Goal: Task Accomplishment & Management: Manage account settings

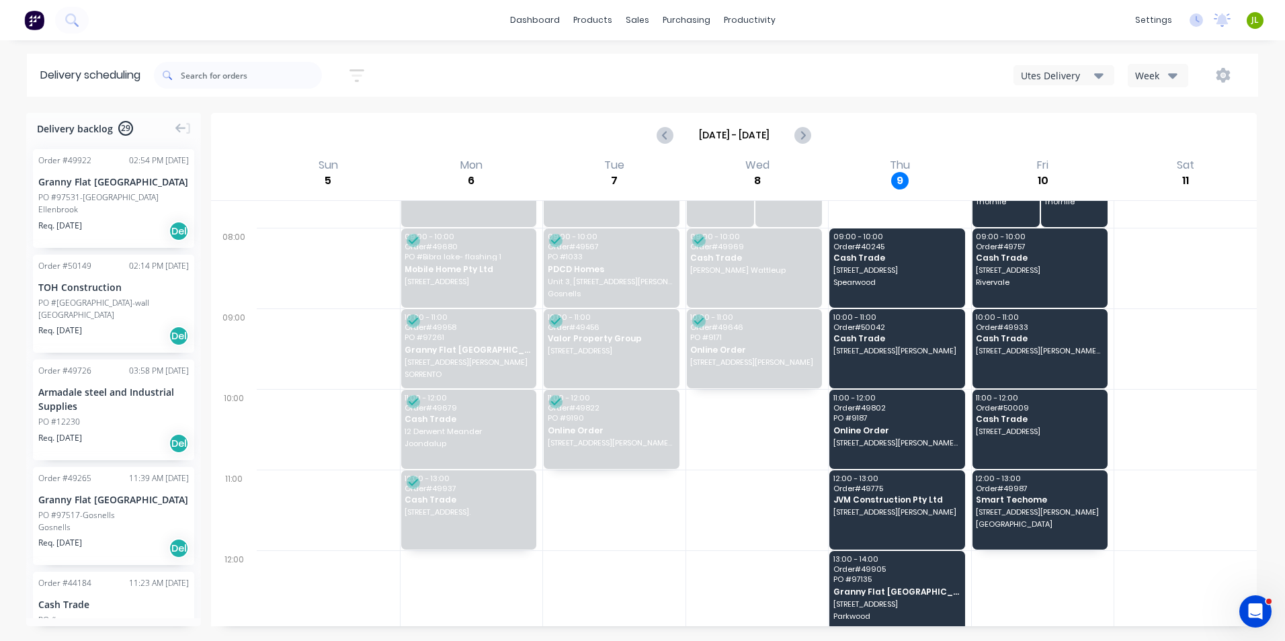
scroll to position [134, 0]
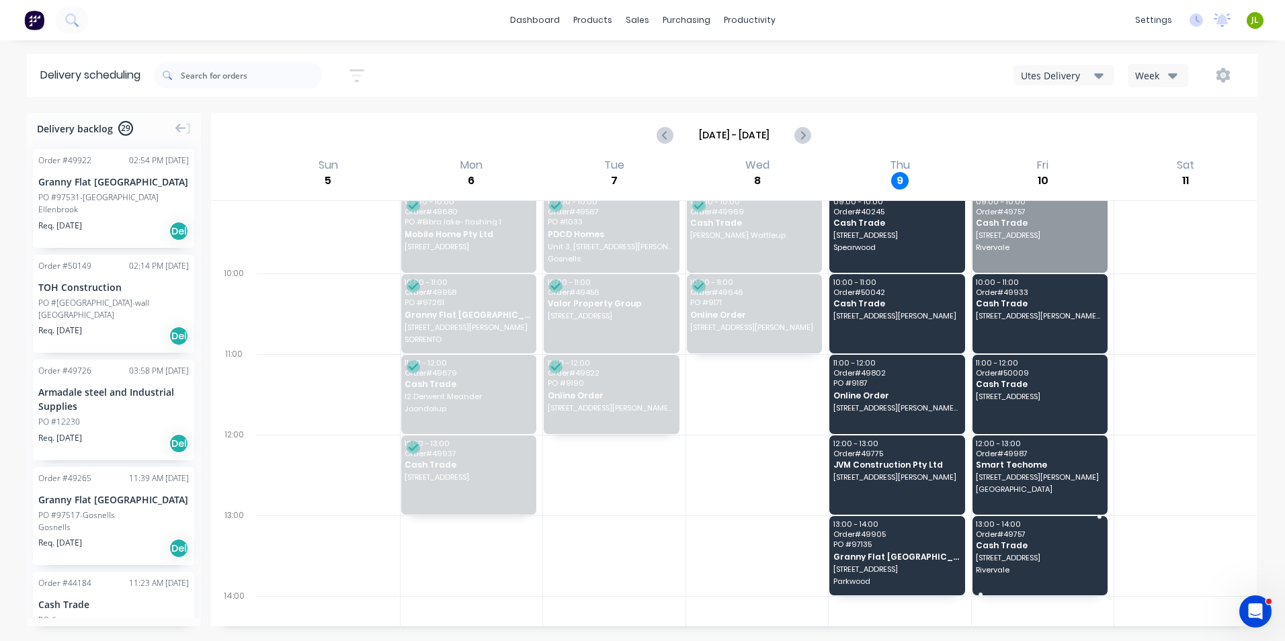
drag, startPoint x: 1043, startPoint y: 234, endPoint x: 1072, endPoint y: 544, distance: 311.2
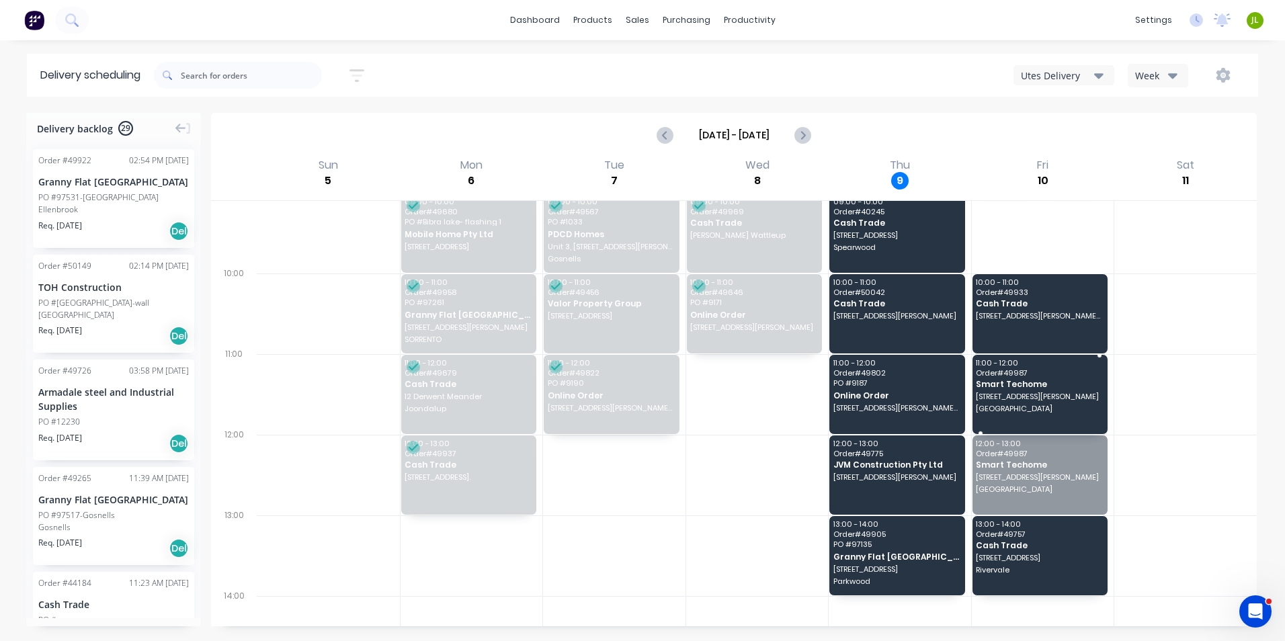
drag, startPoint x: 1027, startPoint y: 484, endPoint x: 1023, endPoint y: 393, distance: 91.4
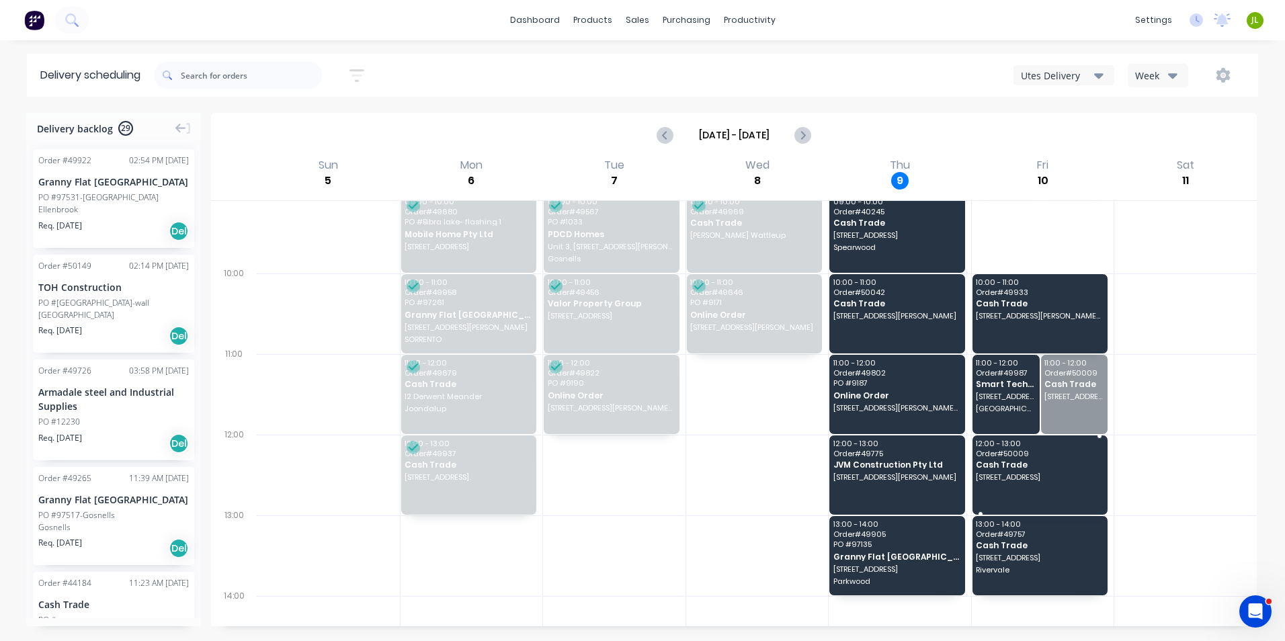
drag, startPoint x: 1066, startPoint y: 400, endPoint x: 1058, endPoint y: 472, distance: 72.4
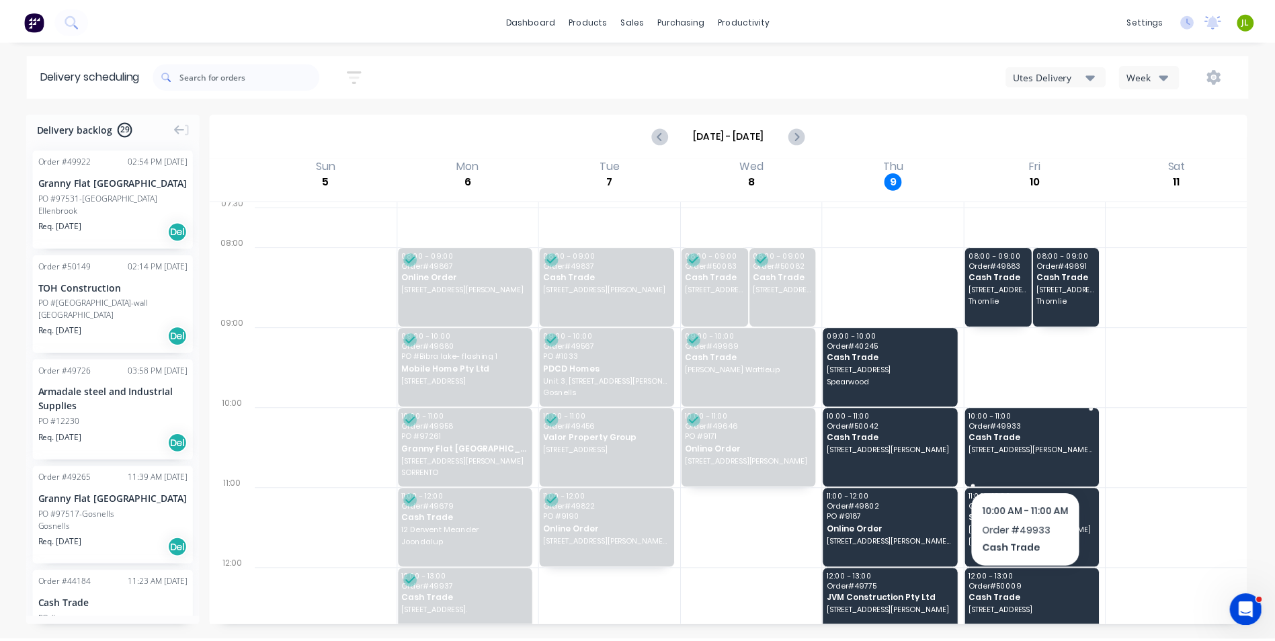
scroll to position [67, 0]
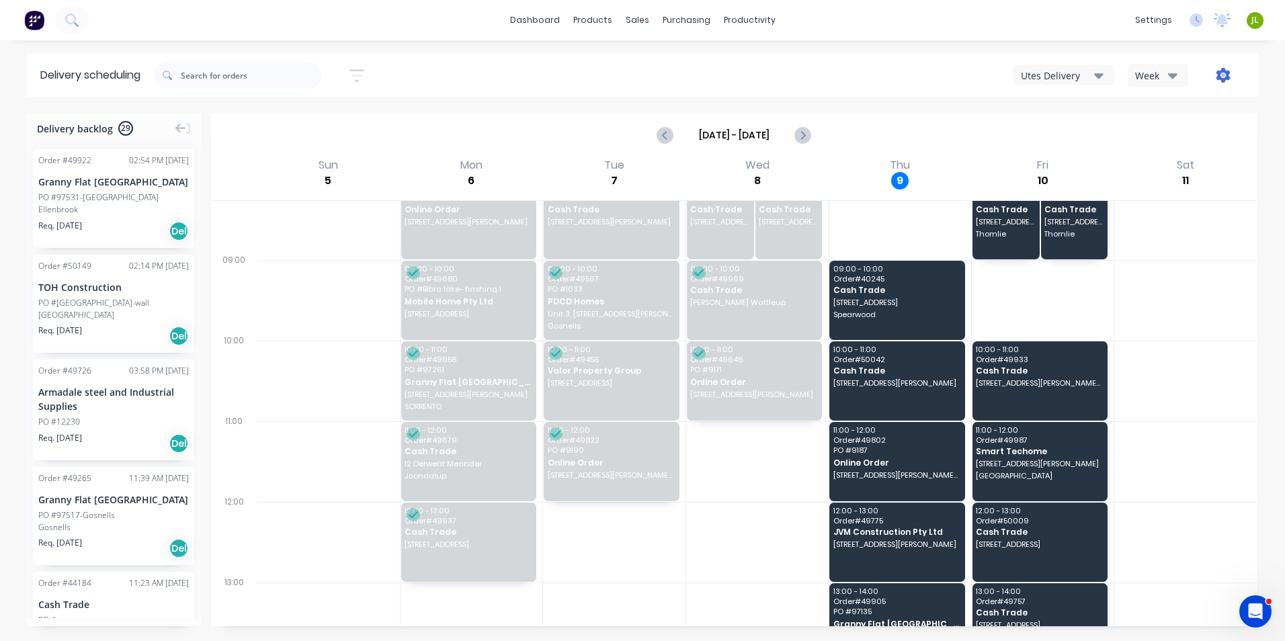
click at [1216, 73] on icon "button" at bounding box center [1223, 75] width 15 height 15
click at [1206, 105] on div "Run Sheet" at bounding box center [1180, 110] width 103 height 19
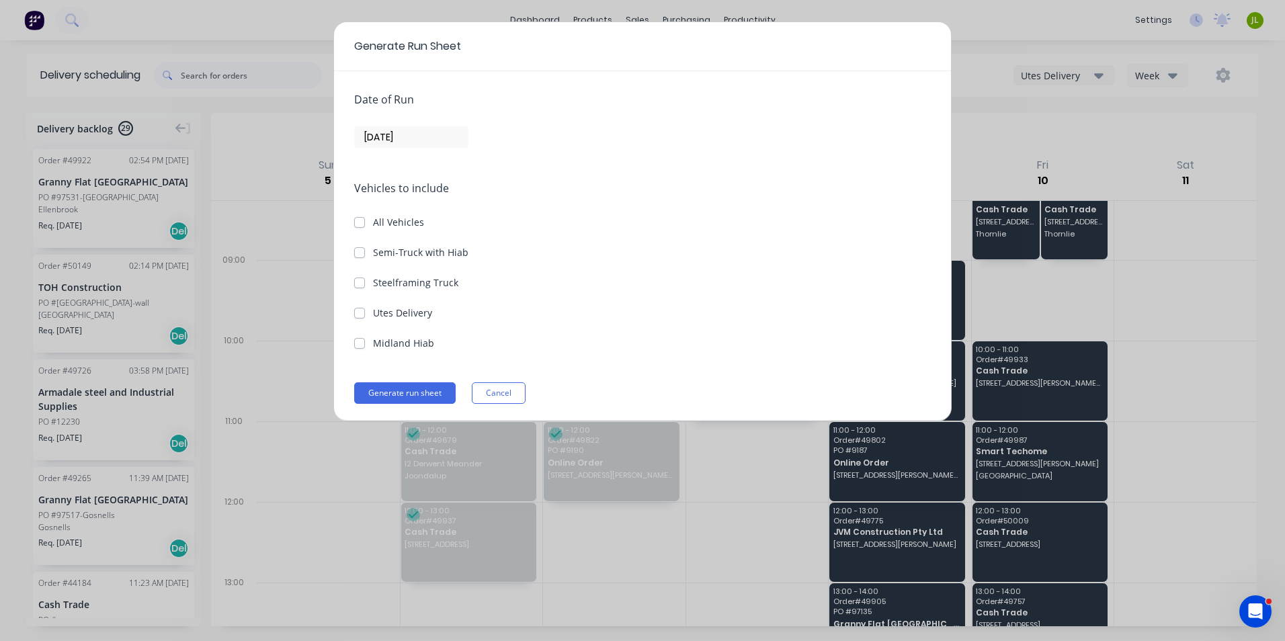
click at [376, 313] on label "Utes Delivery" at bounding box center [402, 313] width 59 height 14
click at [365, 313] on Delivery "Utes Delivery" at bounding box center [359, 312] width 11 height 13
checkbox Delivery "true"
click at [432, 124] on div "Date of Run 09/10/25" at bounding box center [642, 119] width 577 height 56
click at [427, 132] on input "09/10/25" at bounding box center [411, 137] width 113 height 20
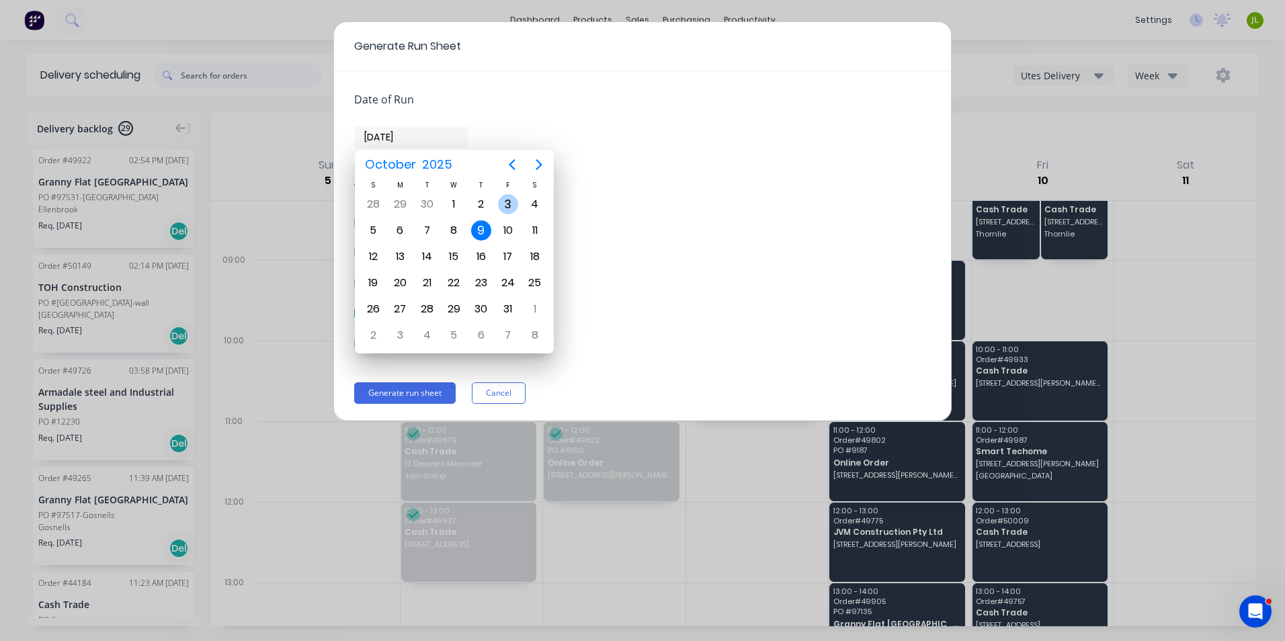
click at [502, 215] on div "3" at bounding box center [508, 205] width 27 height 26
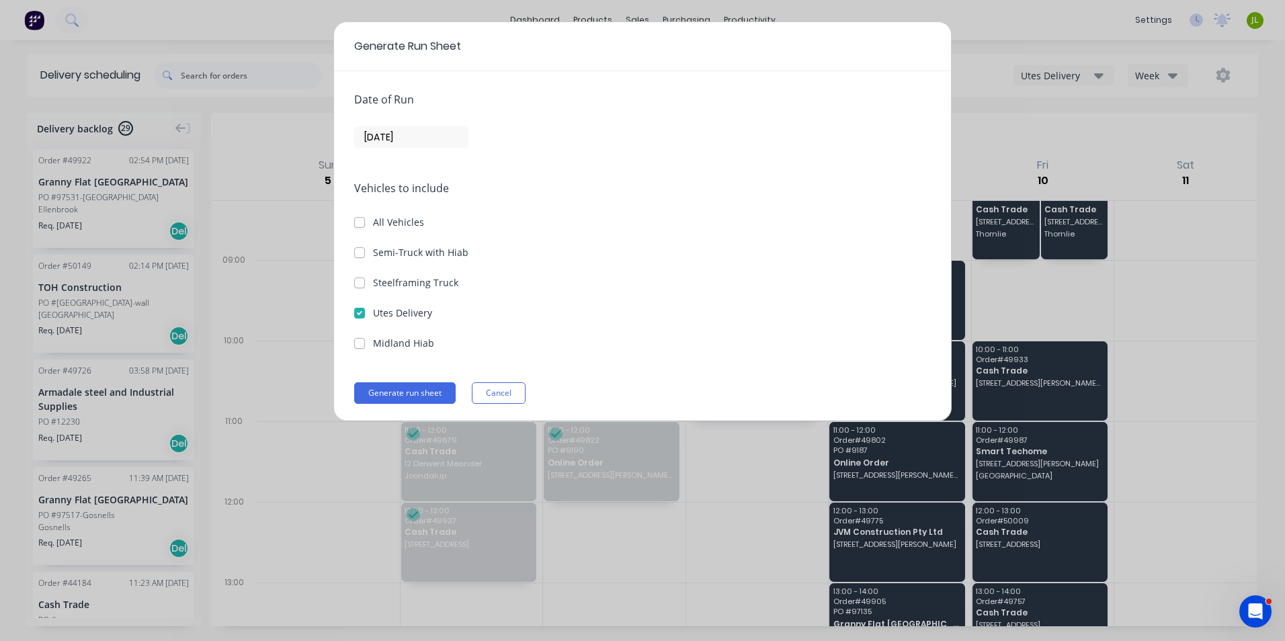
click at [431, 142] on input "03/10/25" at bounding box center [411, 137] width 113 height 20
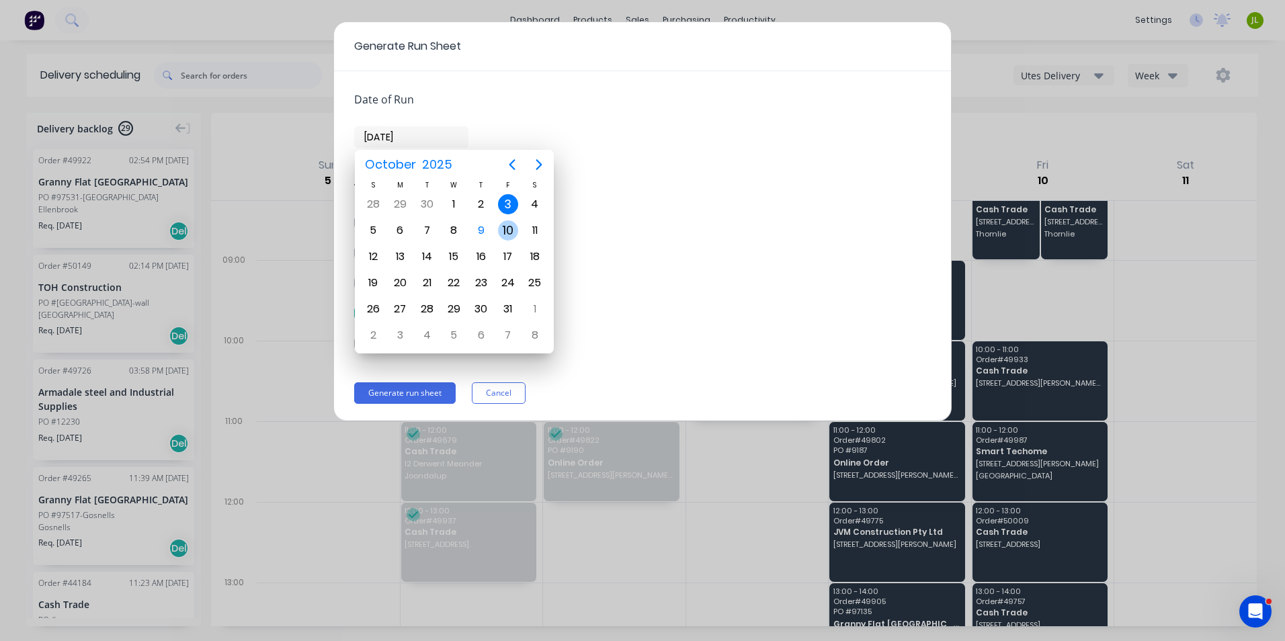
click at [507, 231] on div "10" at bounding box center [508, 230] width 20 height 20
type input "10/10/25"
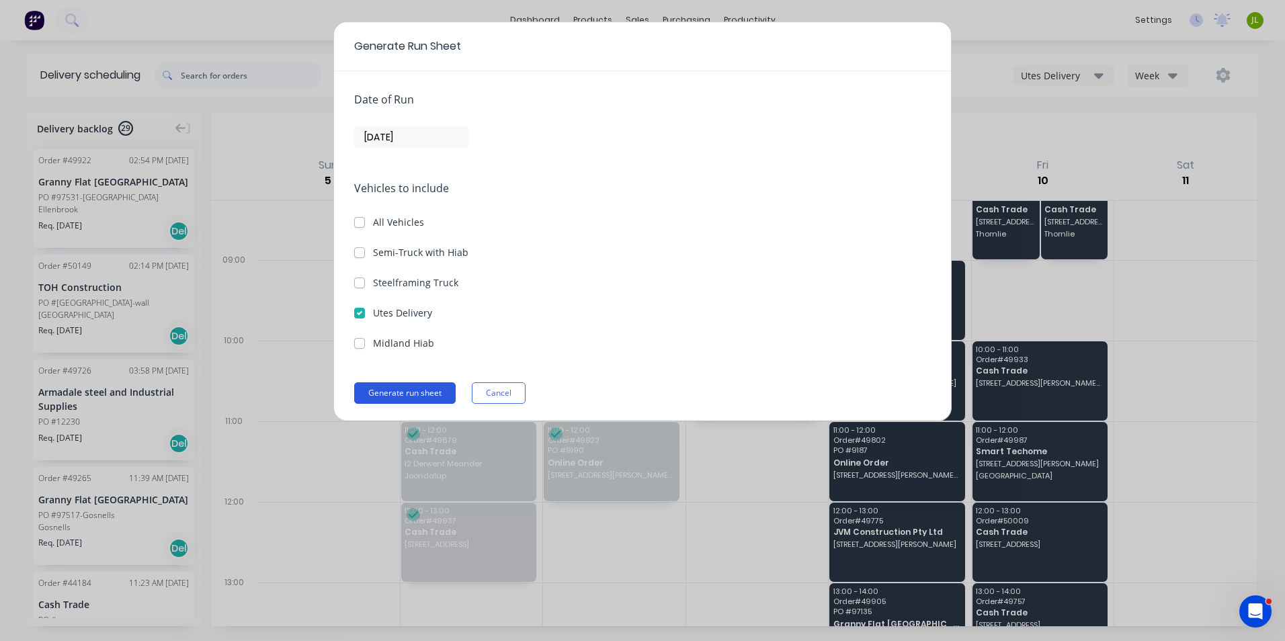
click at [433, 403] on button "Generate run sheet" at bounding box center [404, 393] width 101 height 22
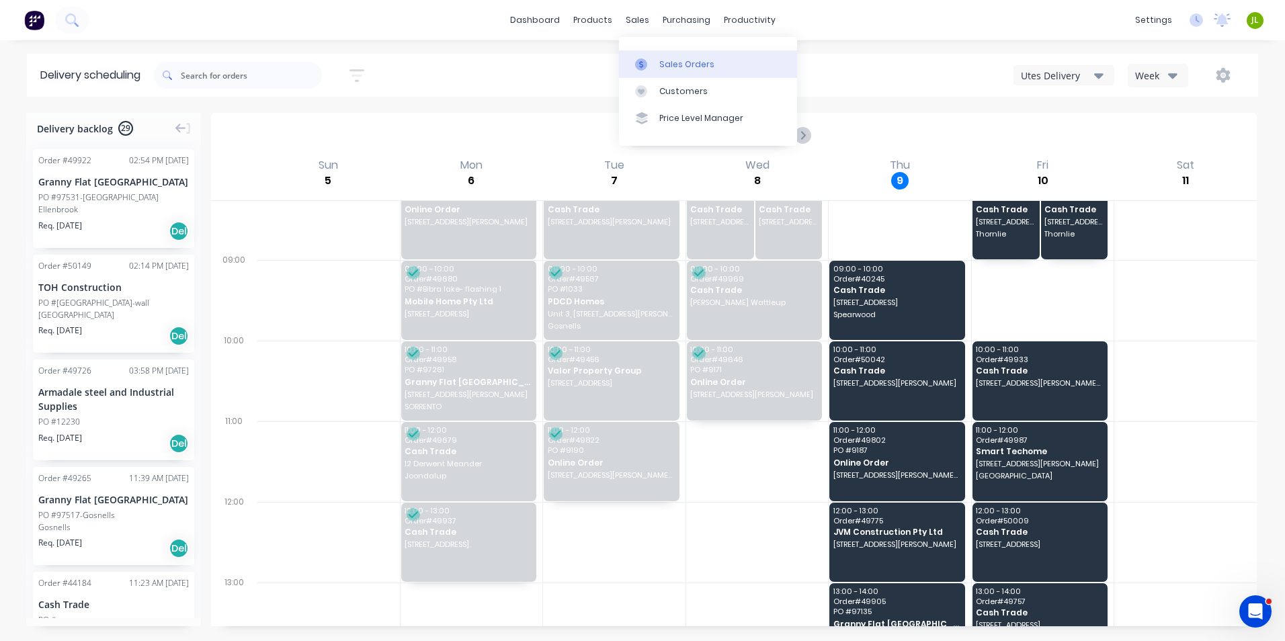
click at [650, 63] on div at bounding box center [645, 64] width 20 height 12
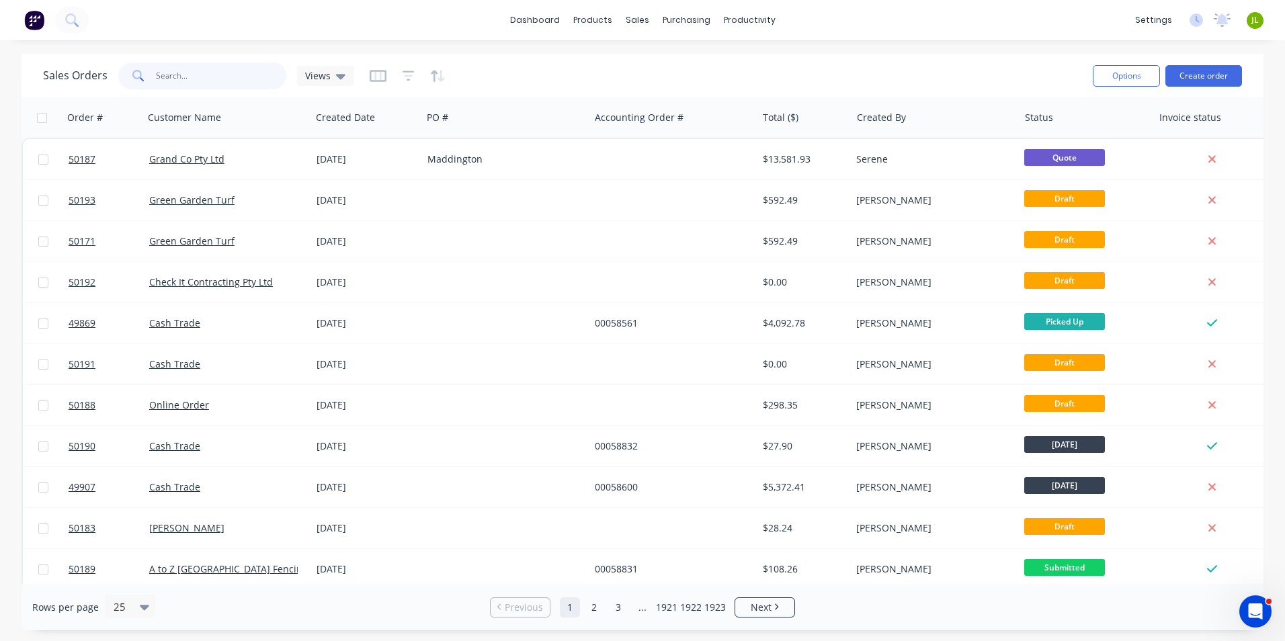
click at [203, 68] on input "text" at bounding box center [221, 75] width 131 height 27
type input "50178"
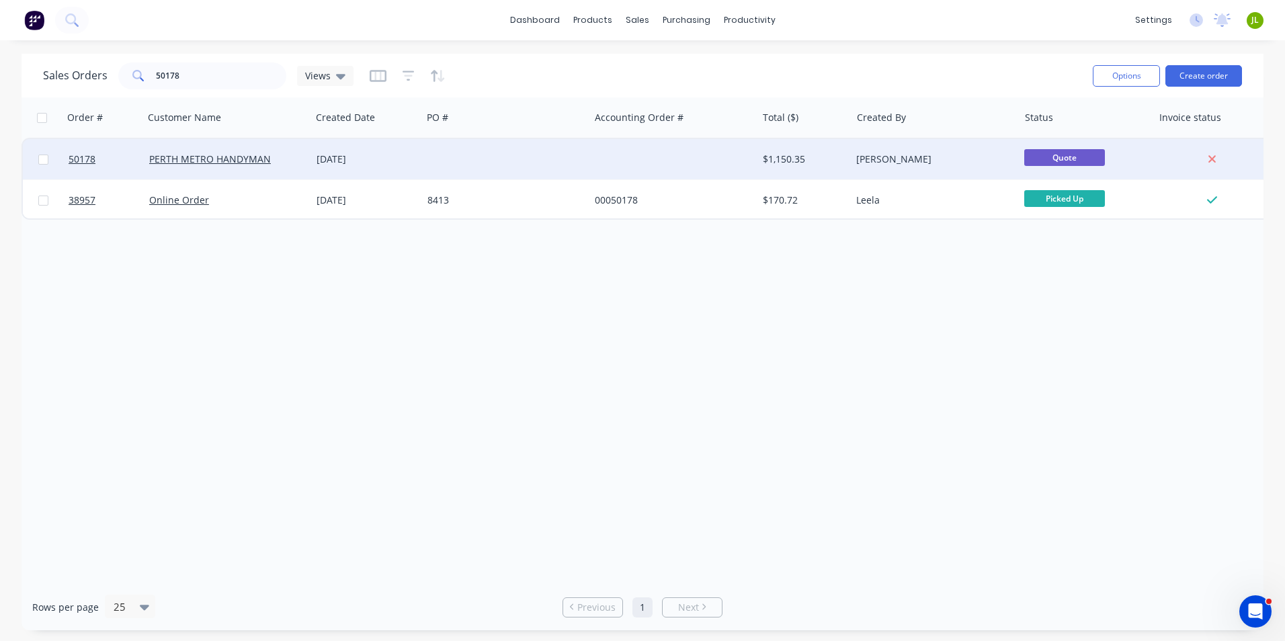
click at [451, 148] on div at bounding box center [505, 159] width 167 height 40
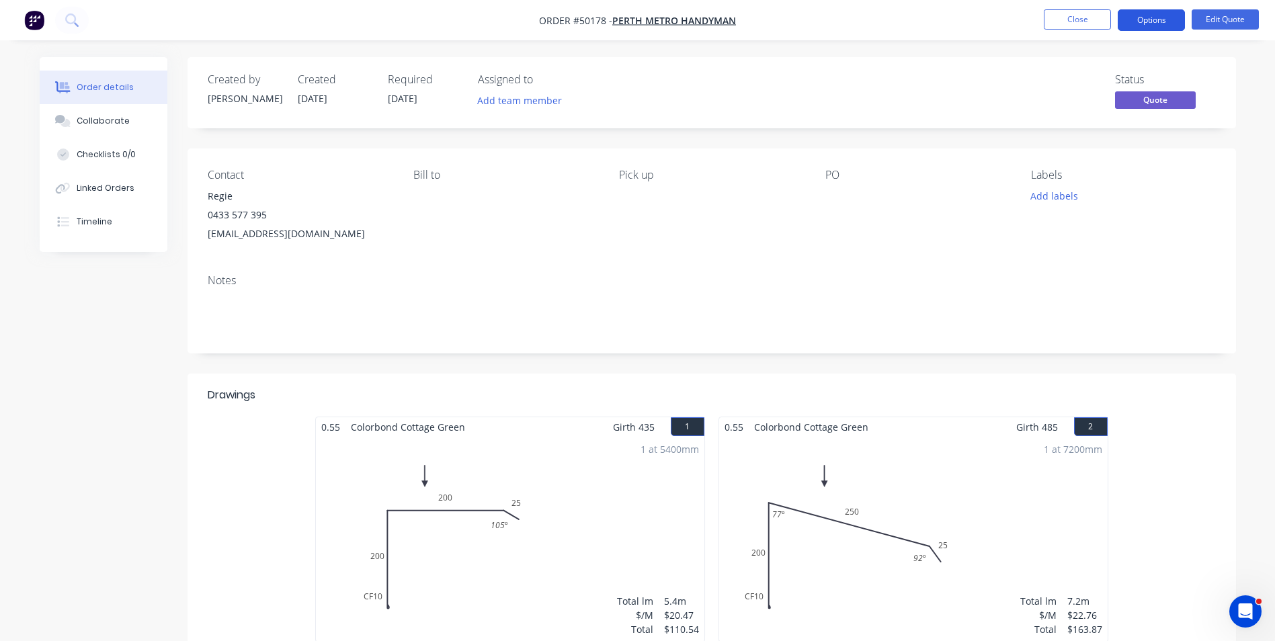
click at [1146, 26] on button "Options" at bounding box center [1150, 20] width 67 height 22
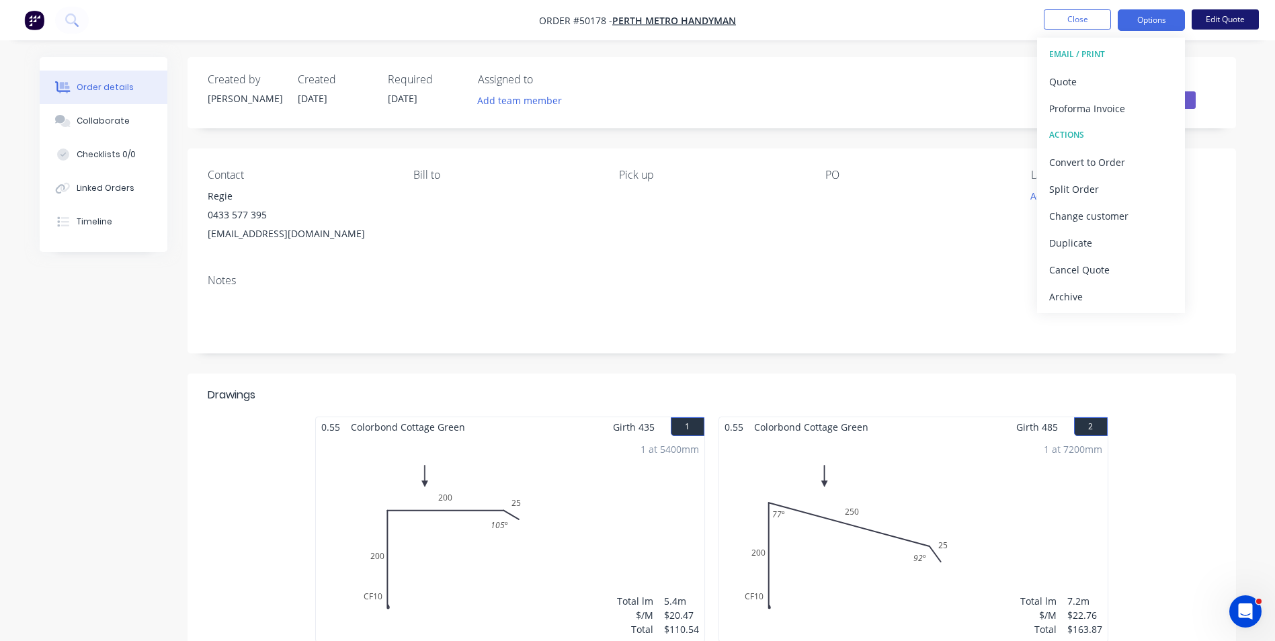
click at [1223, 21] on button "Edit Quote" at bounding box center [1224, 19] width 67 height 20
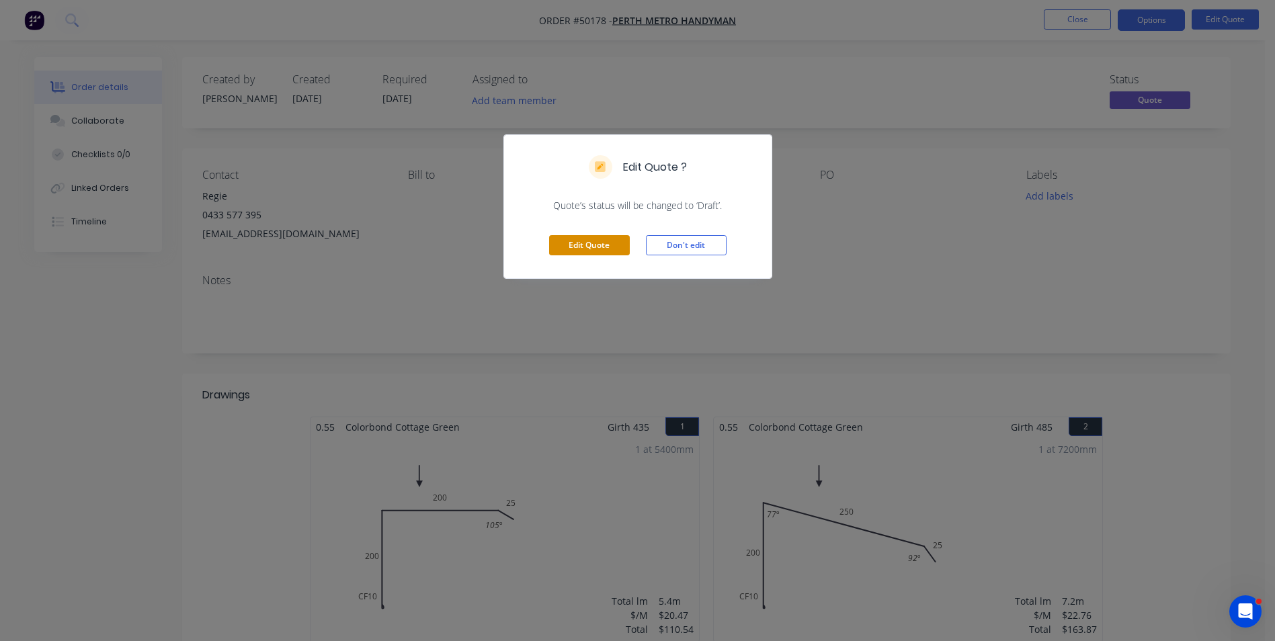
click at [588, 240] on button "Edit Quote" at bounding box center [589, 245] width 81 height 20
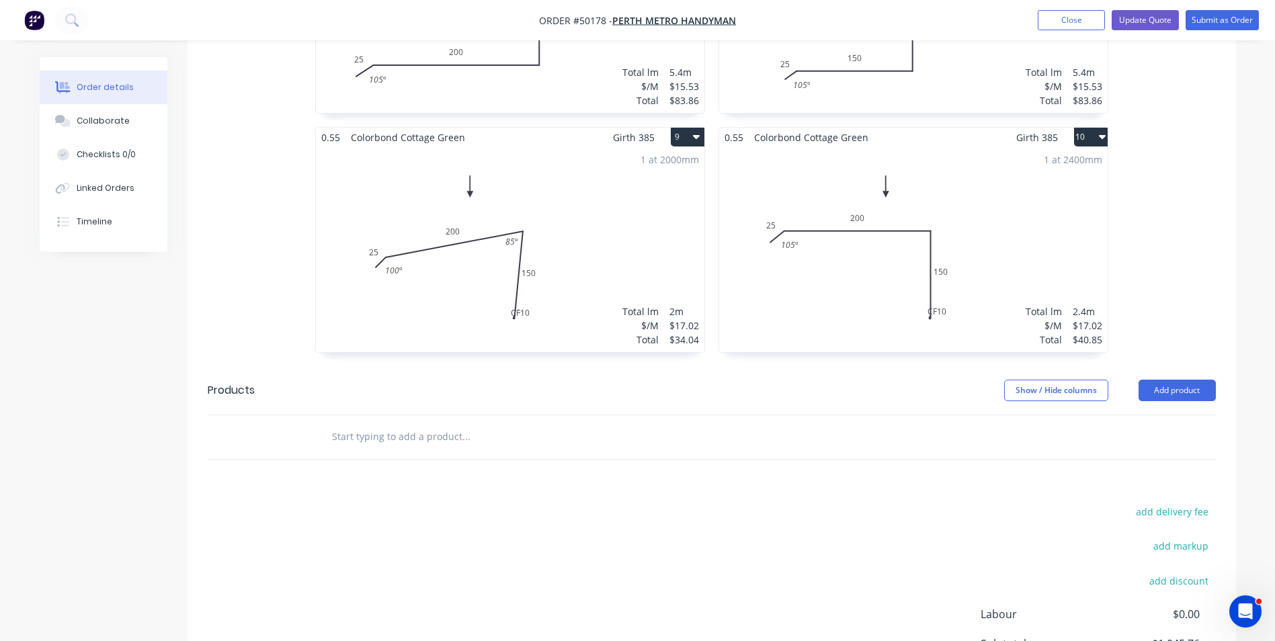
scroll to position [1344, 0]
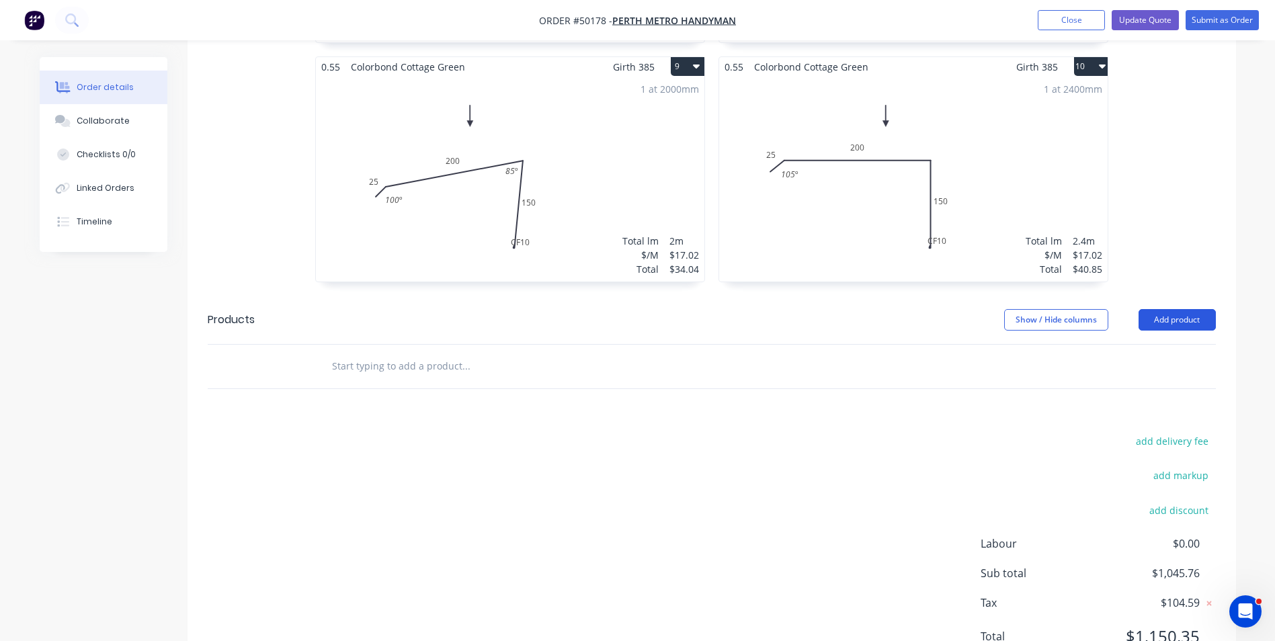
click at [1186, 309] on button "Add product" at bounding box center [1176, 320] width 77 height 22
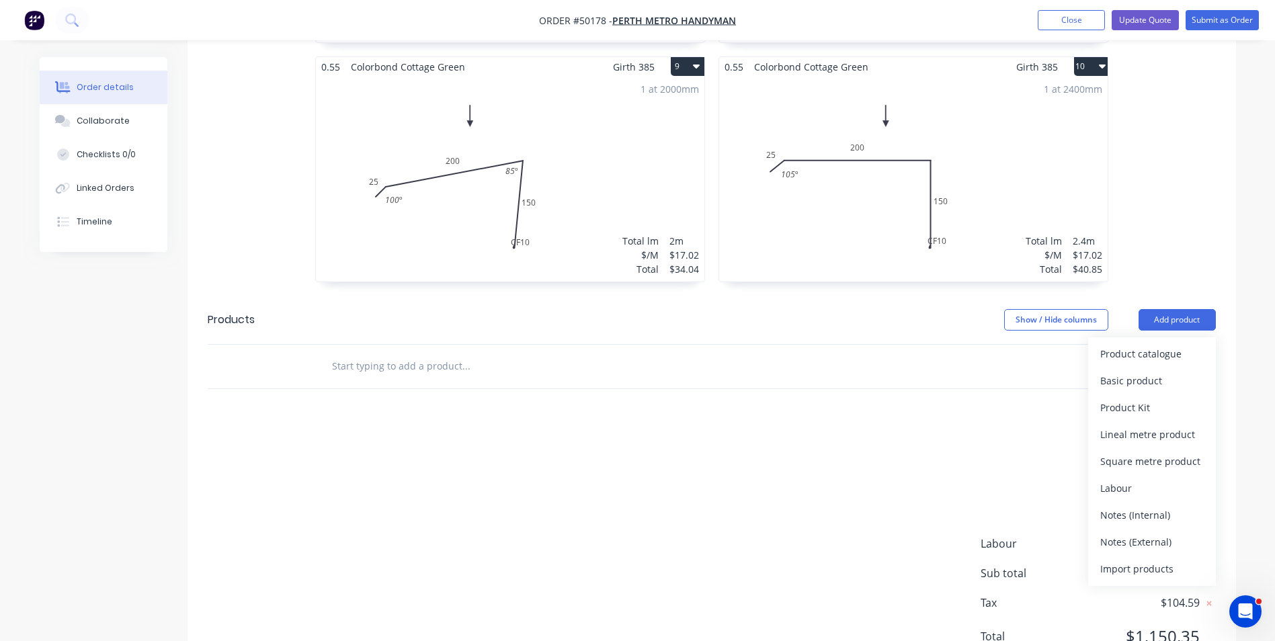
click at [1181, 344] on div "Product catalogue" at bounding box center [1151, 353] width 103 height 19
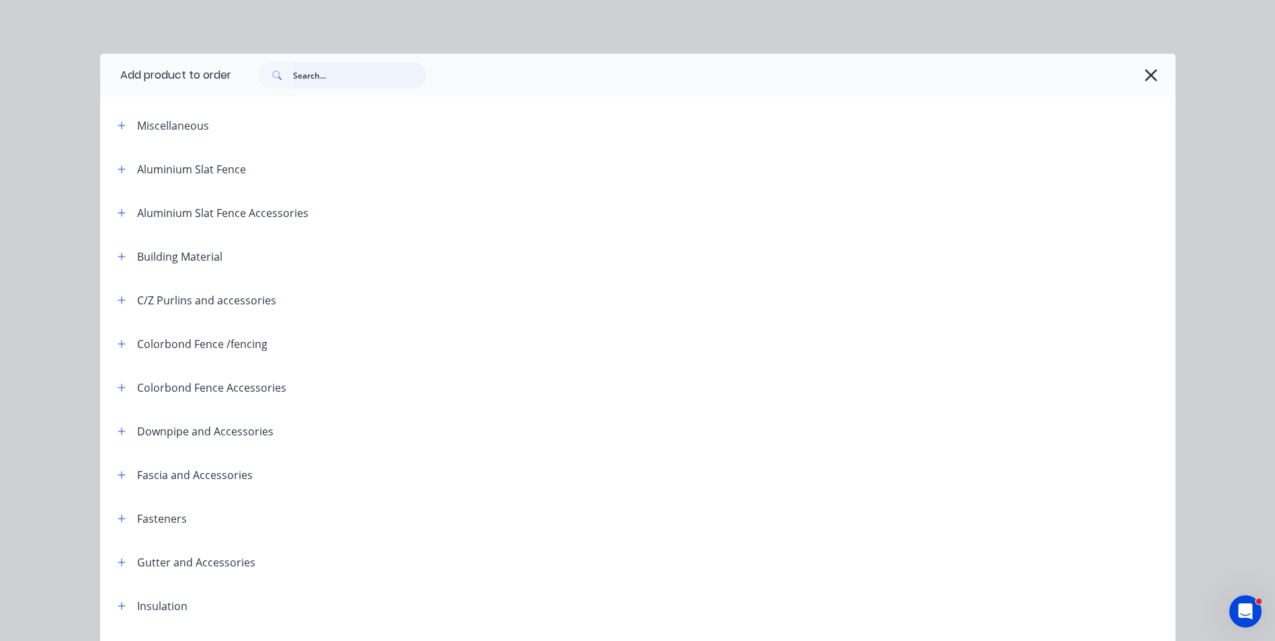
click at [323, 71] on input "text" at bounding box center [359, 75] width 133 height 27
type input "sheet"
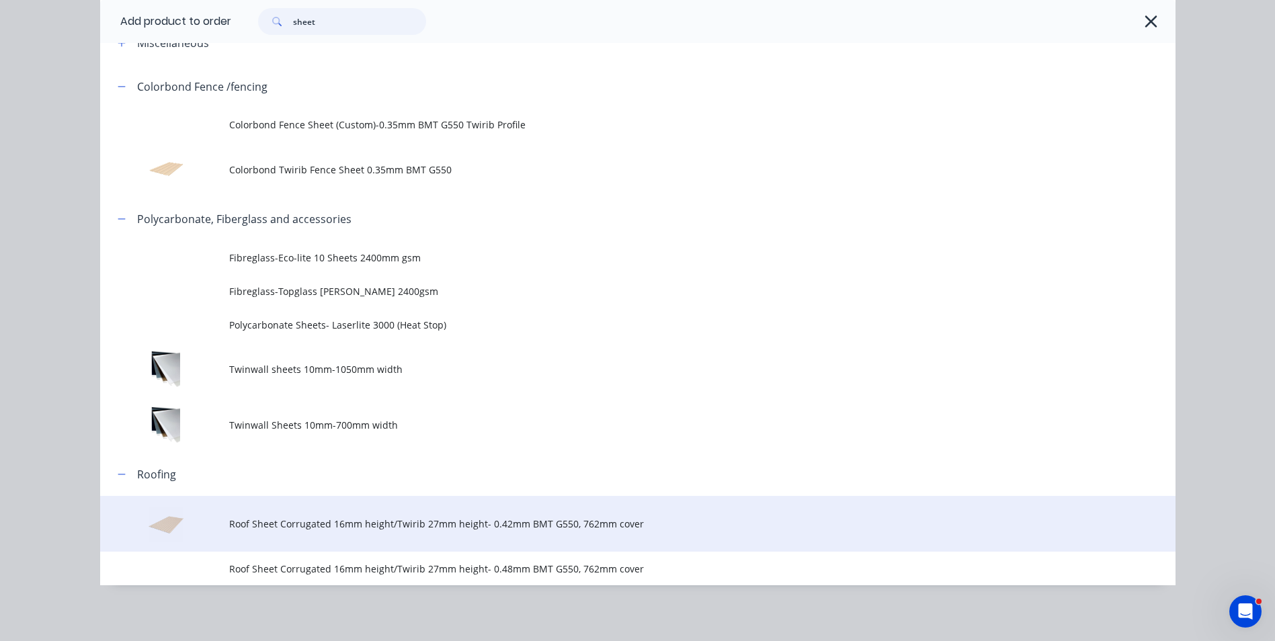
scroll to position [86, 0]
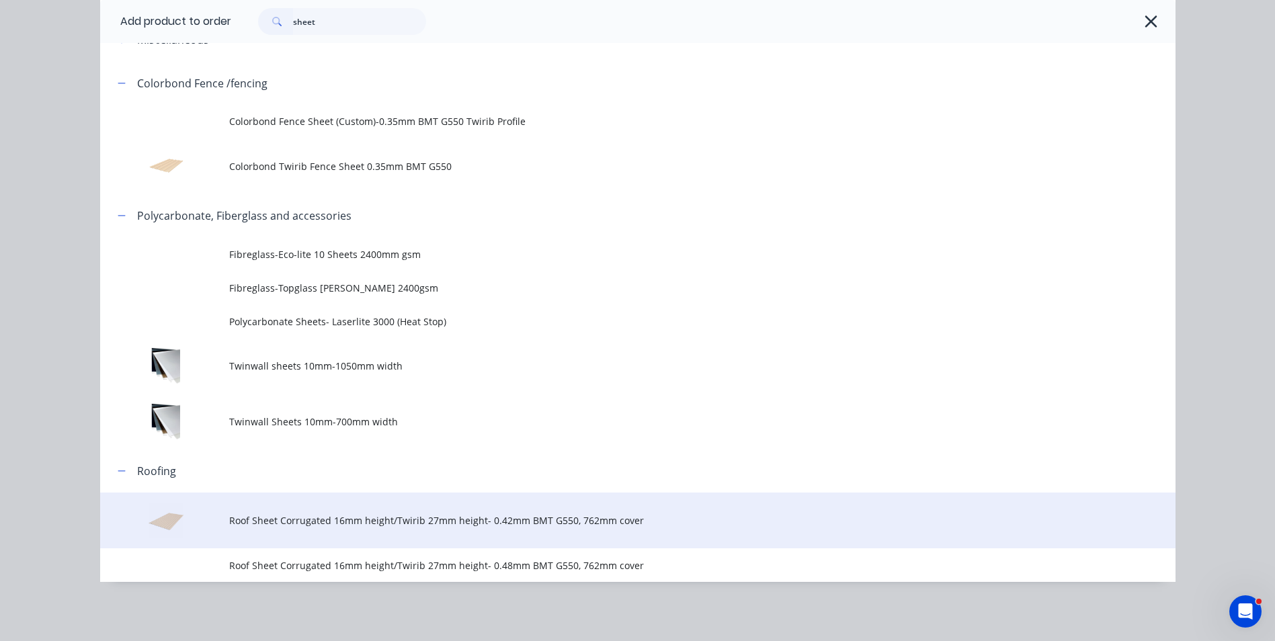
click at [352, 528] on td "Roof Sheet Corrugated 16mm height/Twirib 27mm height- 0.42mm BMT G550, 762mm co…" at bounding box center [702, 521] width 946 height 56
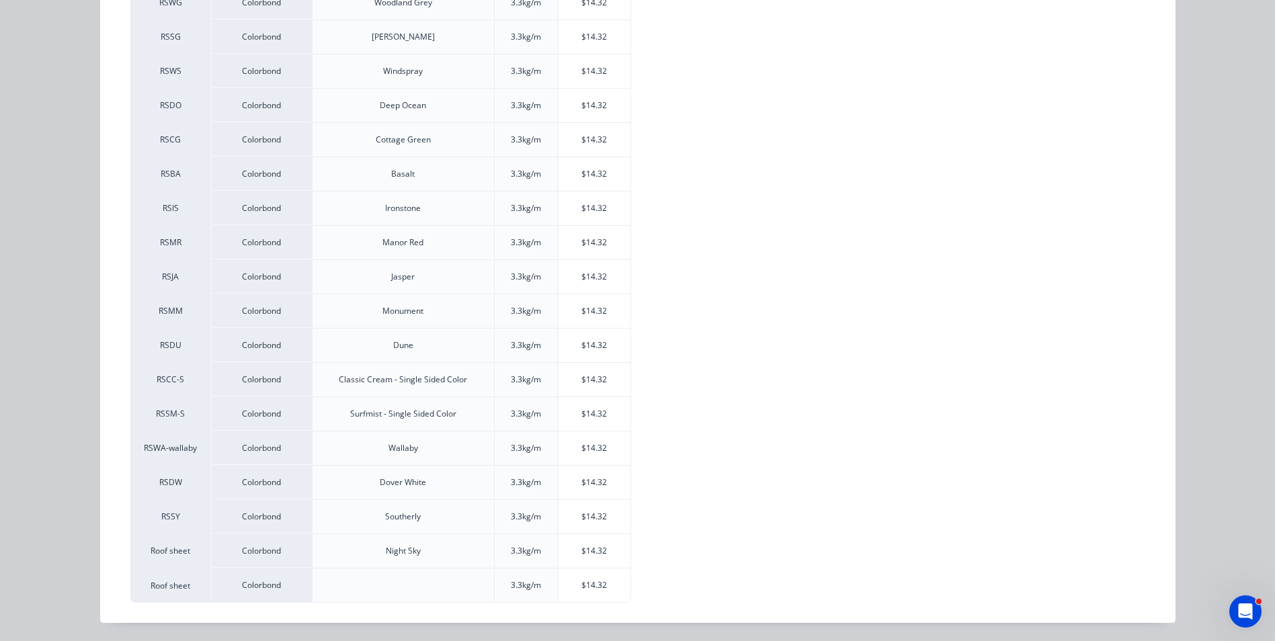
scroll to position [384, 0]
click at [578, 241] on div "$14.32" at bounding box center [594, 242] width 72 height 34
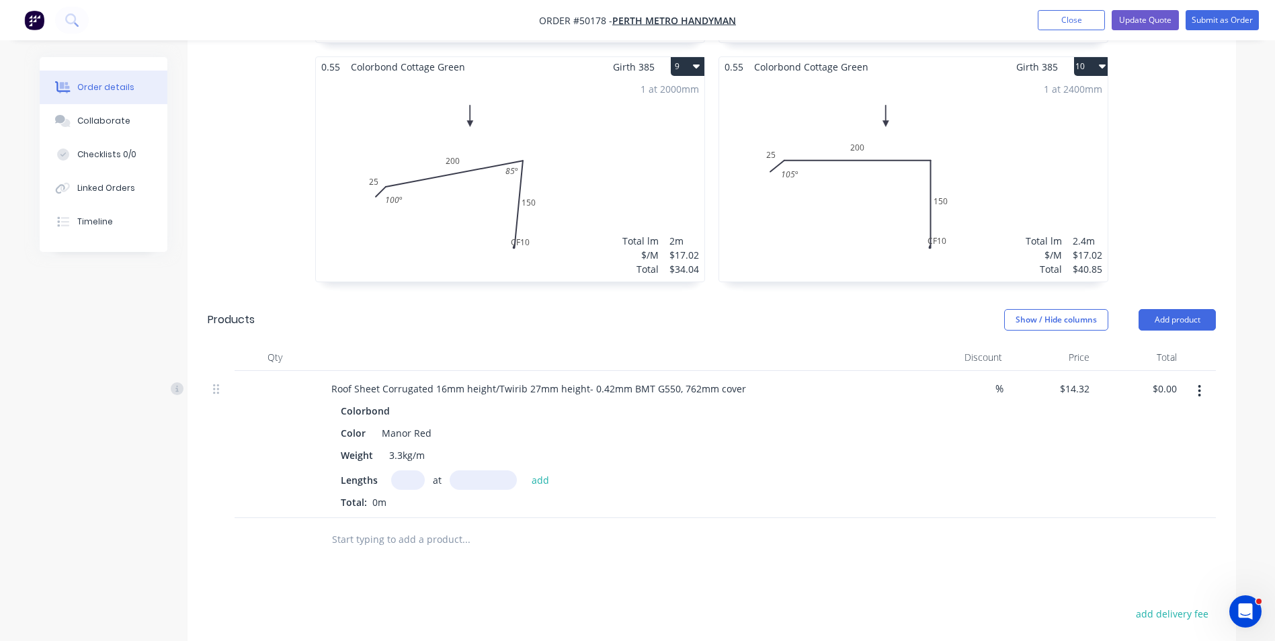
click at [410, 470] on input "text" at bounding box center [408, 479] width 34 height 19
drag, startPoint x: 490, startPoint y: 368, endPoint x: 581, endPoint y: 367, distance: 91.4
click at [581, 379] on div "Roof Sheet Corrugated 16mm height/Twirib 27mm height- 0.42mm BMT G550, 762mm co…" at bounding box center [539, 388] width 436 height 19
click at [402, 470] on input "text" at bounding box center [408, 479] width 34 height 19
type input "1"
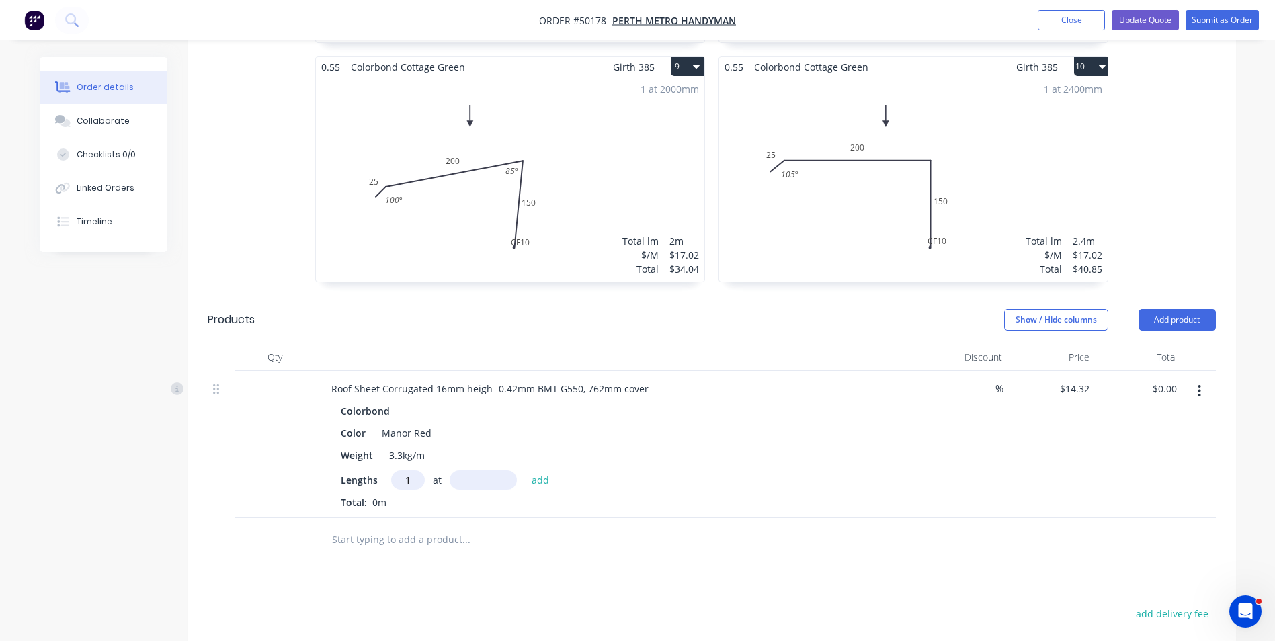
click at [458, 470] on input "text" at bounding box center [483, 479] width 67 height 19
type input "3000"
click at [525, 470] on button "add" at bounding box center [541, 479] width 32 height 18
type input "$42.96"
click at [679, 423] on div "Color Manor Red" at bounding box center [614, 432] width 559 height 19
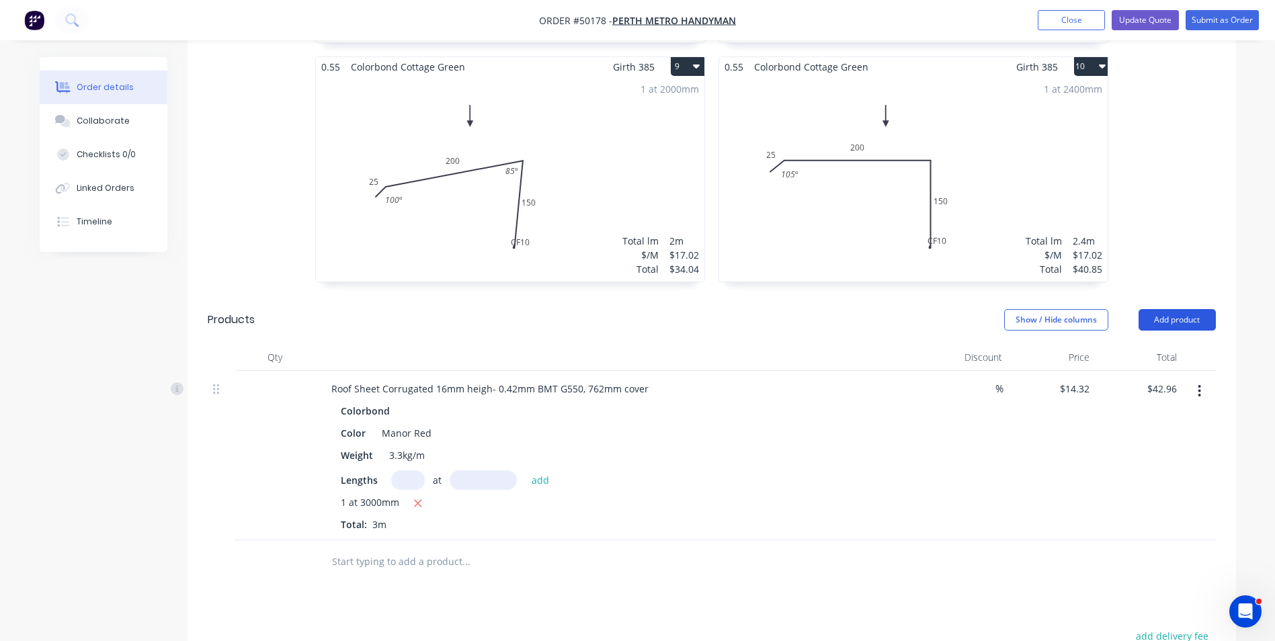
click at [1168, 309] on button "Add product" at bounding box center [1176, 320] width 77 height 22
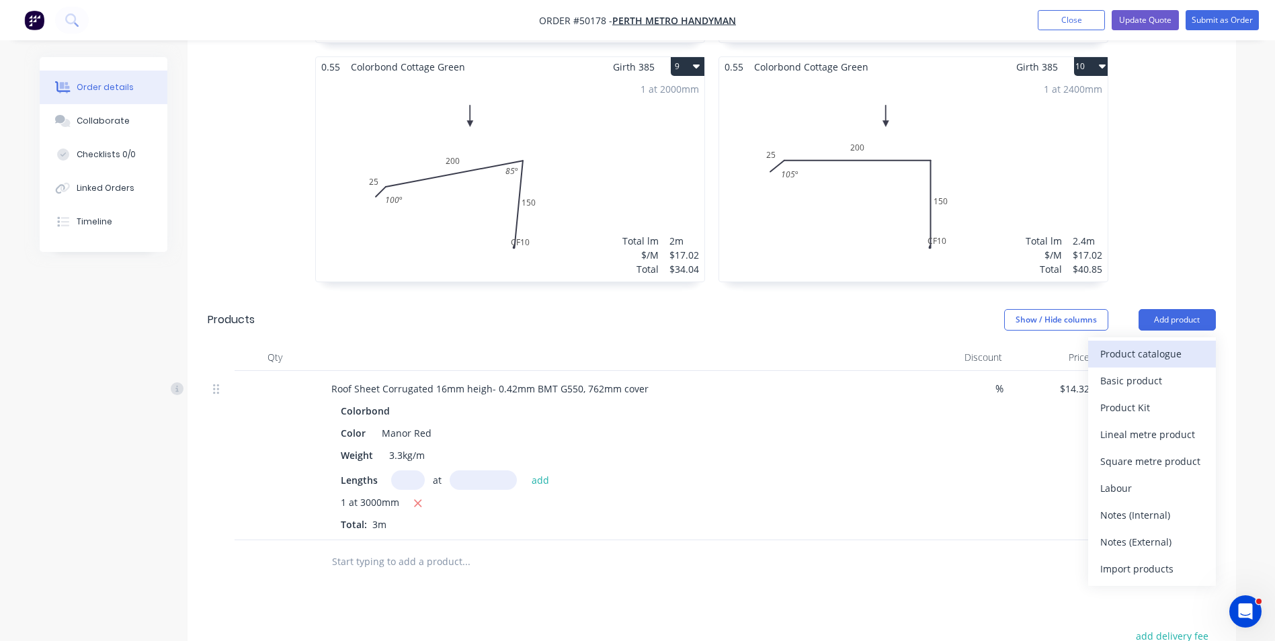
click at [1099, 341] on button "Product catalogue" at bounding box center [1152, 354] width 128 height 27
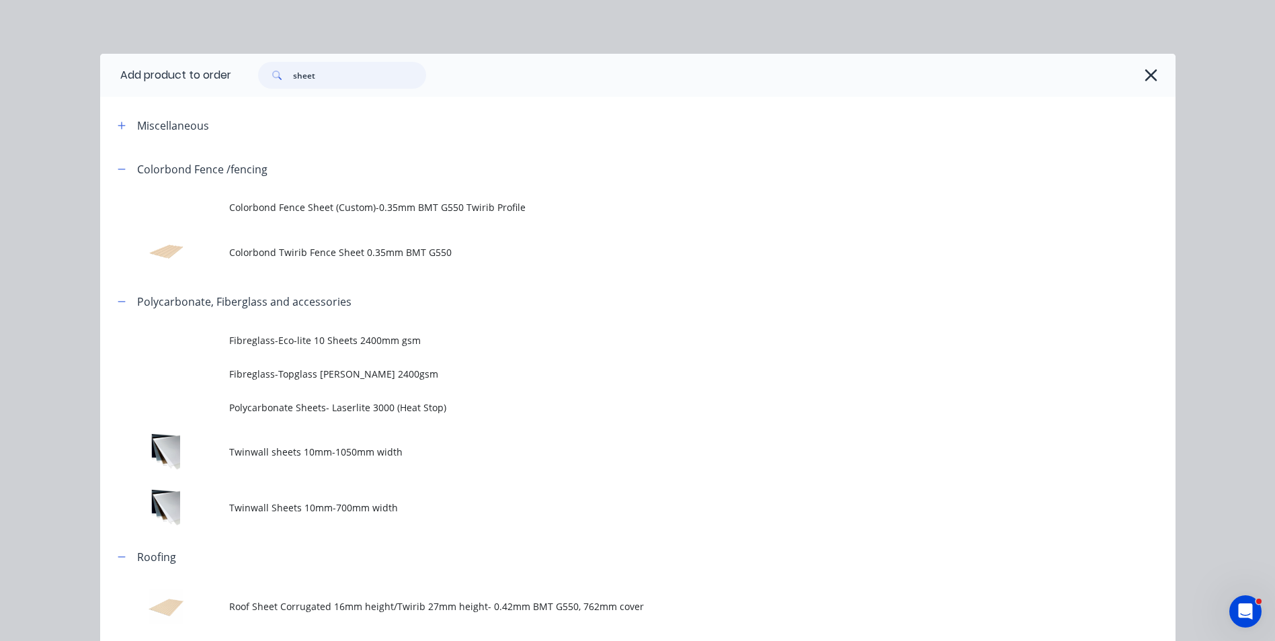
drag, startPoint x: 359, startPoint y: 81, endPoint x: 246, endPoint y: 77, distance: 113.6
click at [246, 77] on div "sheet" at bounding box center [335, 75] width 181 height 27
type input "materi"
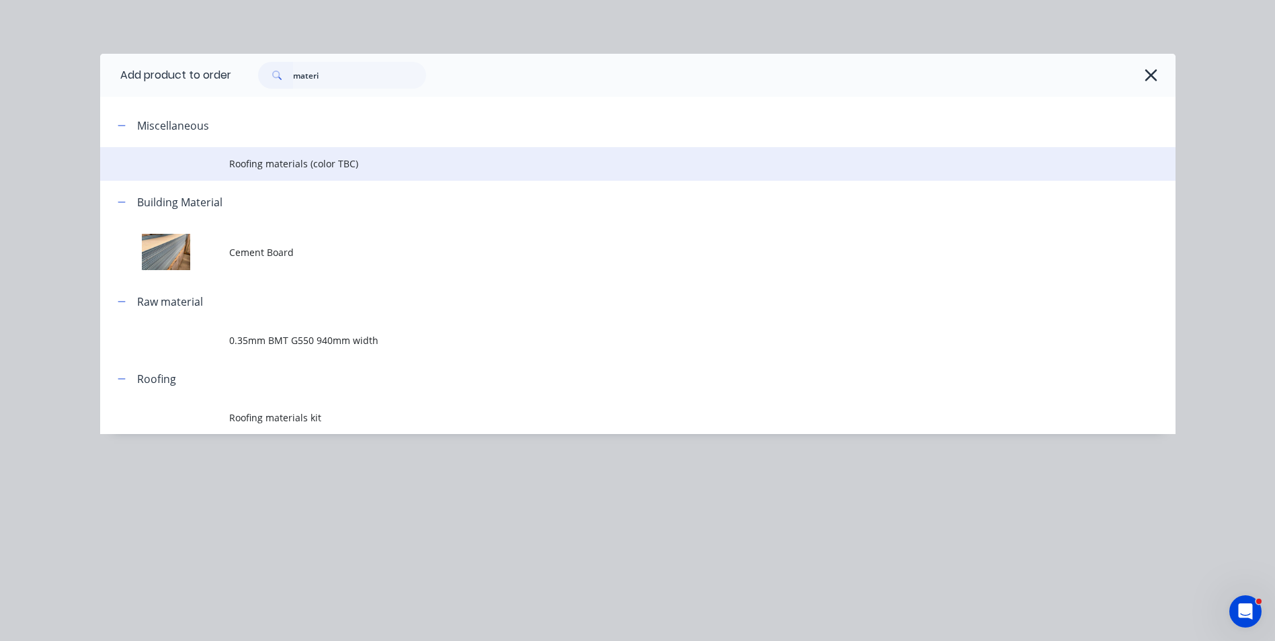
click at [333, 156] on td "Roofing materials (color TBC)" at bounding box center [702, 164] width 946 height 34
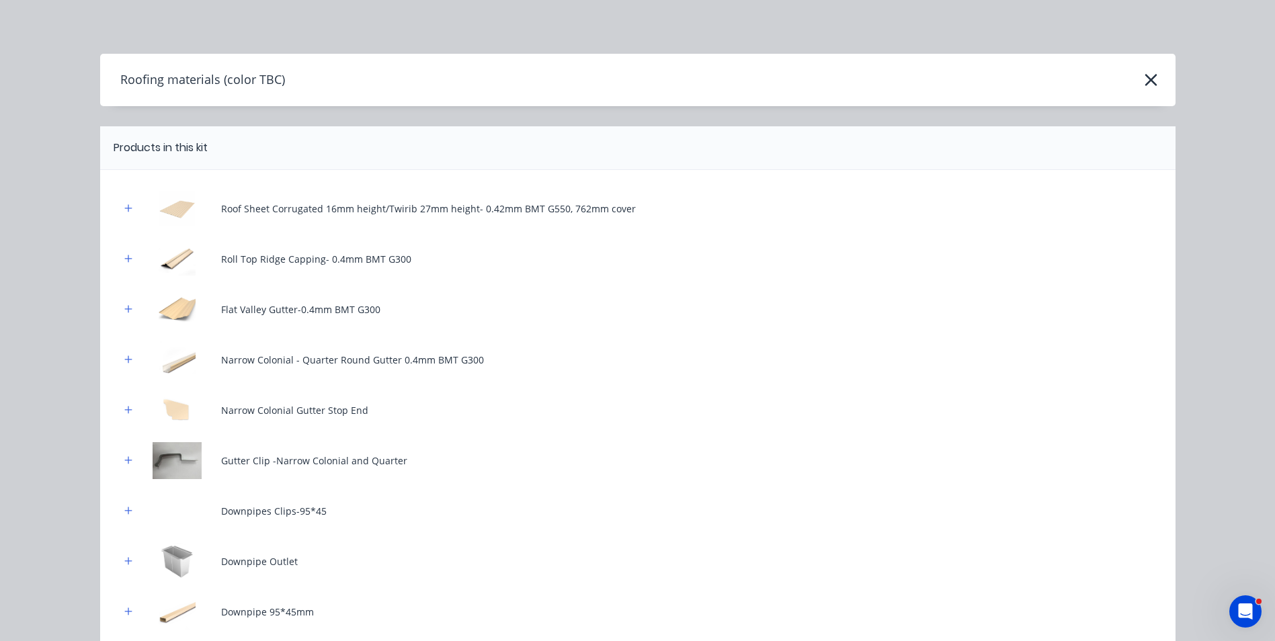
click at [165, 211] on img at bounding box center [177, 208] width 67 height 37
click at [221, 208] on div "Roof Sheet Corrugated 16mm height/Twirib 27mm height- 0.42mm BMT G550, 762mm co…" at bounding box center [428, 209] width 415 height 14
click at [266, 220] on div "Roof Sheet Corrugated 16mm height/Twirib 27mm height- 0.42mm BMT G550, 762mm co…" at bounding box center [637, 208] width 1035 height 37
click at [1146, 77] on icon "button" at bounding box center [1151, 80] width 14 height 19
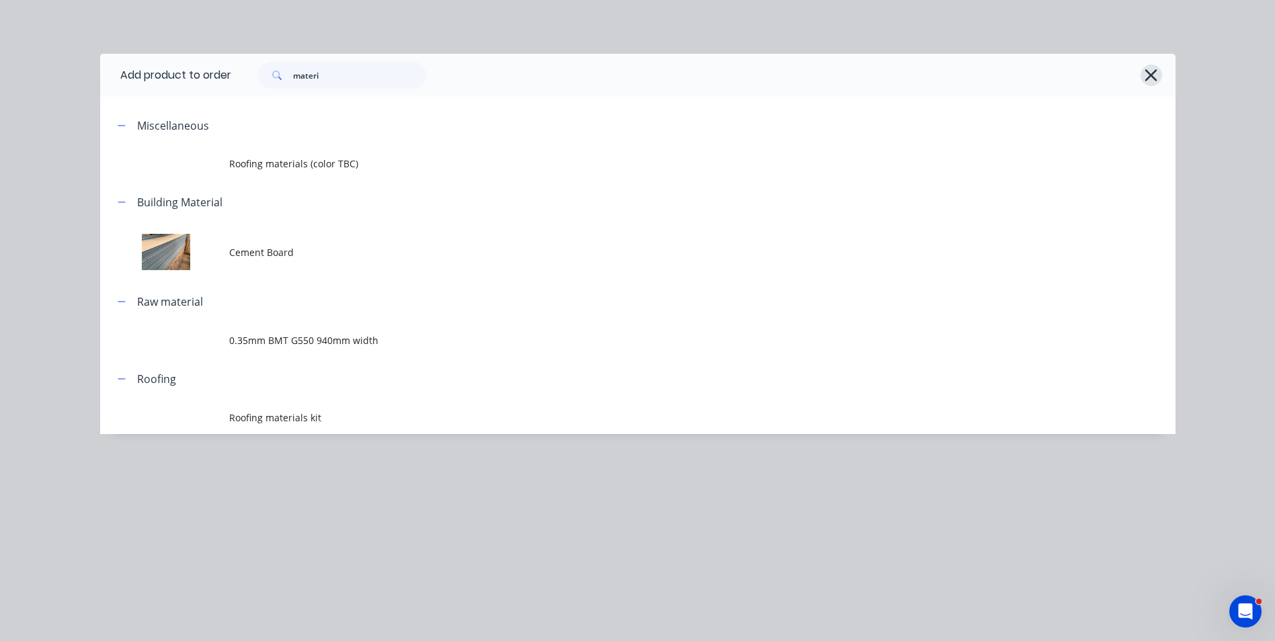
click at [1152, 81] on icon "button" at bounding box center [1151, 75] width 14 height 19
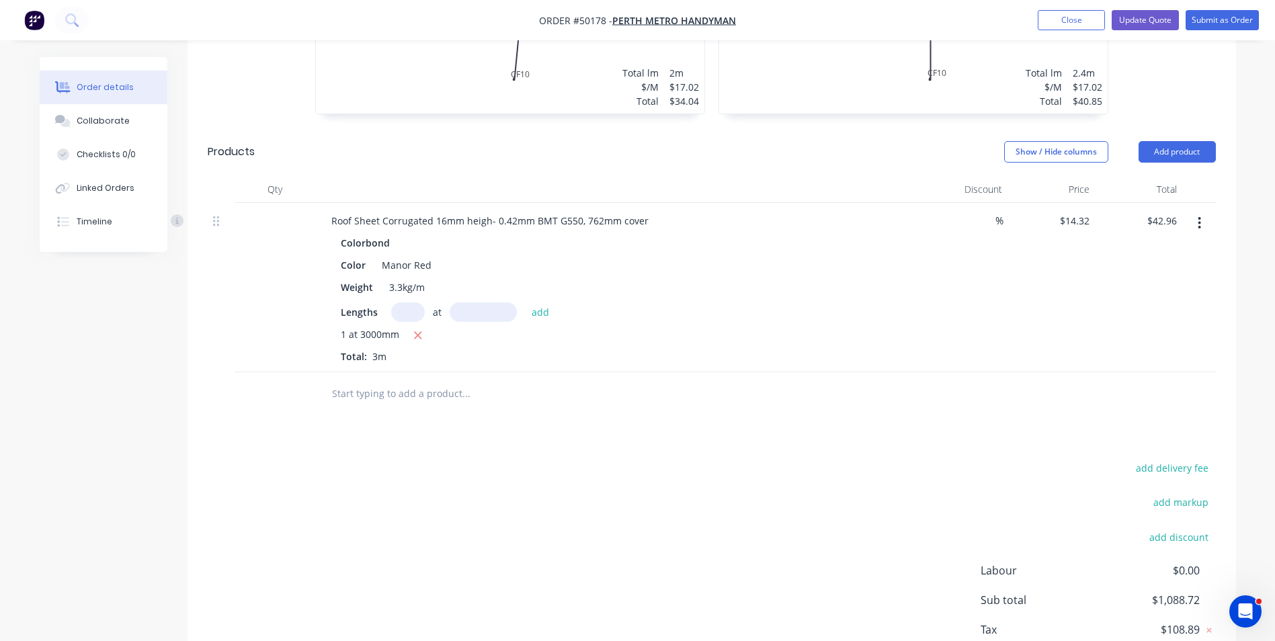
scroll to position [1545, 0]
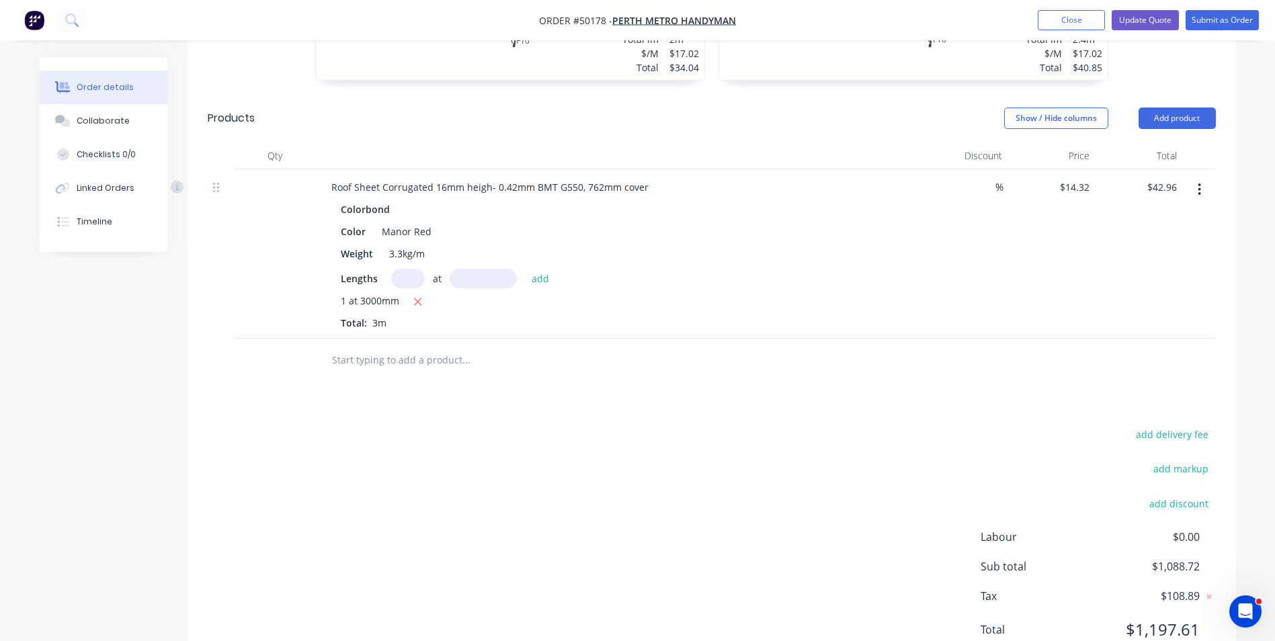
click at [1165, 425] on button "add delivery fee" at bounding box center [1172, 434] width 87 height 18
type input "250"
click at [743, 425] on div "Delivery fee Delivery fee Delivery fee name (Optional) 250 250 $0 add markup ad…" at bounding box center [712, 538] width 1008 height 226
click at [1181, 108] on button "Add product" at bounding box center [1176, 119] width 77 height 22
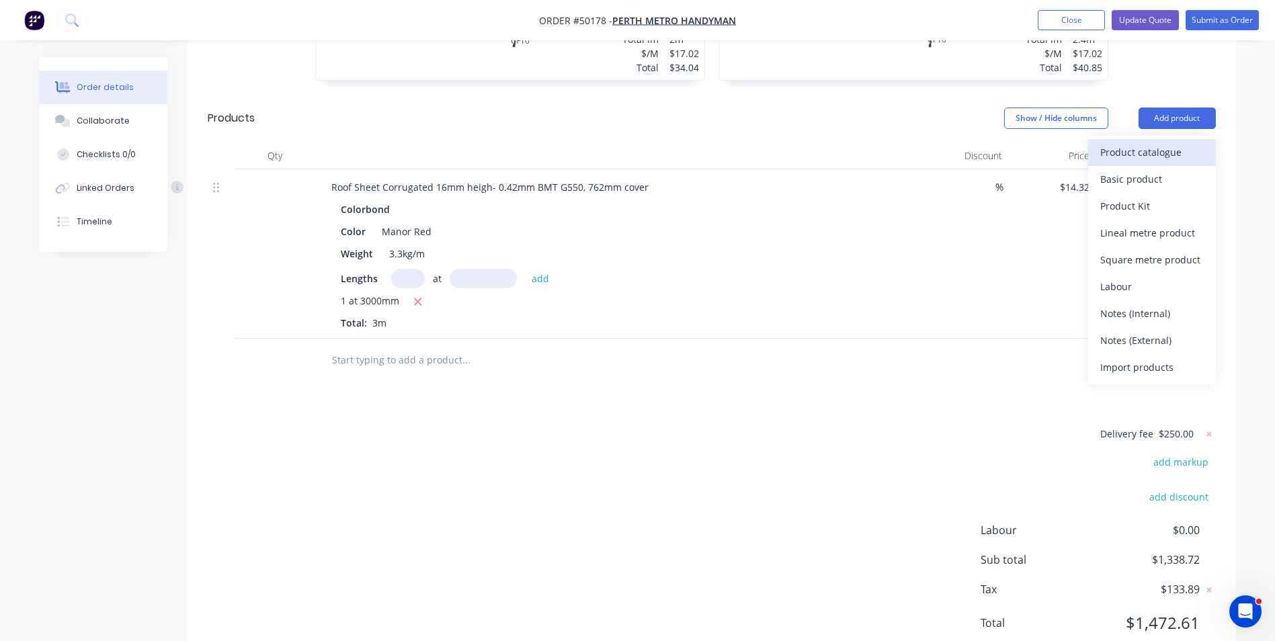
click at [1162, 142] on div "Product catalogue" at bounding box center [1151, 151] width 103 height 19
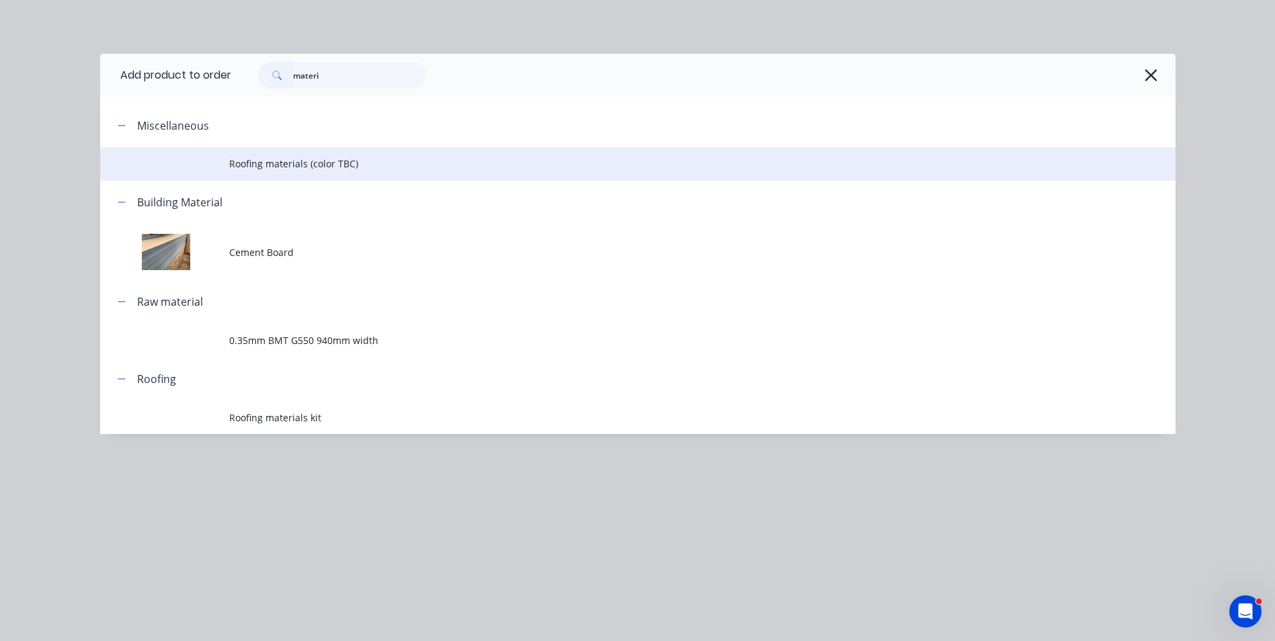
click at [203, 167] on td at bounding box center [164, 164] width 129 height 34
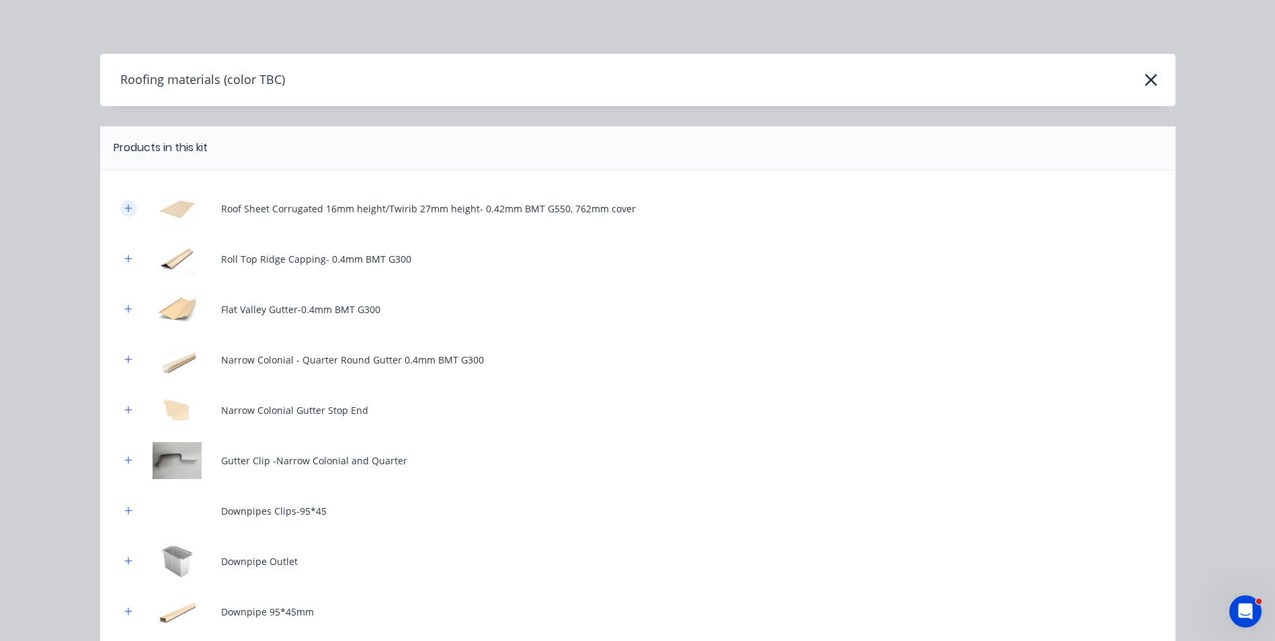
click at [125, 212] on icon "button" at bounding box center [128, 208] width 8 height 9
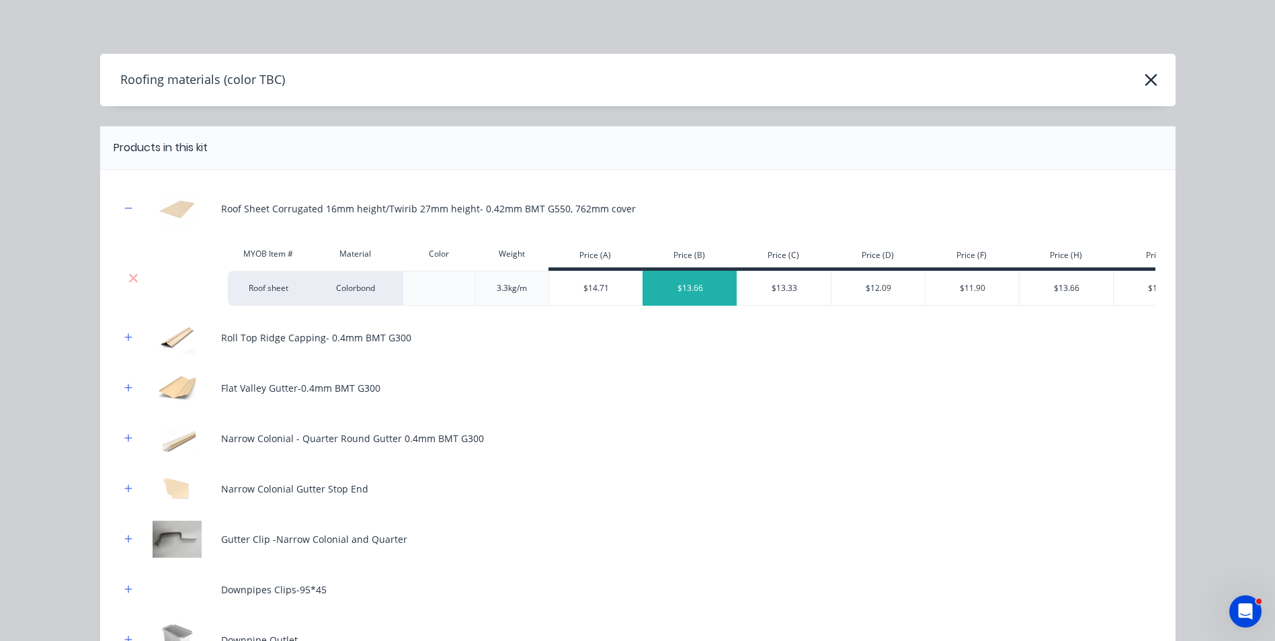
click at [696, 293] on div "$13.66" at bounding box center [690, 288] width 94 height 34
click at [695, 290] on div "$13.66" at bounding box center [690, 288] width 94 height 34
click at [686, 282] on div "$13.66" at bounding box center [690, 288] width 94 height 34
click at [583, 281] on div "$14.71" at bounding box center [596, 288] width 94 height 34
drag, startPoint x: 517, startPoint y: 290, endPoint x: 533, endPoint y: 290, distance: 16.1
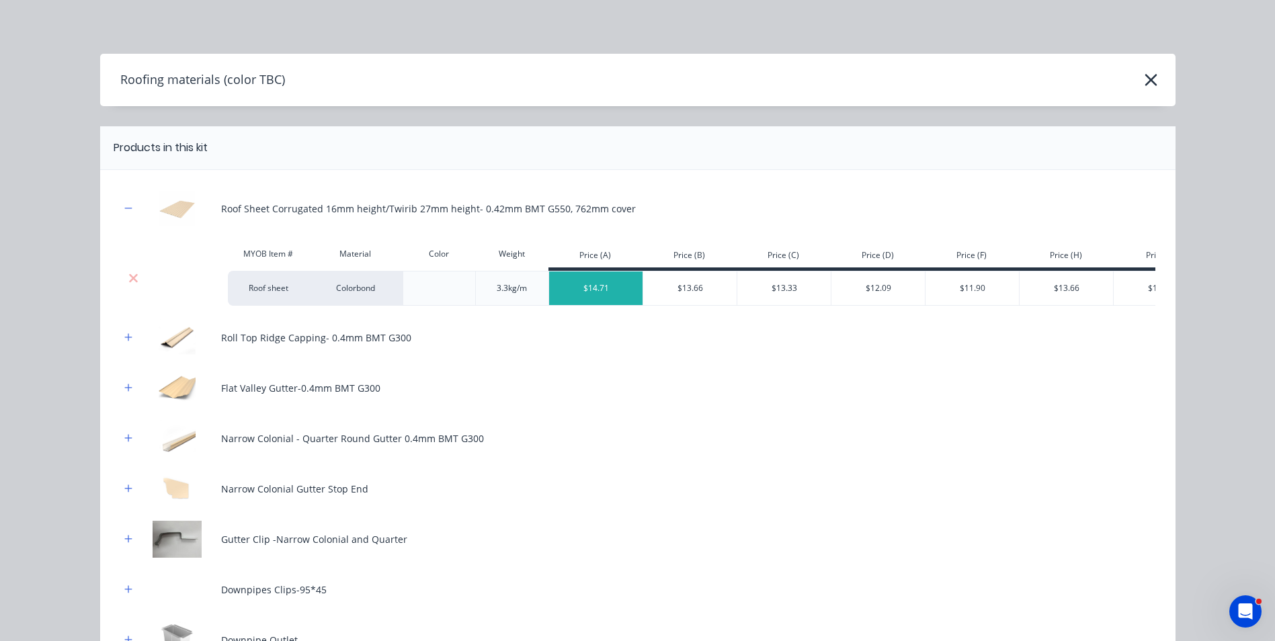
click at [516, 290] on div "3.3kg/m" at bounding box center [511, 288] width 73 height 35
click at [650, 287] on div "$13.66" at bounding box center [690, 288] width 94 height 34
click at [1147, 84] on icon "button" at bounding box center [1151, 80] width 14 height 19
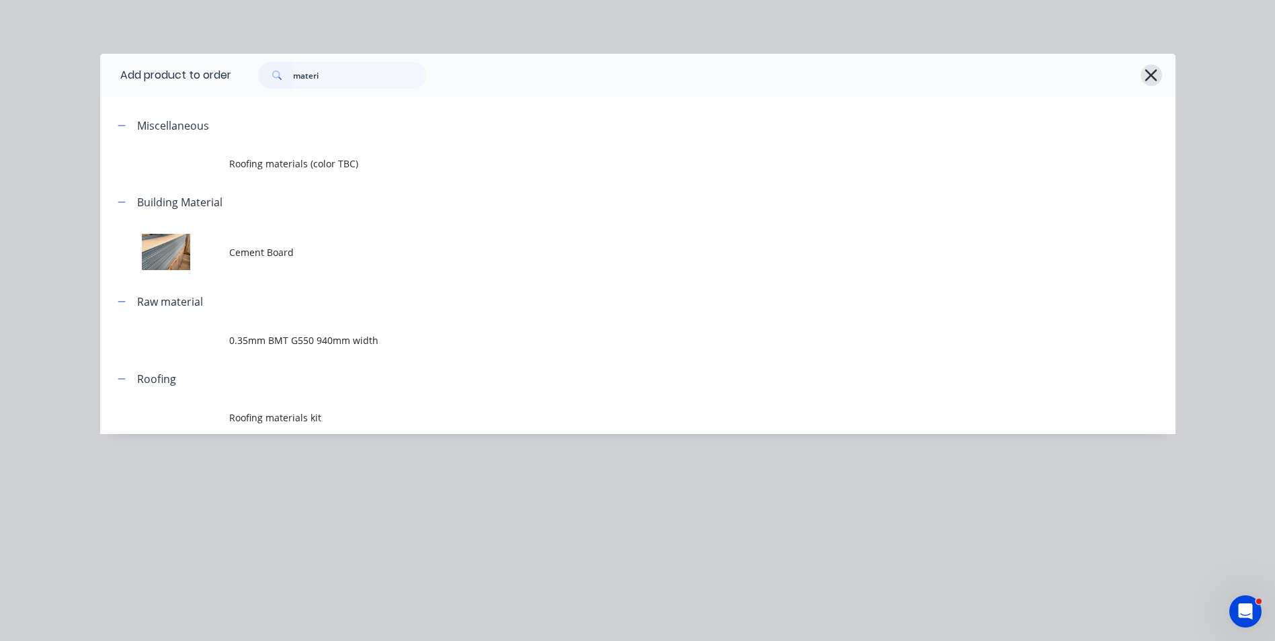
click at [1148, 81] on icon "button" at bounding box center [1151, 75] width 14 height 19
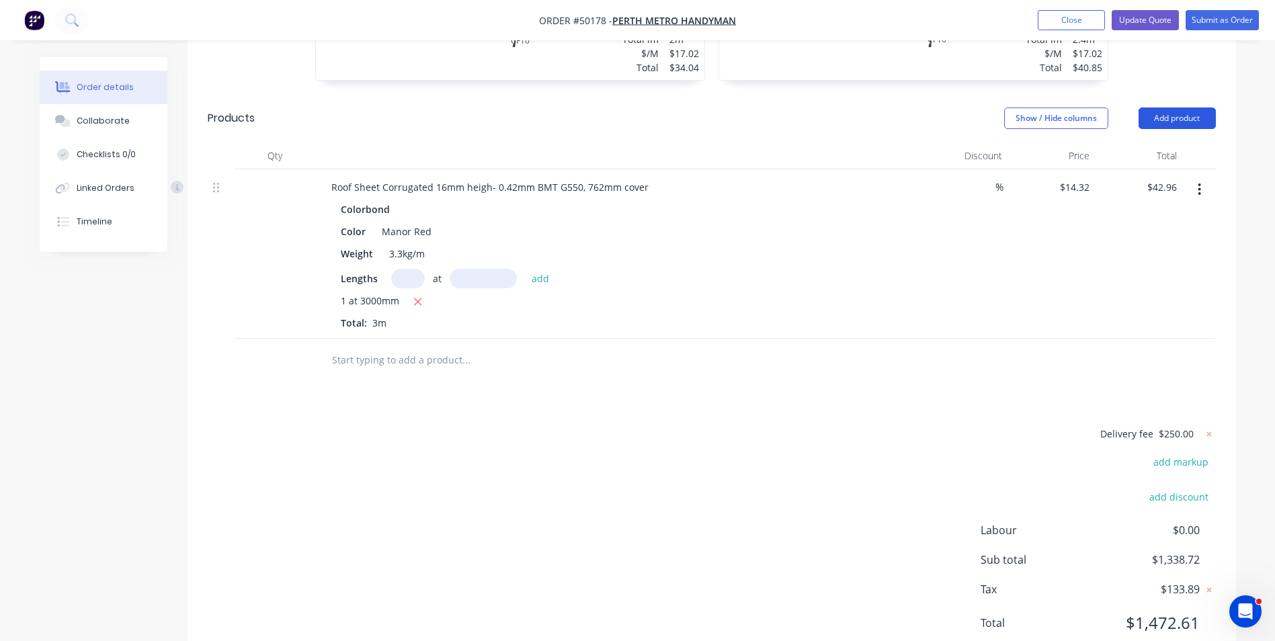
click at [1197, 108] on button "Add product" at bounding box center [1176, 119] width 77 height 22
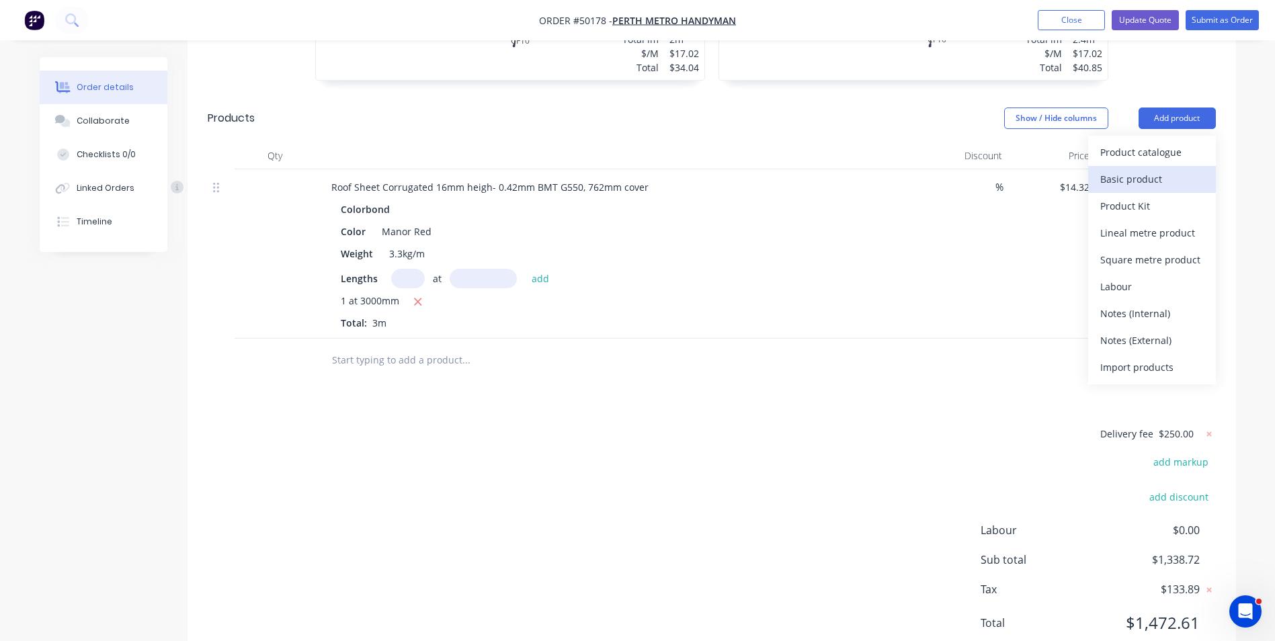
click at [1166, 169] on div "Basic product" at bounding box center [1151, 178] width 103 height 19
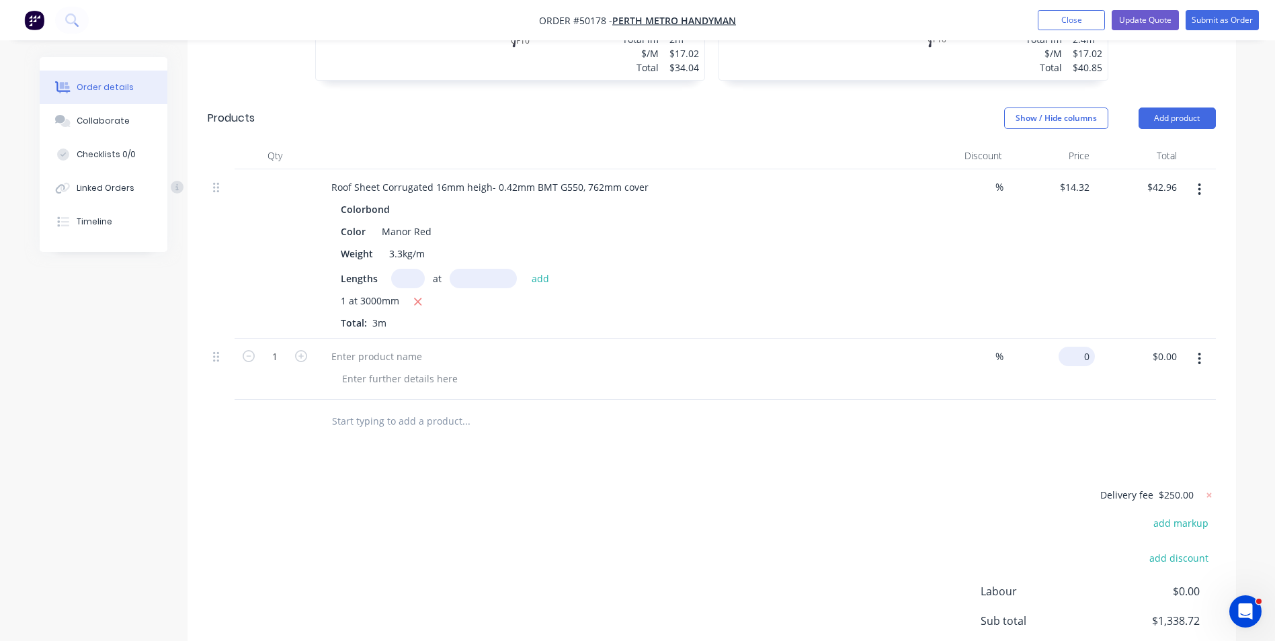
click at [1070, 339] on div "0 $0.00" at bounding box center [1050, 369] width 87 height 61
type input "$7.15"
click at [776, 513] on div "Delivery fee $250.00 add markup add discount Labour $0.00 Sub total $1,338.72 T…" at bounding box center [712, 597] width 1008 height 223
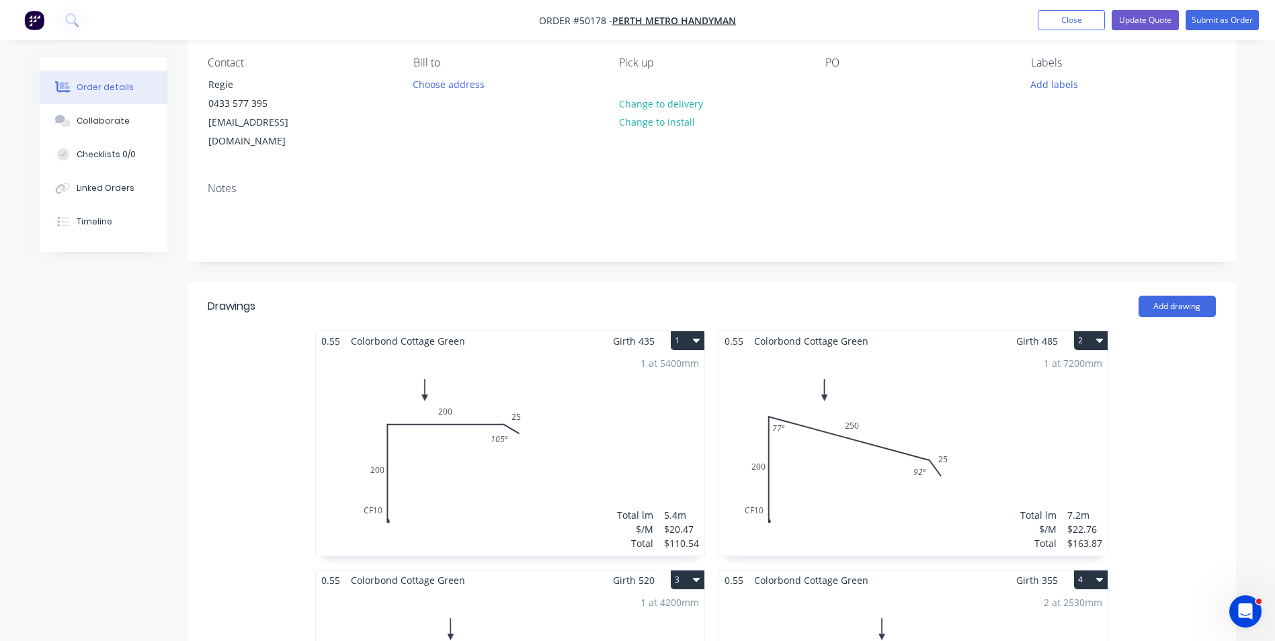
scroll to position [0, 0]
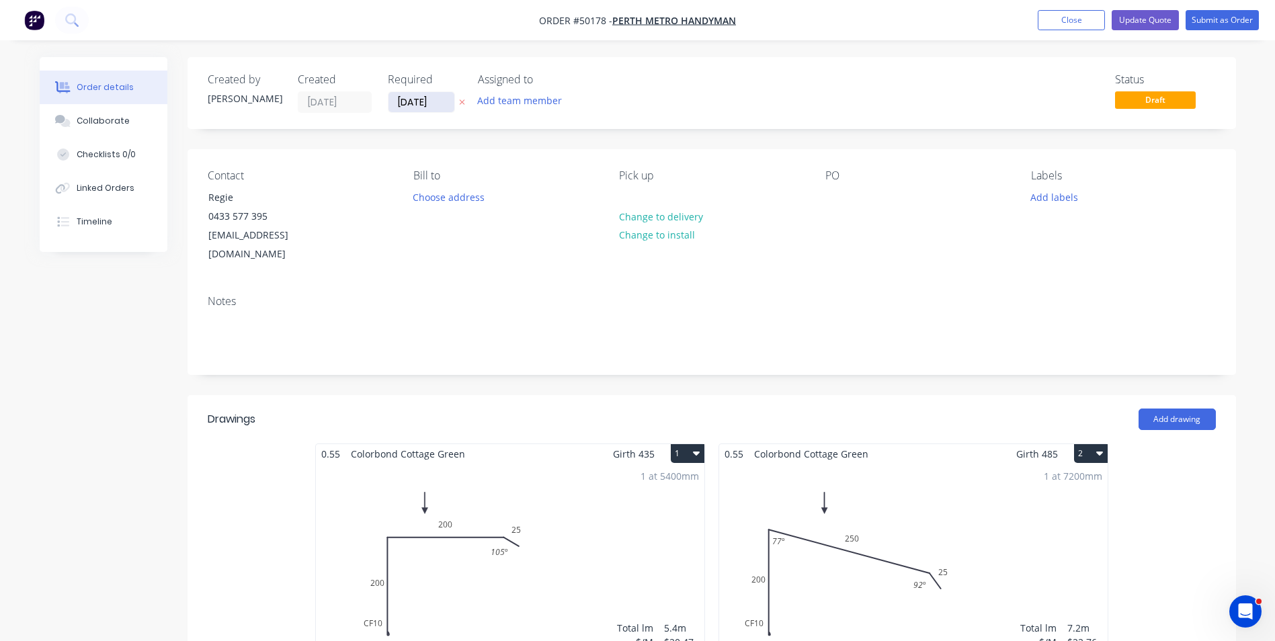
click at [417, 106] on input "09/10/25" at bounding box center [421, 102] width 66 height 20
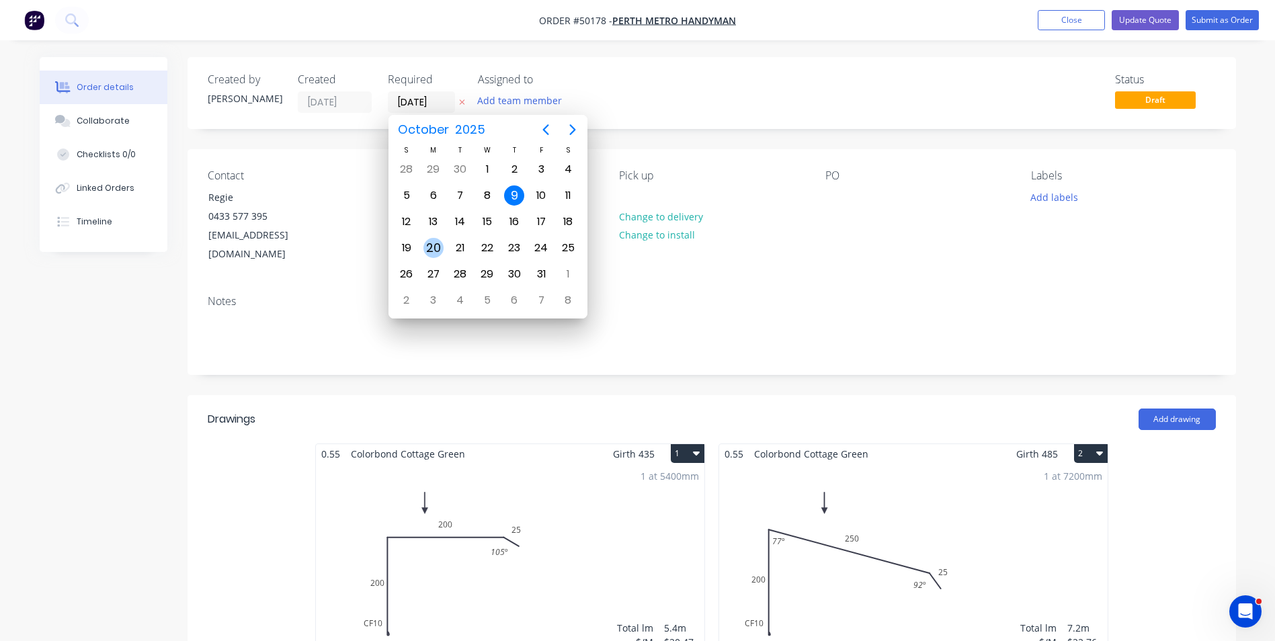
click at [433, 248] on div "20" at bounding box center [433, 248] width 20 height 20
type input "20/10/25"
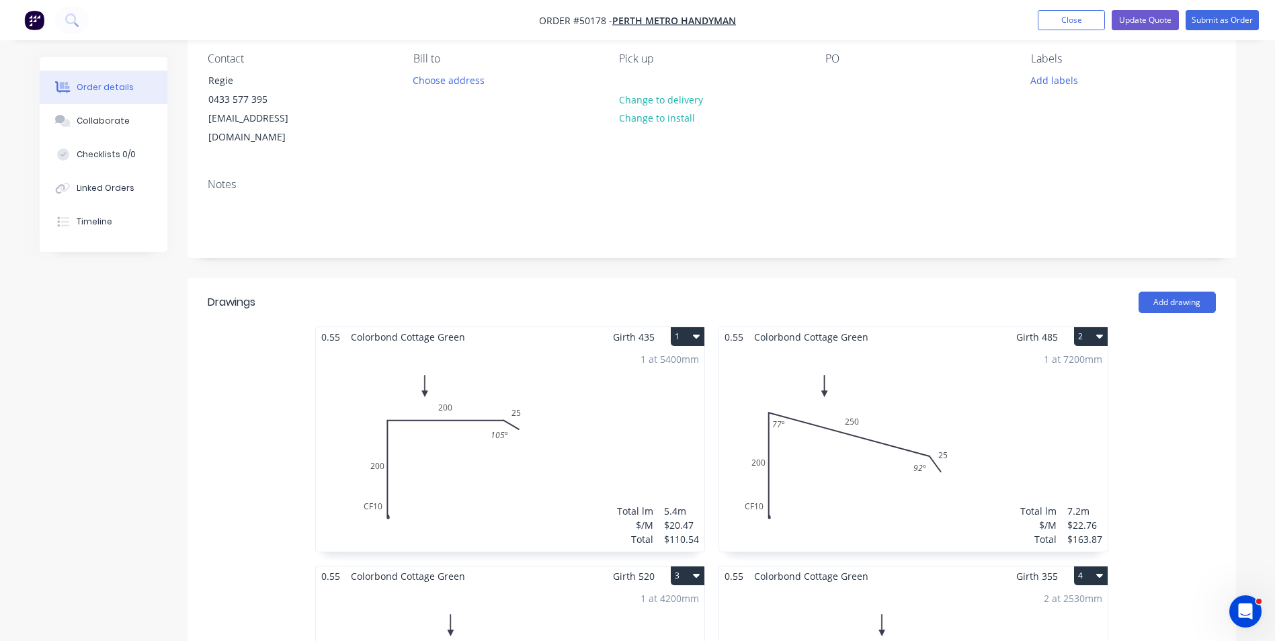
scroll to position [134, 0]
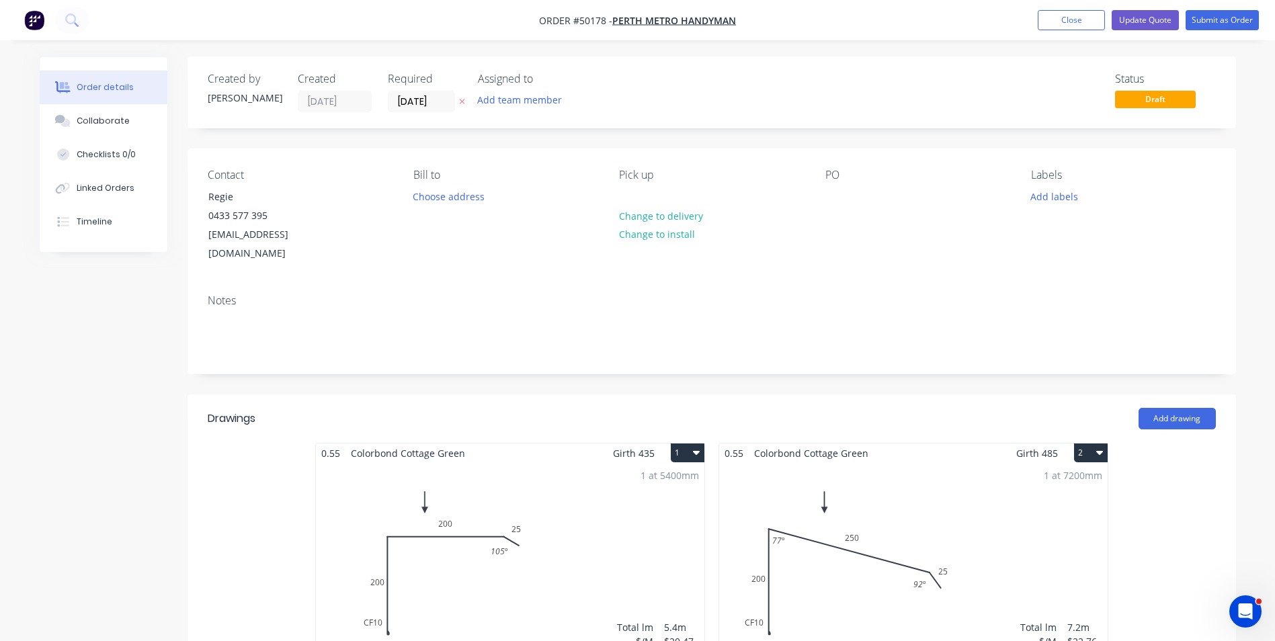
scroll to position [0, 0]
click at [1072, 203] on button "Add labels" at bounding box center [1054, 196] width 62 height 18
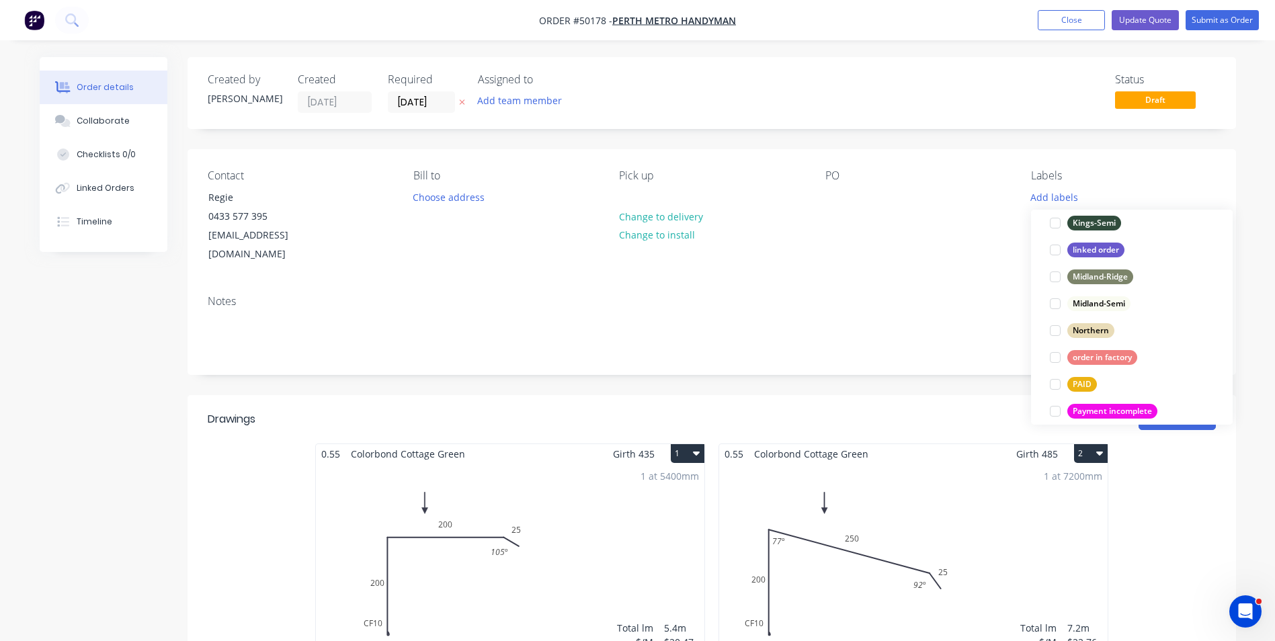
scroll to position [134, 0]
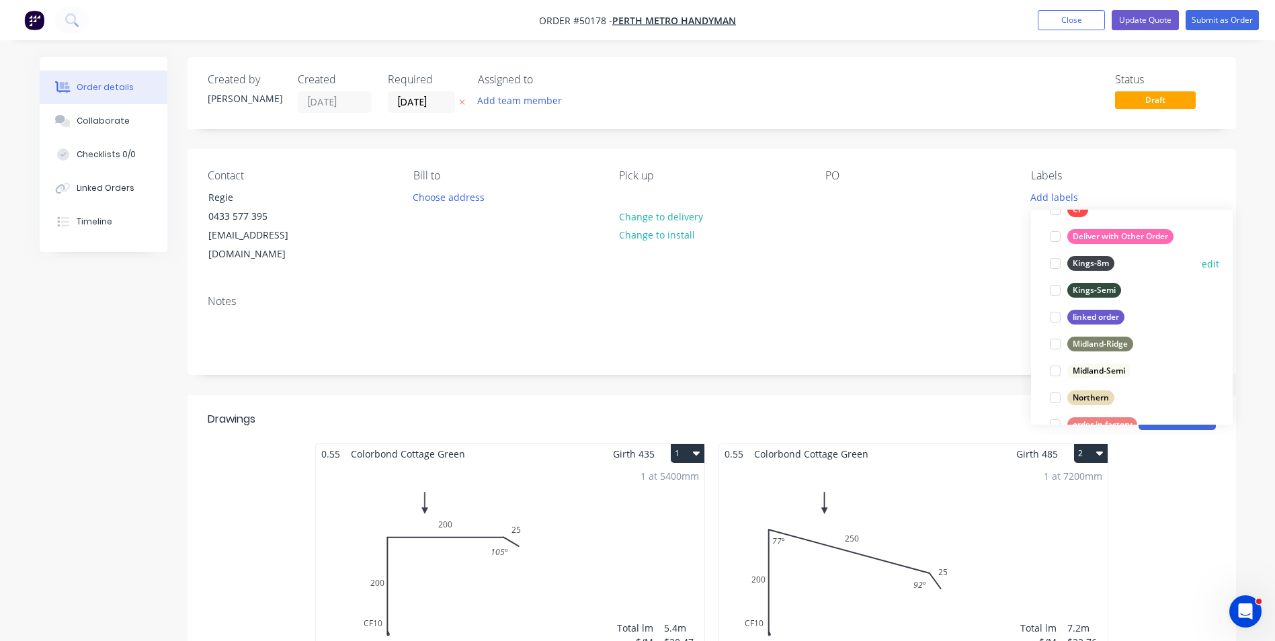
click at [1052, 259] on div at bounding box center [1054, 263] width 27 height 27
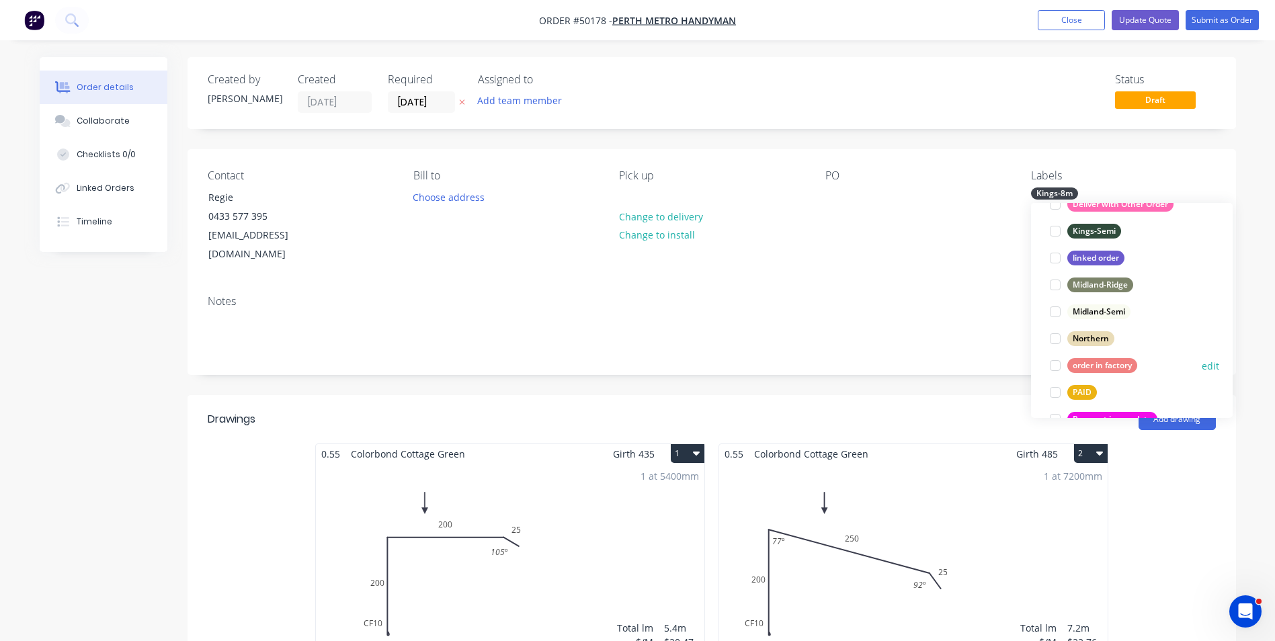
scroll to position [188, 0]
click at [1056, 336] on div at bounding box center [1054, 337] width 27 height 27
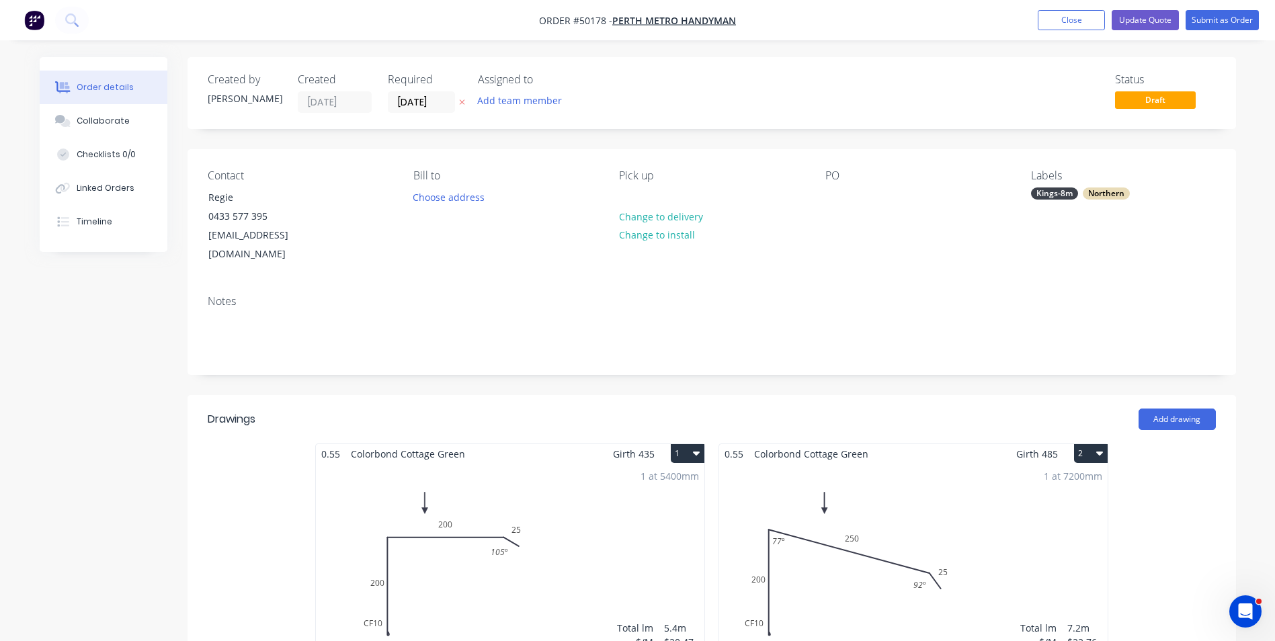
click at [881, 259] on div "Contact Regie 0433 577 395 reyroxas40@yahoo.com Bill to Choose address Pick up …" at bounding box center [711, 216] width 1048 height 135
click at [648, 215] on button "Change to delivery" at bounding box center [660, 216] width 98 height 18
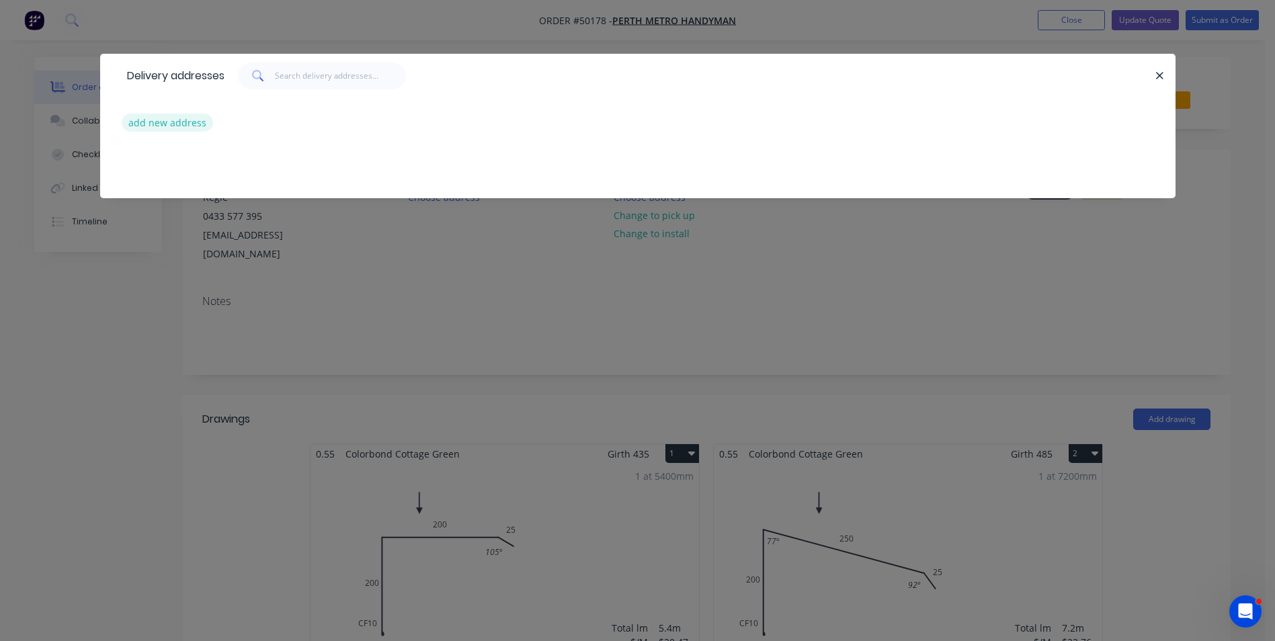
click at [181, 117] on button "add new address" at bounding box center [168, 123] width 92 height 18
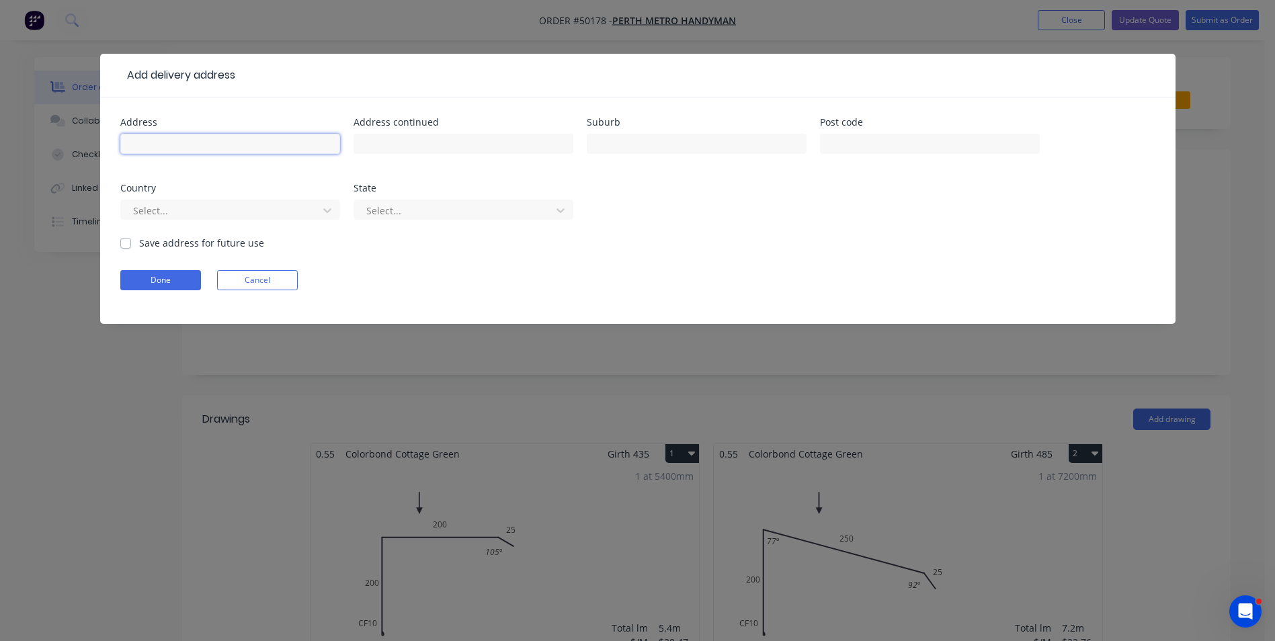
click at [172, 148] on input "text" at bounding box center [230, 144] width 220 height 20
paste input "4 Riverdale Rd, Helena Valley WA 6056"
type input "4 Riverdale Rd, Helena Valley WA 6056"
click at [177, 275] on button "Done" at bounding box center [160, 280] width 81 height 20
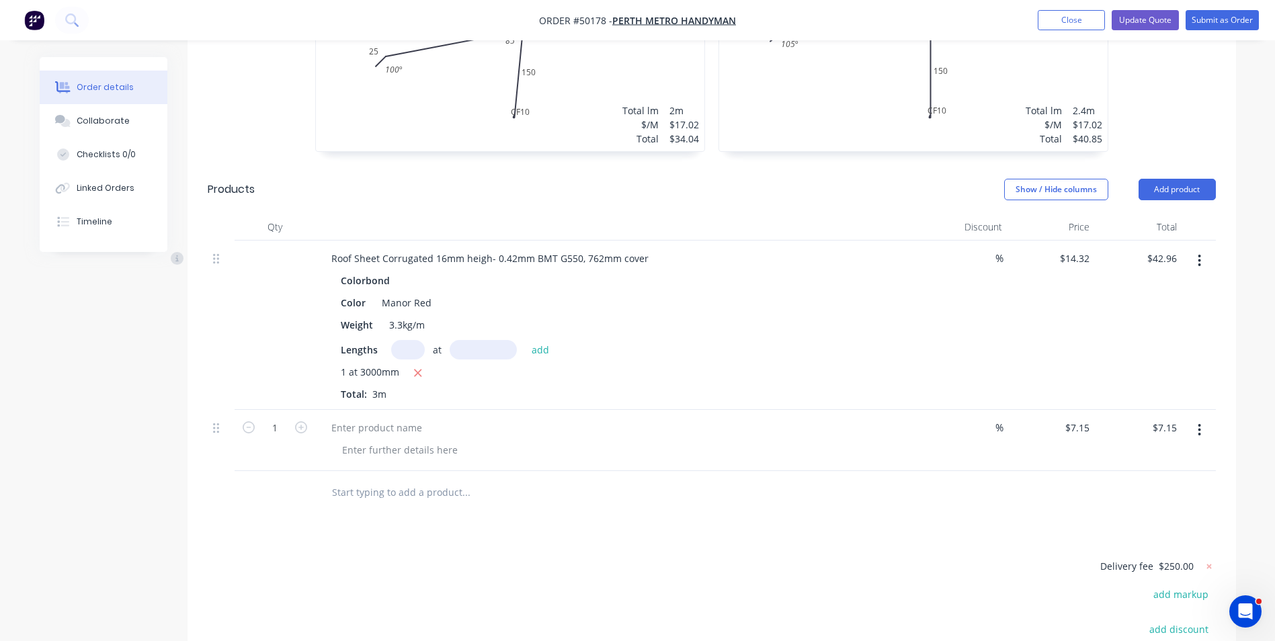
scroll to position [1478, 0]
click at [372, 414] on div at bounding box center [377, 423] width 112 height 19
click at [568, 436] on div at bounding box center [622, 445] width 583 height 19
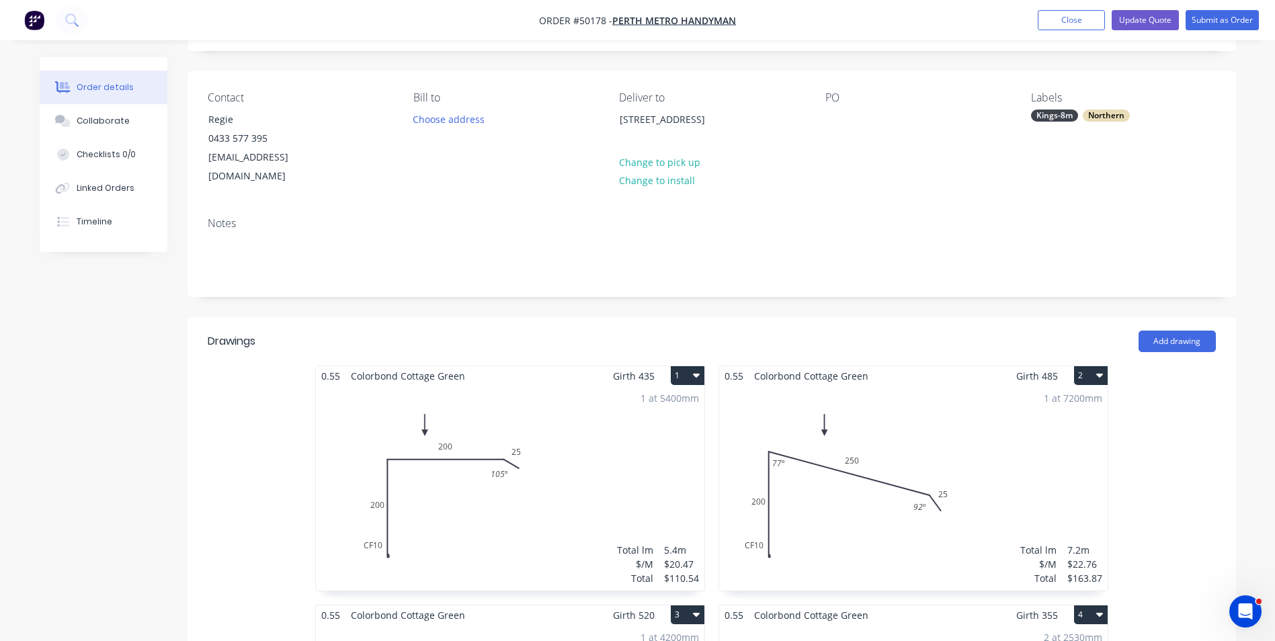
scroll to position [0, 0]
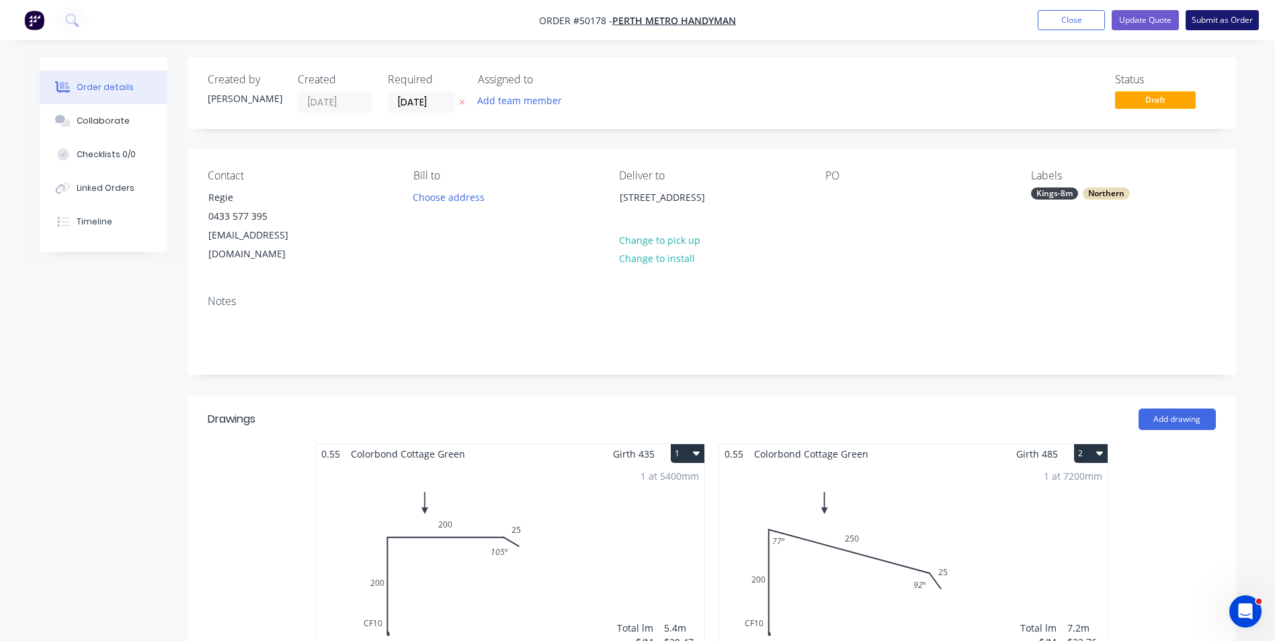
click at [1205, 17] on button "Submit as Order" at bounding box center [1221, 20] width 73 height 20
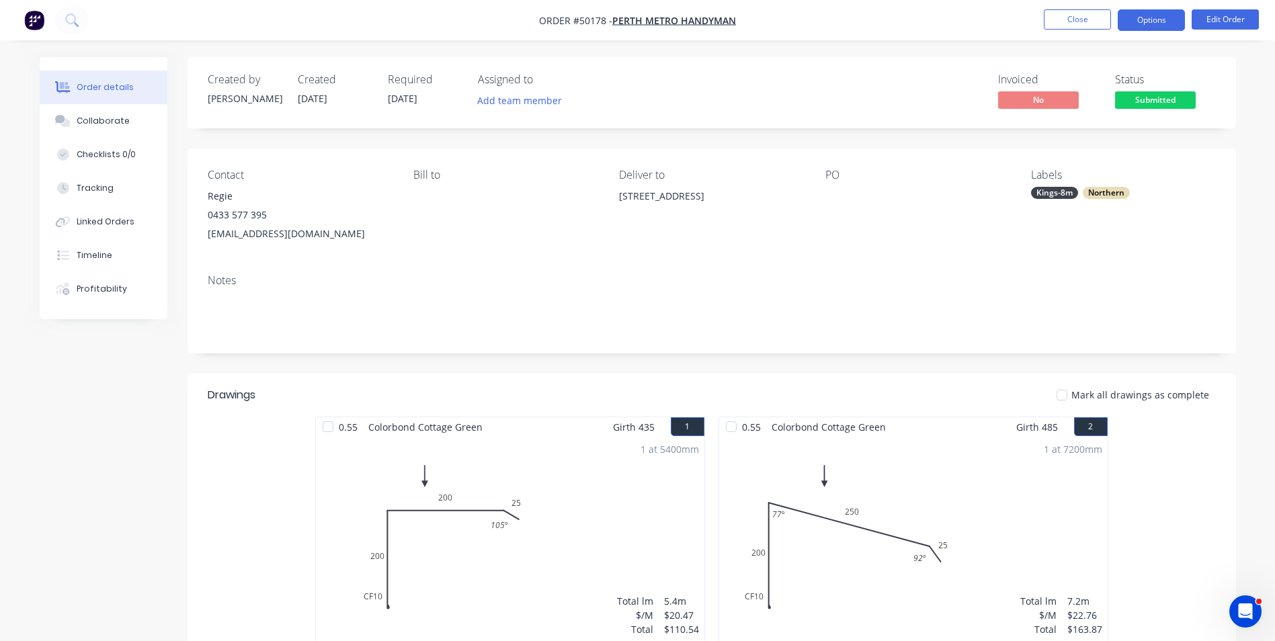
click at [1164, 15] on button "Options" at bounding box center [1150, 20] width 67 height 22
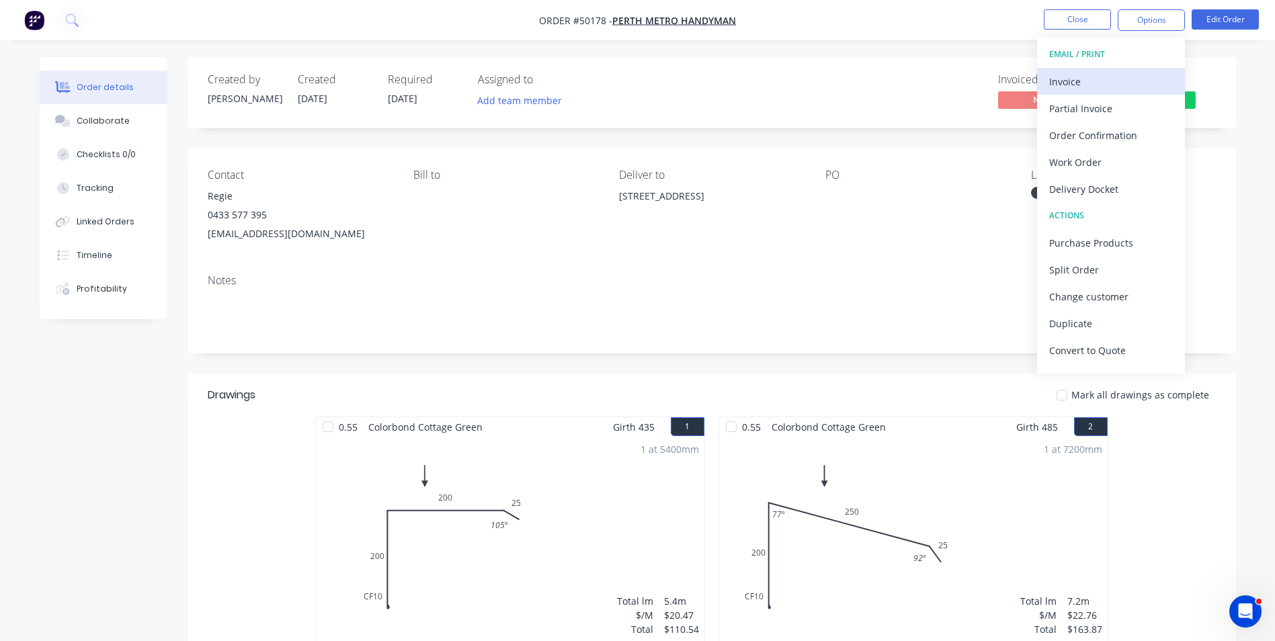
click at [1093, 74] on div "Invoice" at bounding box center [1111, 81] width 124 height 19
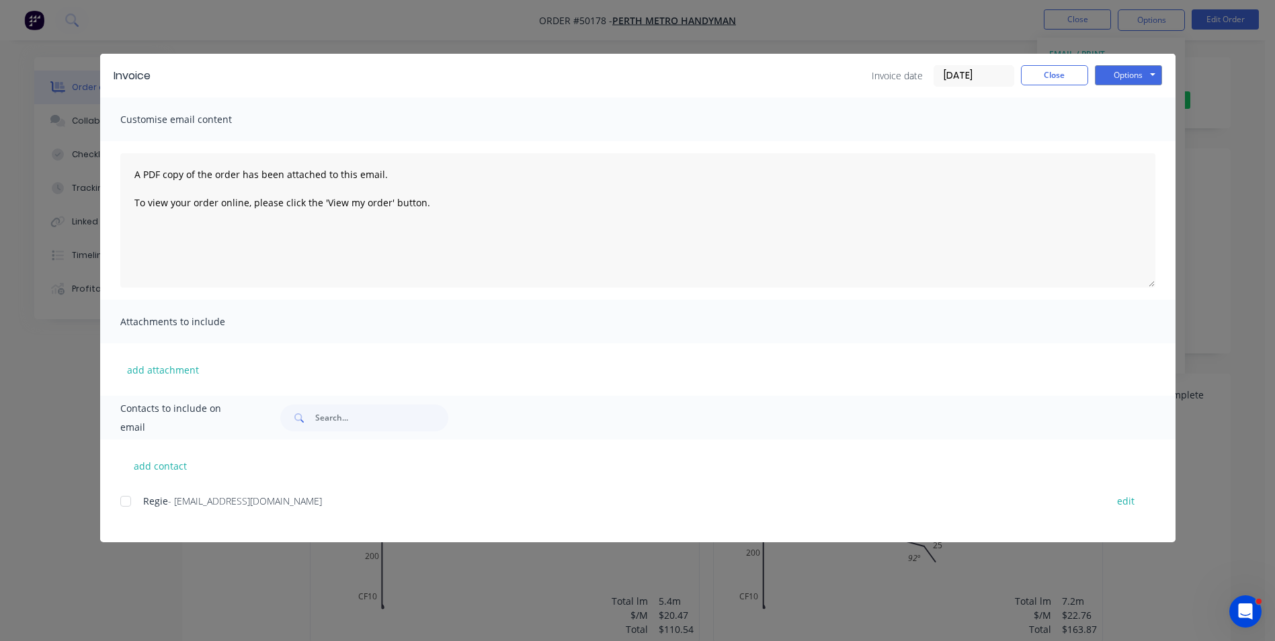
click at [125, 506] on div at bounding box center [125, 501] width 27 height 27
click at [1132, 67] on button "Options" at bounding box center [1128, 75] width 67 height 20
click at [1134, 140] on button "Email" at bounding box center [1138, 143] width 86 height 22
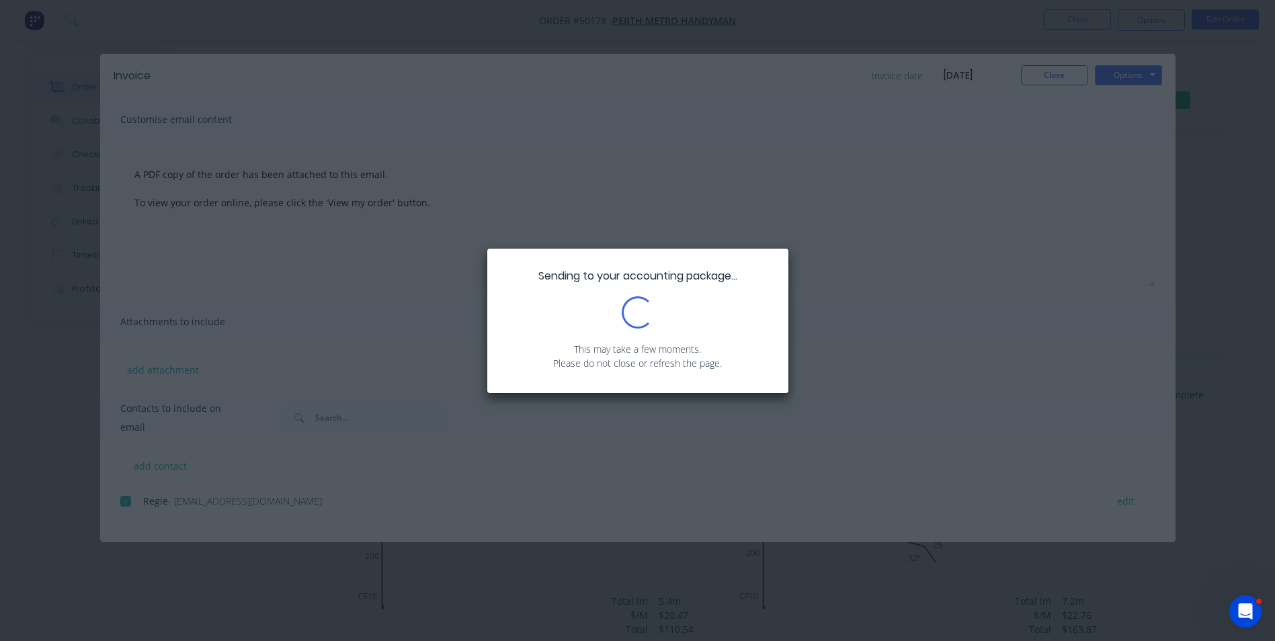
click at [636, 458] on div "Sending to your accounting package... Loading... This may take a few moments. P…" at bounding box center [637, 320] width 1275 height 641
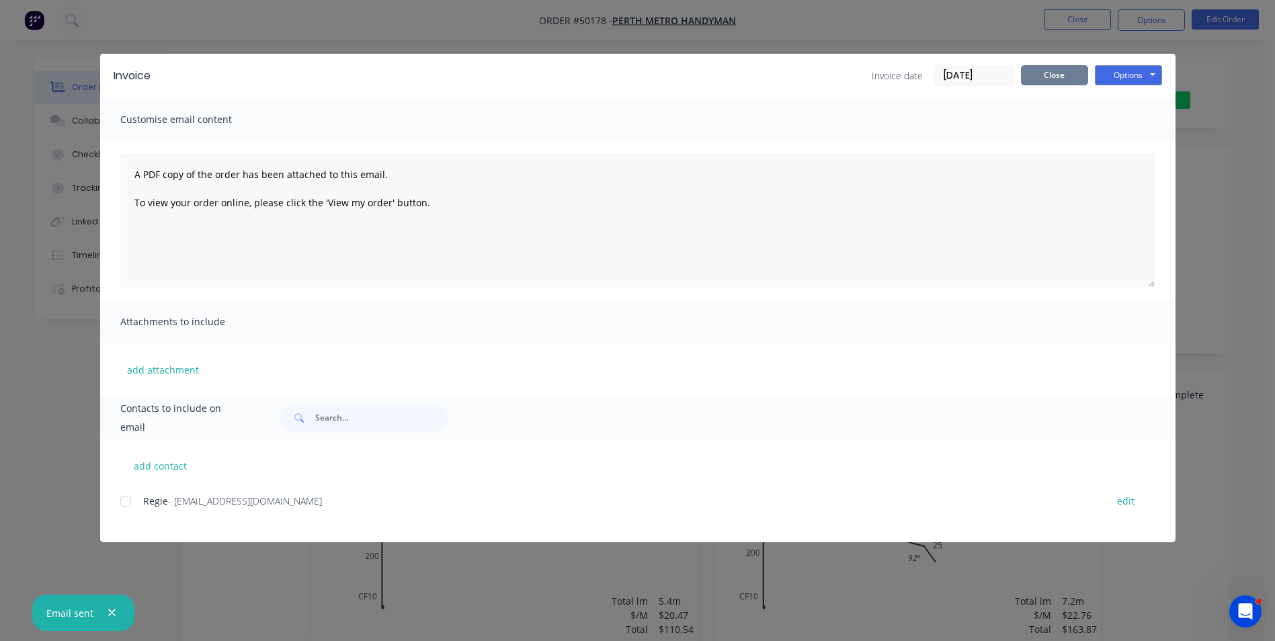
click at [1052, 80] on button "Close" at bounding box center [1054, 75] width 67 height 20
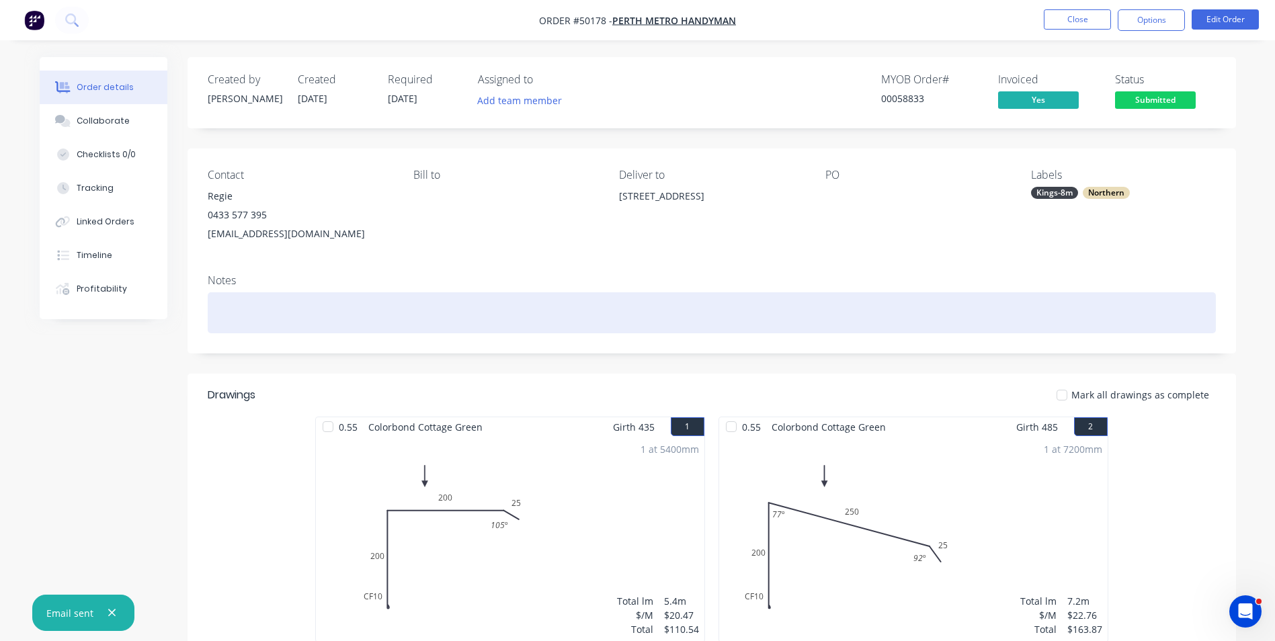
click at [634, 312] on div at bounding box center [712, 312] width 1008 height 41
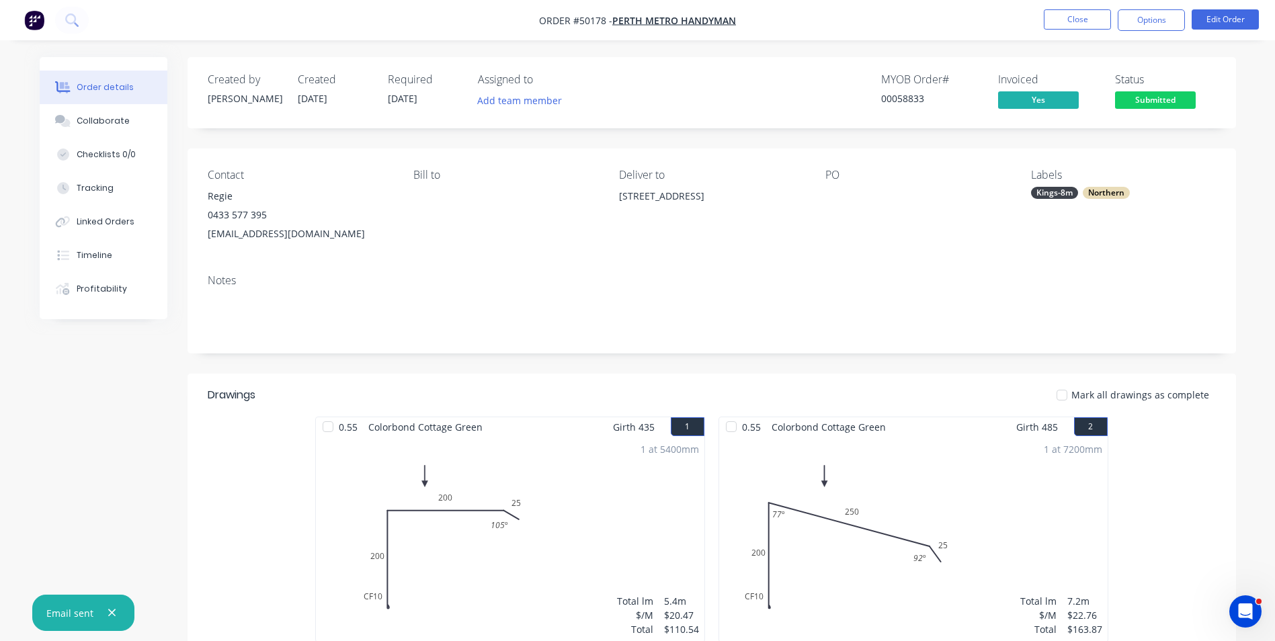
drag, startPoint x: 760, startPoint y: 260, endPoint x: 1015, endPoint y: 159, distance: 274.8
click at [764, 261] on div "Contact Regie 0433 577 395 reyroxas40@yahoo.com Bill to Deliver to 4 Riverdale …" at bounding box center [711, 205] width 1048 height 115
click at [1145, 15] on button "Options" at bounding box center [1150, 20] width 67 height 22
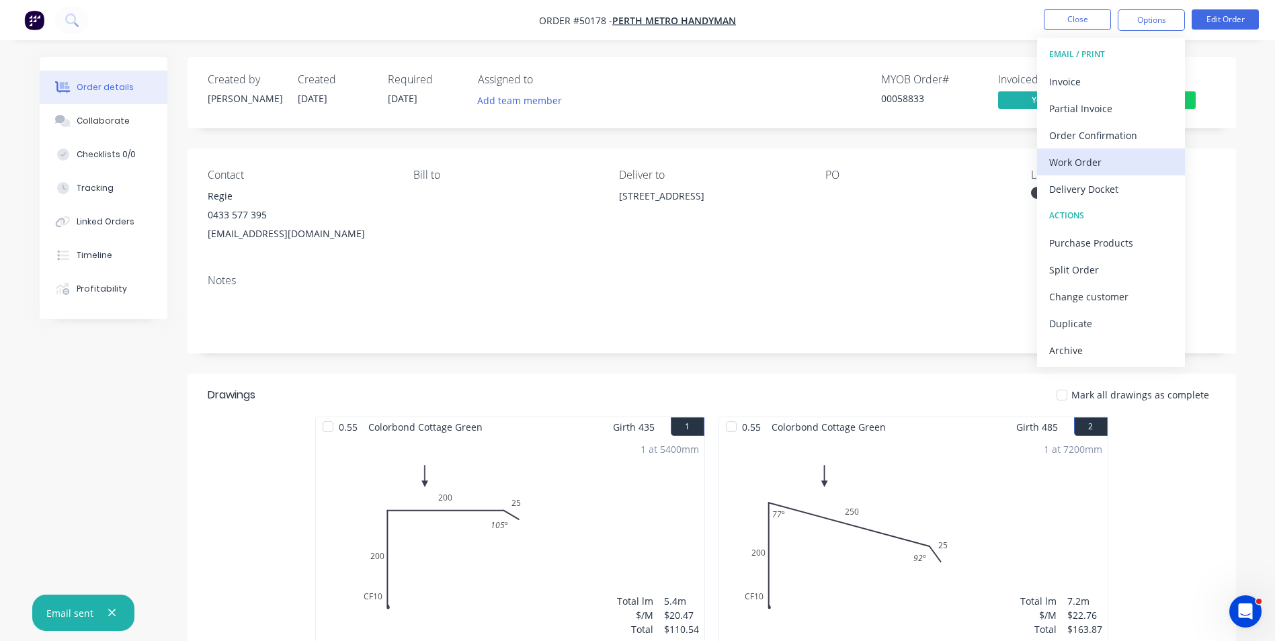
click at [1133, 167] on div "Work Order" at bounding box center [1111, 162] width 124 height 19
click at [1133, 167] on div "Custom" at bounding box center [1111, 162] width 124 height 19
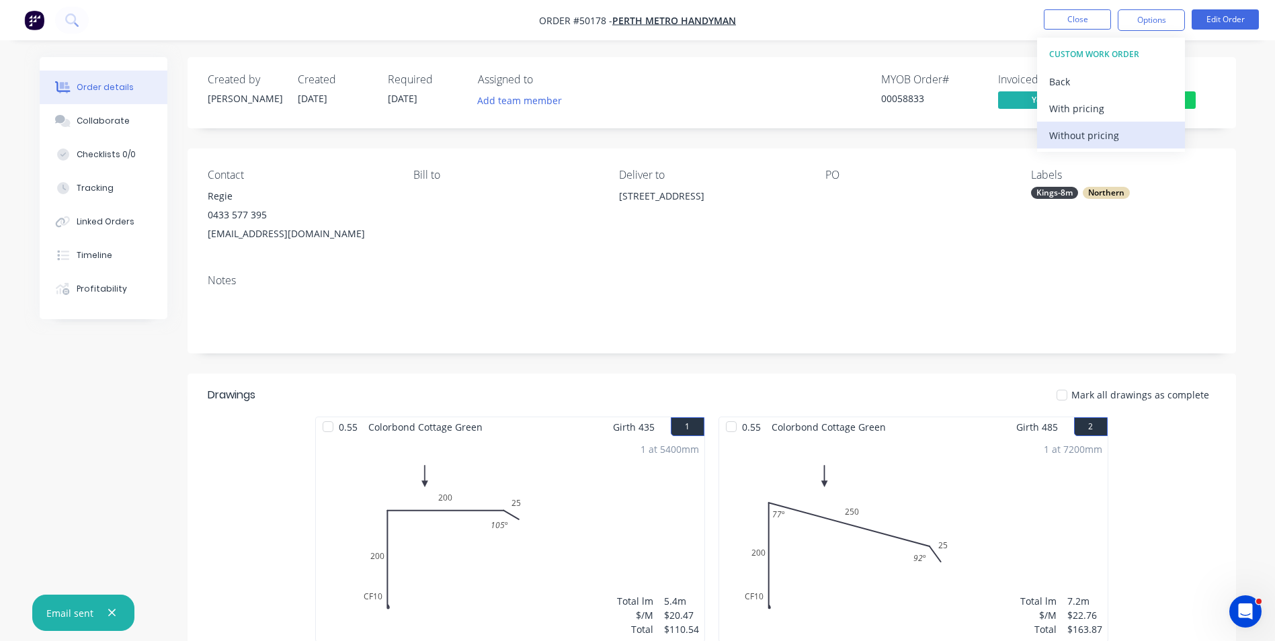
click at [1136, 144] on div "Without pricing" at bounding box center [1111, 135] width 124 height 19
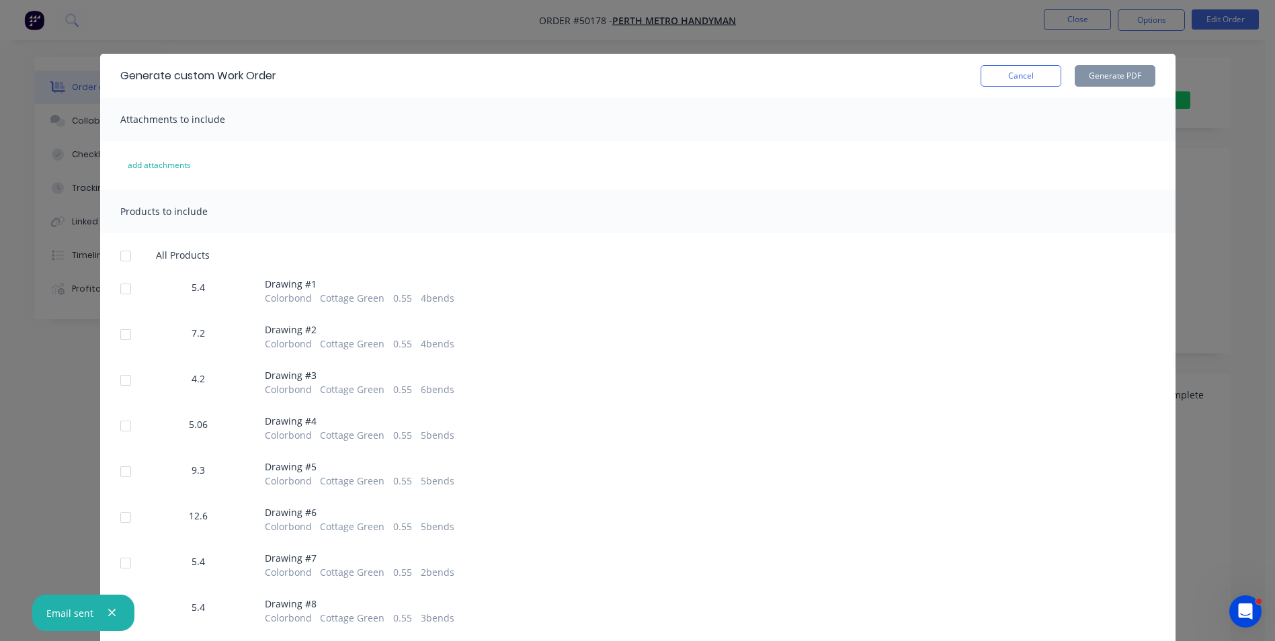
click at [124, 254] on div at bounding box center [125, 256] width 27 height 27
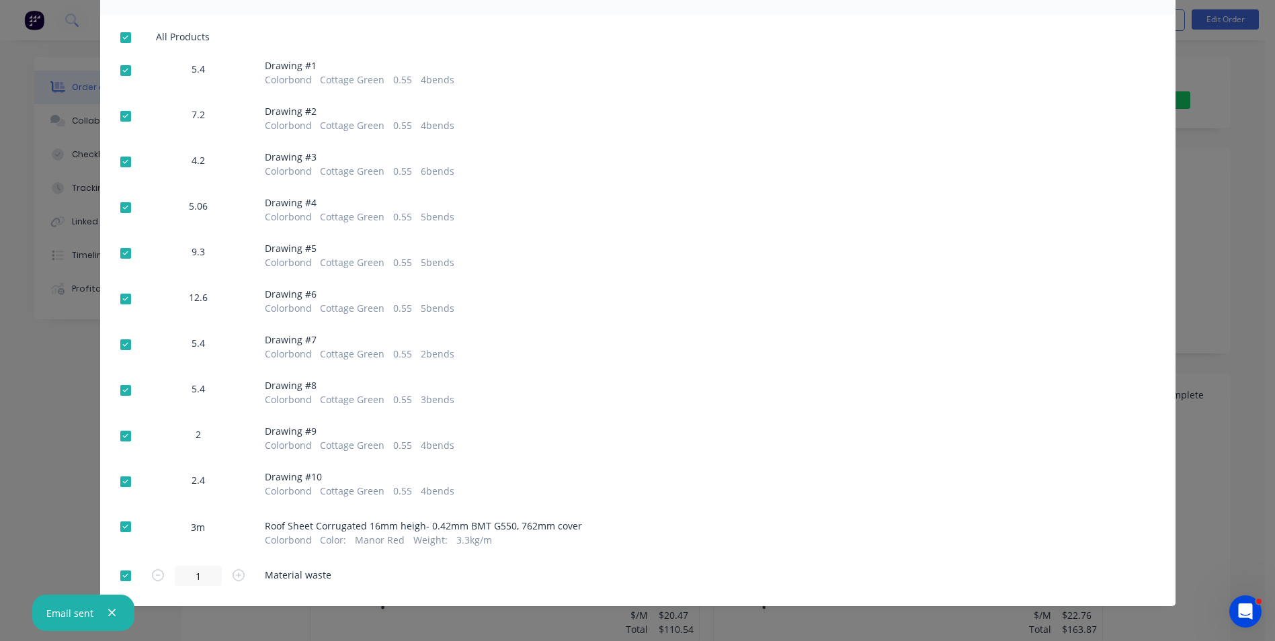
scroll to position [222, 0]
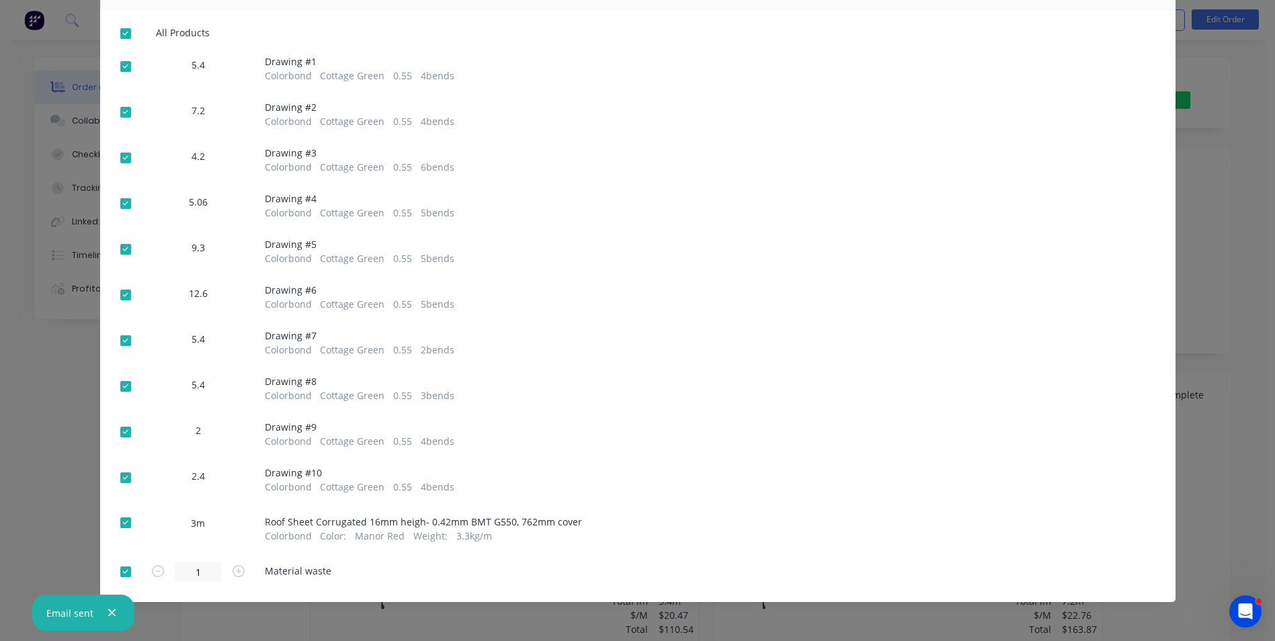
click at [119, 517] on div at bounding box center [125, 522] width 27 height 27
click at [112, 575] on div at bounding box center [125, 571] width 27 height 27
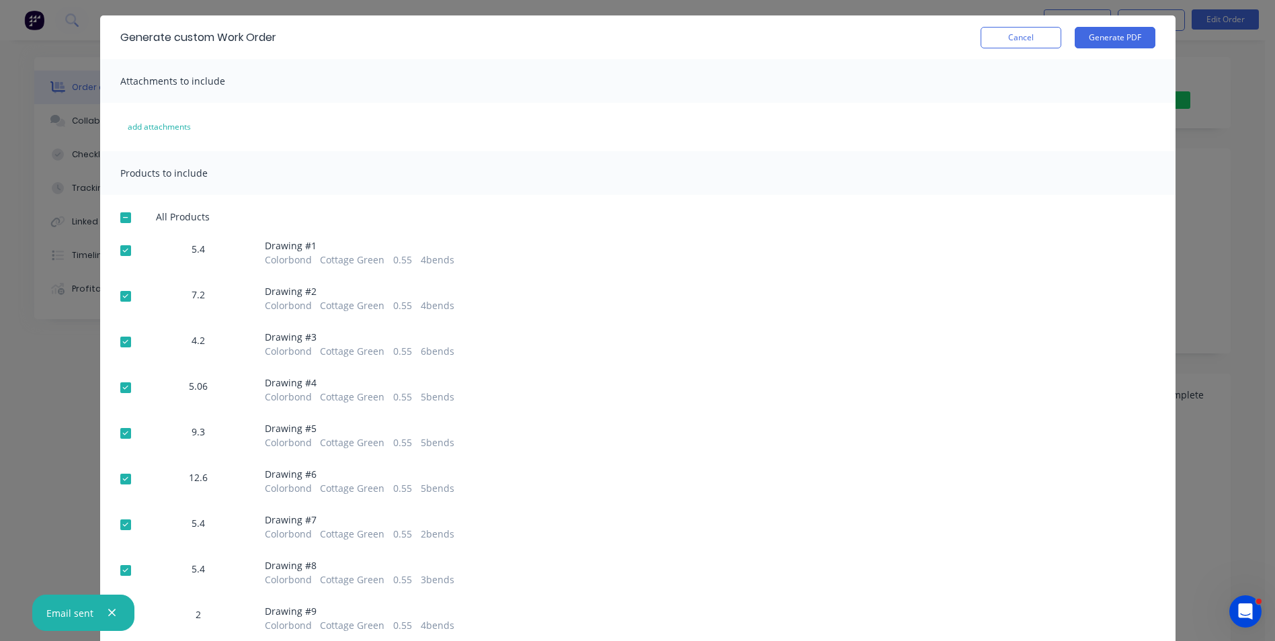
scroll to position [0, 0]
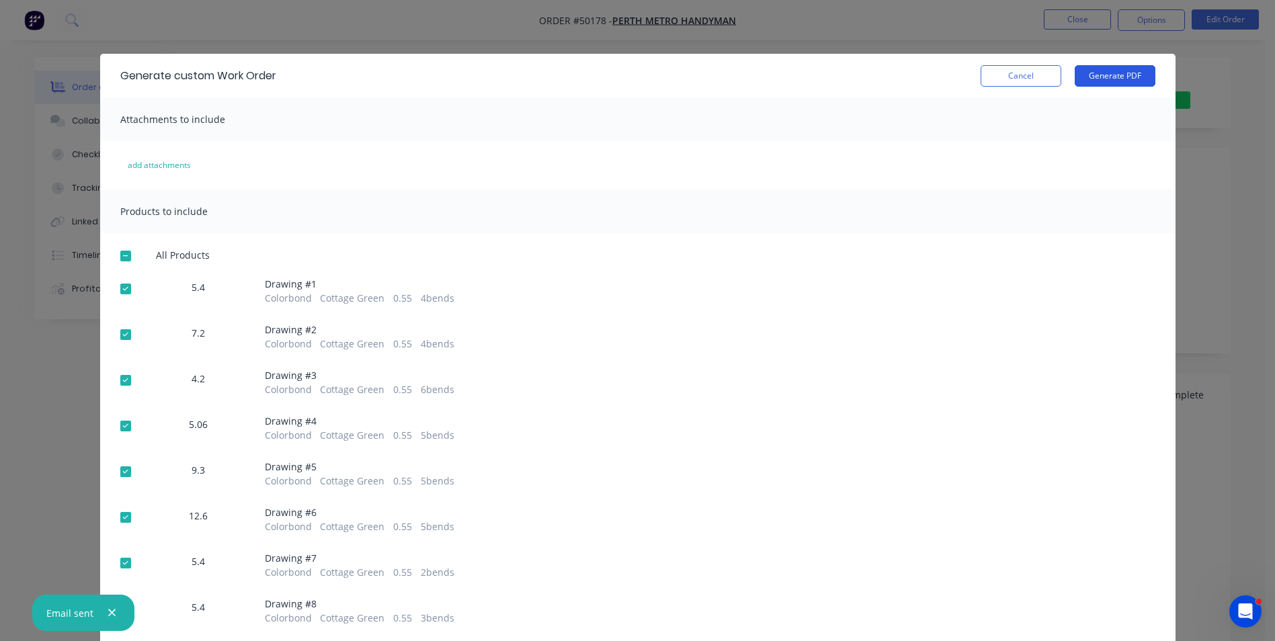
click at [1118, 79] on button "Generate PDF" at bounding box center [1114, 76] width 81 height 22
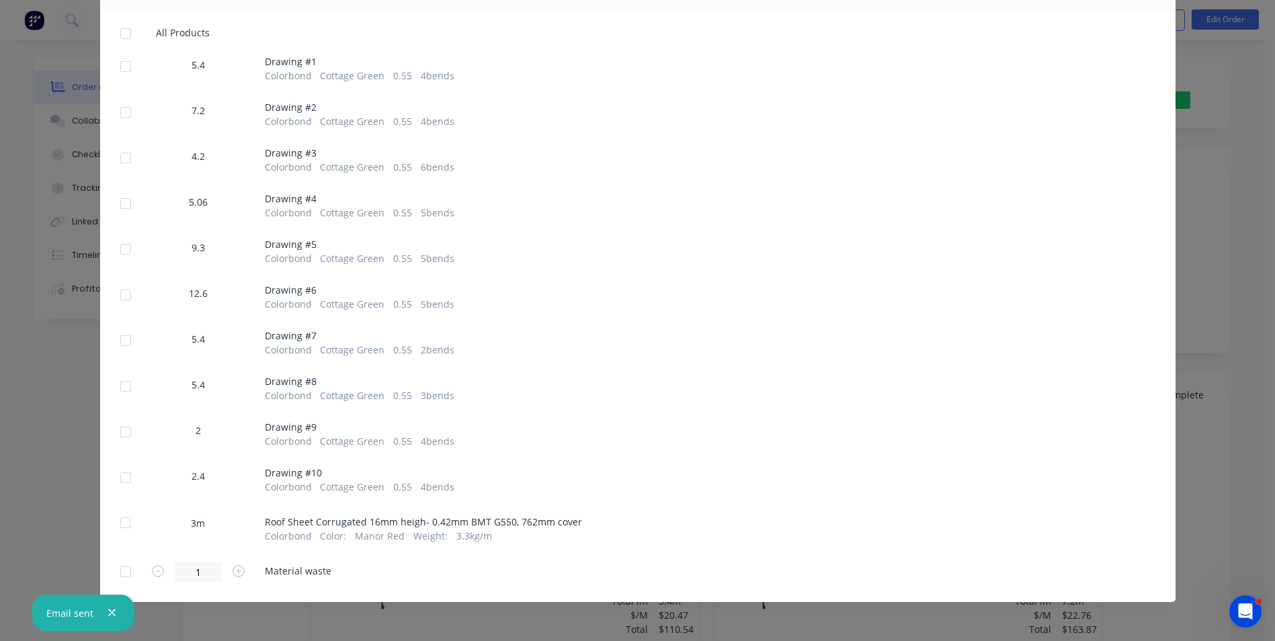
click at [116, 521] on div at bounding box center [125, 522] width 27 height 27
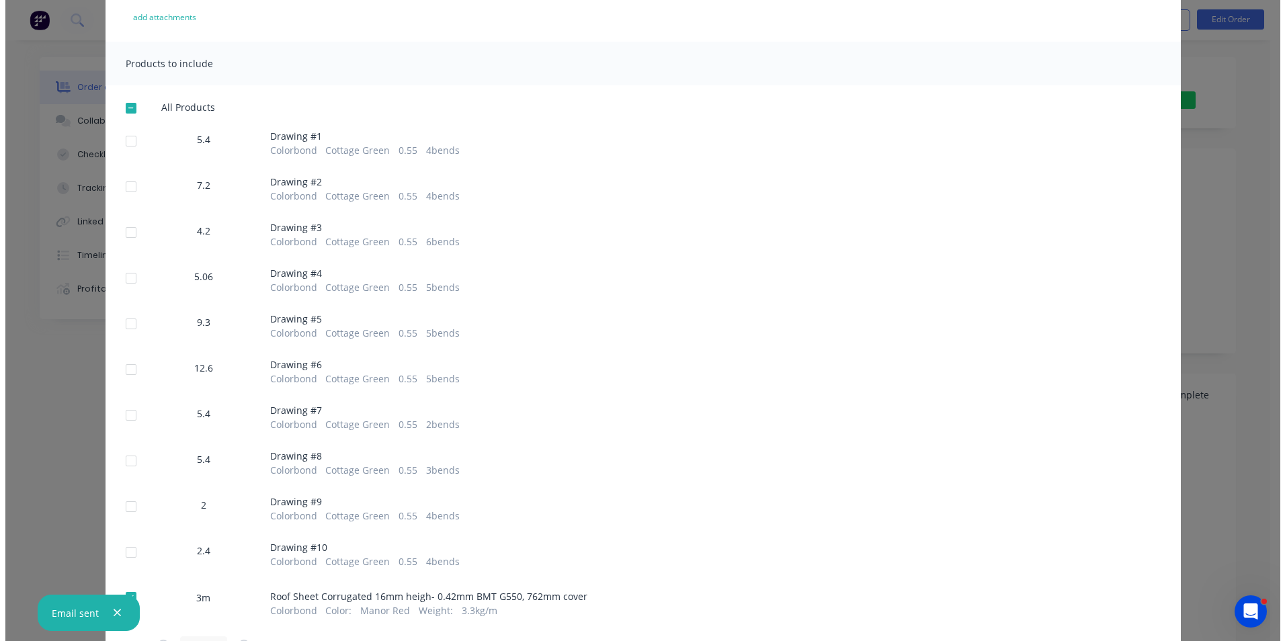
scroll to position [0, 0]
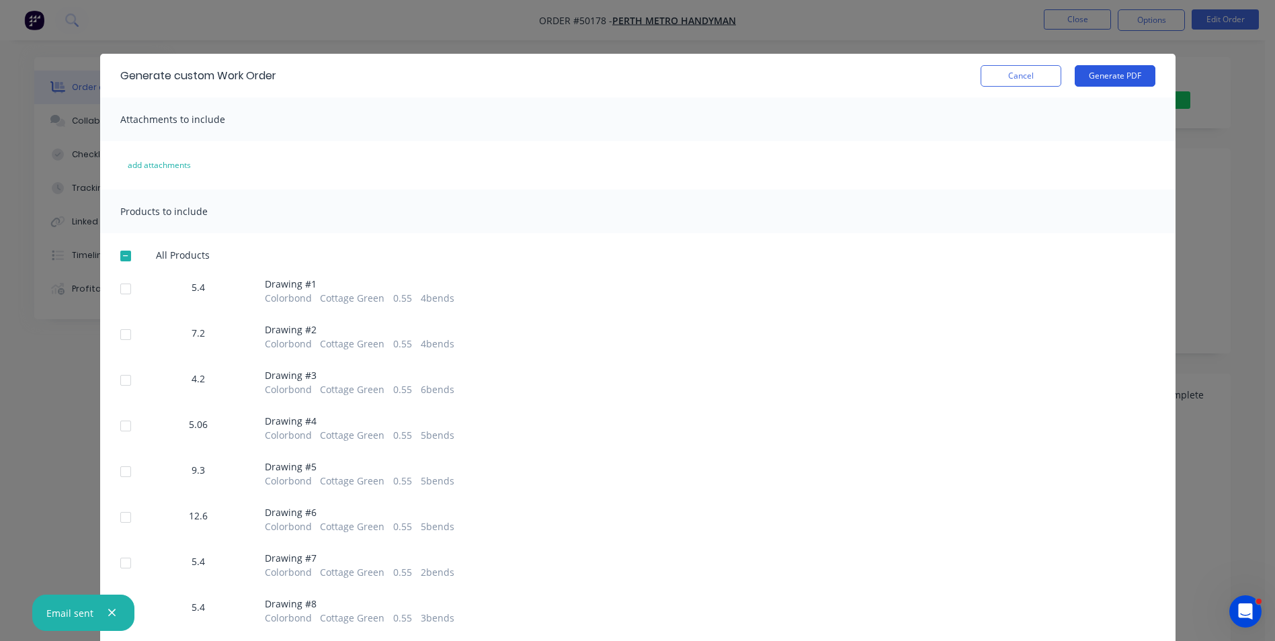
click at [1096, 75] on button "Generate PDF" at bounding box center [1114, 76] width 81 height 22
click at [1012, 83] on button "Cancel" at bounding box center [1020, 76] width 81 height 22
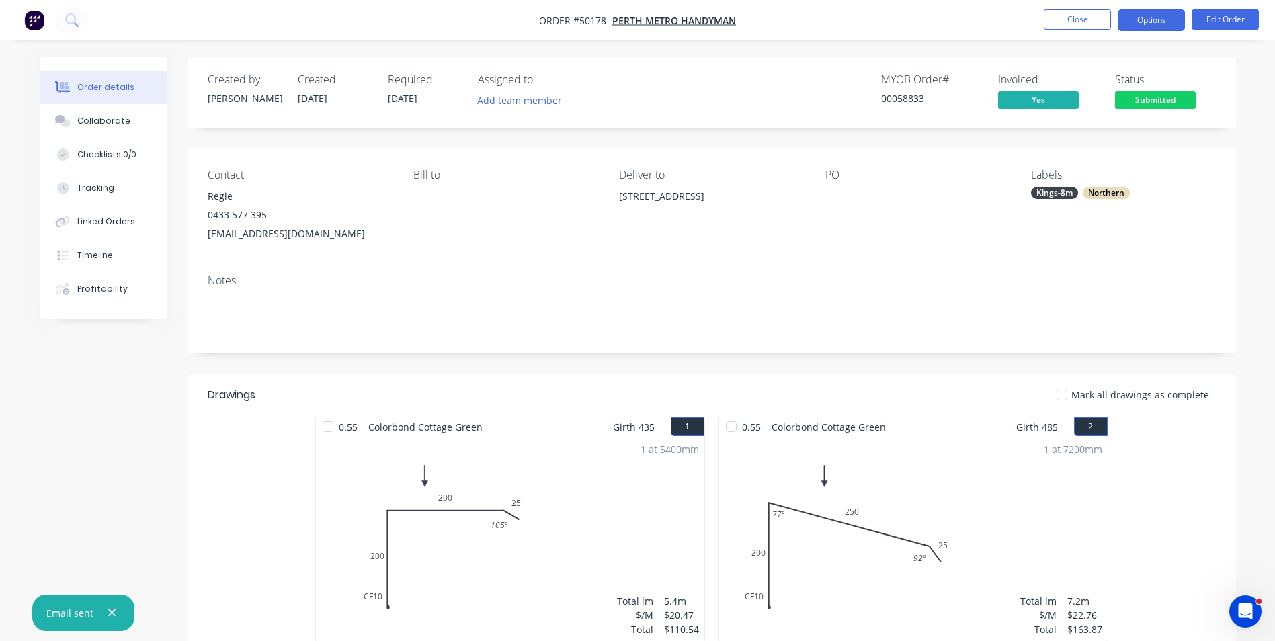
click at [1142, 26] on button "Options" at bounding box center [1150, 20] width 67 height 22
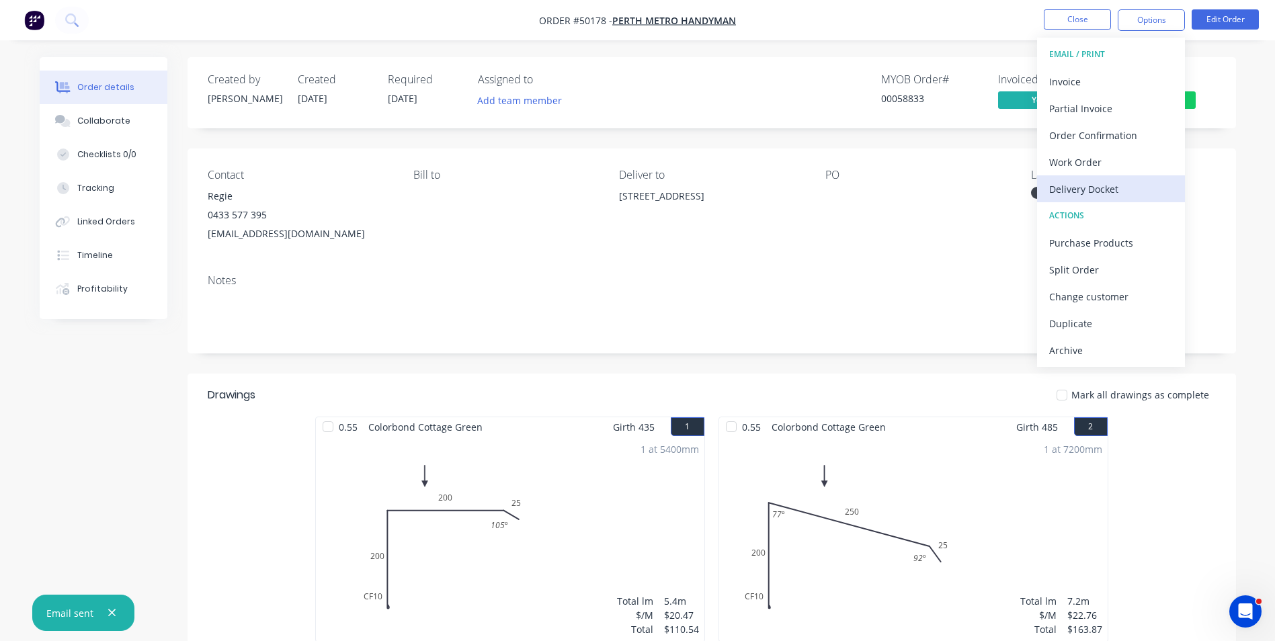
click at [1104, 192] on div "Delivery Docket" at bounding box center [1111, 188] width 124 height 19
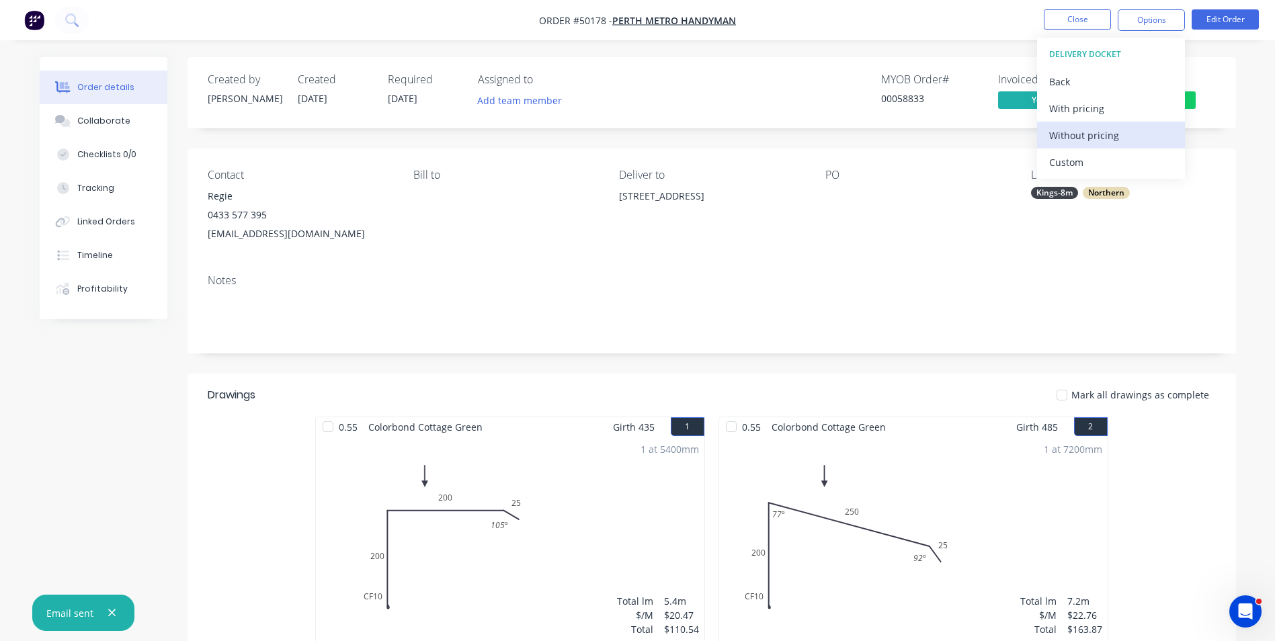
click at [1115, 141] on div "Without pricing" at bounding box center [1111, 135] width 124 height 19
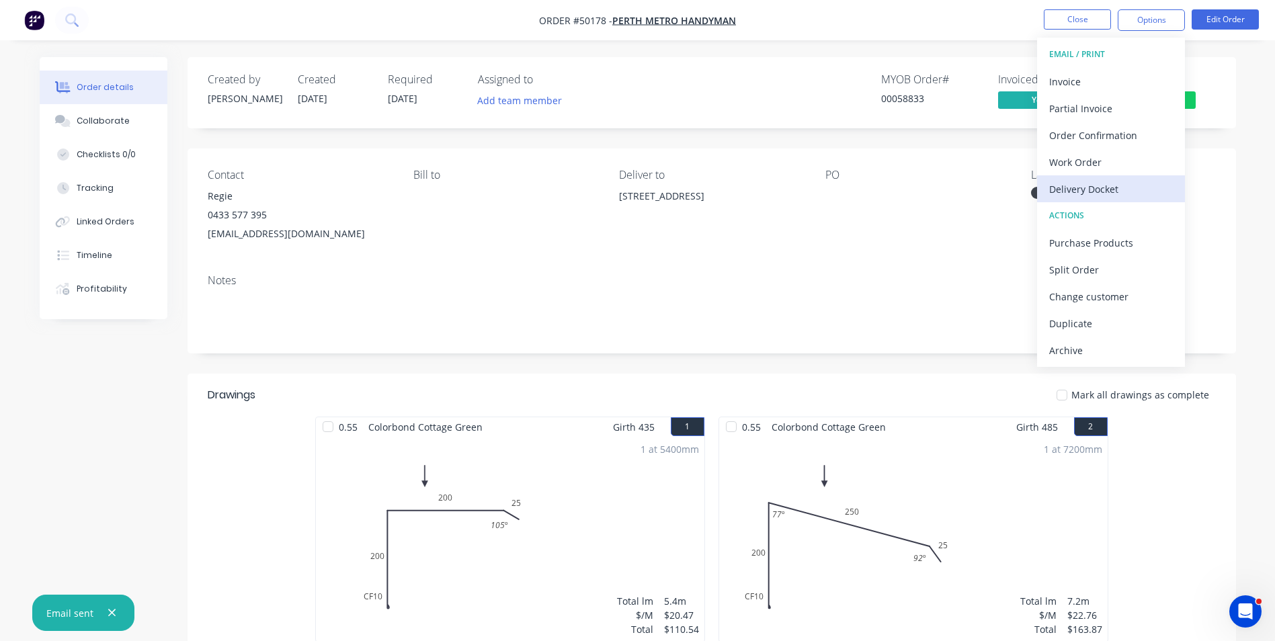
click at [1074, 196] on div "Delivery Docket" at bounding box center [1111, 188] width 124 height 19
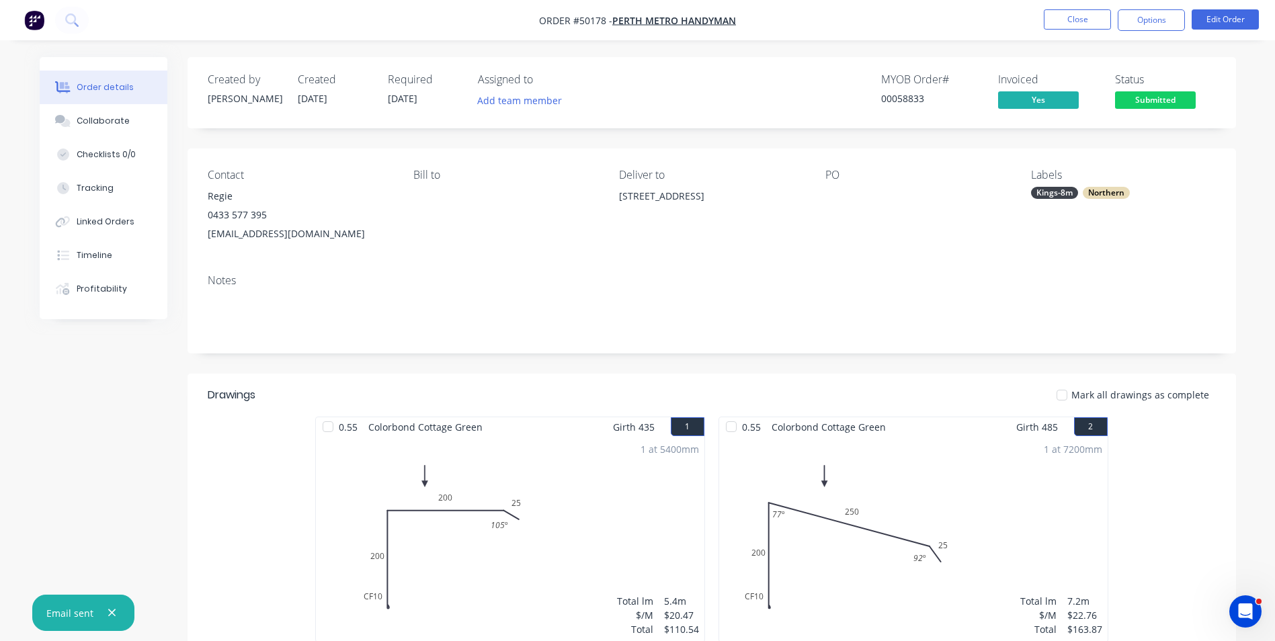
click at [759, 255] on div "Contact Regie 0433 577 395 reyroxas40@yahoo.com Bill to Deliver to 4 Riverdale …" at bounding box center [711, 205] width 1048 height 115
click at [1080, 22] on button "Close" at bounding box center [1077, 19] width 67 height 20
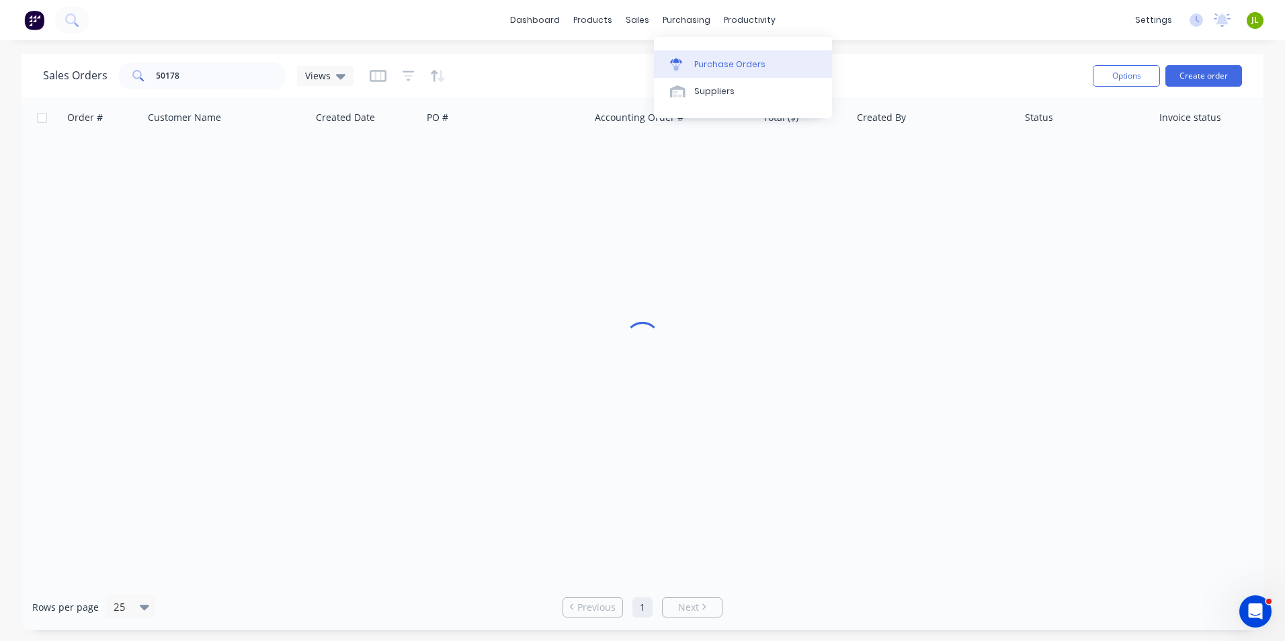
click at [677, 77] on link "Purchase Orders" at bounding box center [743, 63] width 178 height 27
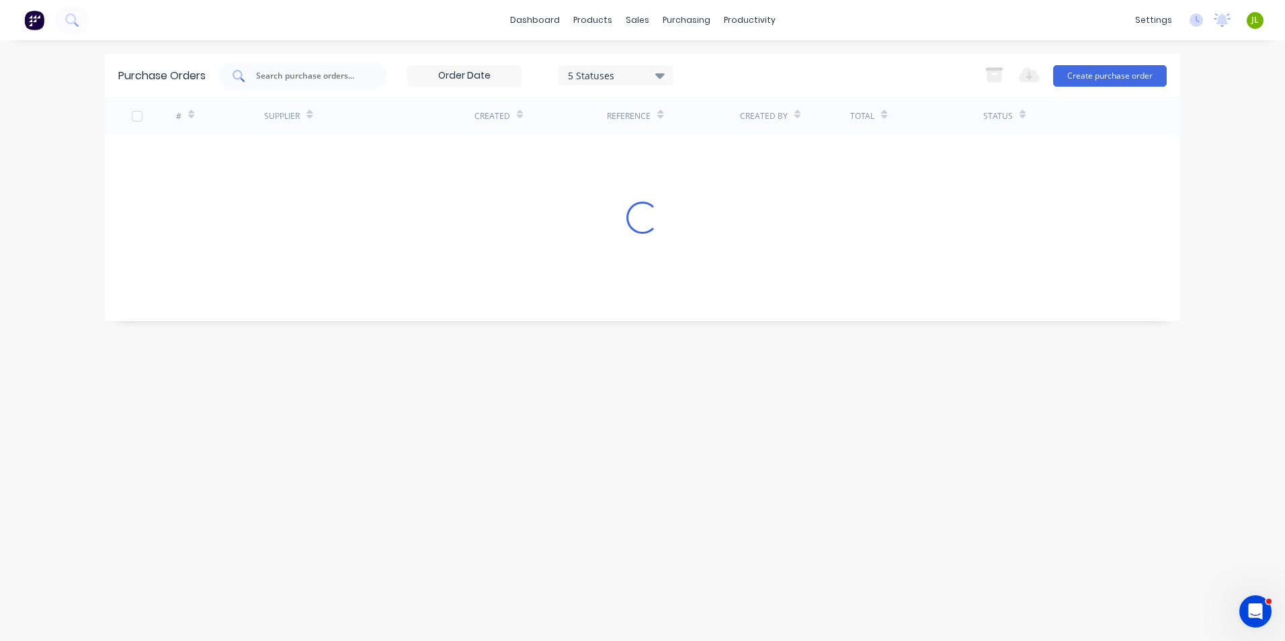
click at [311, 67] on div at bounding box center [303, 75] width 168 height 27
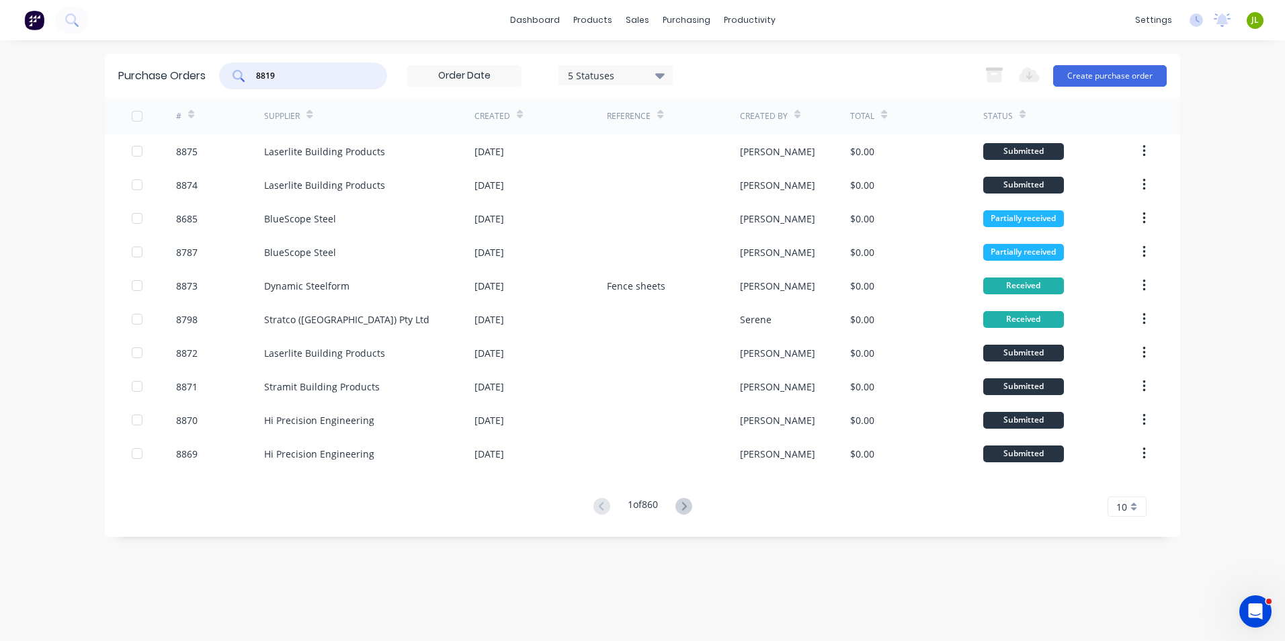
type input "8819"
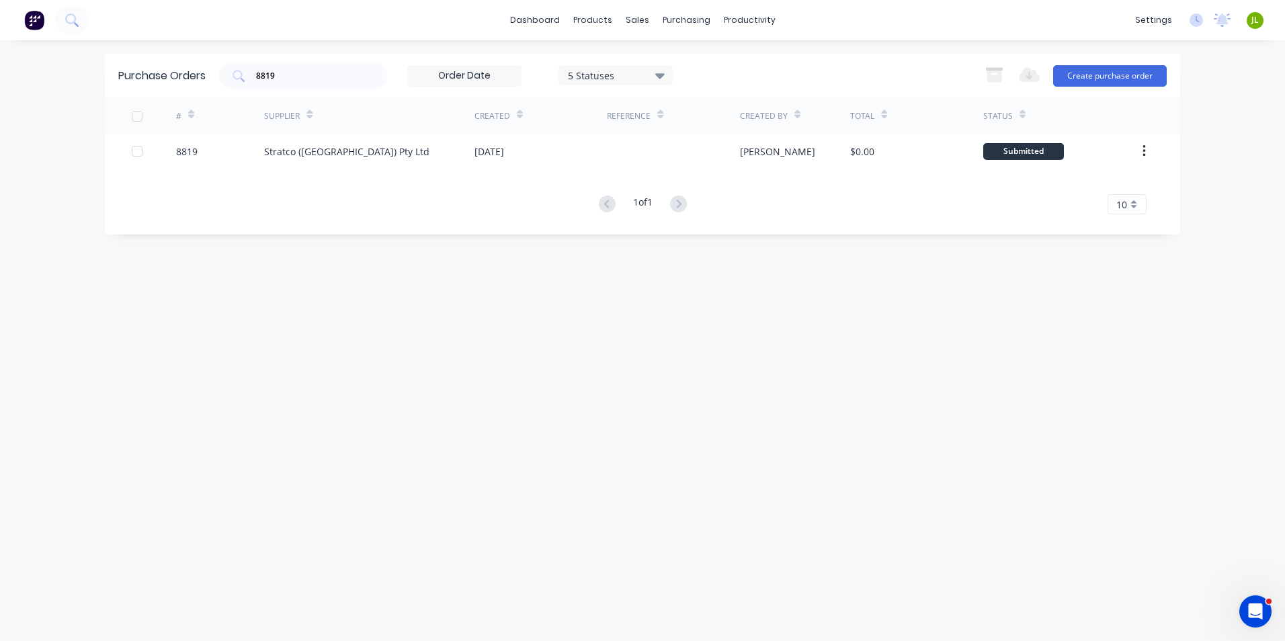
click at [488, 380] on div "Purchase Orders 8819 5 Statuses 5 Statuses Export to Excel (XLSX) Create purcha…" at bounding box center [642, 341] width 1075 height 574
click at [487, 379] on div "Purchase Orders 8819 5 Statuses 5 Statuses Export to Excel (XLSX) Create purcha…" at bounding box center [642, 341] width 1075 height 574
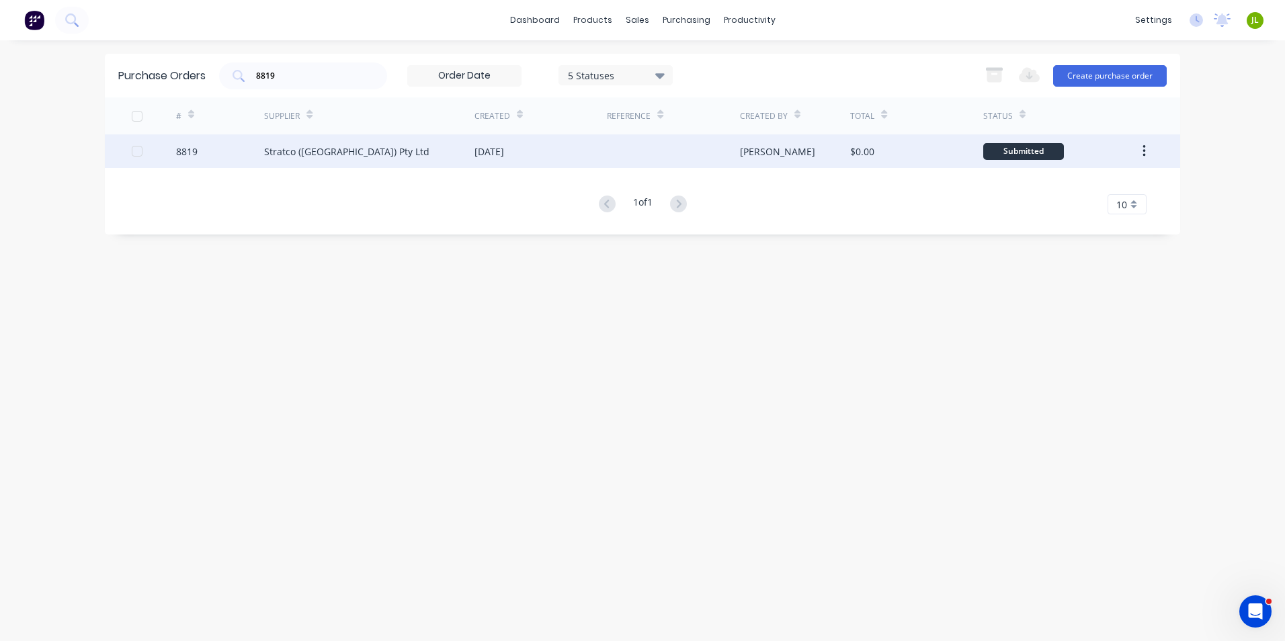
click at [300, 153] on div "Stratco (WA) Pty Ltd" at bounding box center [346, 151] width 165 height 14
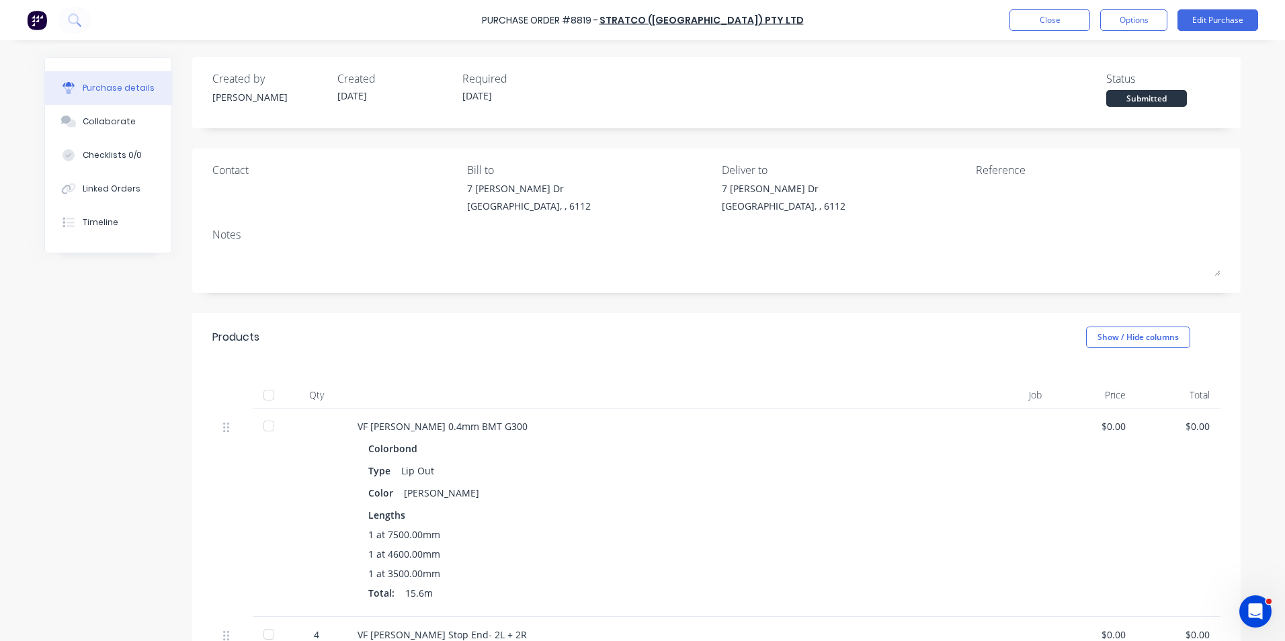
click at [268, 403] on div at bounding box center [268, 395] width 27 height 27
click at [652, 491] on div "Color Shale Grey" at bounding box center [649, 492] width 562 height 19
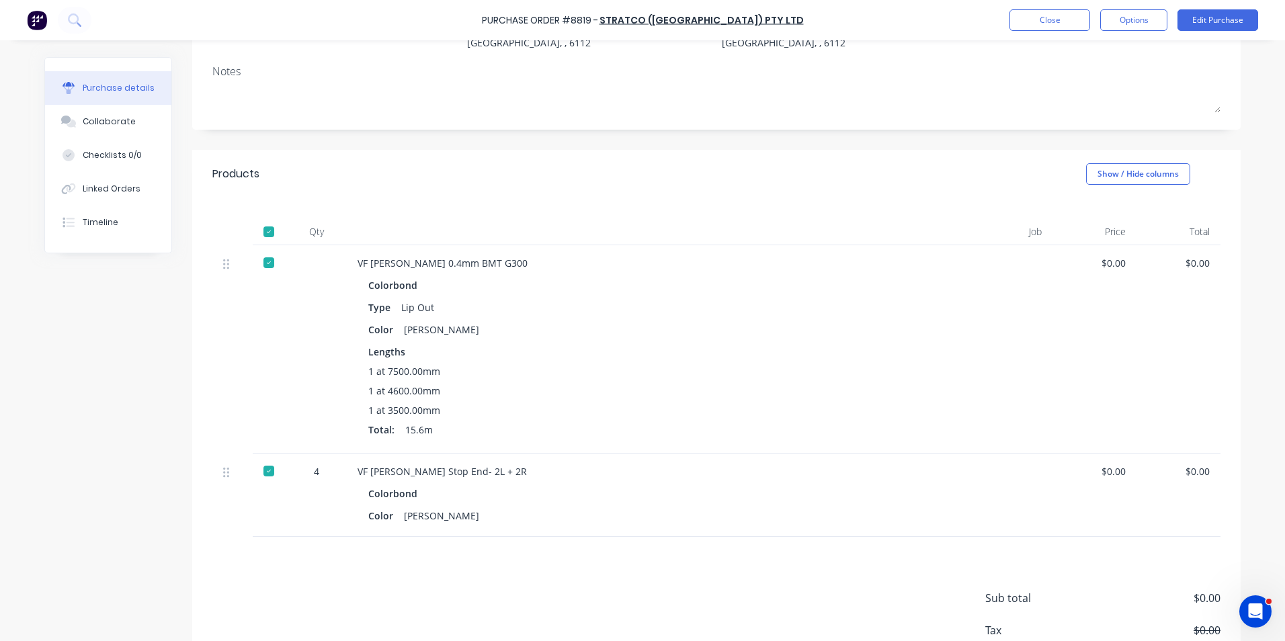
scroll to position [202, 0]
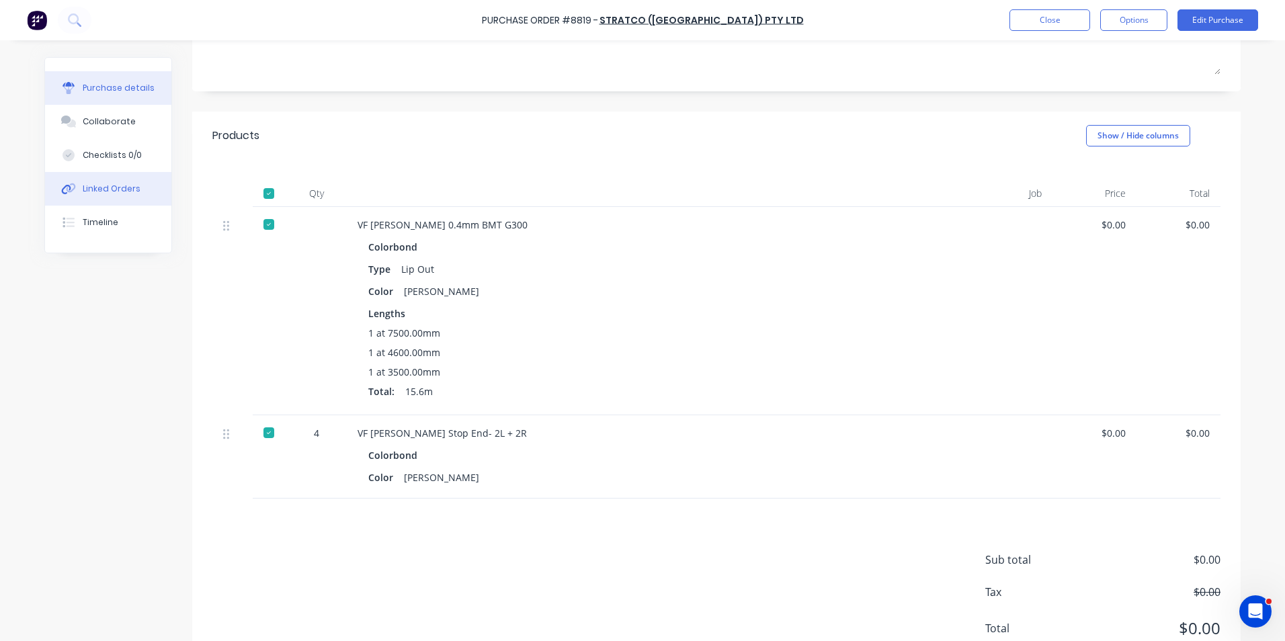
click at [104, 195] on button "Linked Orders" at bounding box center [108, 189] width 126 height 34
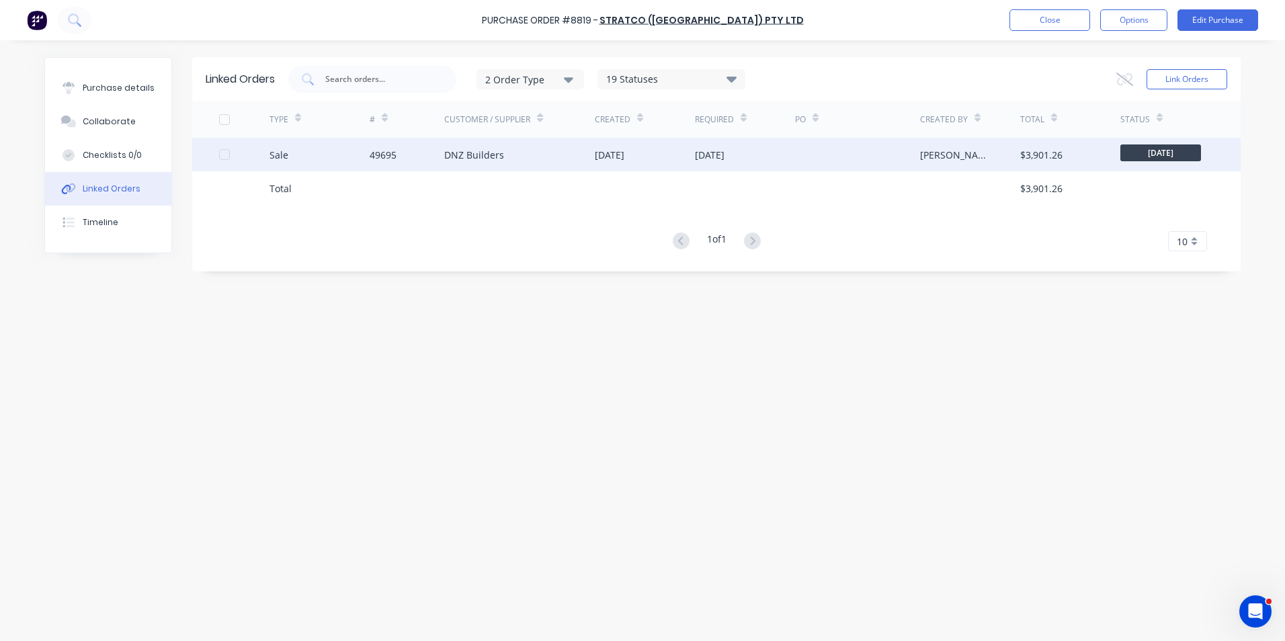
click at [467, 167] on div "DNZ Builders" at bounding box center [519, 155] width 151 height 34
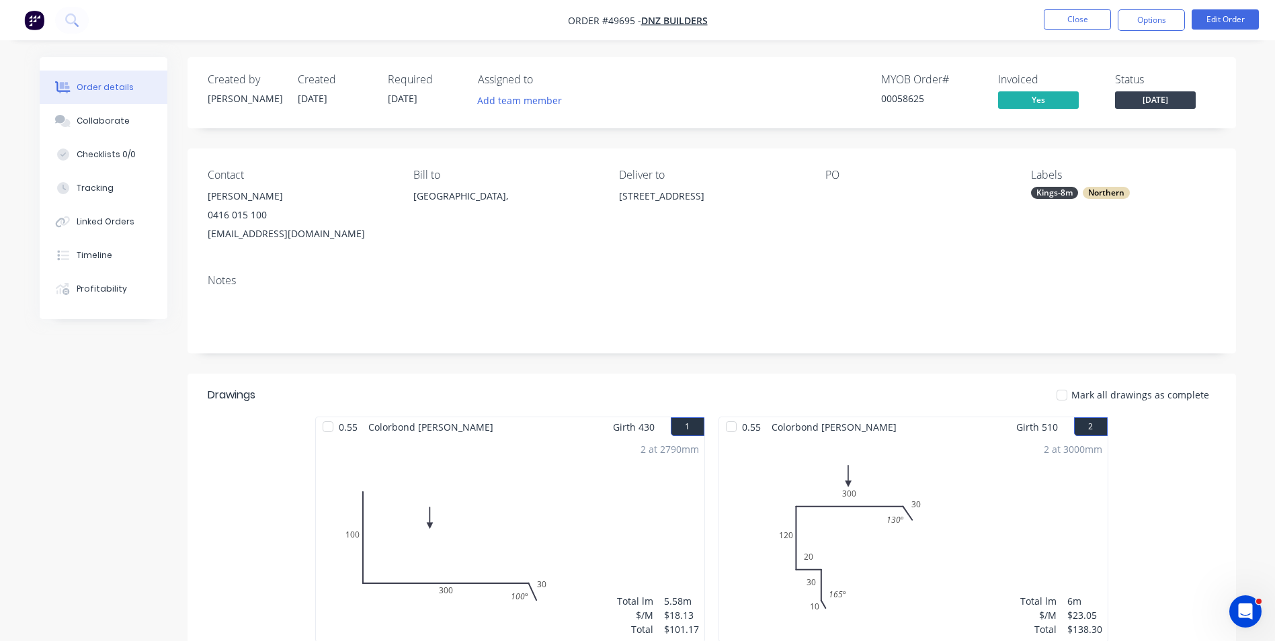
click at [111, 198] on button "Tracking" at bounding box center [104, 188] width 128 height 34
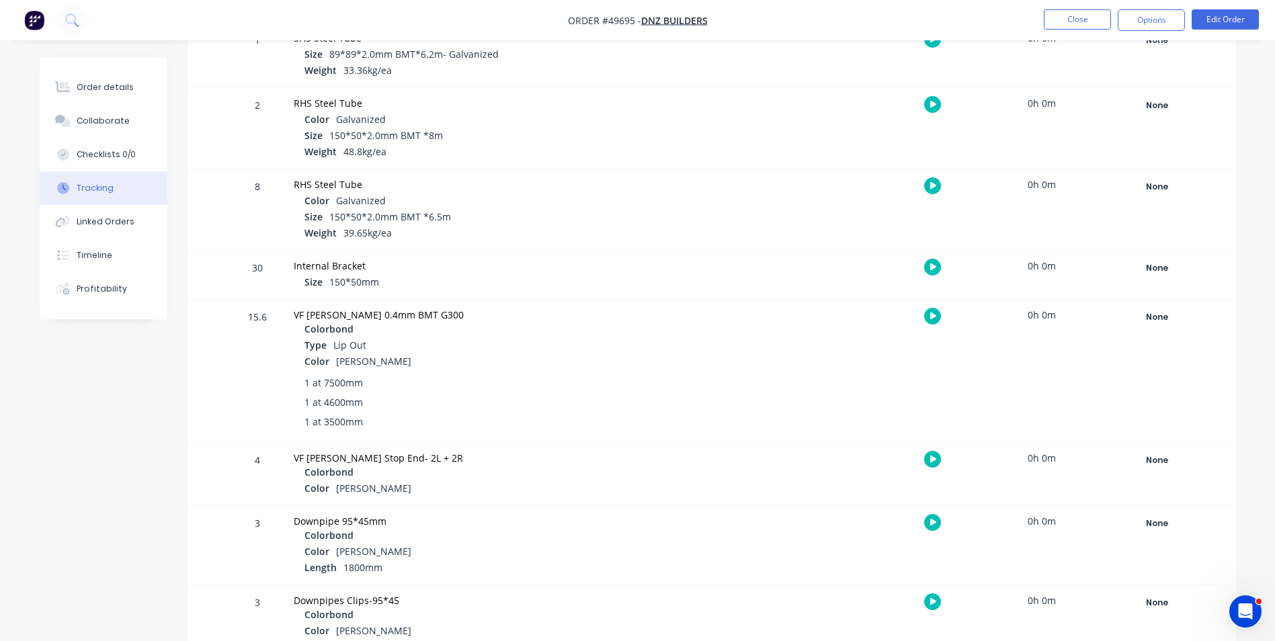
scroll to position [874, 0]
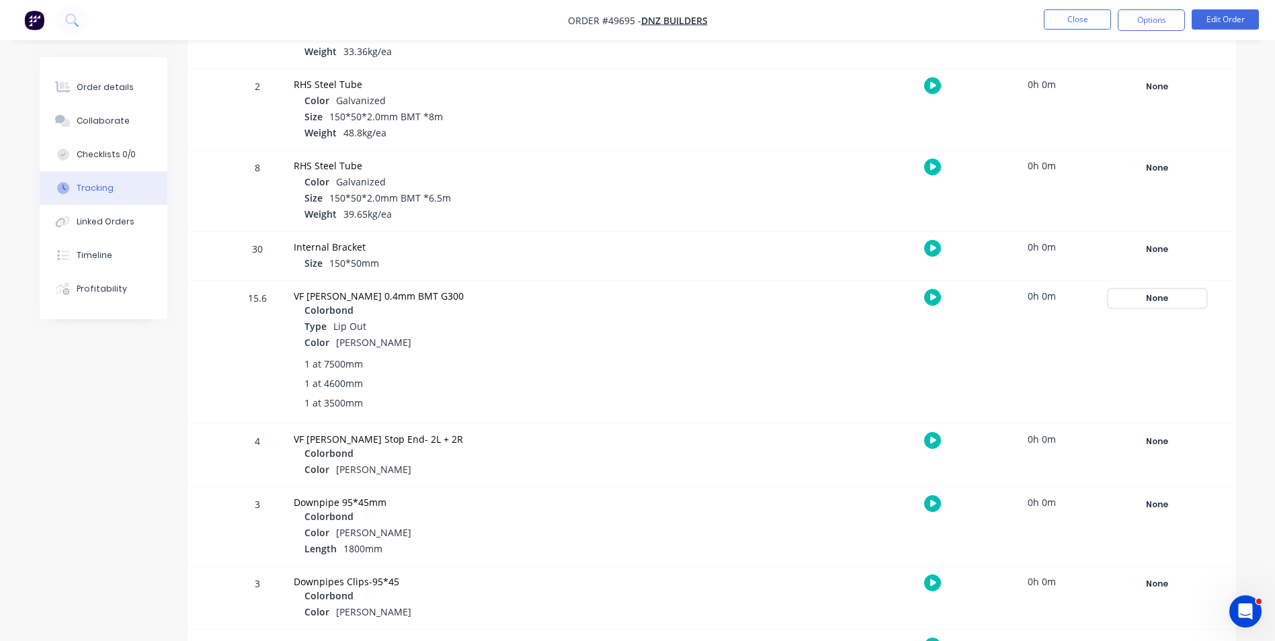
drag, startPoint x: 1166, startPoint y: 294, endPoint x: 1144, endPoint y: 320, distance: 34.8
click at [1166, 294] on div "None" at bounding box center [1157, 298] width 97 height 17
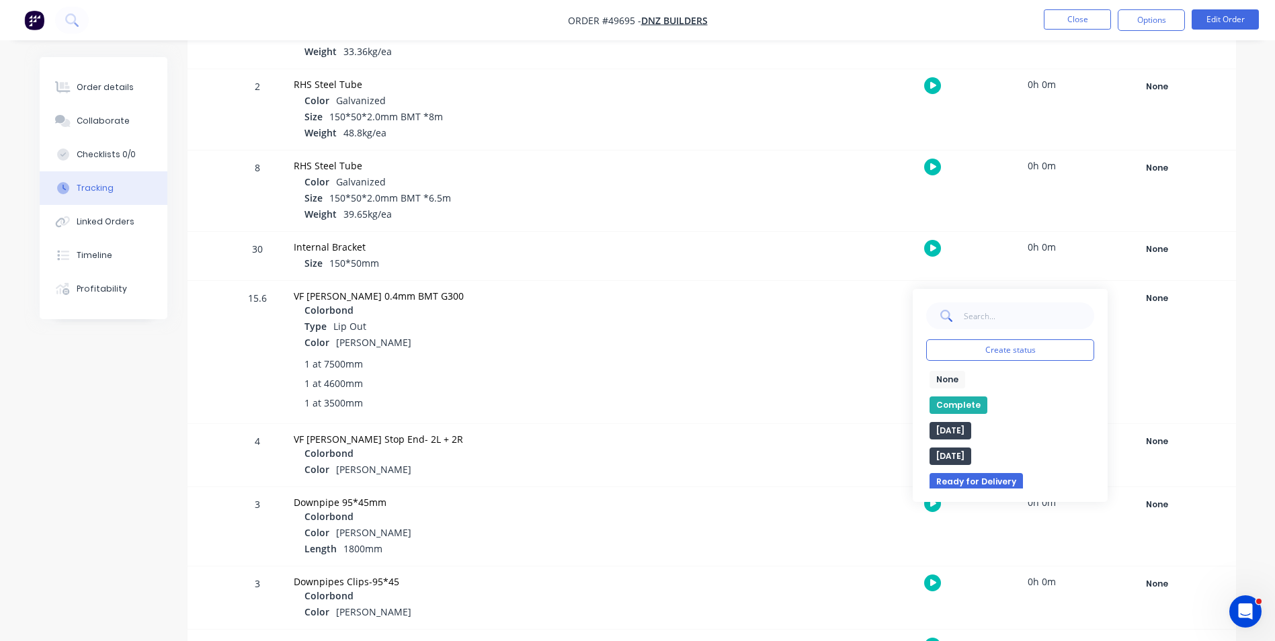
click at [970, 402] on button "Complete" at bounding box center [958, 404] width 58 height 17
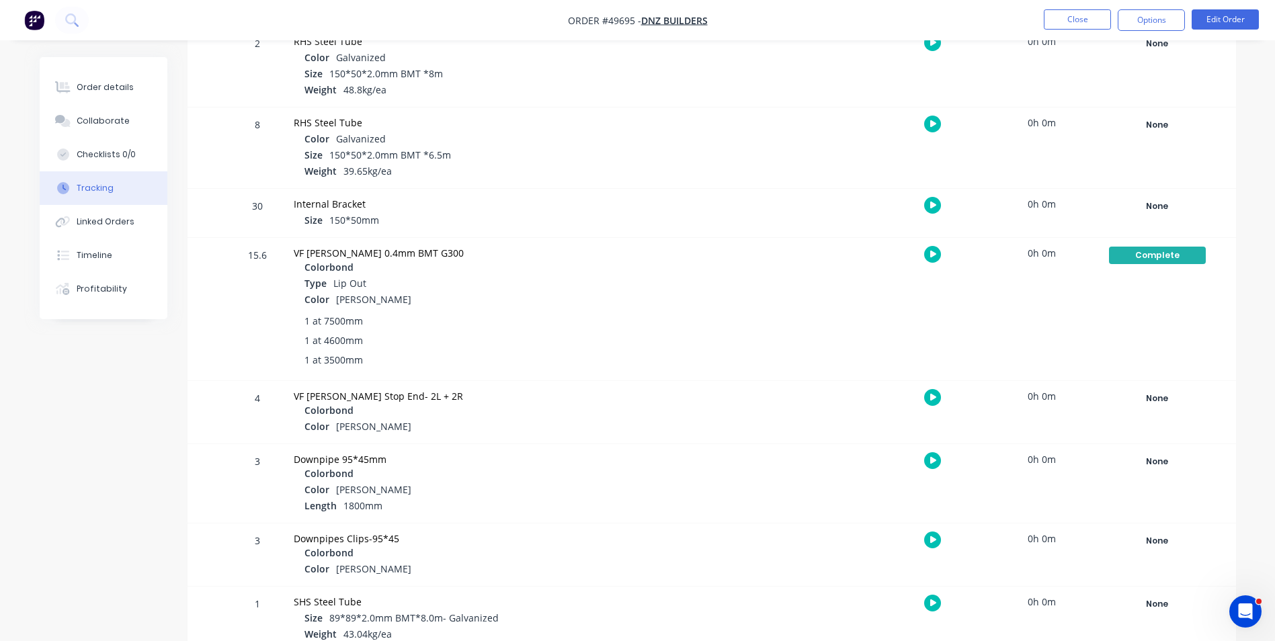
scroll to position [941, 0]
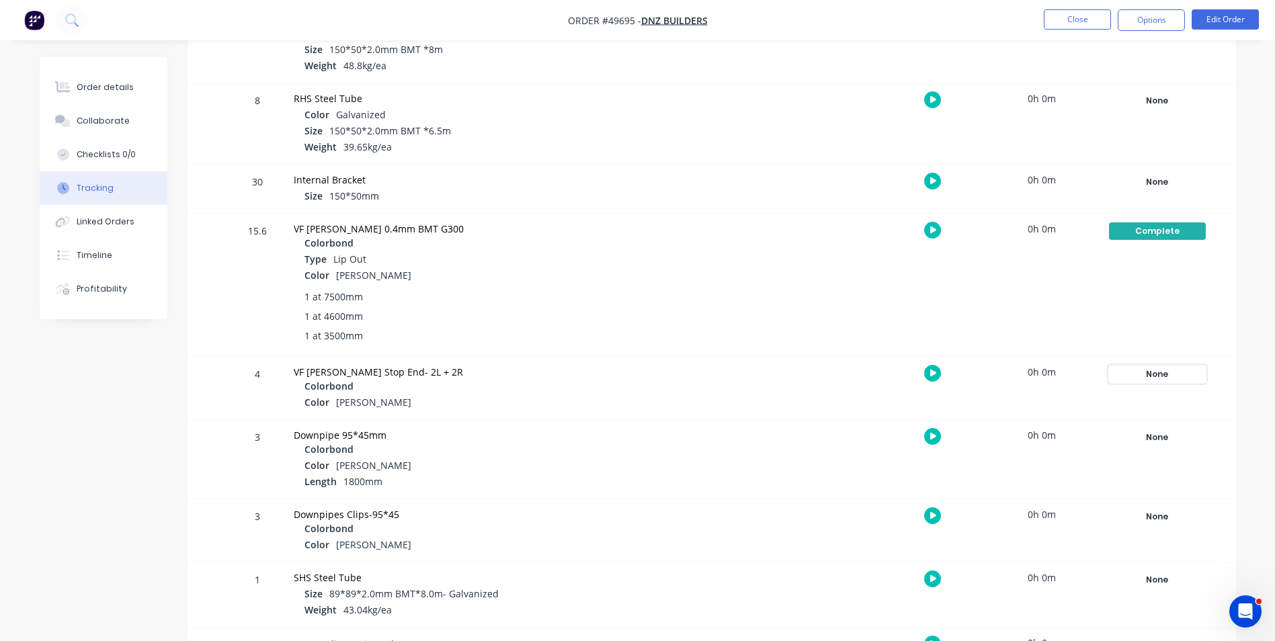
click at [1135, 370] on div "None" at bounding box center [1157, 374] width 97 height 17
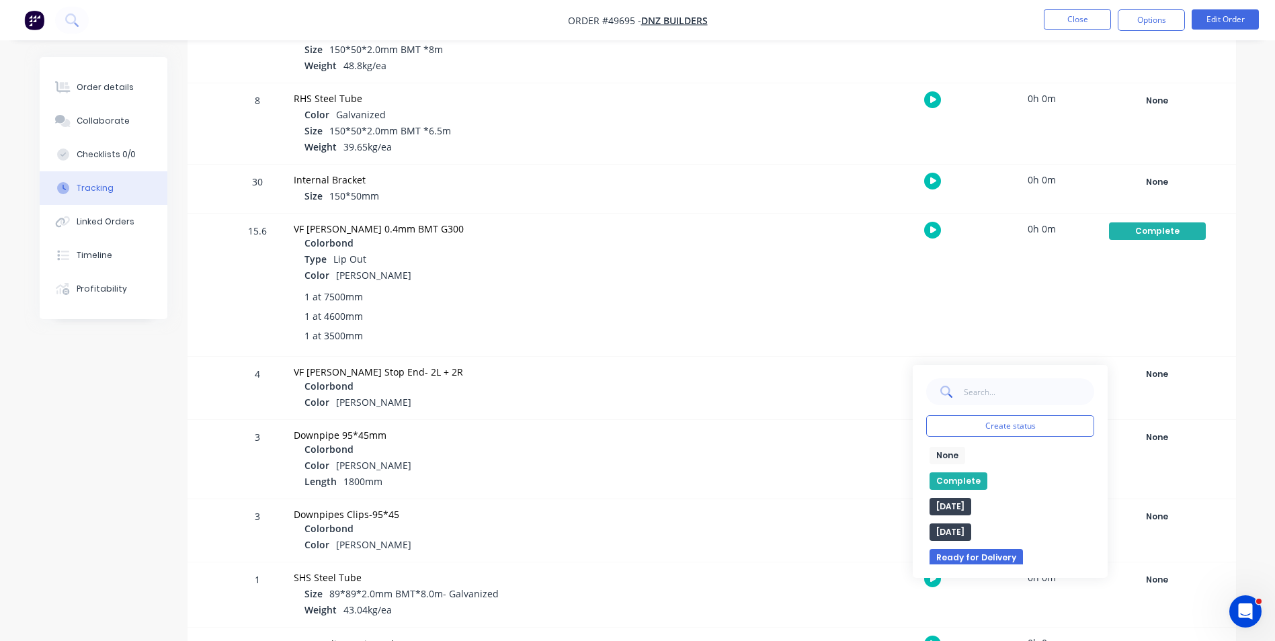
click at [977, 475] on button "Complete" at bounding box center [958, 480] width 58 height 17
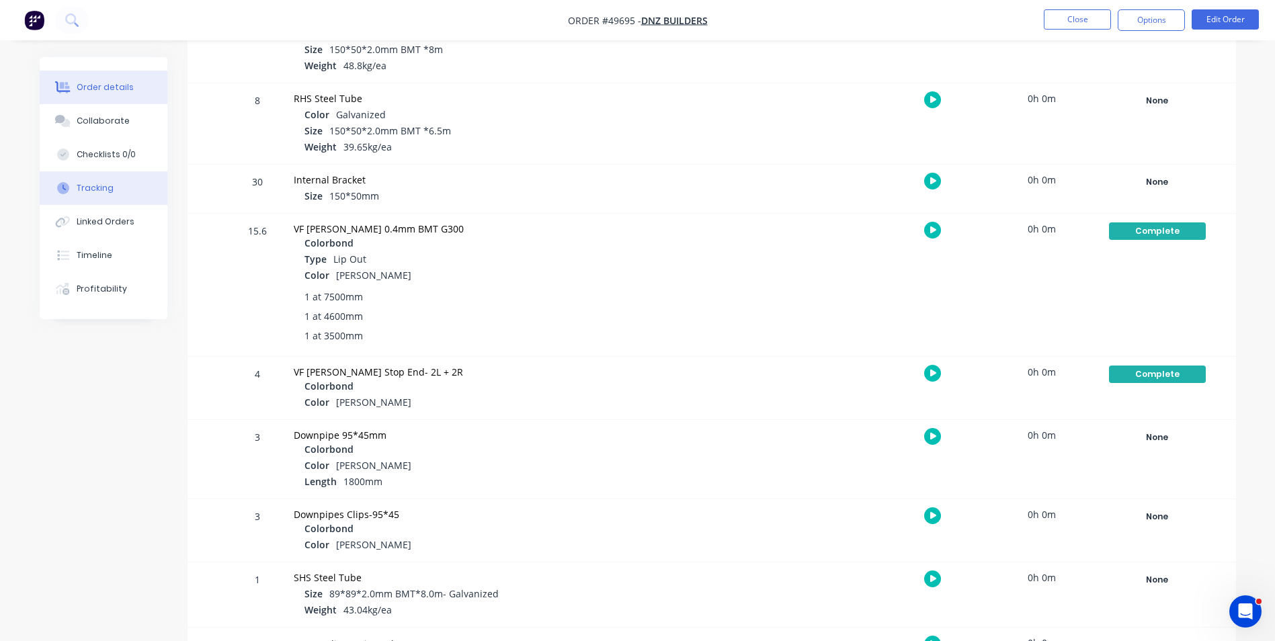
click at [102, 77] on button "Order details" at bounding box center [104, 88] width 128 height 34
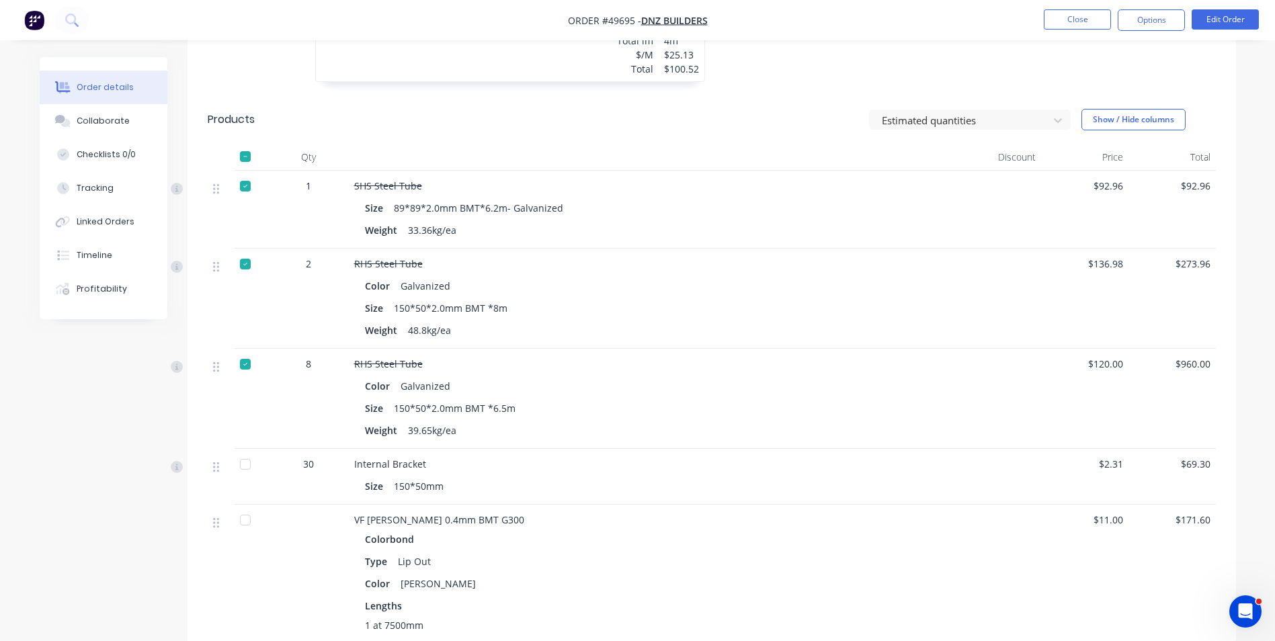
scroll to position [1142, 0]
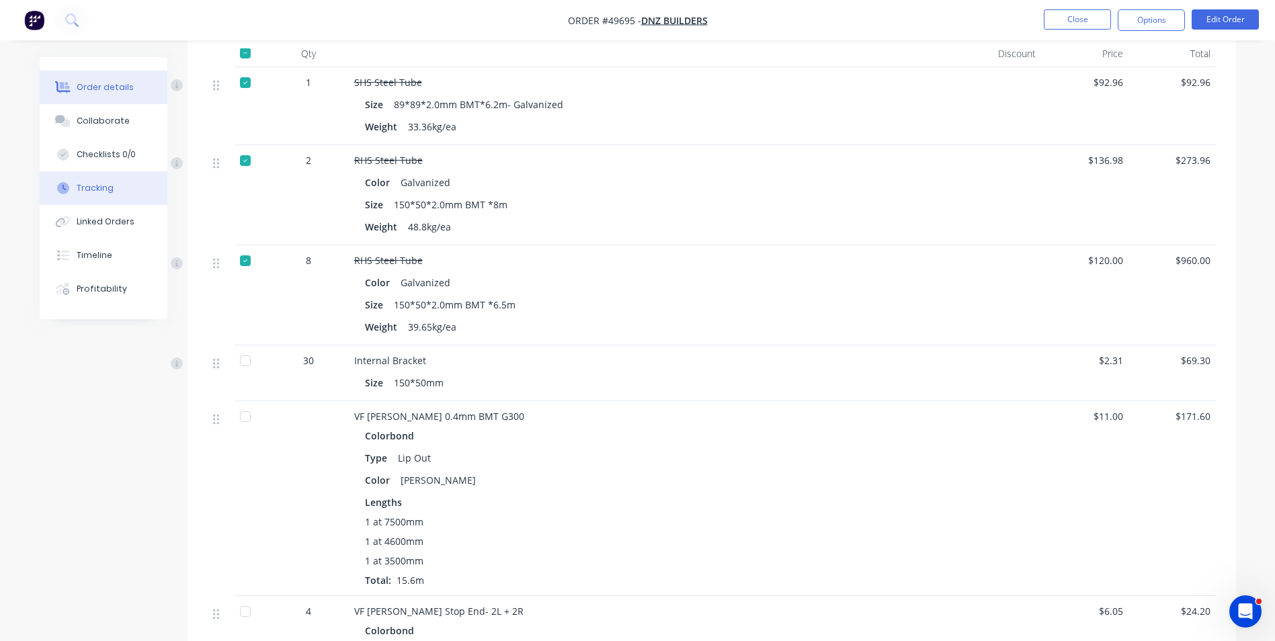
click at [72, 190] on div at bounding box center [63, 188] width 20 height 12
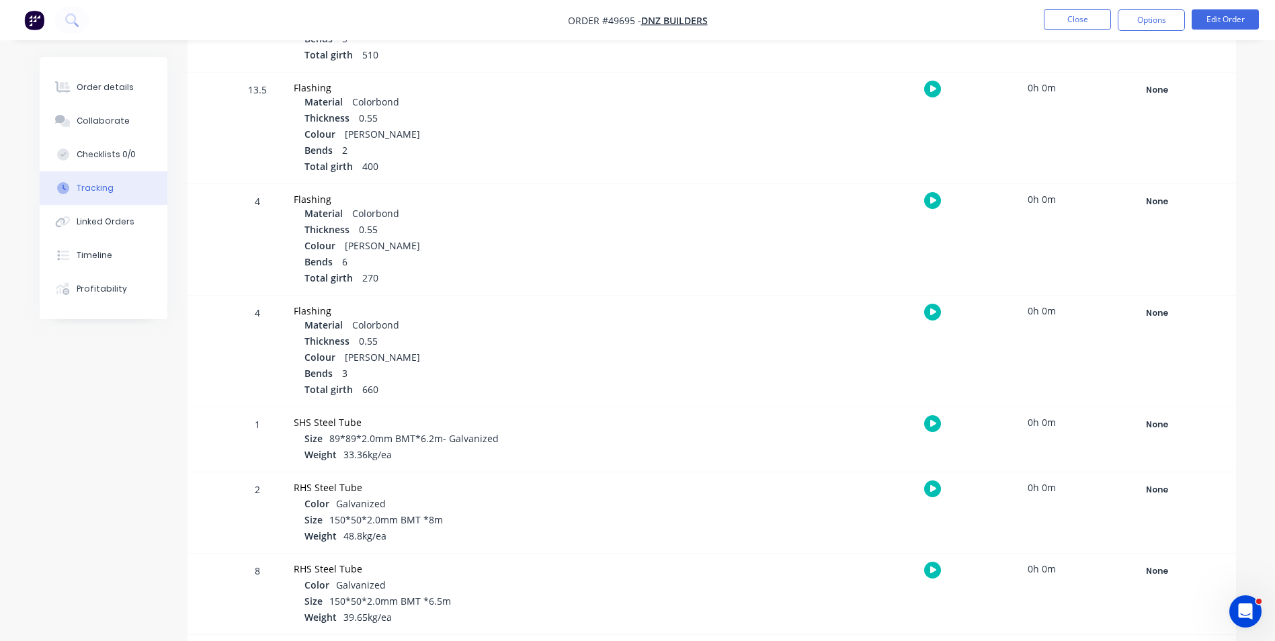
scroll to position [739, 0]
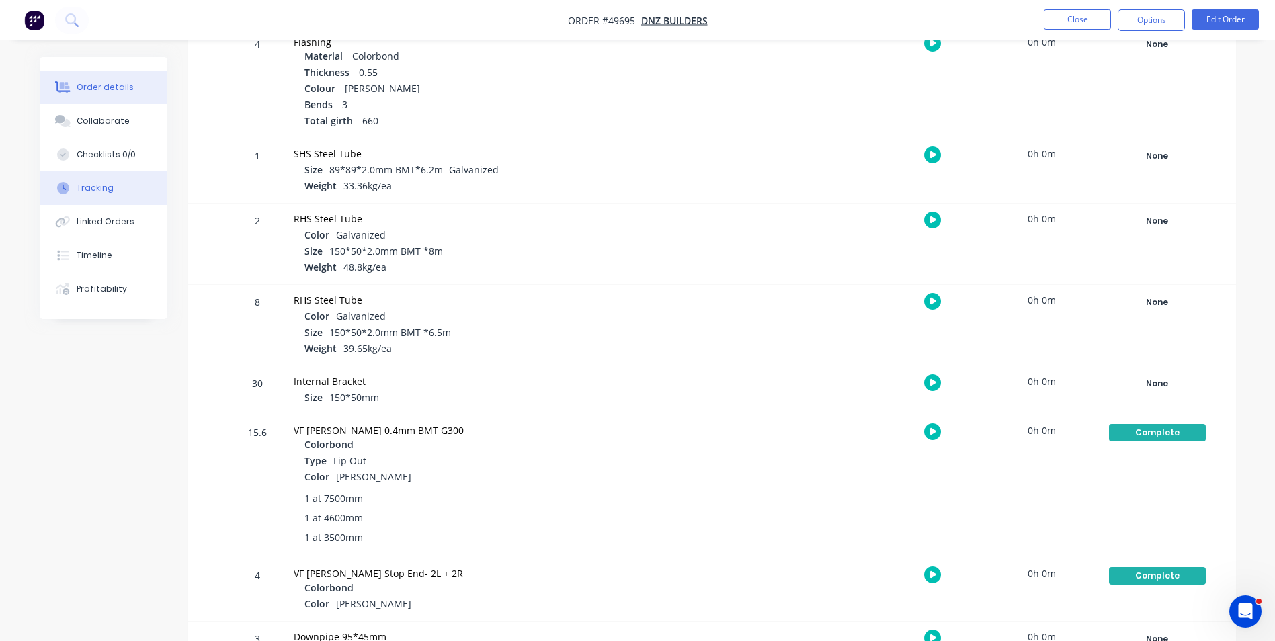
click at [60, 83] on icon at bounding box center [64, 87] width 11 height 11
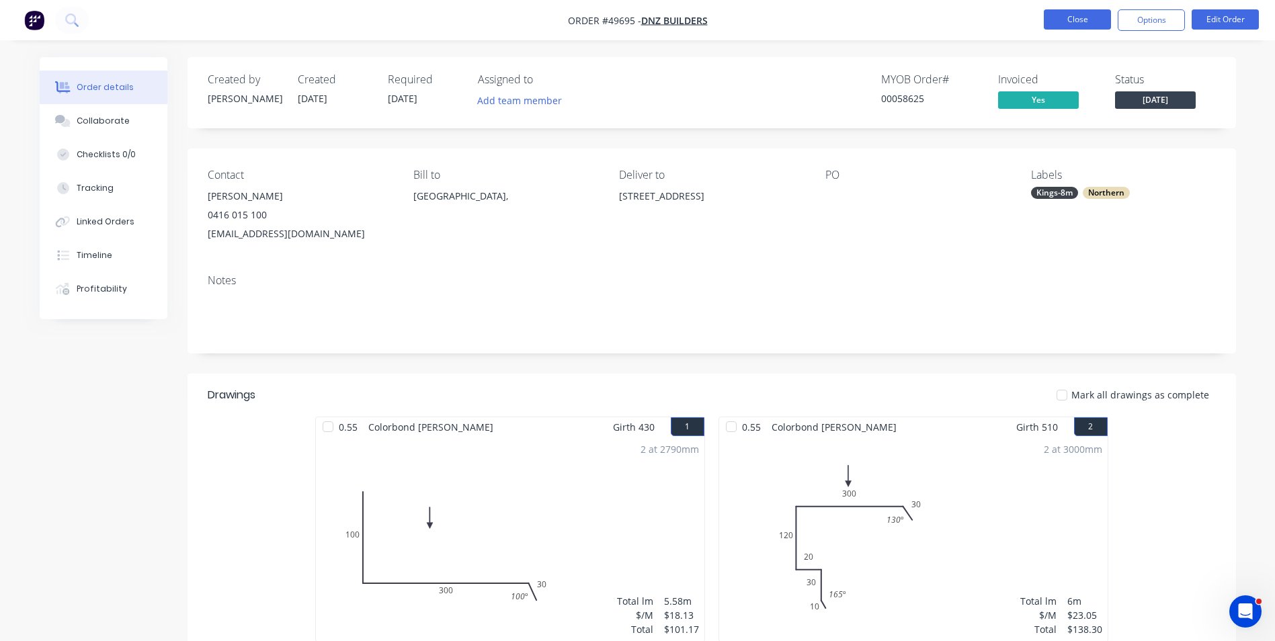
click at [1080, 23] on button "Close" at bounding box center [1077, 19] width 67 height 20
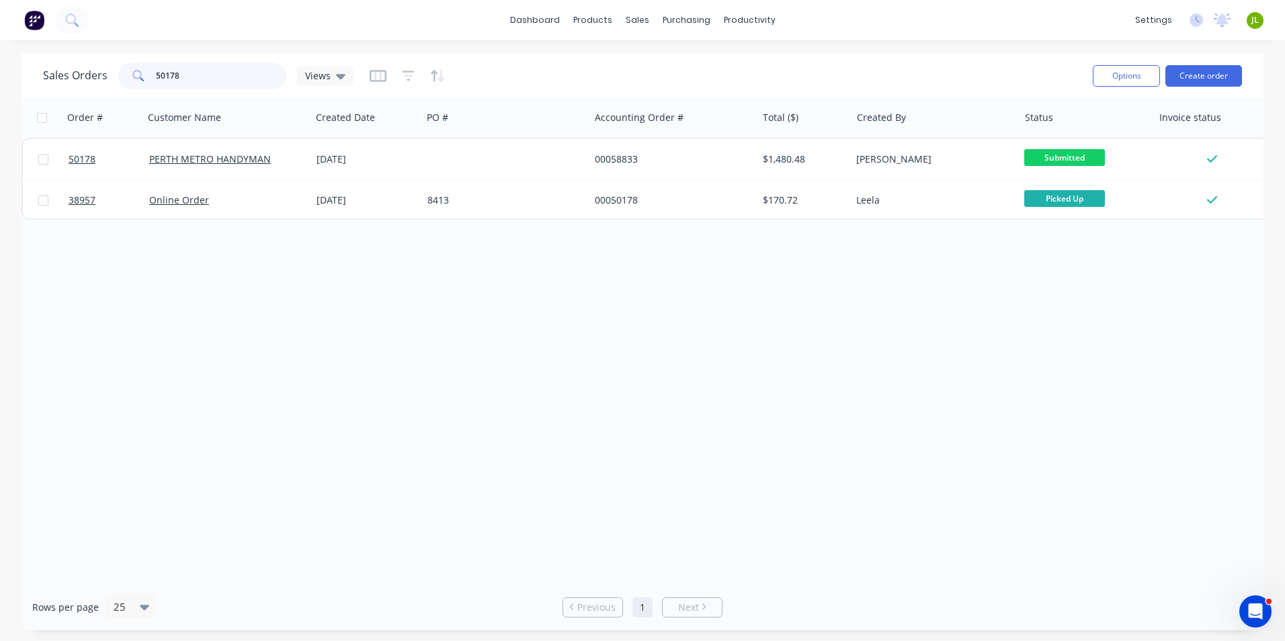
drag, startPoint x: 221, startPoint y: 81, endPoint x: 73, endPoint y: 68, distance: 148.4
click at [73, 68] on div "Sales Orders 50178 Views" at bounding box center [198, 75] width 310 height 27
type input "0413202993"
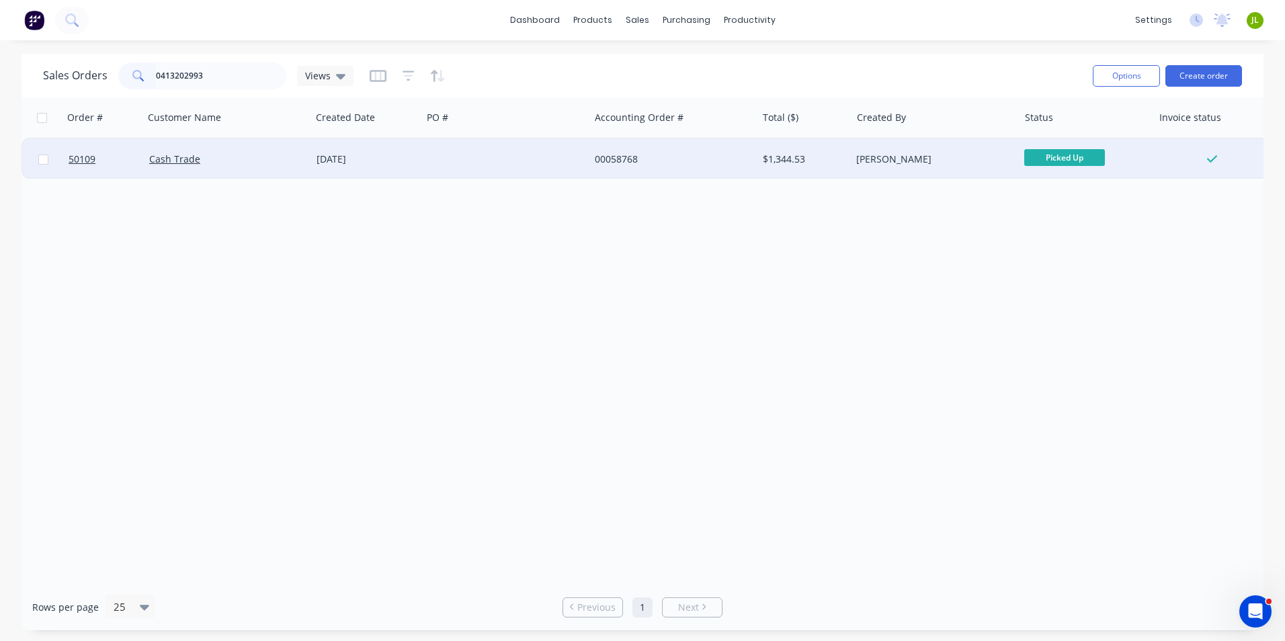
click at [518, 158] on div at bounding box center [505, 159] width 167 height 40
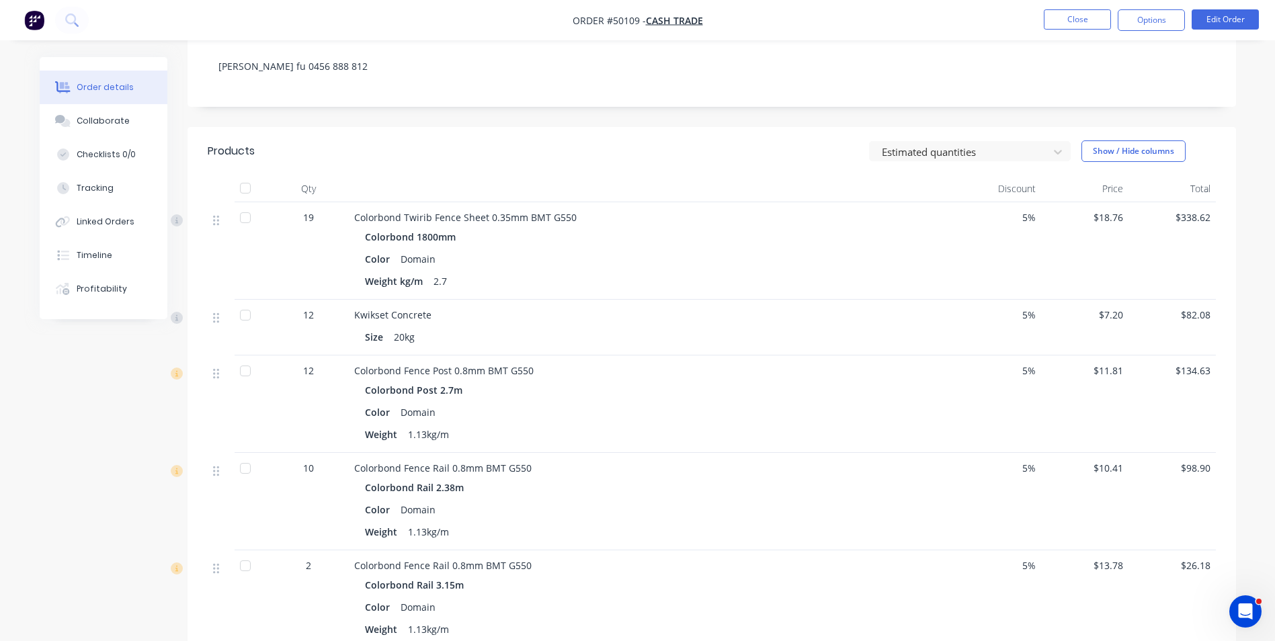
scroll to position [403, 0]
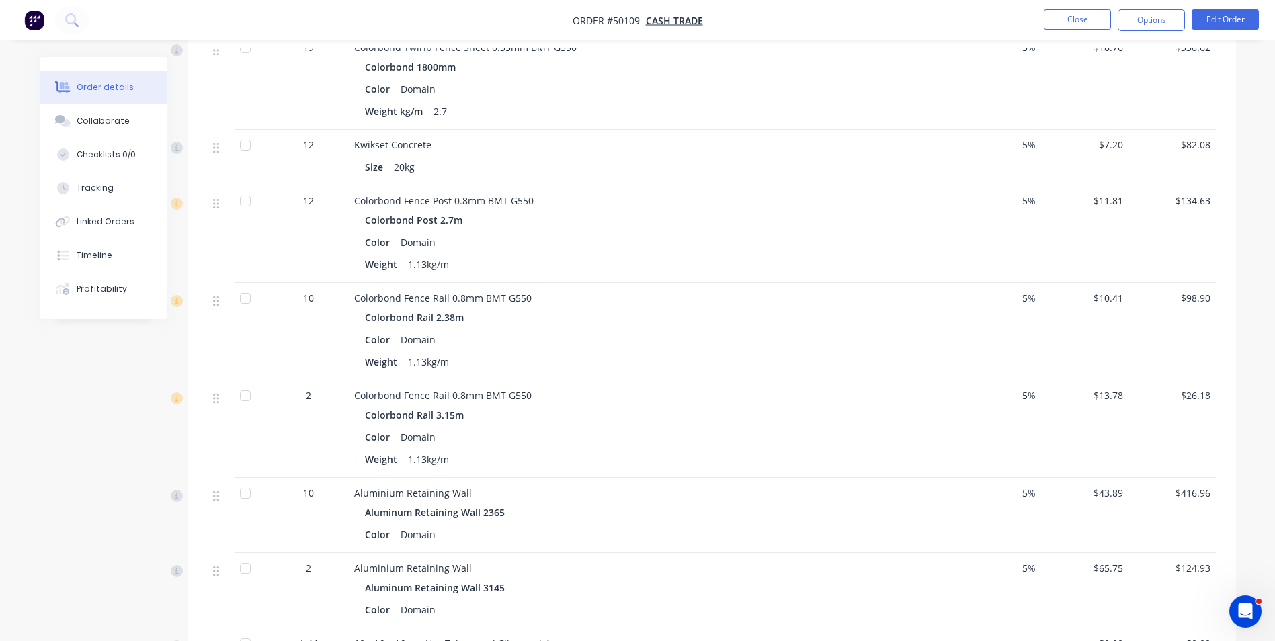
click at [642, 152] on div "Kwikset Concrete Size 20kg" at bounding box center [651, 158] width 605 height 56
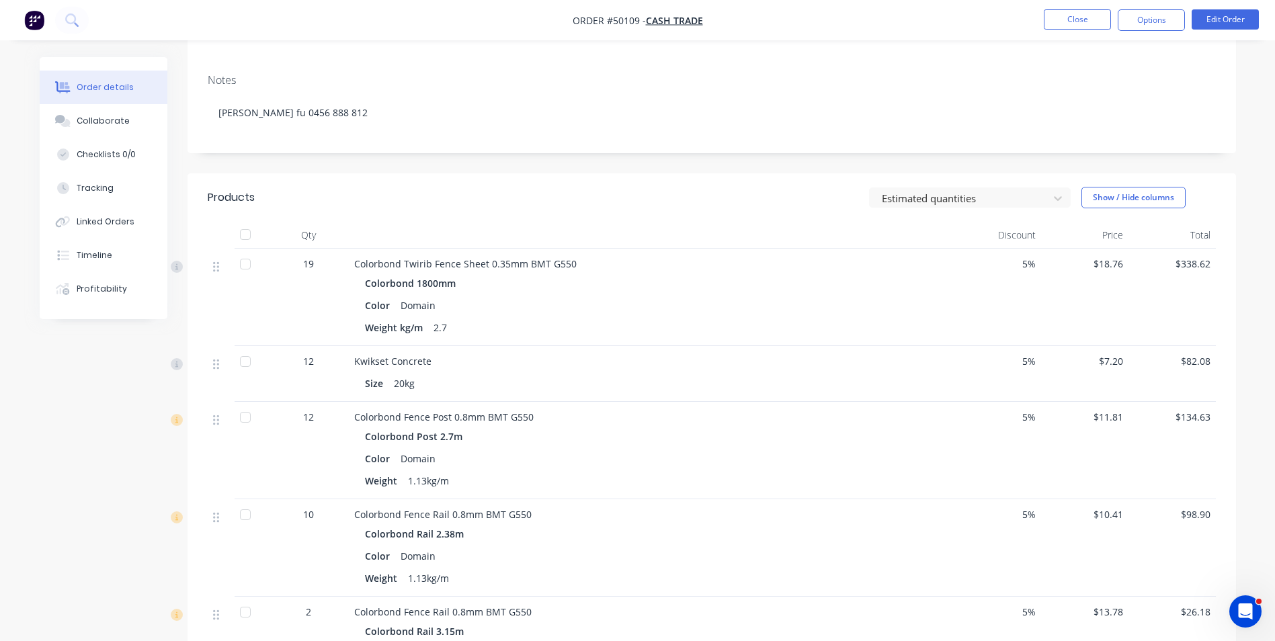
scroll to position [202, 0]
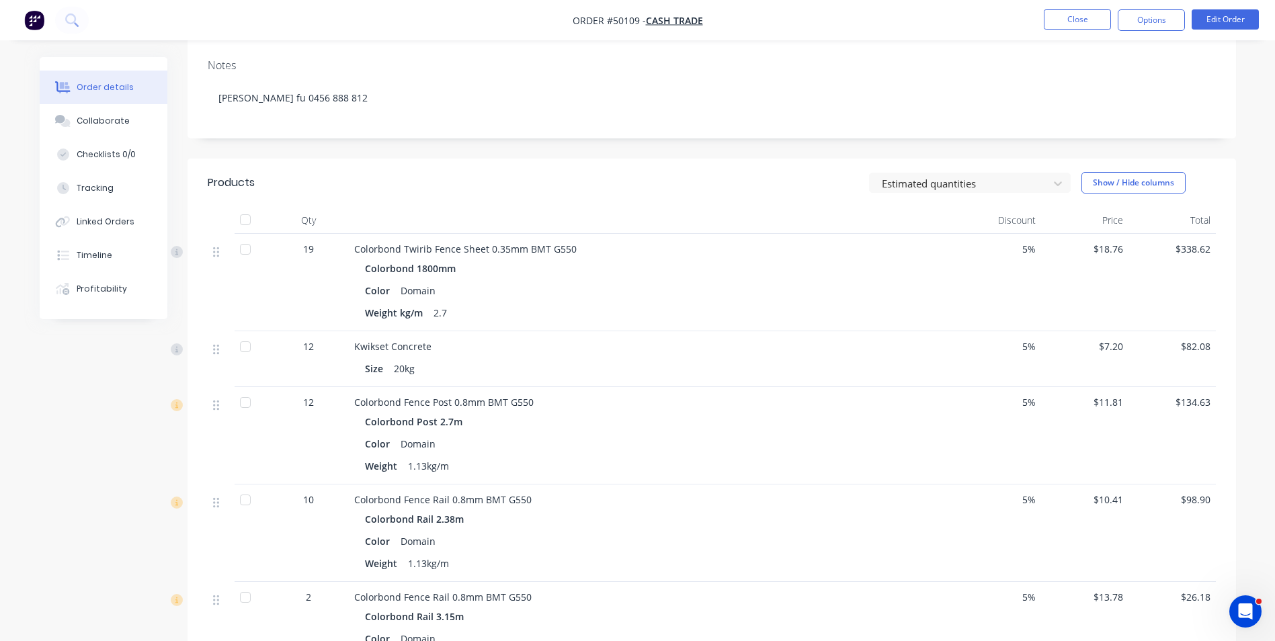
drag, startPoint x: 575, startPoint y: 445, endPoint x: 506, endPoint y: 450, distance: 68.7
click at [506, 450] on div "Color Domain" at bounding box center [651, 443] width 572 height 19
drag, startPoint x: 343, startPoint y: 406, endPoint x: 511, endPoint y: 402, distance: 168.7
click at [511, 402] on div "12 Colorbond Fence Post 0.8mm BMT G550 Colorbond Post 2.7m Color Domain Weight …" at bounding box center [712, 435] width 1008 height 97
click at [543, 420] on div "Colorbond Post 2.7m" at bounding box center [651, 421] width 572 height 19
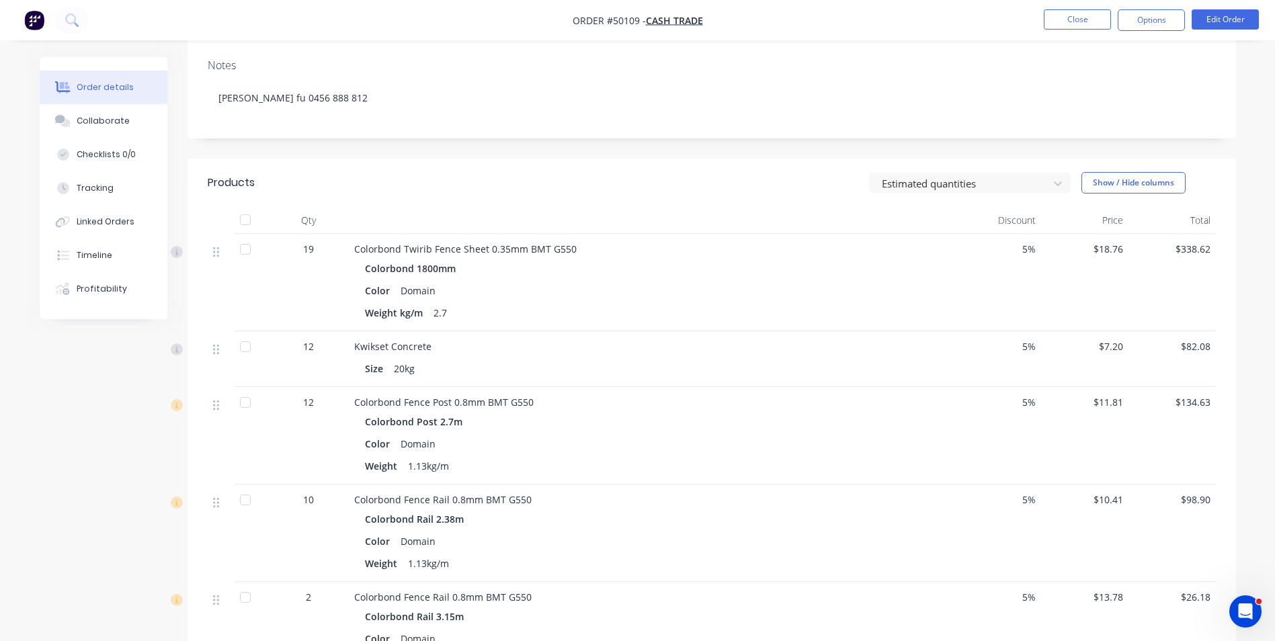
click at [593, 420] on div "Colorbond Post 2.7m" at bounding box center [651, 421] width 572 height 19
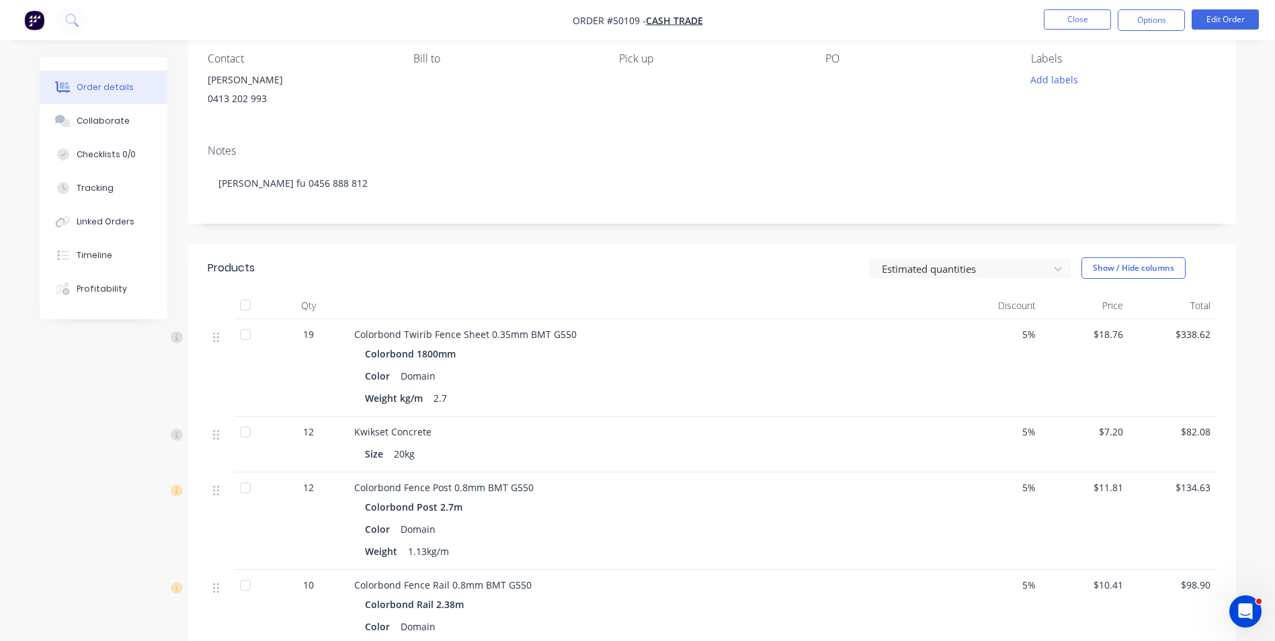
scroll to position [0, 0]
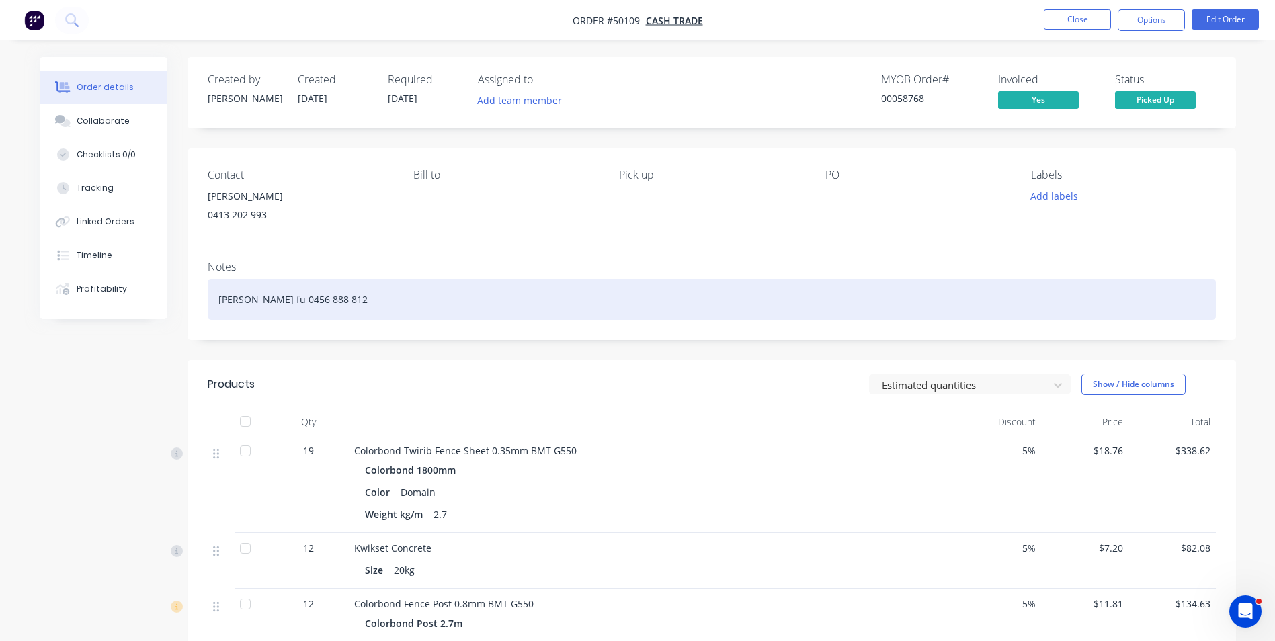
click at [383, 300] on div "Dong wen fu 0456 888 812" at bounding box center [712, 299] width 1008 height 41
drag, startPoint x: 383, startPoint y: 300, endPoint x: 235, endPoint y: 299, distance: 147.8
click at [235, 299] on div "Dong wen fu 0456 888 812" at bounding box center [712, 299] width 1008 height 41
click at [402, 294] on div "Dong wen fu 0456 888 812" at bounding box center [712, 299] width 1008 height 41
drag, startPoint x: 402, startPoint y: 290, endPoint x: 240, endPoint y: 304, distance: 162.6
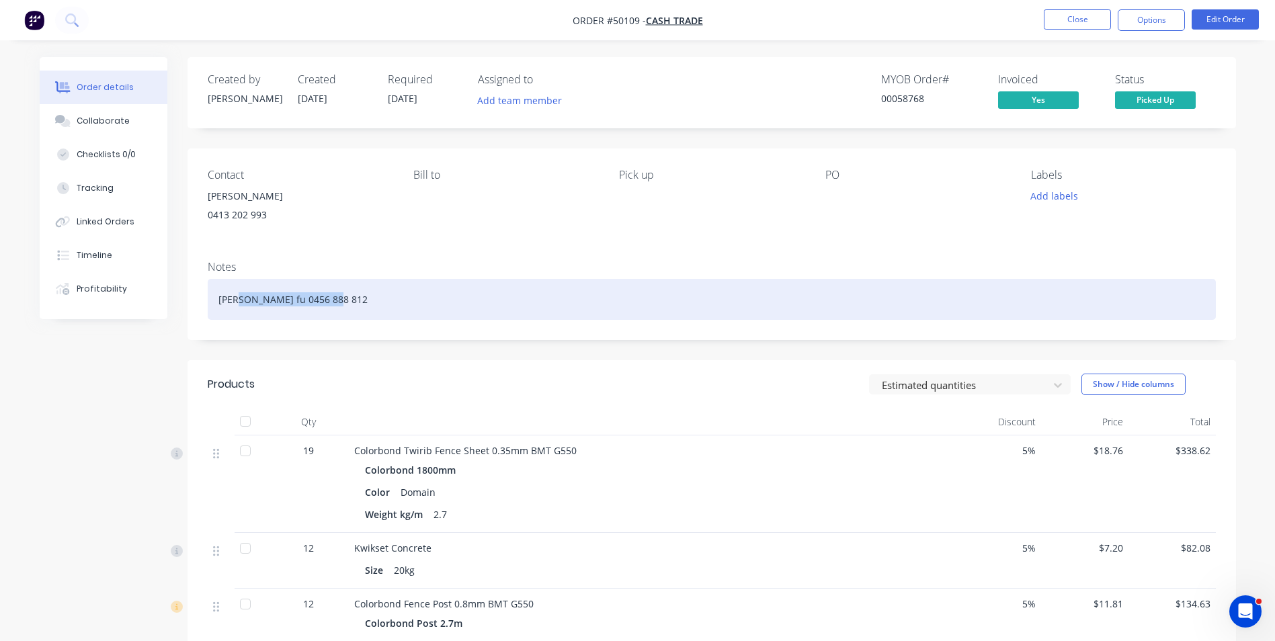
click at [240, 304] on div "Dong wen fu 0456 888 812" at bounding box center [712, 299] width 1008 height 41
click at [380, 303] on div "Dong wen fu 0456 888 812" at bounding box center [712, 299] width 1008 height 41
drag, startPoint x: 361, startPoint y: 302, endPoint x: 181, endPoint y: 302, distance: 180.1
click at [425, 305] on div "Dong wen fu 0456 888 812" at bounding box center [712, 299] width 1008 height 41
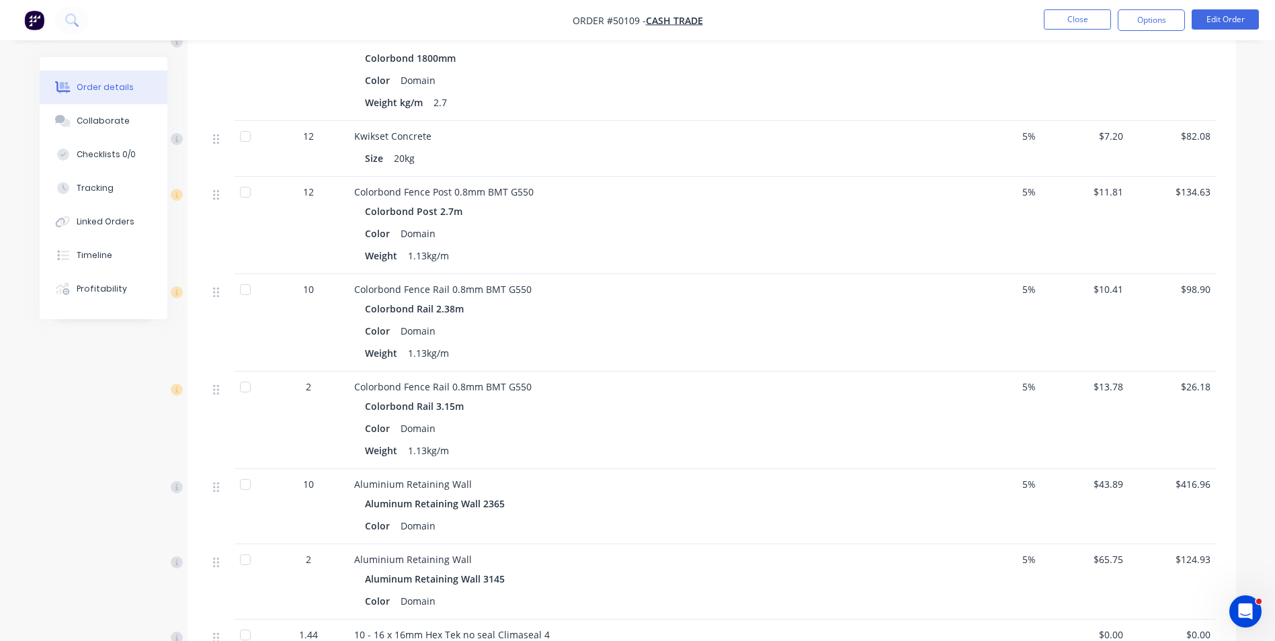
scroll to position [605, 0]
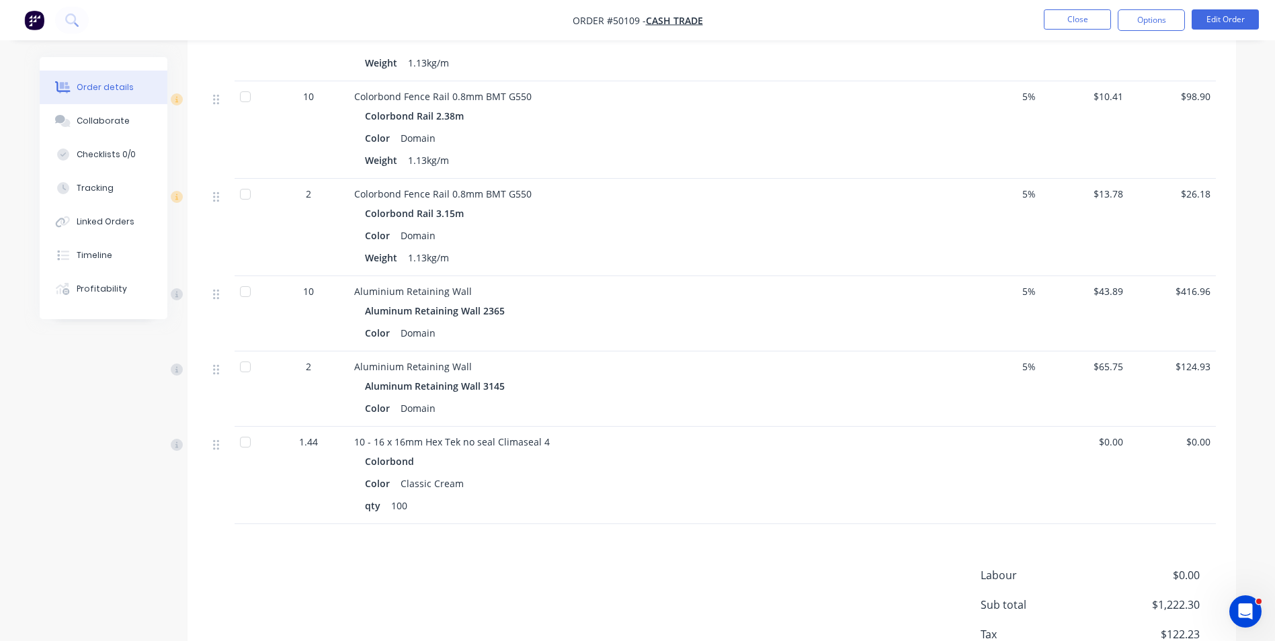
click at [941, 548] on div "Products Estimated quantities Show / Hide columns Qty Discount Price Total 19 C…" at bounding box center [711, 234] width 1048 height 958
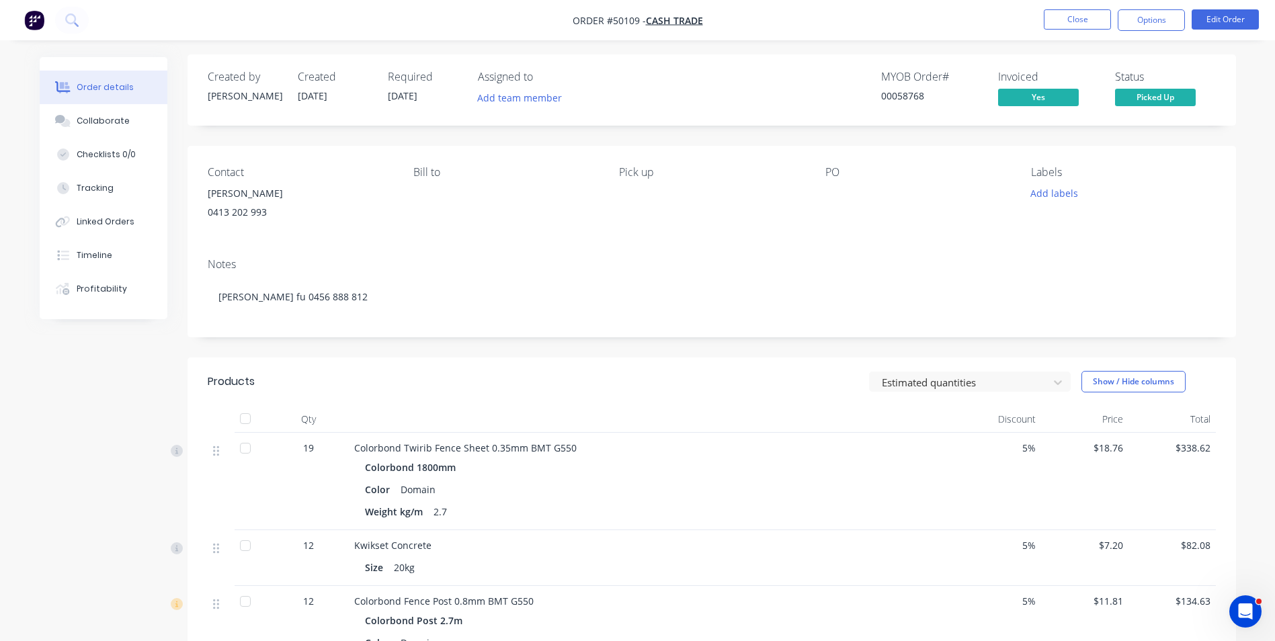
scroll to position [0, 0]
click at [116, 263] on button "Timeline" at bounding box center [104, 256] width 128 height 34
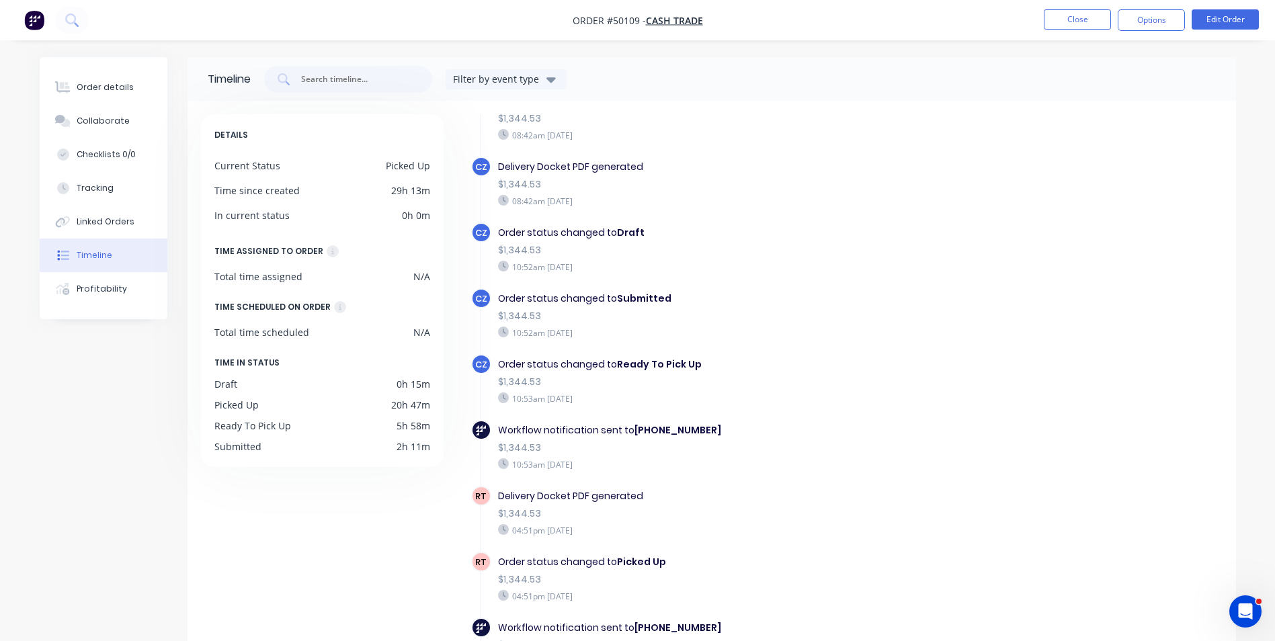
scroll to position [606, 0]
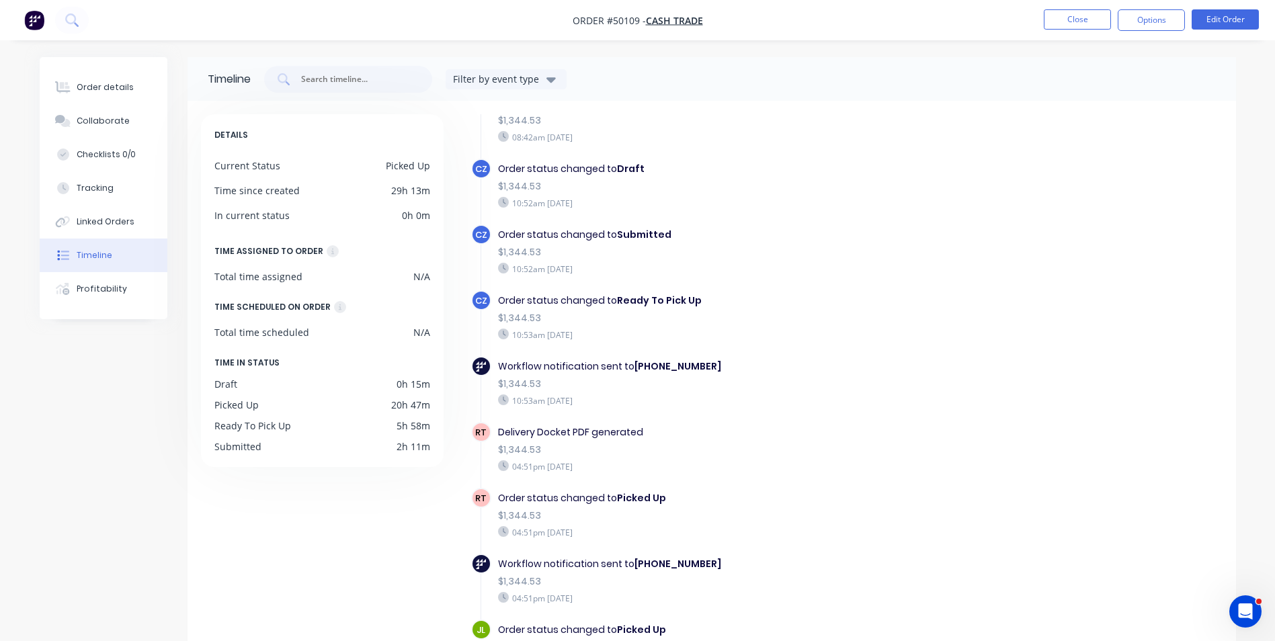
click at [907, 400] on div "10:53am Wednesday 08/10/25" at bounding box center [730, 400] width 465 height 12
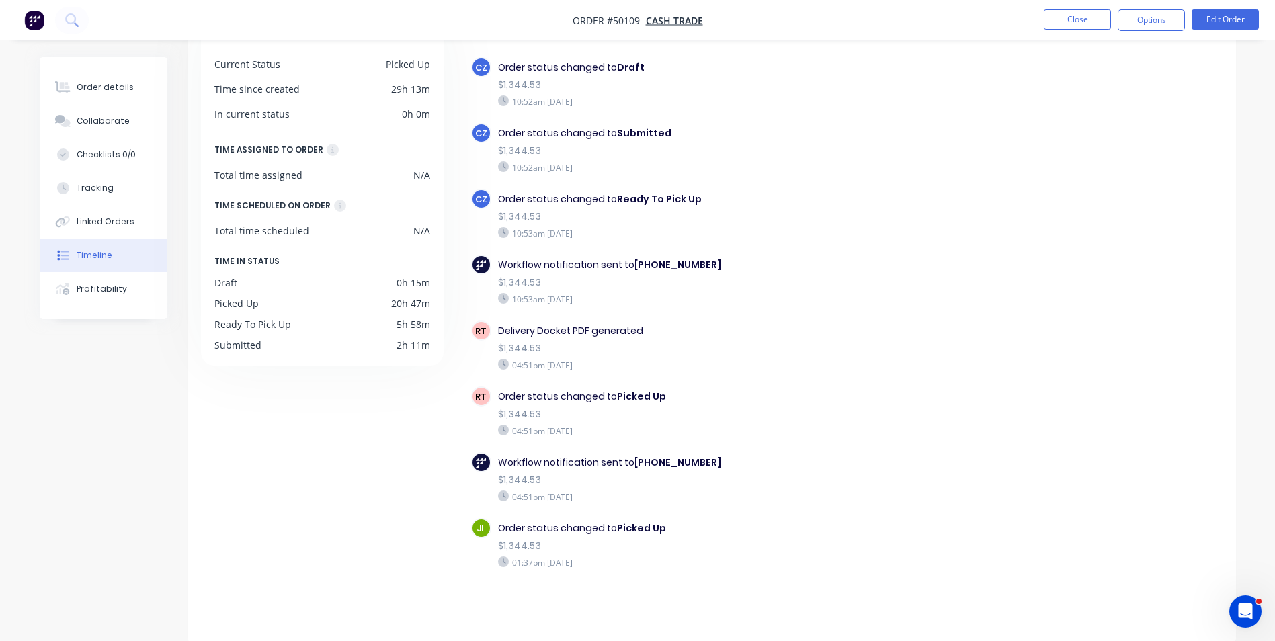
scroll to position [102, 0]
click at [945, 531] on div "Order status changed to Picked Up" at bounding box center [730, 528] width 465 height 14
click at [791, 562] on div "01:37pm Thursday 09/10/25" at bounding box center [730, 562] width 465 height 12
click at [569, 573] on div "JL Order status changed to Picked Up $1,344.53 01:37pm Thursday 09/10/25" at bounding box center [736, 550] width 531 height 66
click at [622, 554] on div "Order status changed to Picked Up $1,344.53 01:37pm Thursday 09/10/25" at bounding box center [730, 544] width 478 height 54
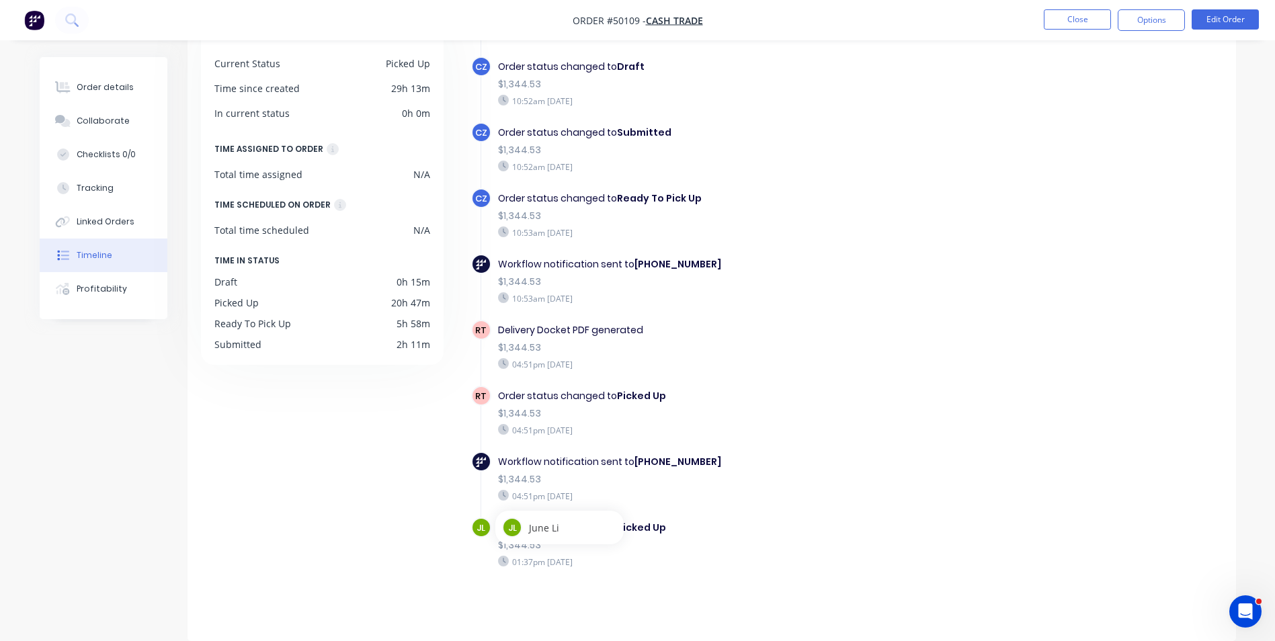
click at [690, 541] on div "$1,344.53" at bounding box center [730, 545] width 465 height 14
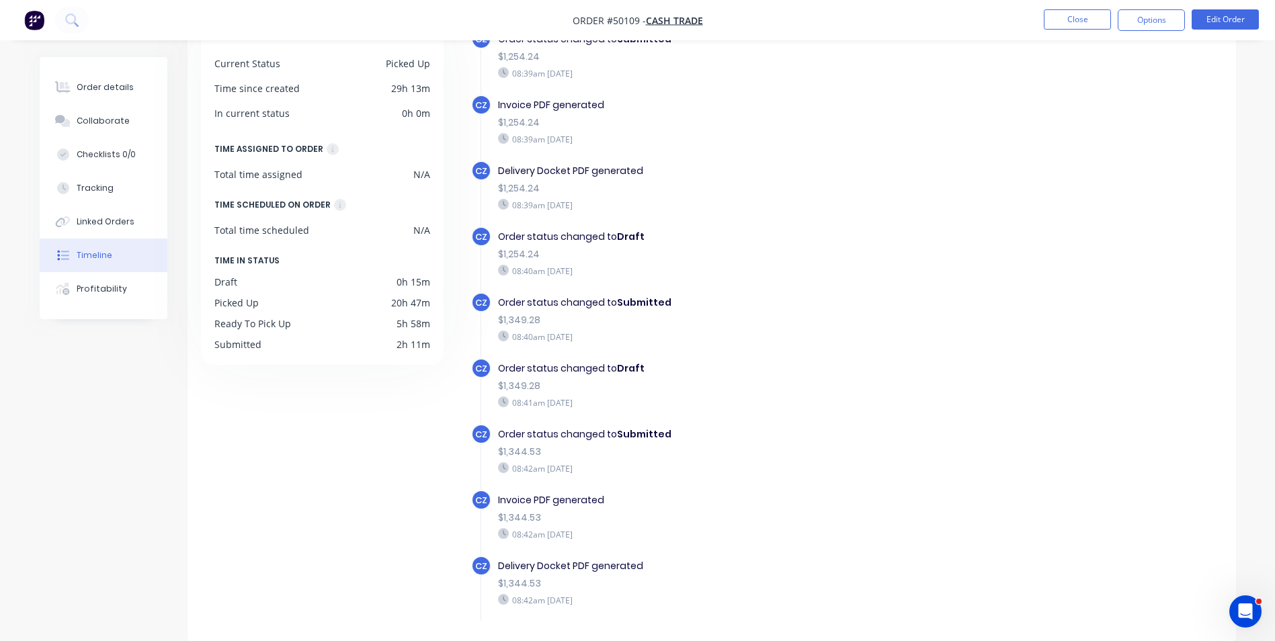
scroll to position [0, 0]
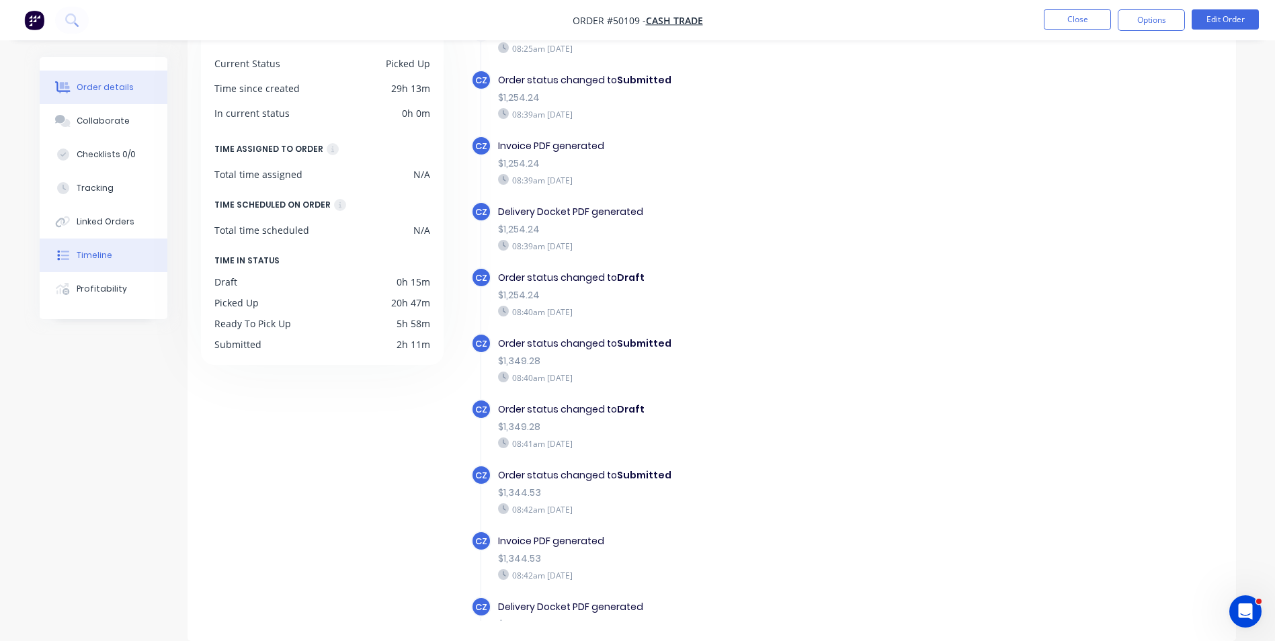
click at [112, 85] on div "Order details" at bounding box center [105, 87] width 57 height 12
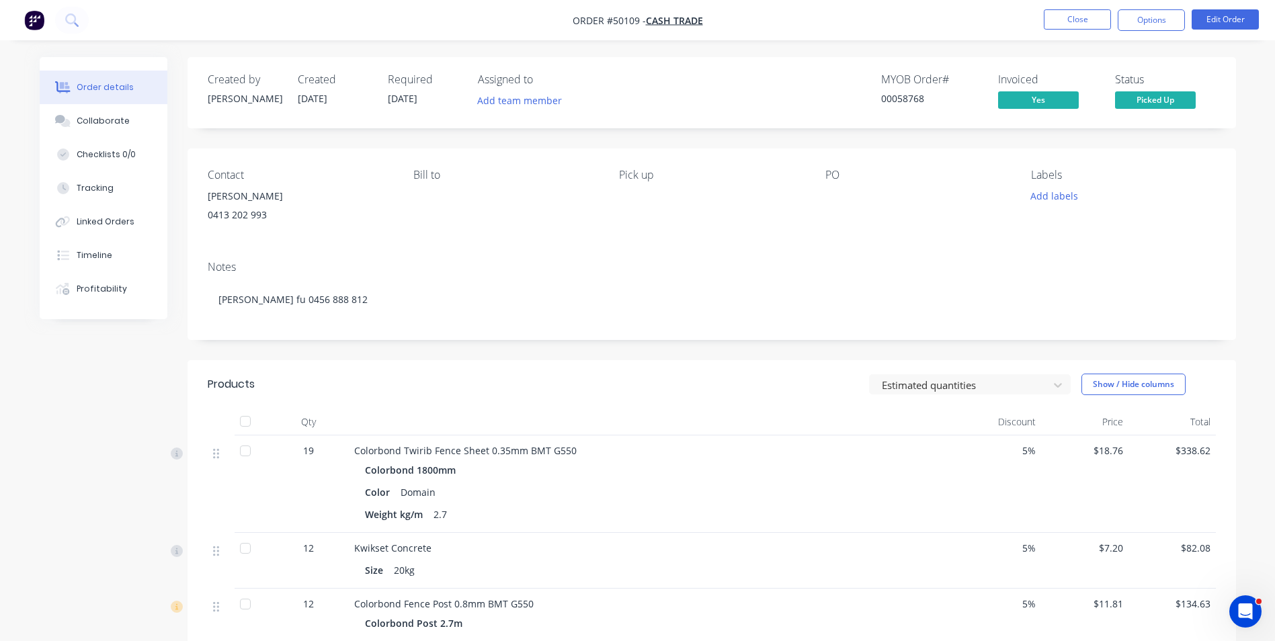
click at [736, 500] on div "Color Domain" at bounding box center [651, 491] width 572 height 19
click at [557, 323] on div "Notes Dong wen fu 0456 888 812" at bounding box center [711, 295] width 1048 height 90
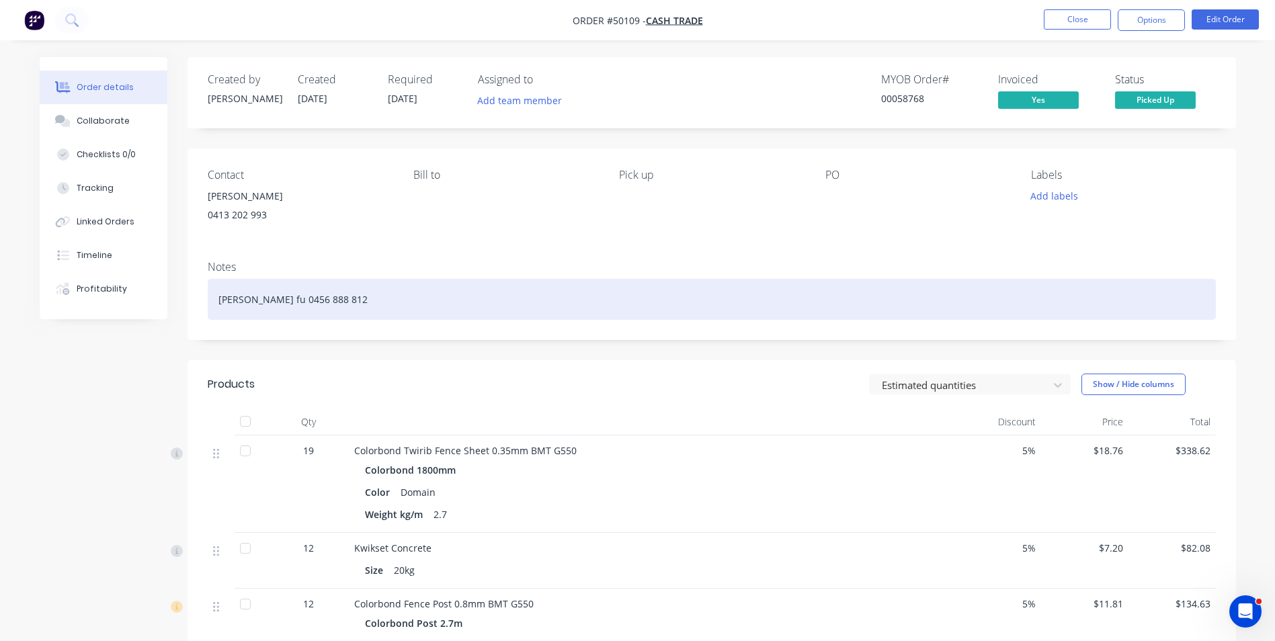
click at [613, 300] on div "Dong wen fu 0456 888 812" at bounding box center [712, 299] width 1008 height 41
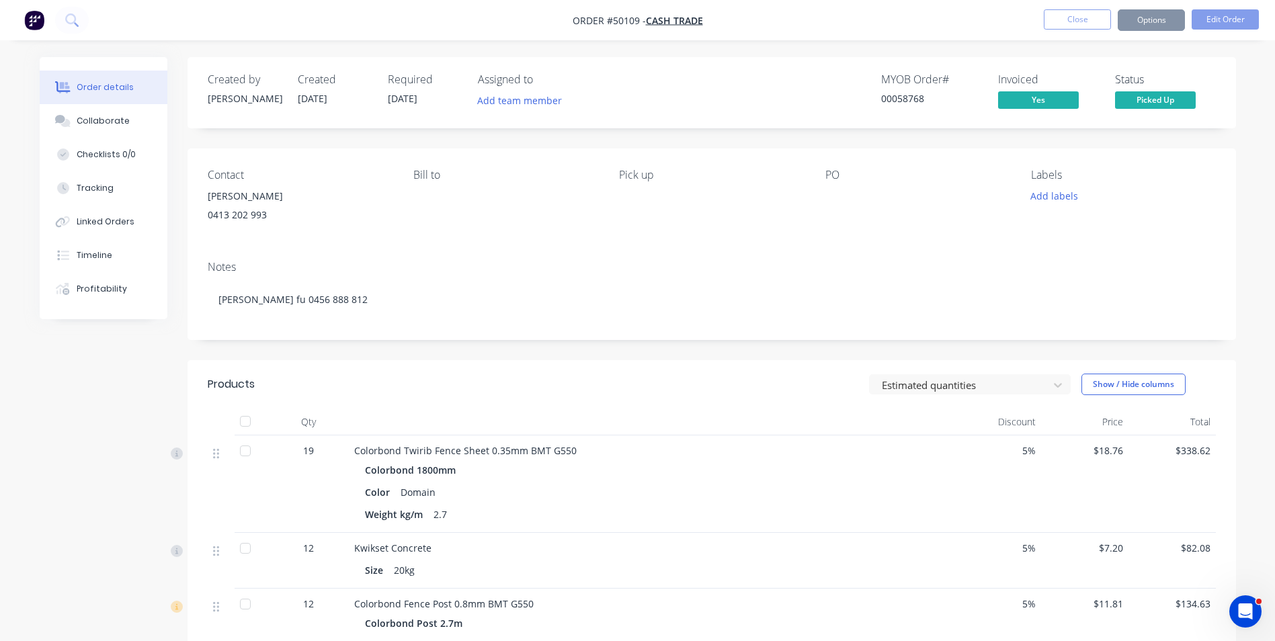
click at [604, 246] on div "Contact Dong wen fu 0413 202 993 Bill to Pick up PO Labels Add labels" at bounding box center [711, 198] width 1048 height 101
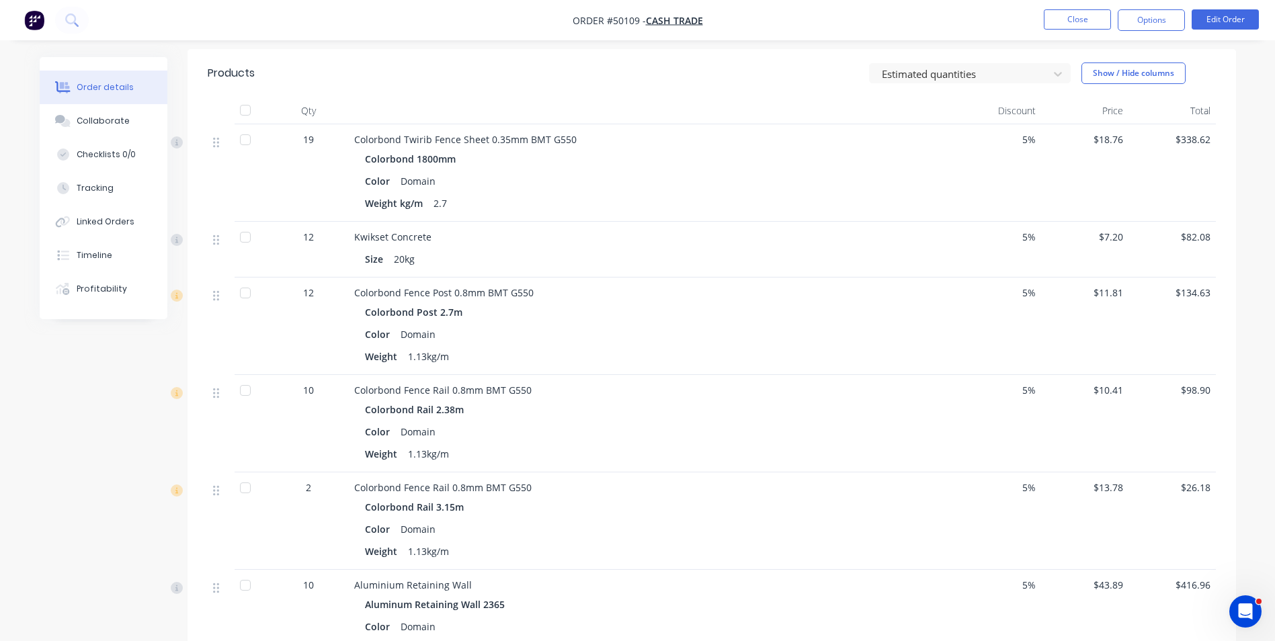
scroll to position [470, 0]
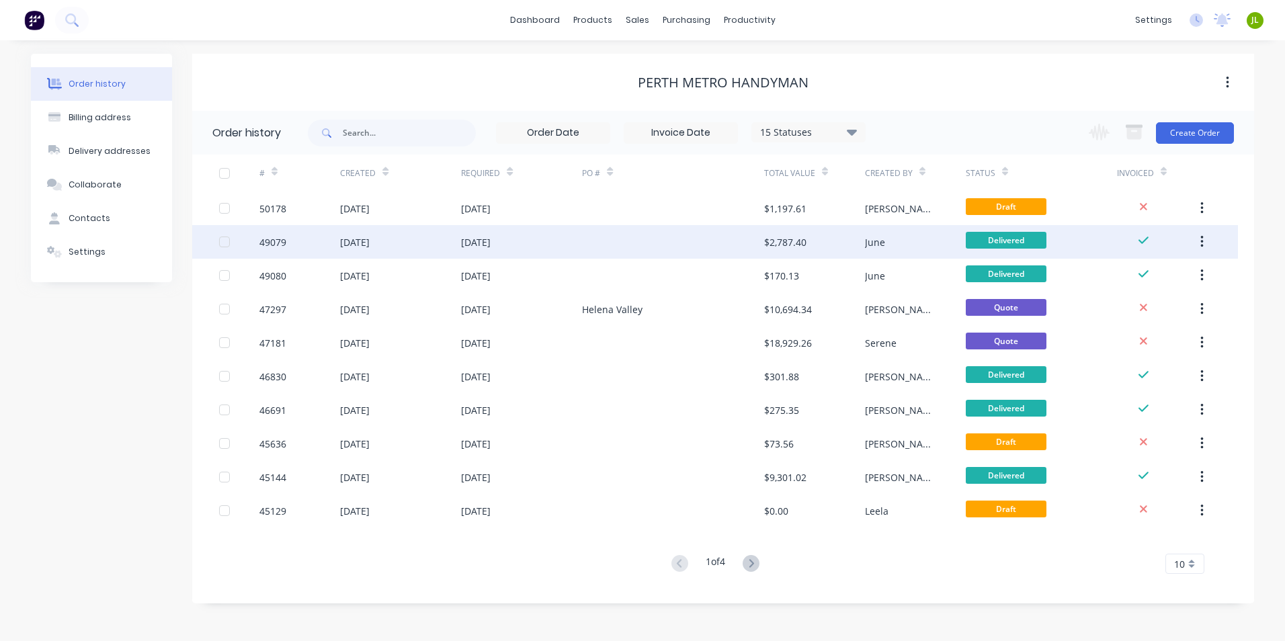
click at [561, 240] on div "[DATE]" at bounding box center [521, 242] width 121 height 34
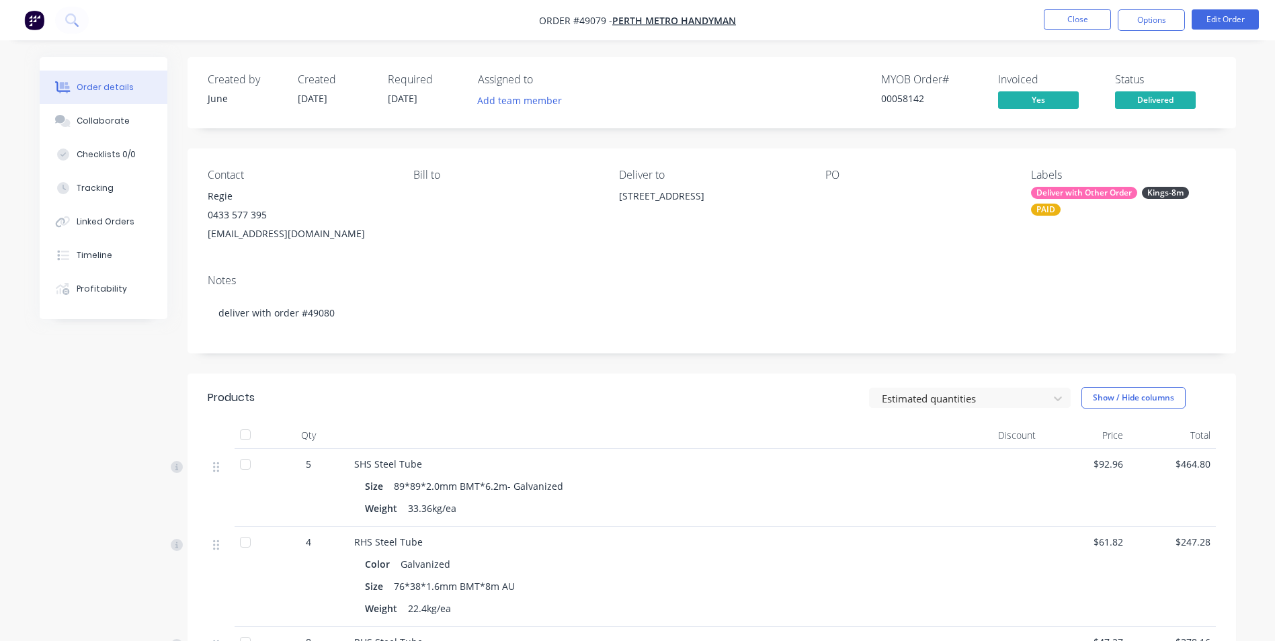
drag, startPoint x: 763, startPoint y: 196, endPoint x: 620, endPoint y: 192, distance: 143.2
click at [620, 192] on div "[STREET_ADDRESS]" at bounding box center [711, 196] width 184 height 19
copy div "[STREET_ADDRESS]"
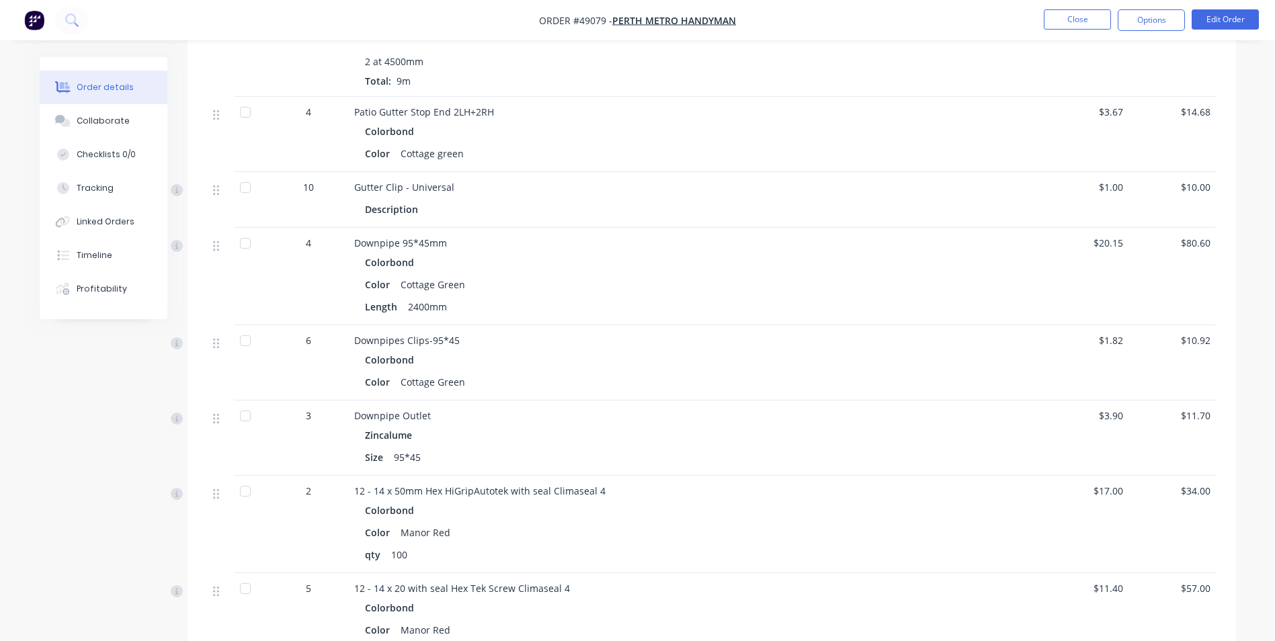
scroll to position [1350, 0]
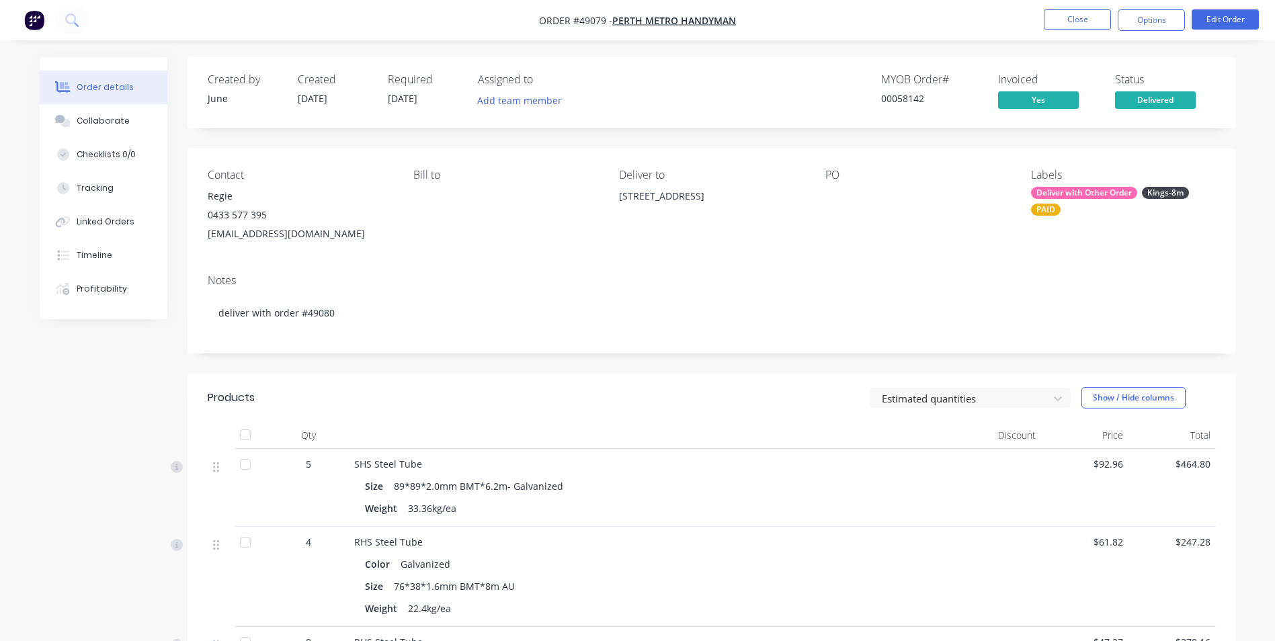
click at [542, 250] on div "Contact Regie [PHONE_NUMBER] [EMAIL_ADDRESS][DOMAIN_NAME] [PERSON_NAME] to Deli…" at bounding box center [711, 205] width 1048 height 115
click at [1068, 24] on button "Close" at bounding box center [1077, 19] width 67 height 20
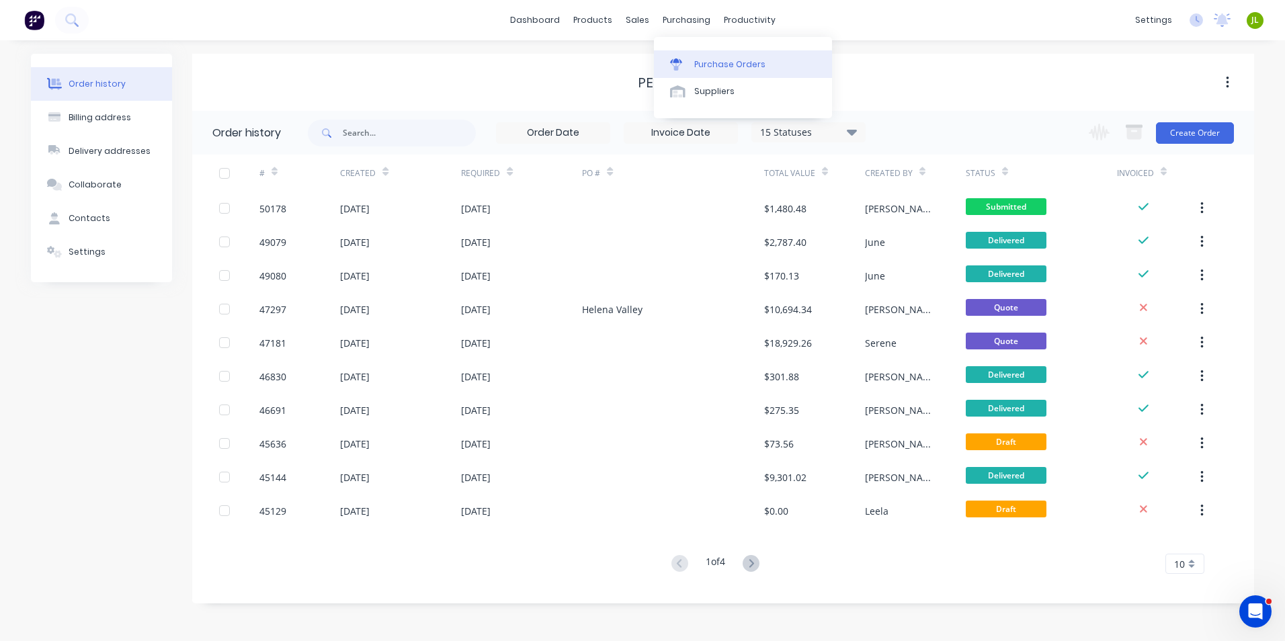
click at [708, 68] on div "Purchase Orders" at bounding box center [729, 64] width 71 height 12
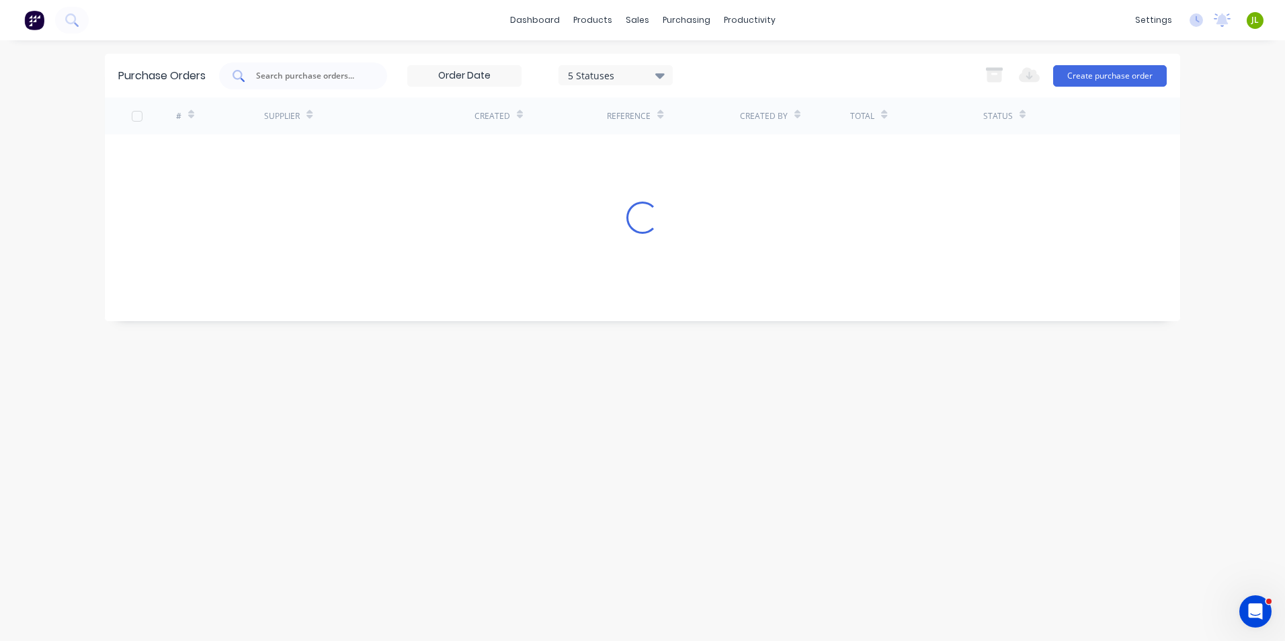
click at [361, 69] on input "text" at bounding box center [311, 75] width 112 height 13
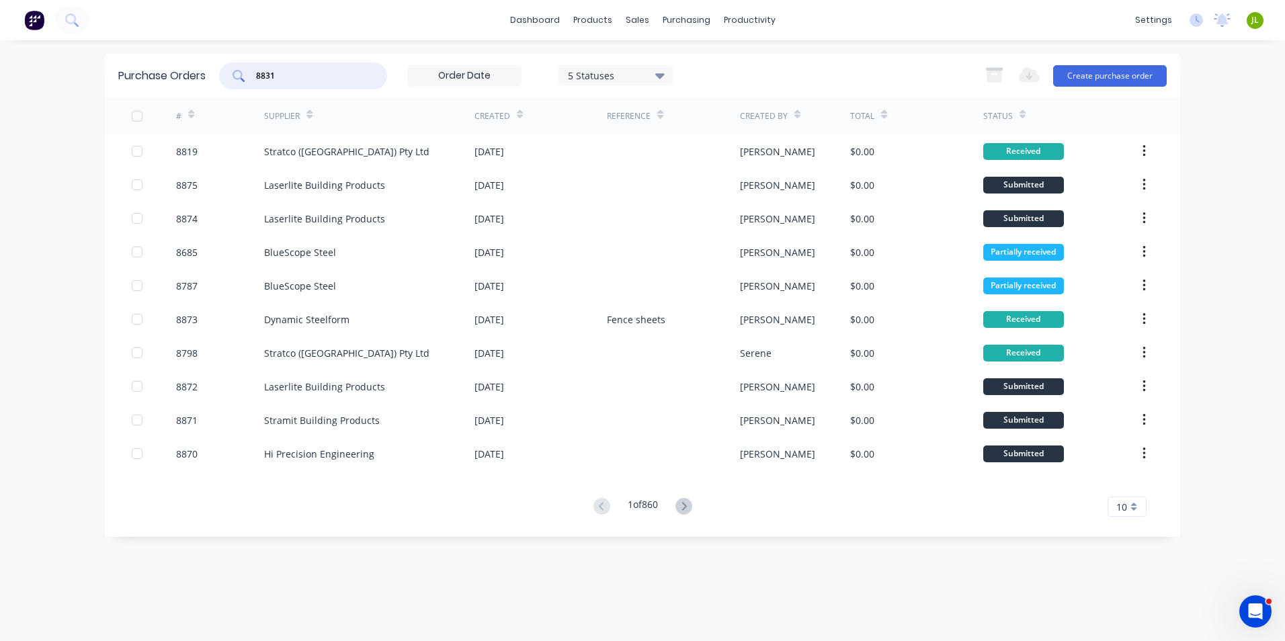
type input "8831"
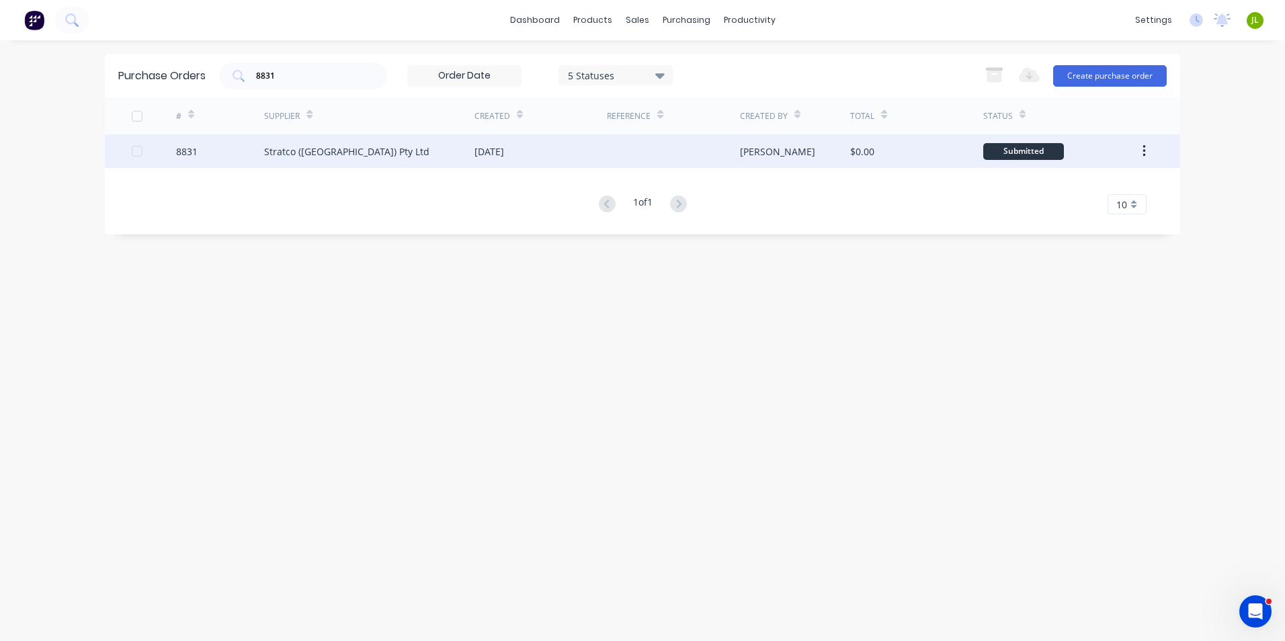
click at [417, 163] on div "Stratco (WA) Pty Ltd" at bounding box center [369, 151] width 210 height 34
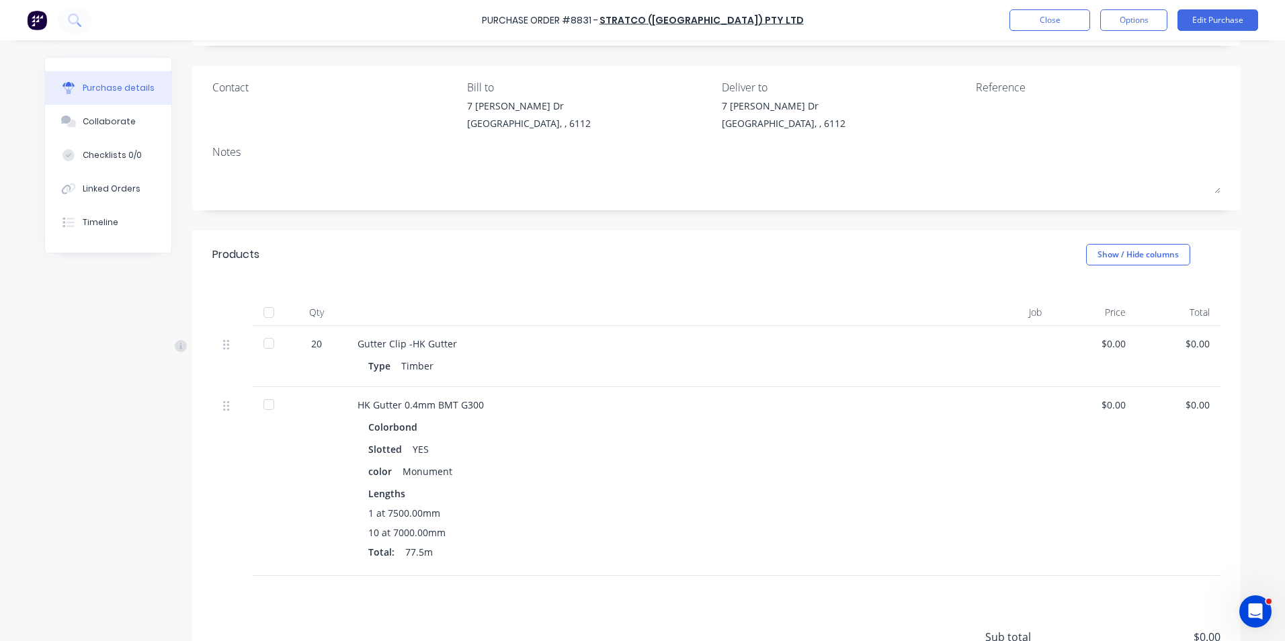
scroll to position [209, 0]
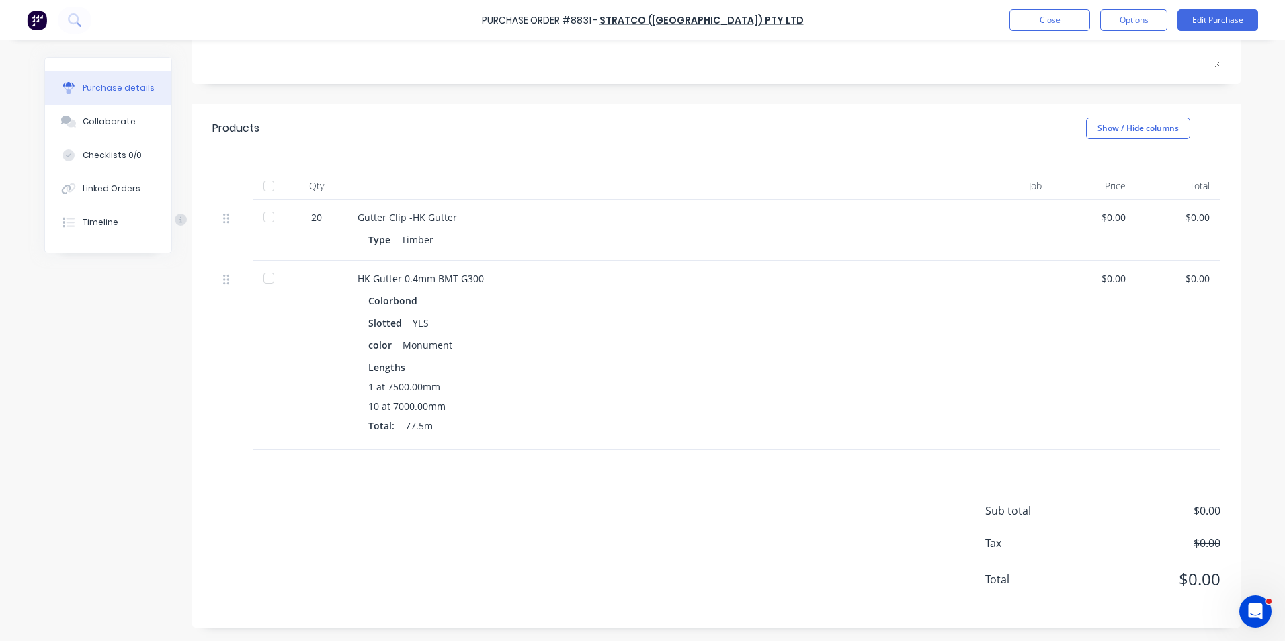
click at [273, 192] on div at bounding box center [268, 186] width 27 height 27
click at [124, 190] on div "Linked Orders" at bounding box center [112, 189] width 58 height 12
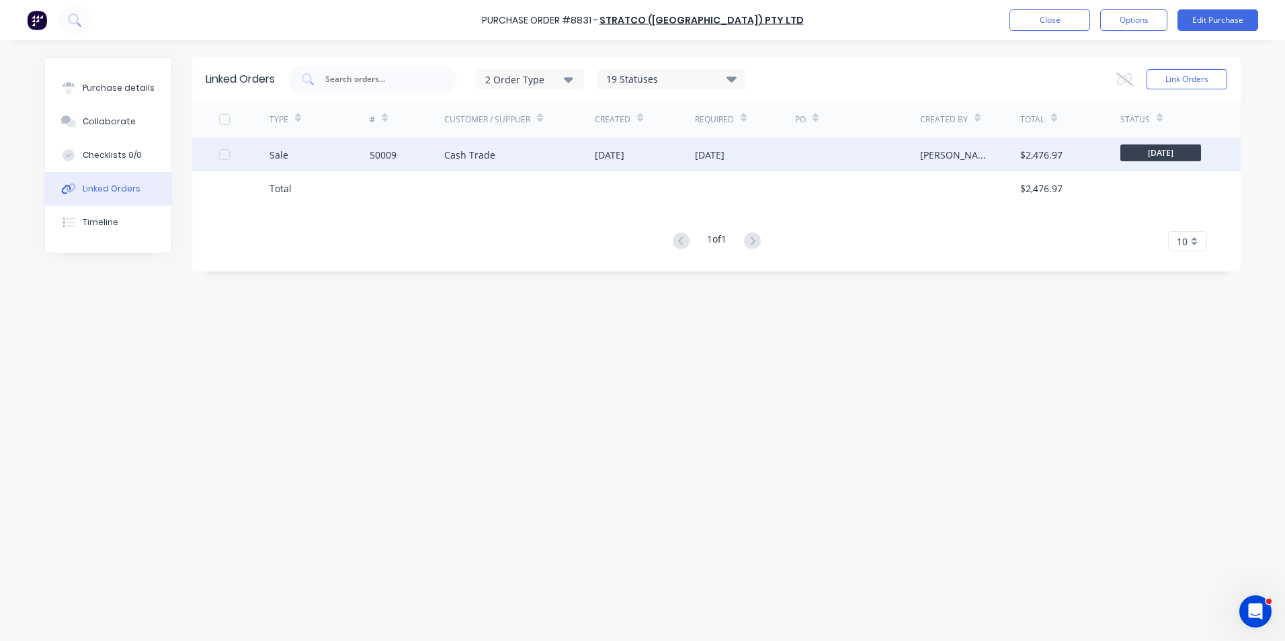
click at [575, 163] on div "Cash Trade" at bounding box center [519, 155] width 151 height 34
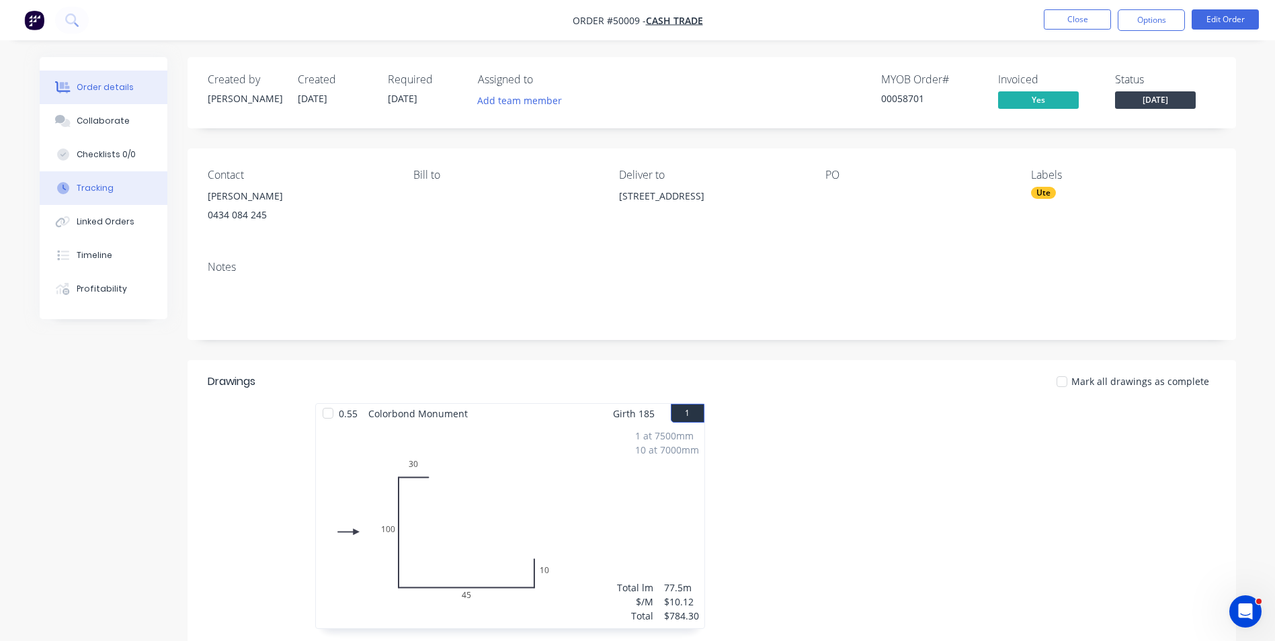
click at [119, 187] on button "Tracking" at bounding box center [104, 188] width 128 height 34
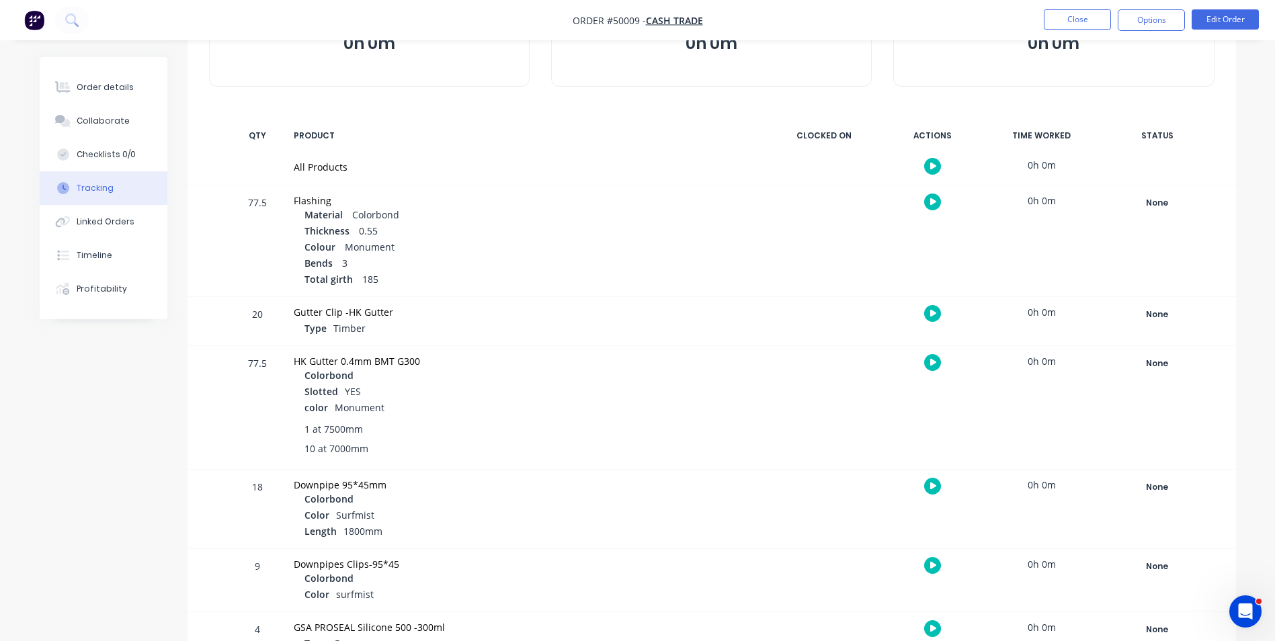
scroll to position [202, 0]
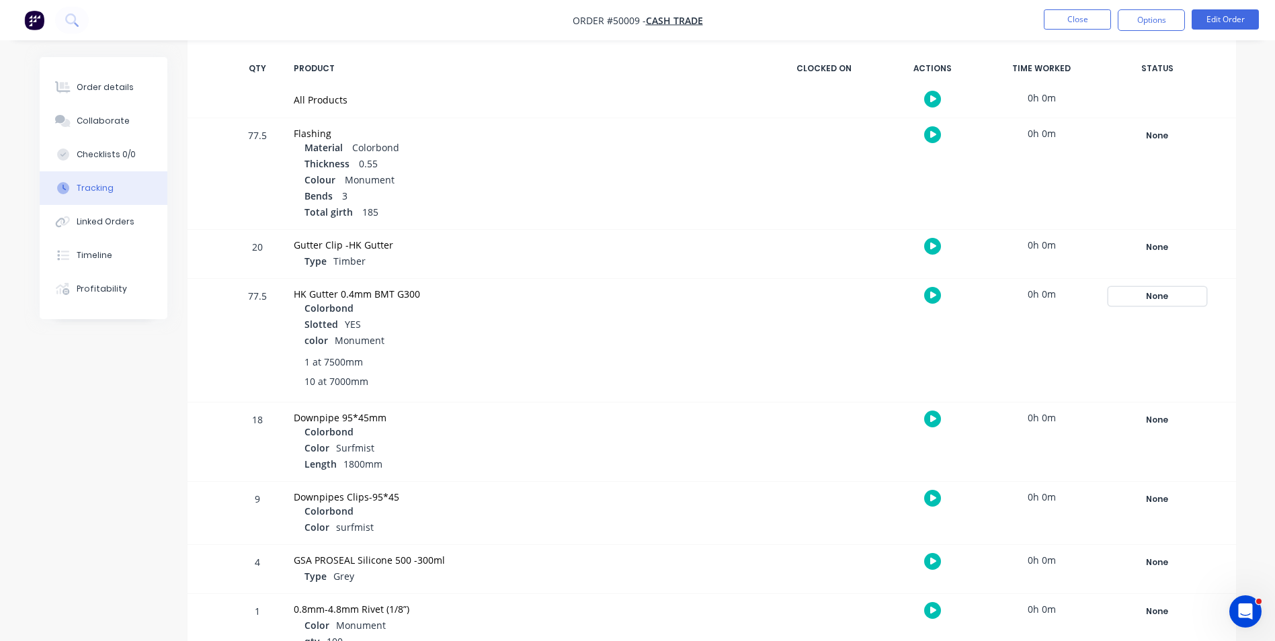
click at [1154, 289] on div "None" at bounding box center [1157, 296] width 97 height 17
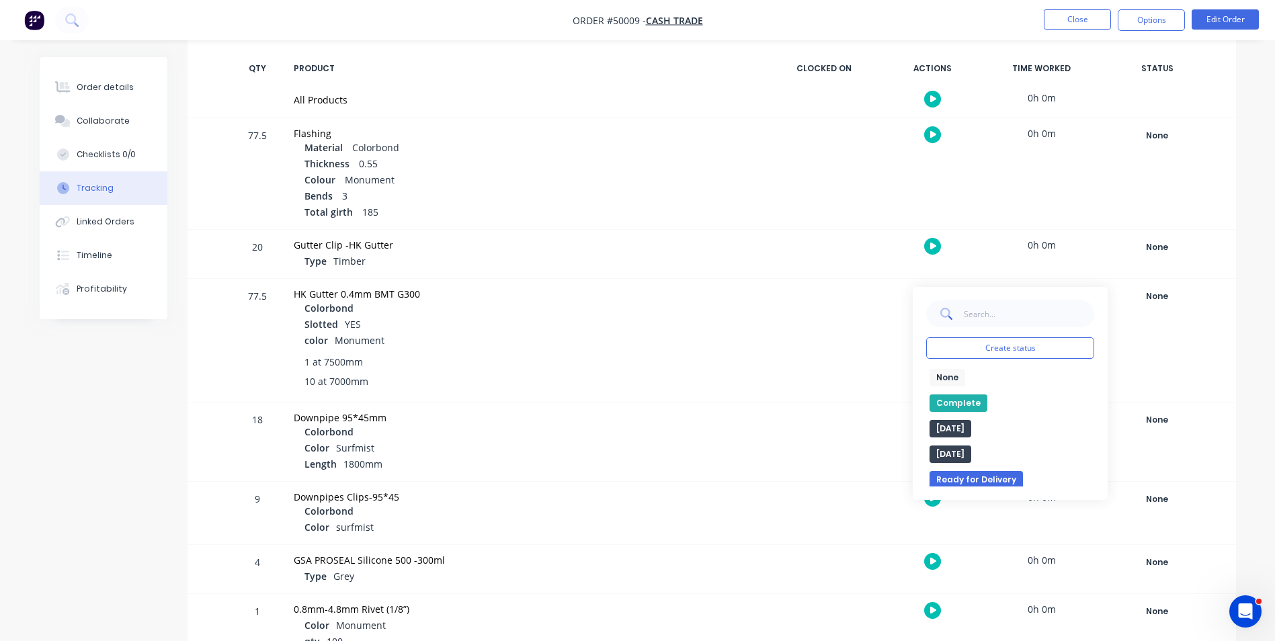
click at [952, 403] on button "Complete" at bounding box center [958, 402] width 58 height 17
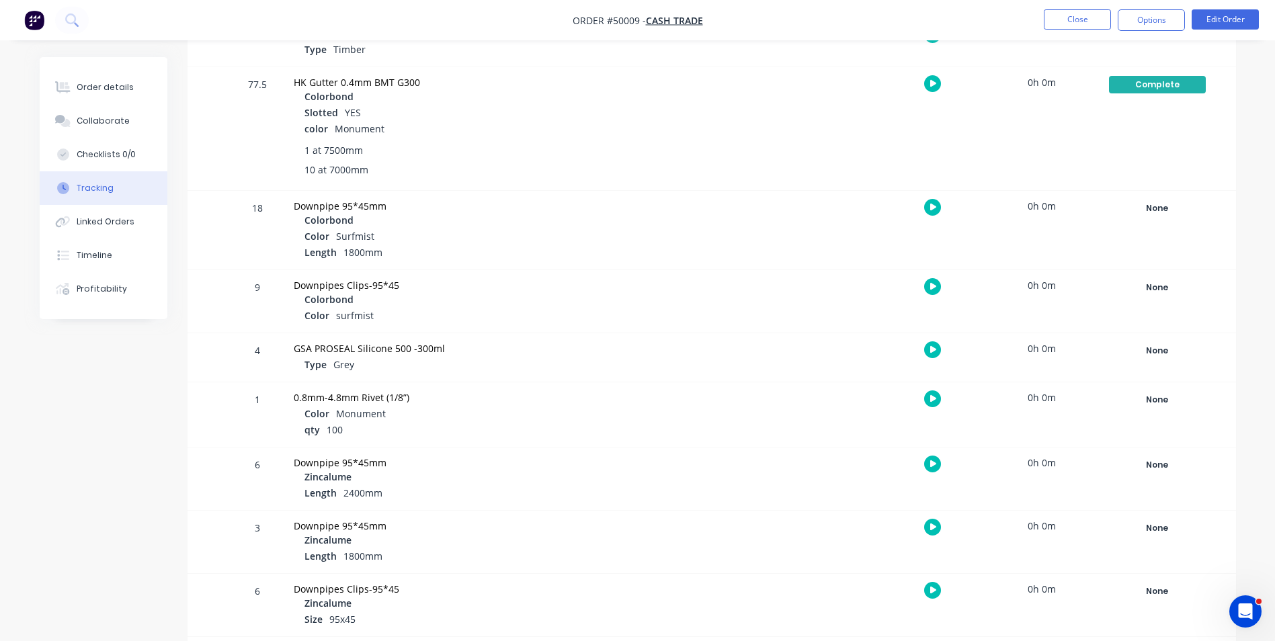
scroll to position [423, 0]
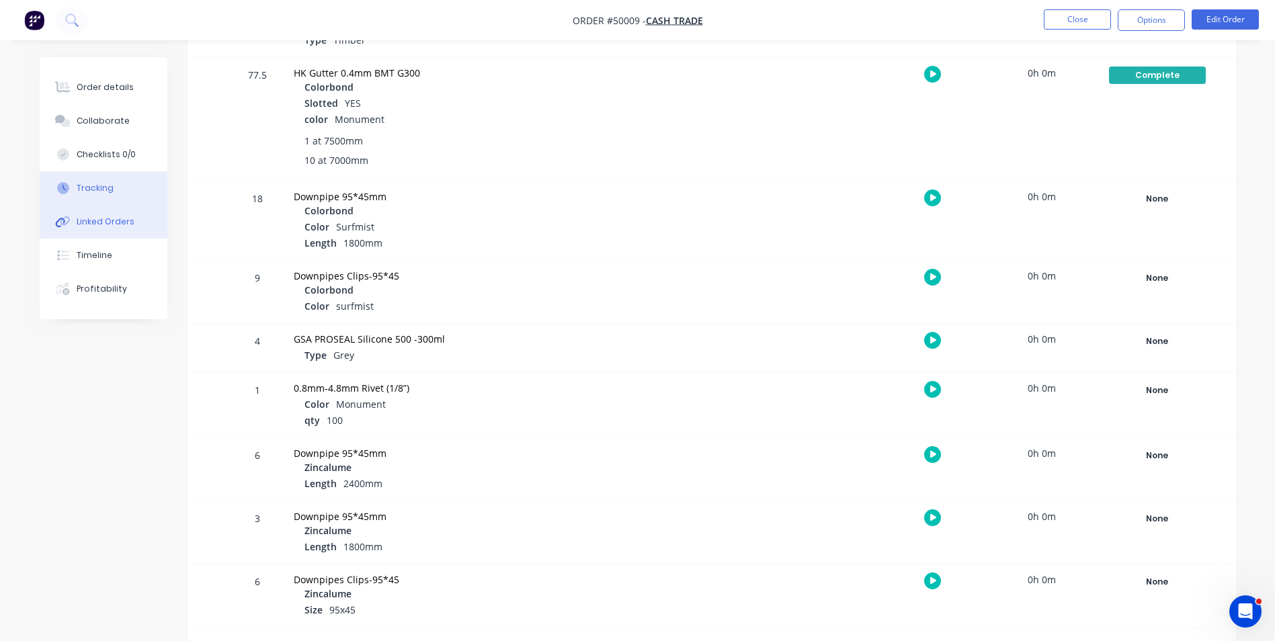
click at [89, 218] on div "Linked Orders" at bounding box center [106, 222] width 58 height 12
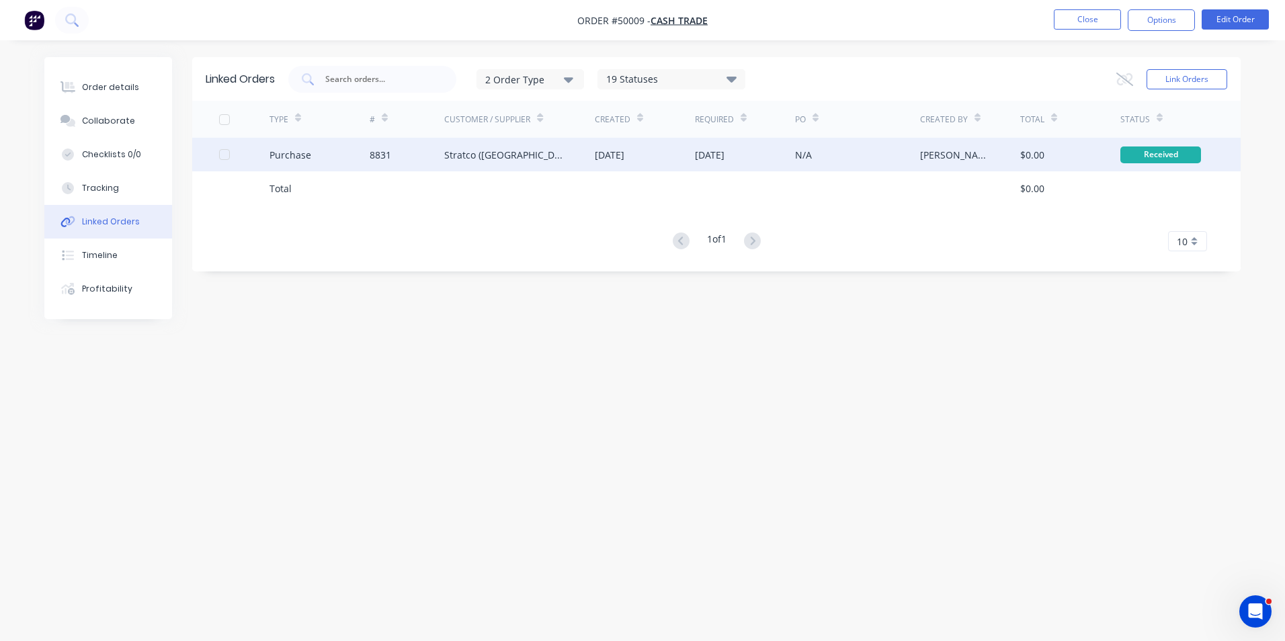
click at [576, 163] on div "Stratco (WA) Pty Ltd" at bounding box center [519, 155] width 151 height 34
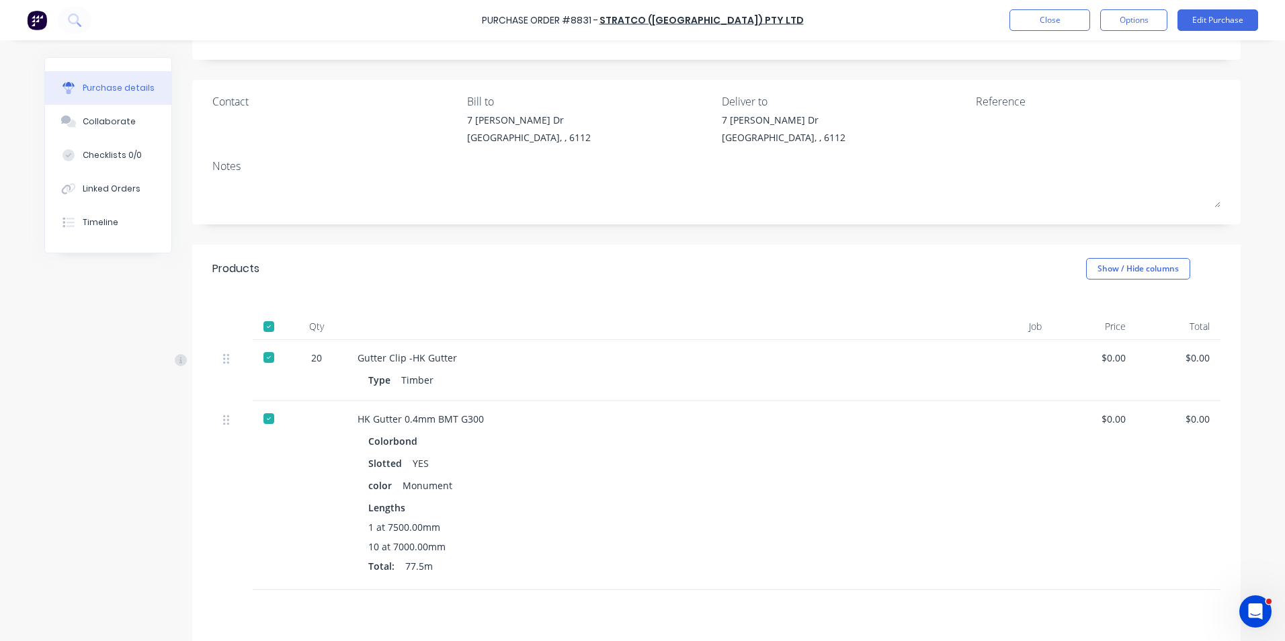
scroll to position [209, 0]
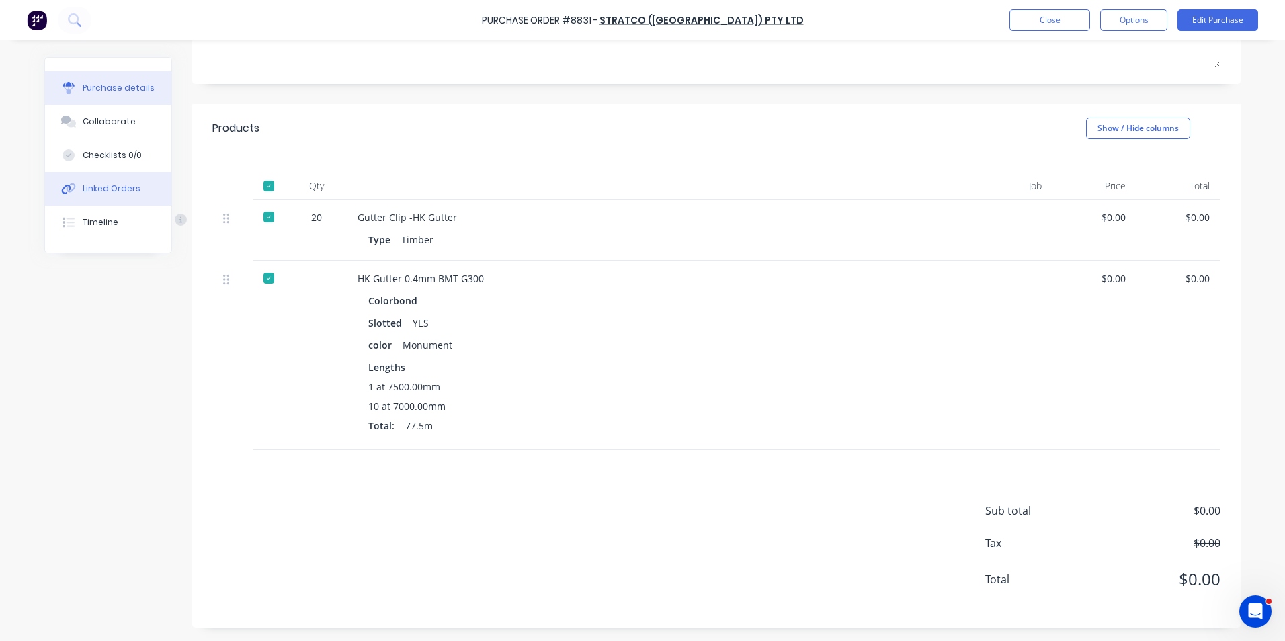
click at [118, 191] on div "Linked Orders" at bounding box center [112, 189] width 58 height 12
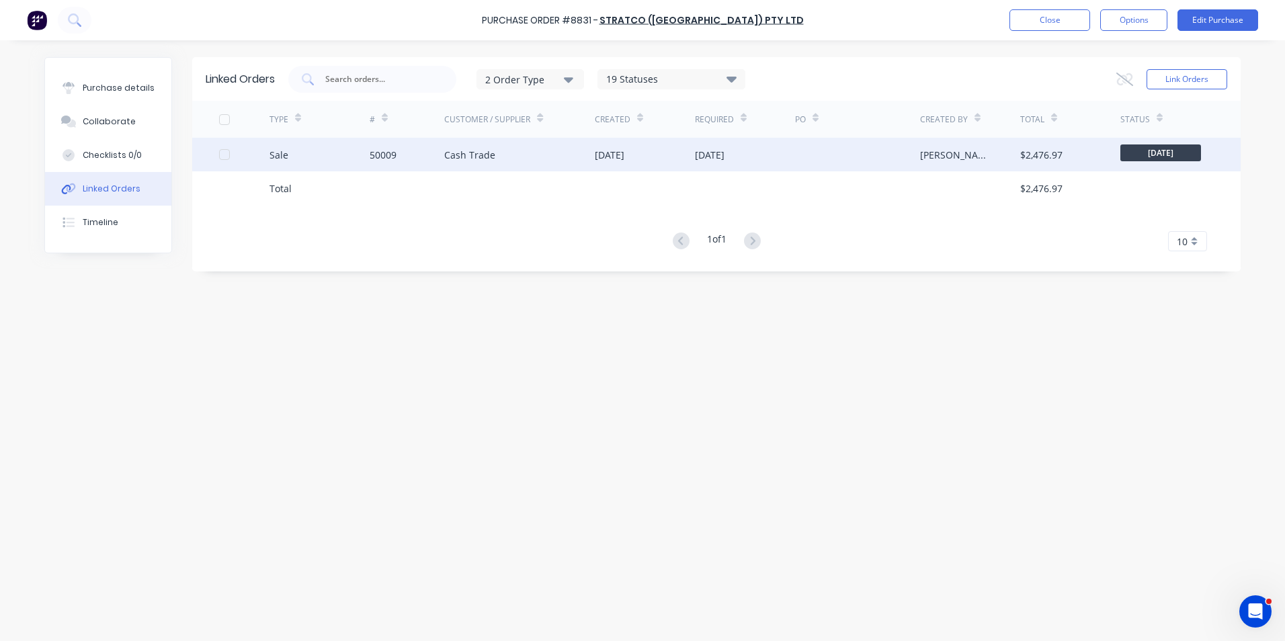
click at [479, 160] on div "Cash Trade" at bounding box center [469, 155] width 51 height 14
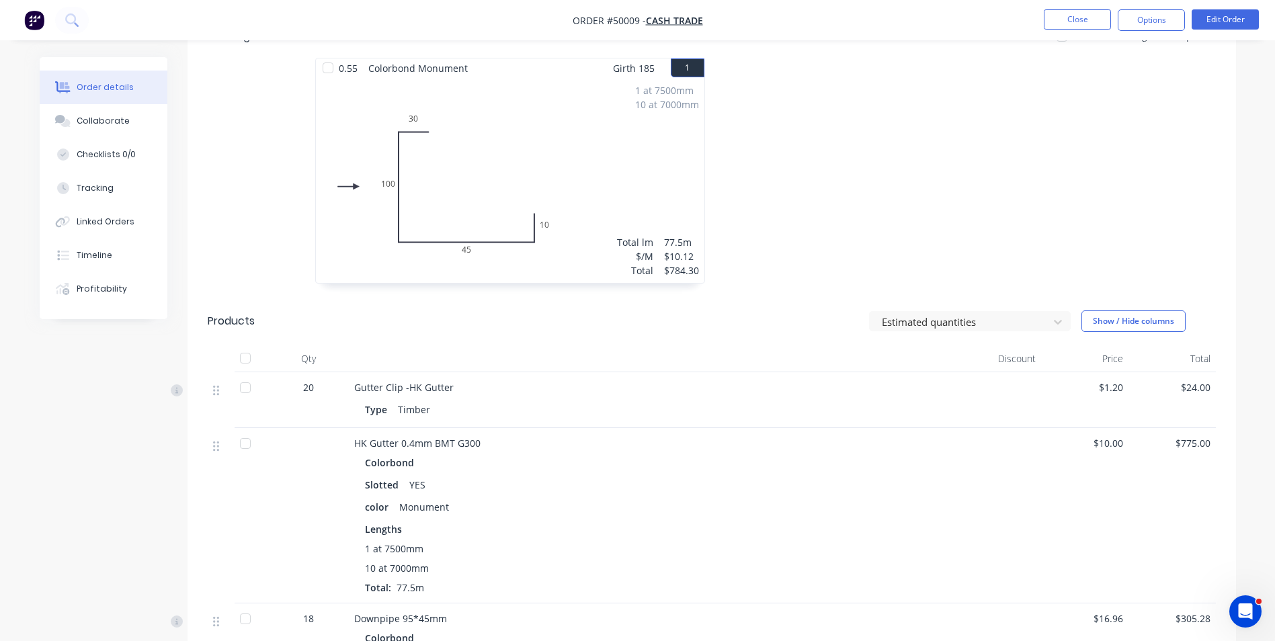
scroll to position [470, 0]
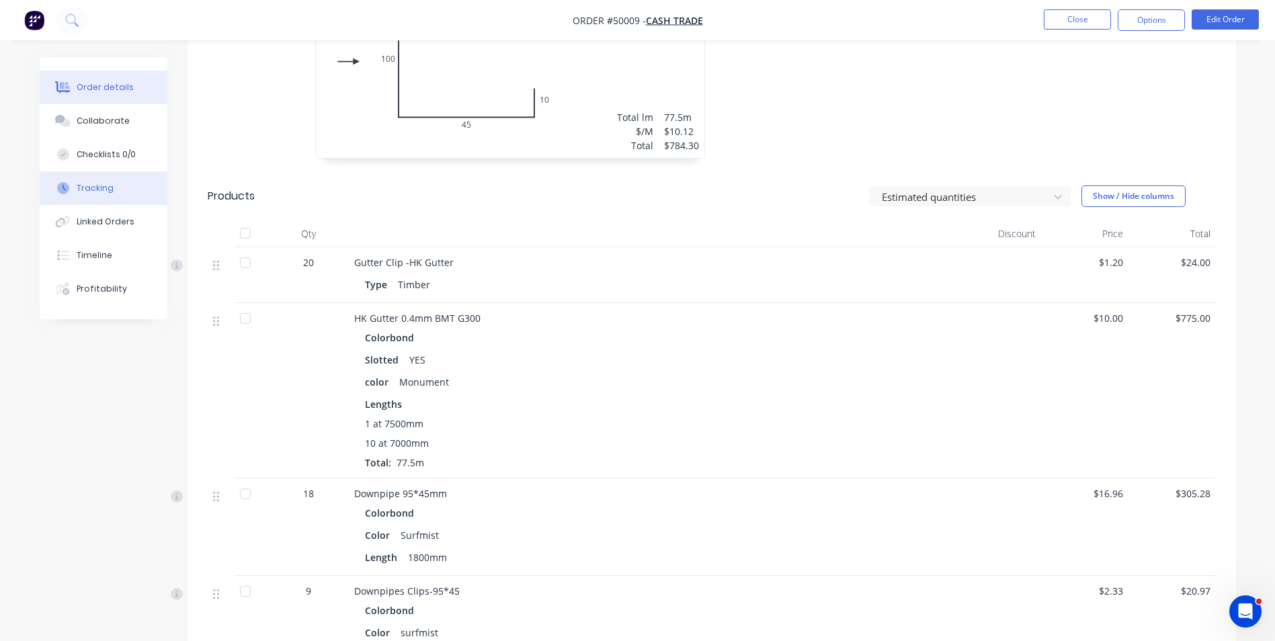
click at [83, 195] on button "Tracking" at bounding box center [104, 188] width 128 height 34
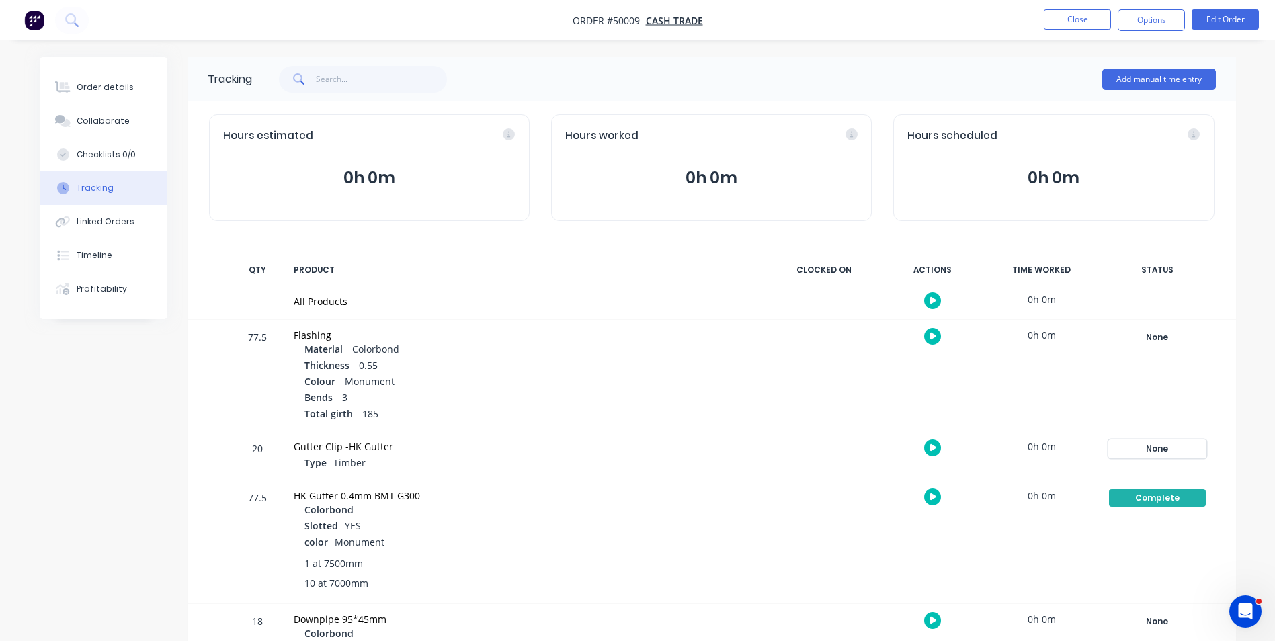
click at [1144, 451] on div "None" at bounding box center [1157, 448] width 97 height 17
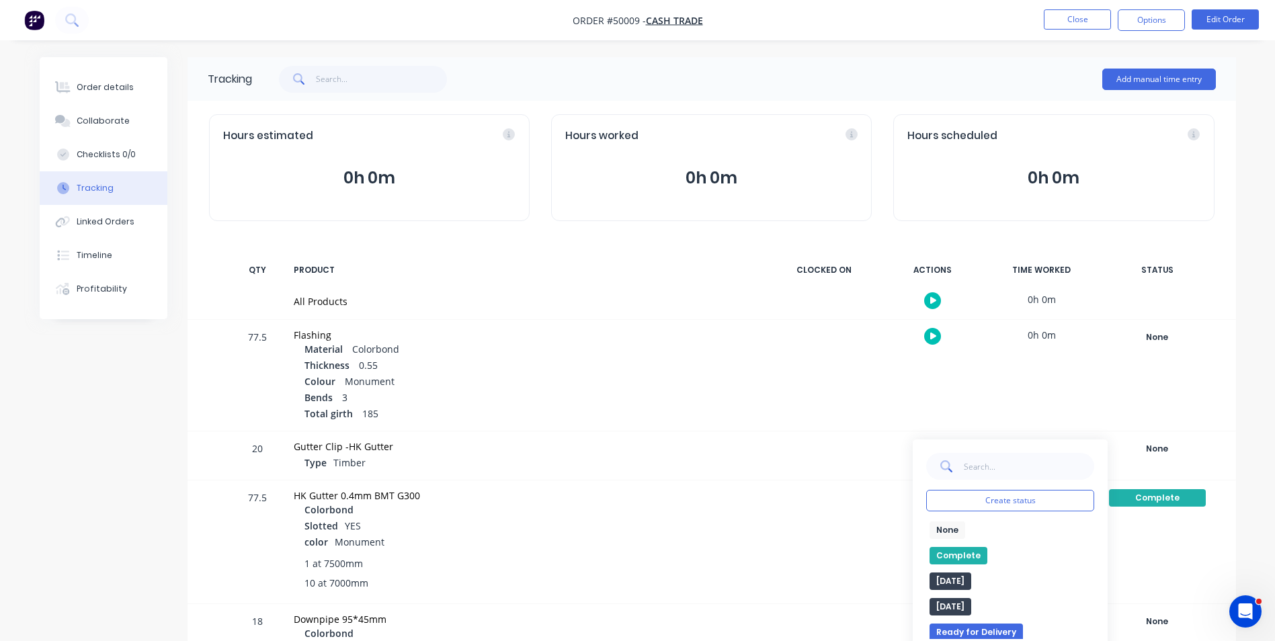
click at [958, 556] on button "Complete" at bounding box center [958, 555] width 58 height 17
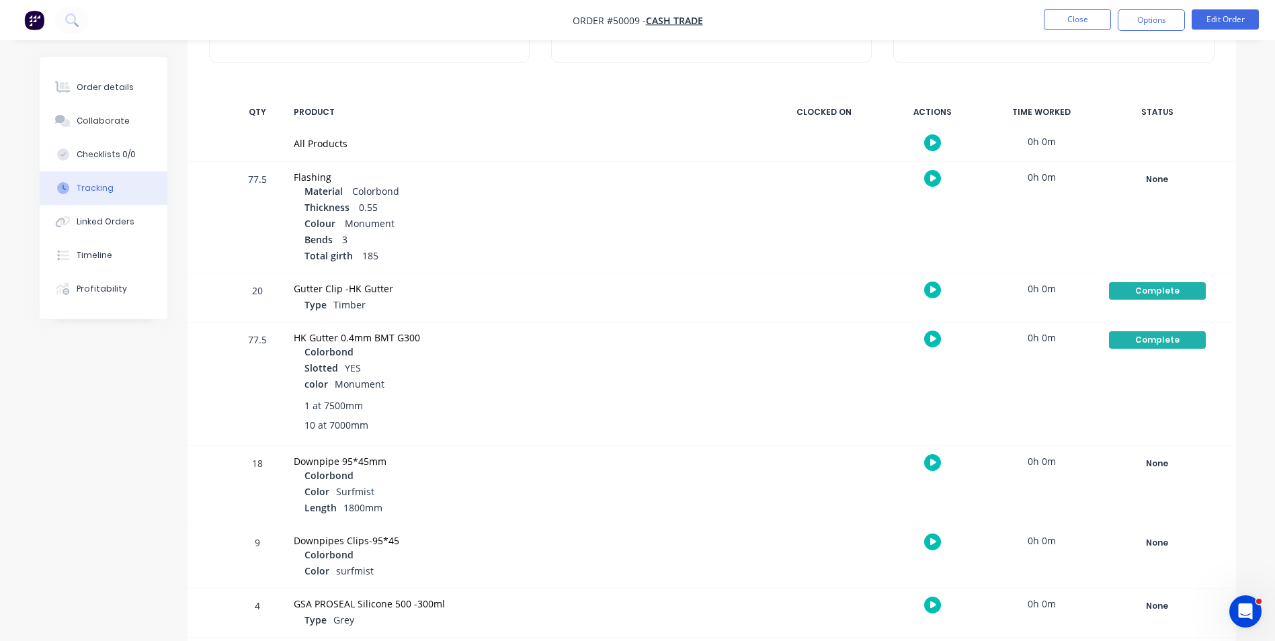
scroll to position [87, 0]
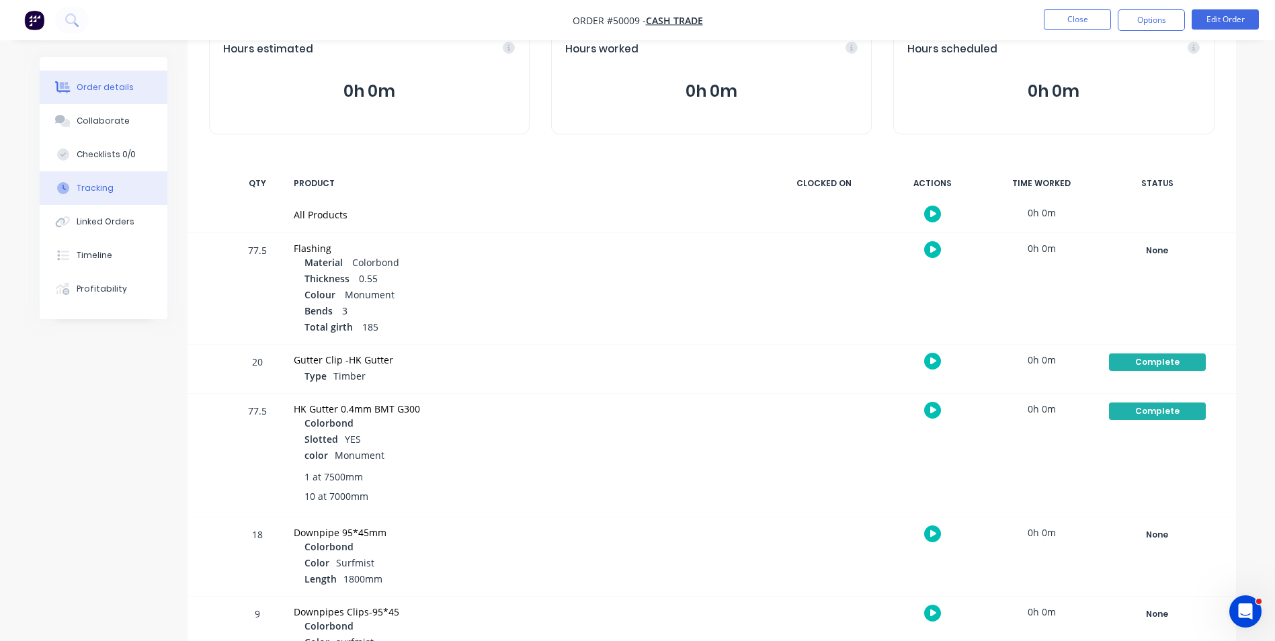
click at [80, 87] on div "Order details" at bounding box center [105, 87] width 57 height 12
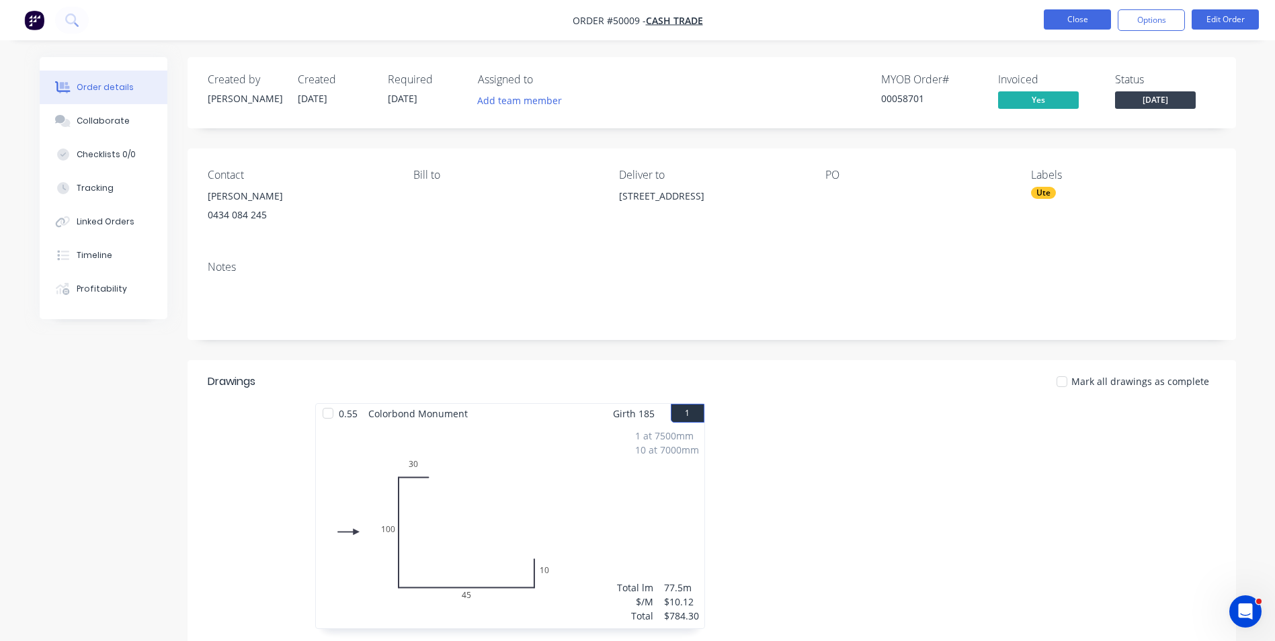
click at [1058, 21] on button "Close" at bounding box center [1077, 19] width 67 height 20
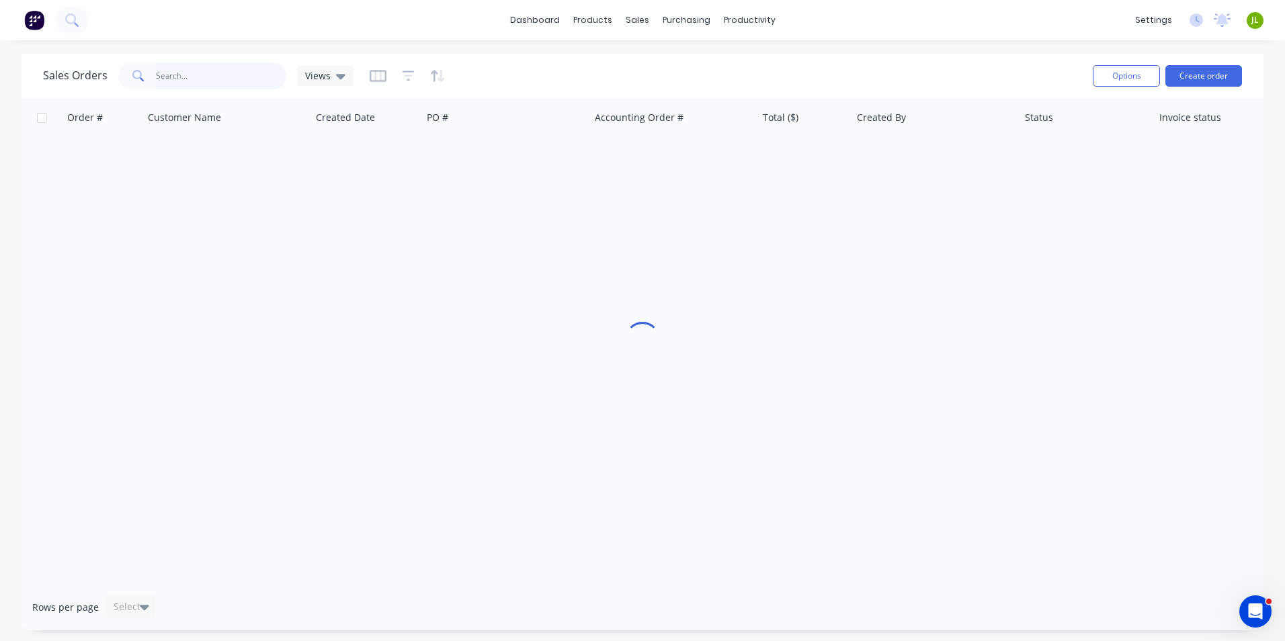
click at [235, 75] on input "text" at bounding box center [221, 75] width 131 height 27
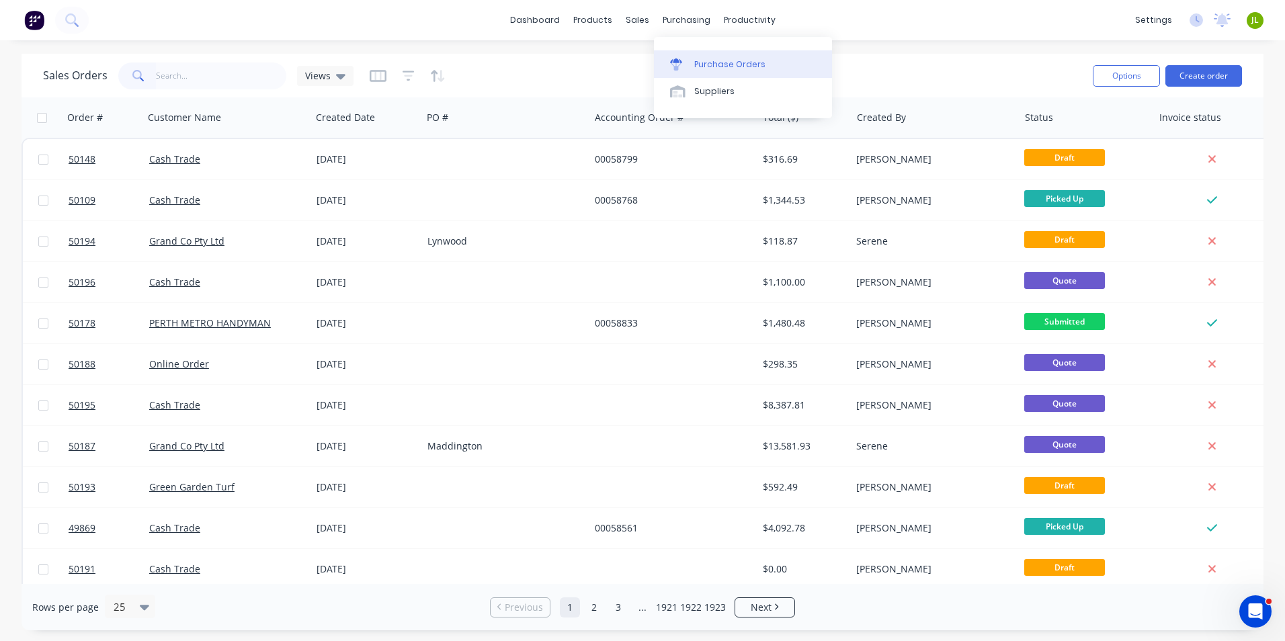
click at [702, 69] on div "Purchase Orders" at bounding box center [729, 64] width 71 height 12
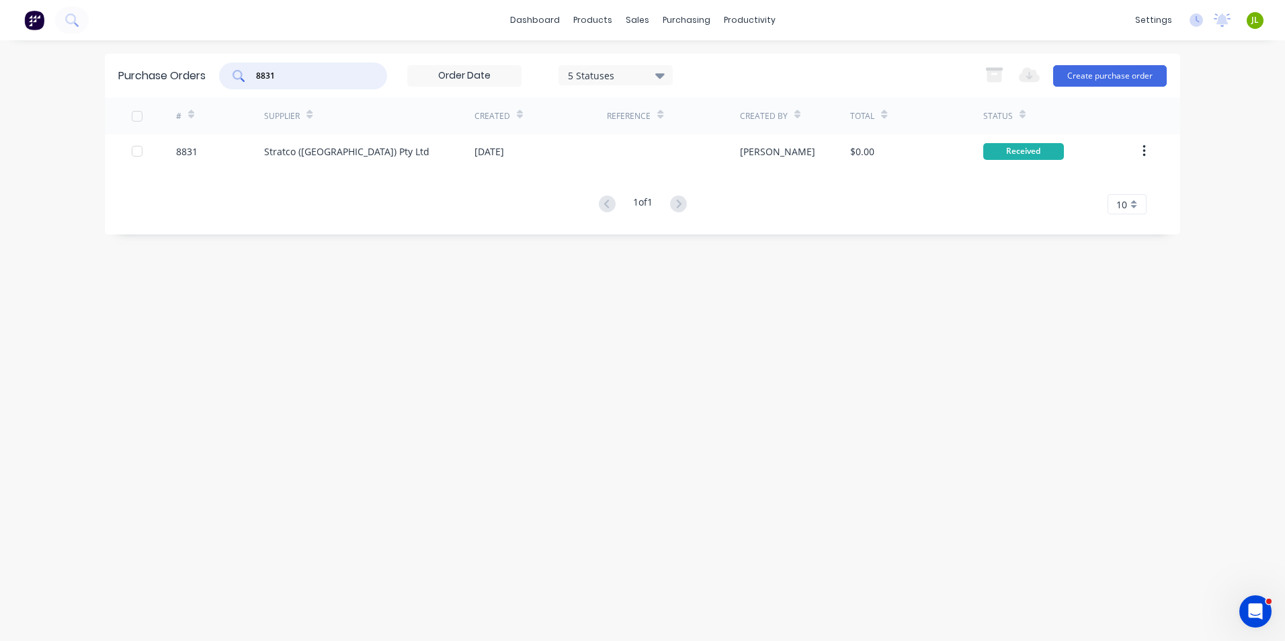
drag, startPoint x: 297, startPoint y: 77, endPoint x: 253, endPoint y: 81, distance: 44.6
click at [253, 81] on div "8831" at bounding box center [303, 75] width 168 height 27
type input "8844"
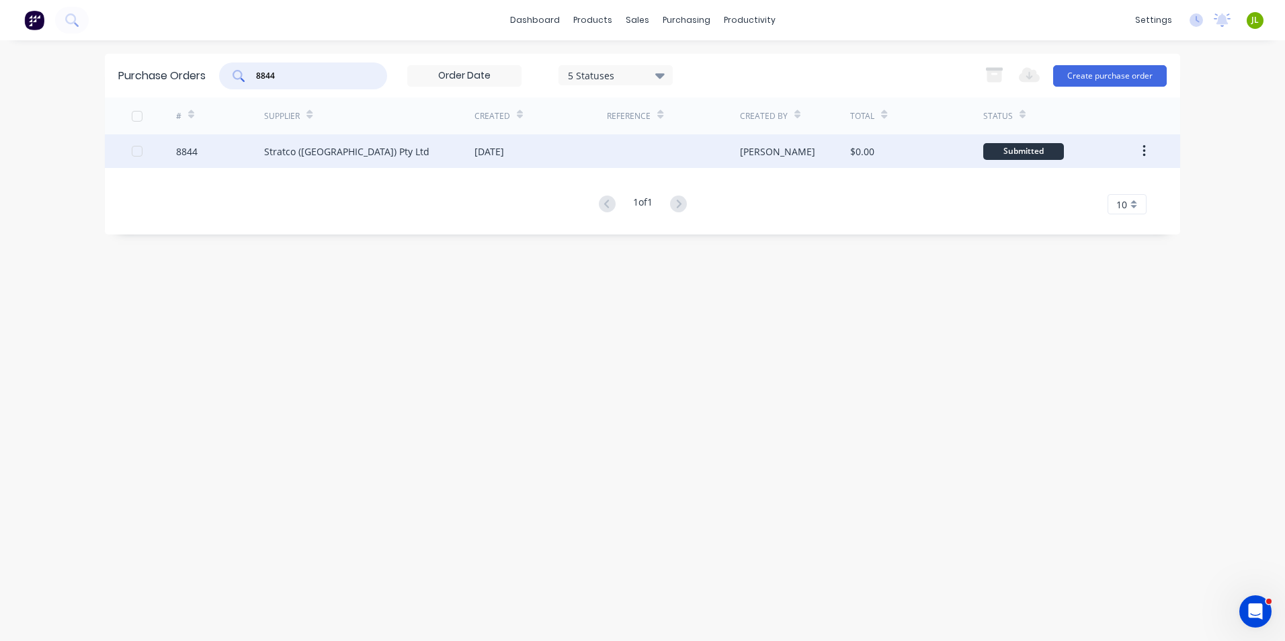
click at [422, 142] on div "Stratco (WA) Pty Ltd" at bounding box center [369, 151] width 210 height 34
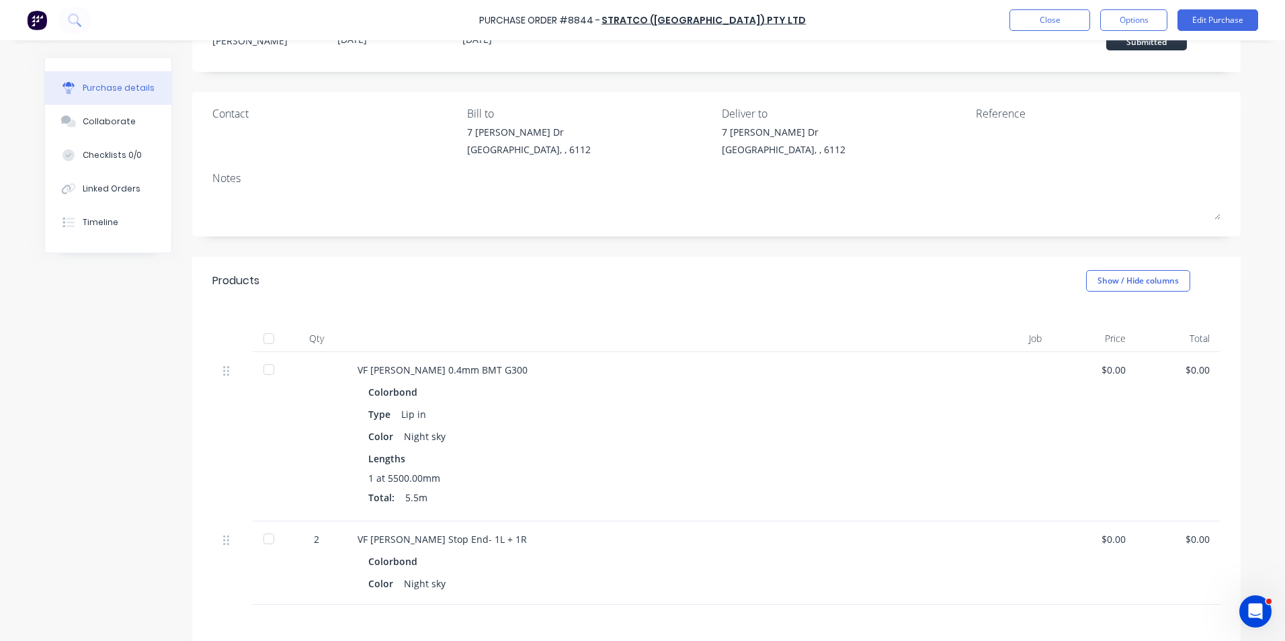
scroll to position [202, 0]
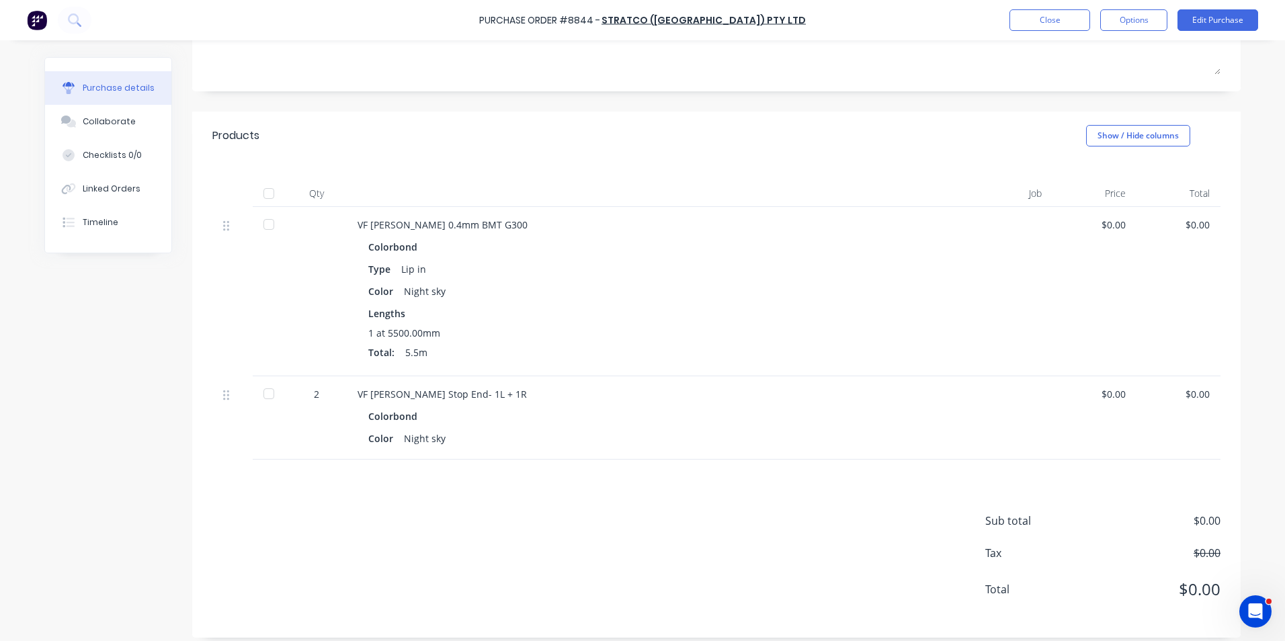
click at [255, 193] on div at bounding box center [268, 193] width 27 height 27
click at [89, 187] on div "Linked Orders" at bounding box center [112, 189] width 58 height 12
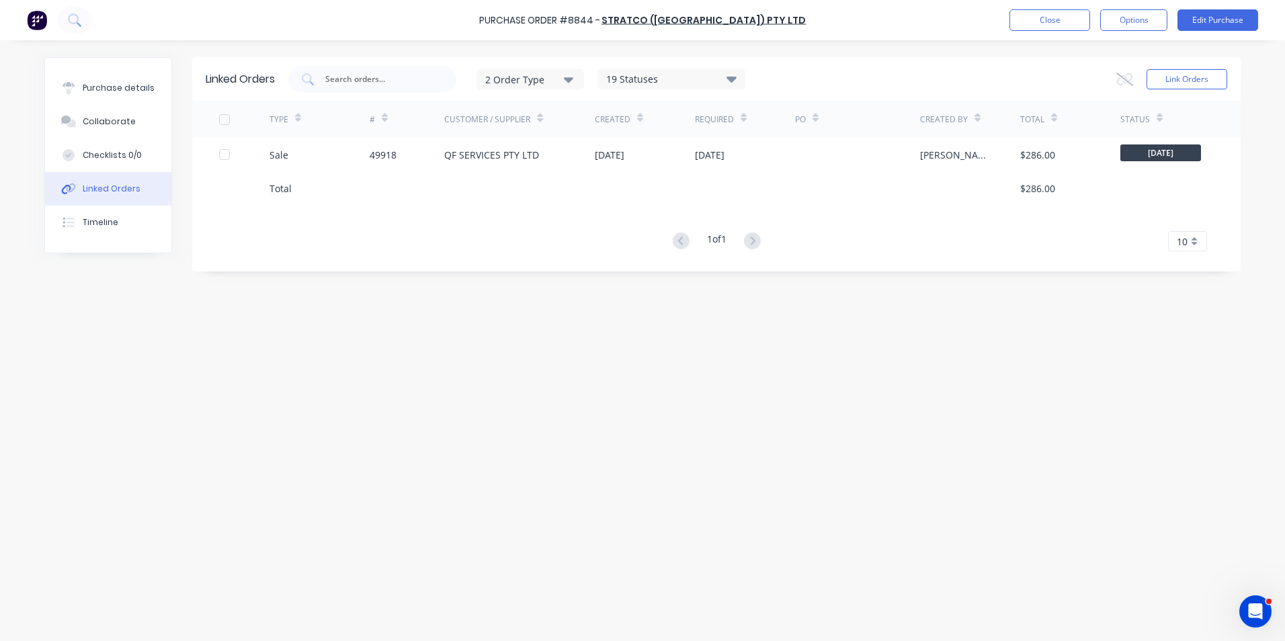
click at [431, 128] on div "#" at bounding box center [407, 119] width 75 height 37
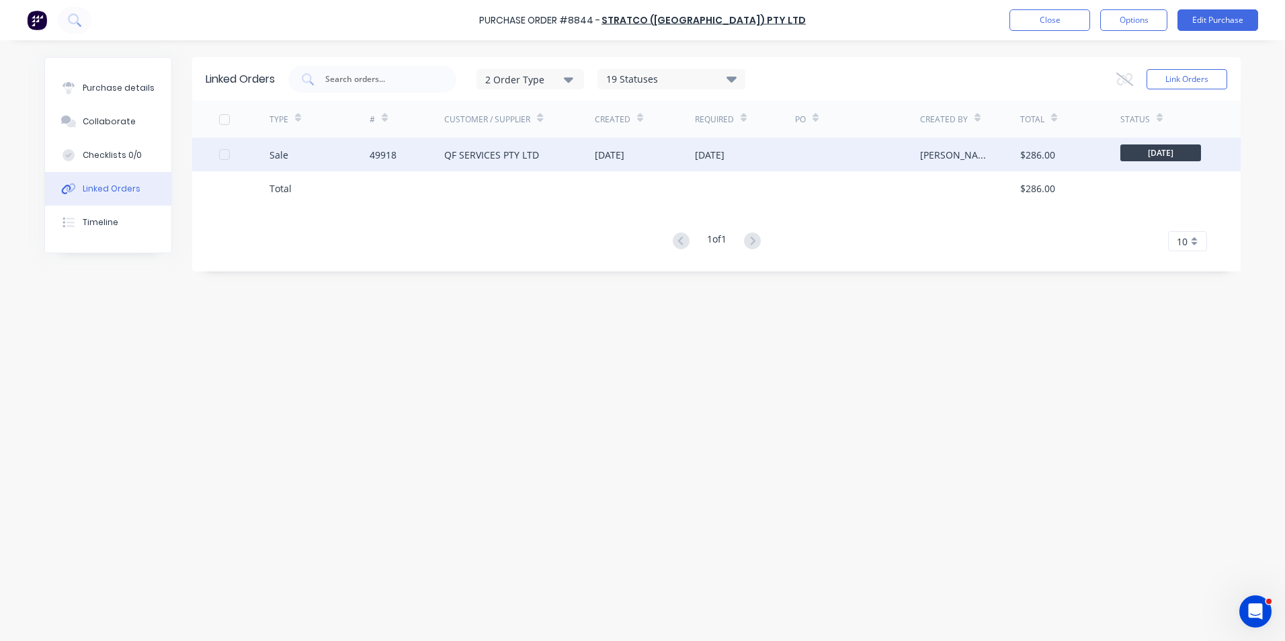
click at [429, 146] on div "49918" at bounding box center [407, 155] width 75 height 34
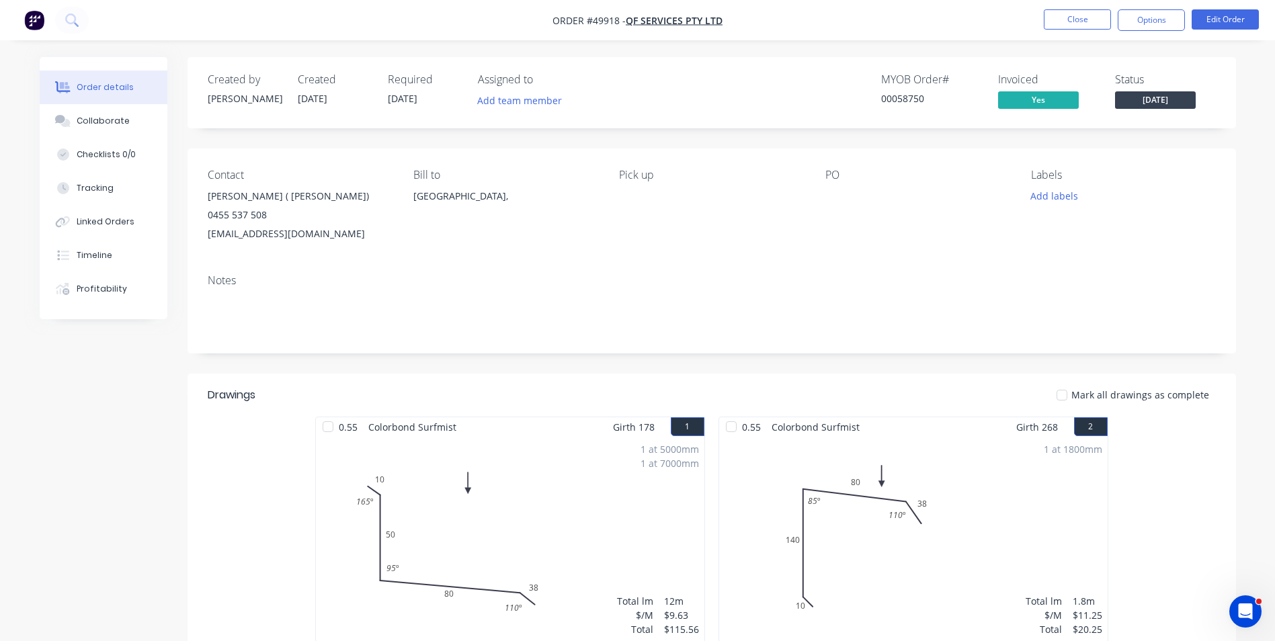
click at [110, 192] on div "Tracking" at bounding box center [95, 188] width 37 height 12
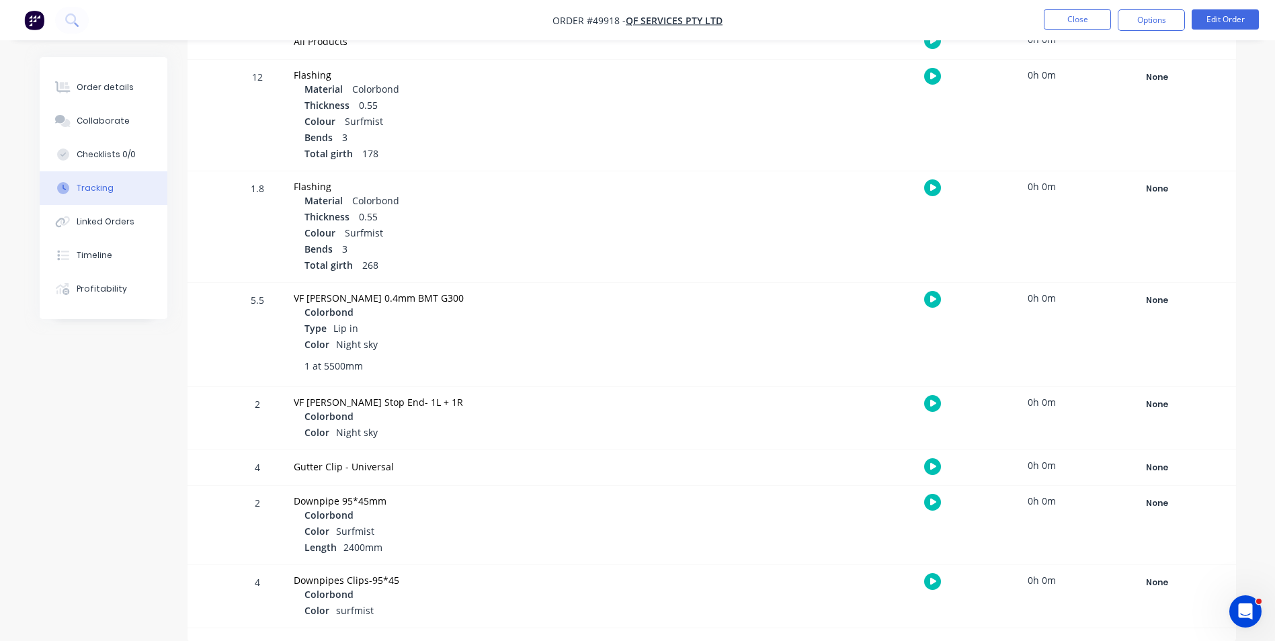
scroll to position [261, 0]
click at [1146, 294] on div "None" at bounding box center [1157, 299] width 97 height 17
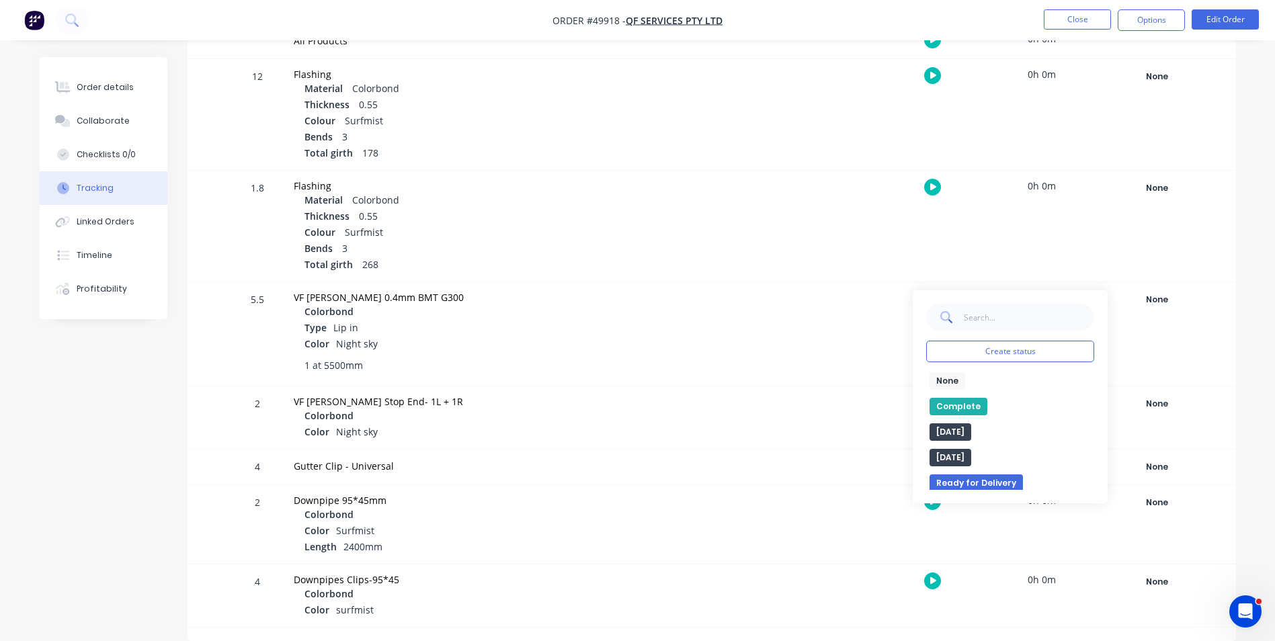
drag, startPoint x: 964, startPoint y: 406, endPoint x: 1191, endPoint y: 389, distance: 227.1
click at [967, 406] on button "Complete" at bounding box center [958, 406] width 58 height 17
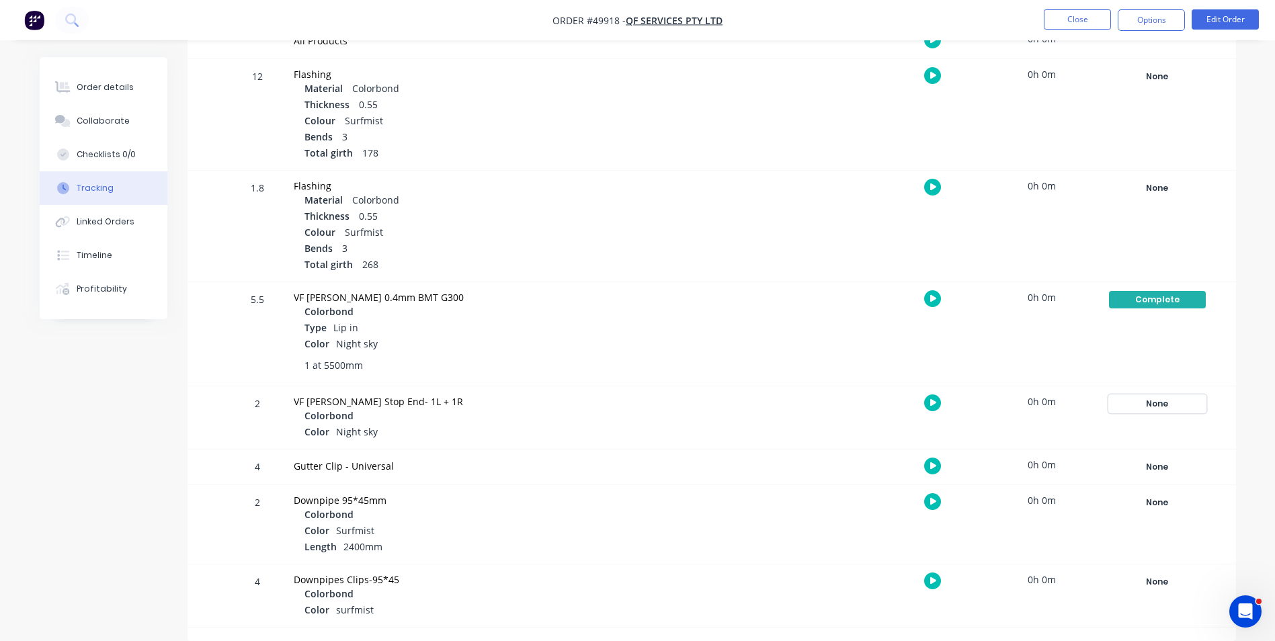
click at [1193, 406] on div "None" at bounding box center [1157, 403] width 97 height 17
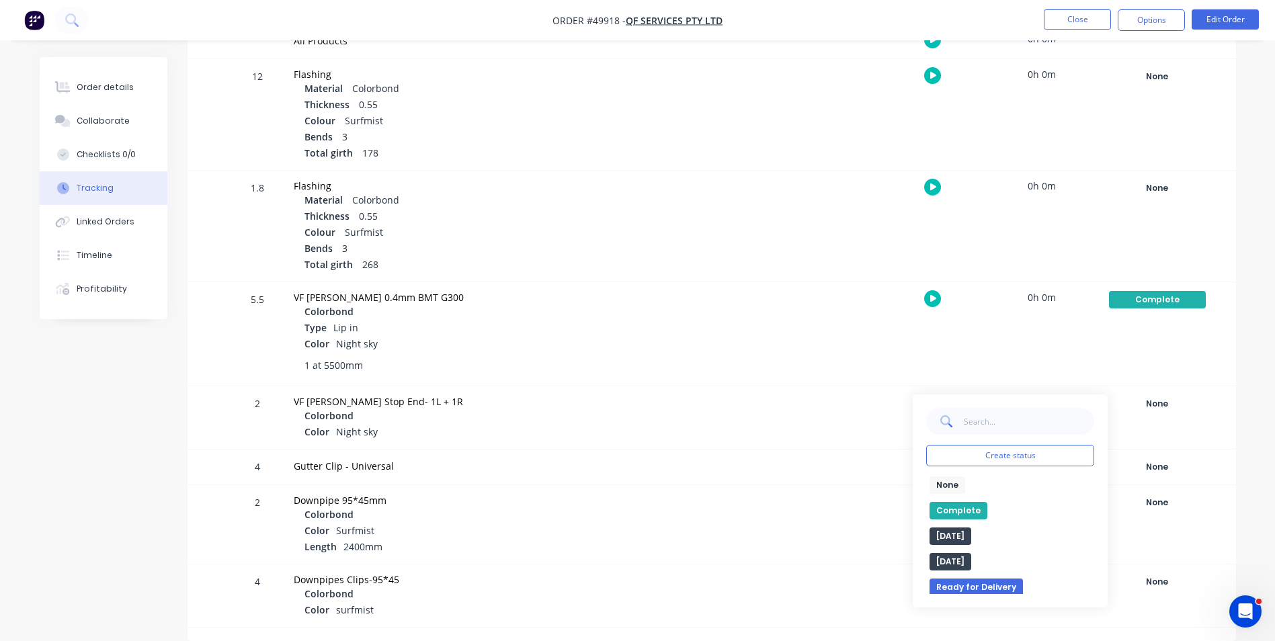
click at [947, 507] on button "Complete" at bounding box center [958, 510] width 58 height 17
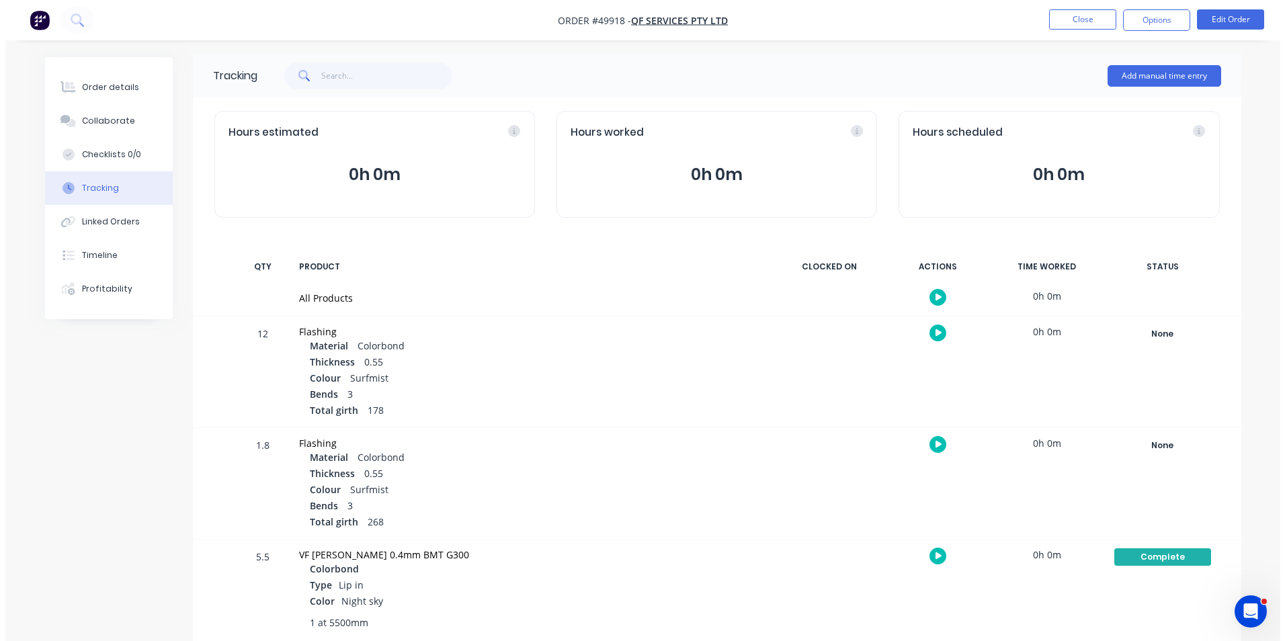
scroll to position [0, 0]
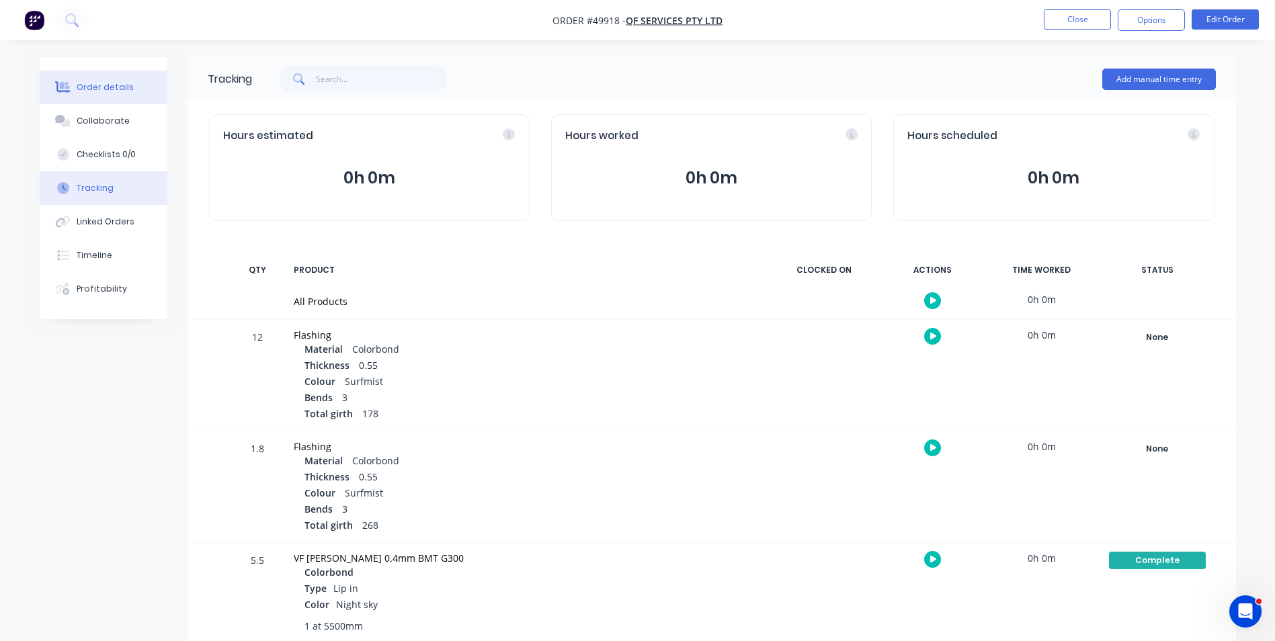
click at [102, 96] on button "Order details" at bounding box center [104, 88] width 128 height 34
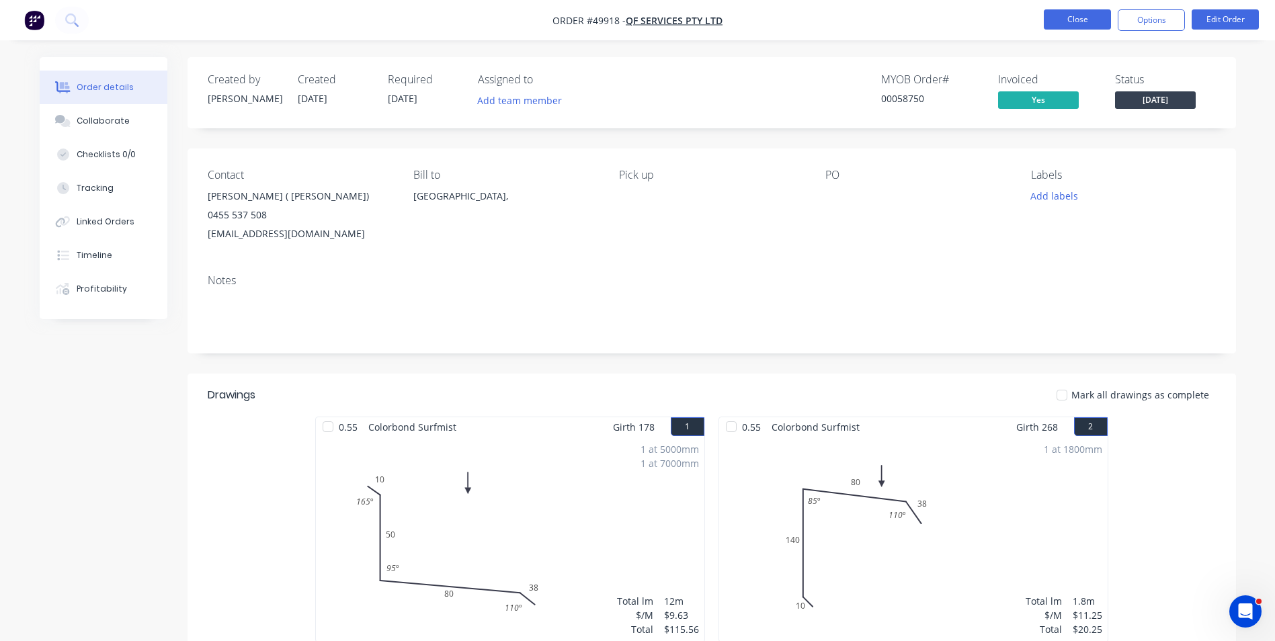
click at [1083, 11] on button "Close" at bounding box center [1077, 19] width 67 height 20
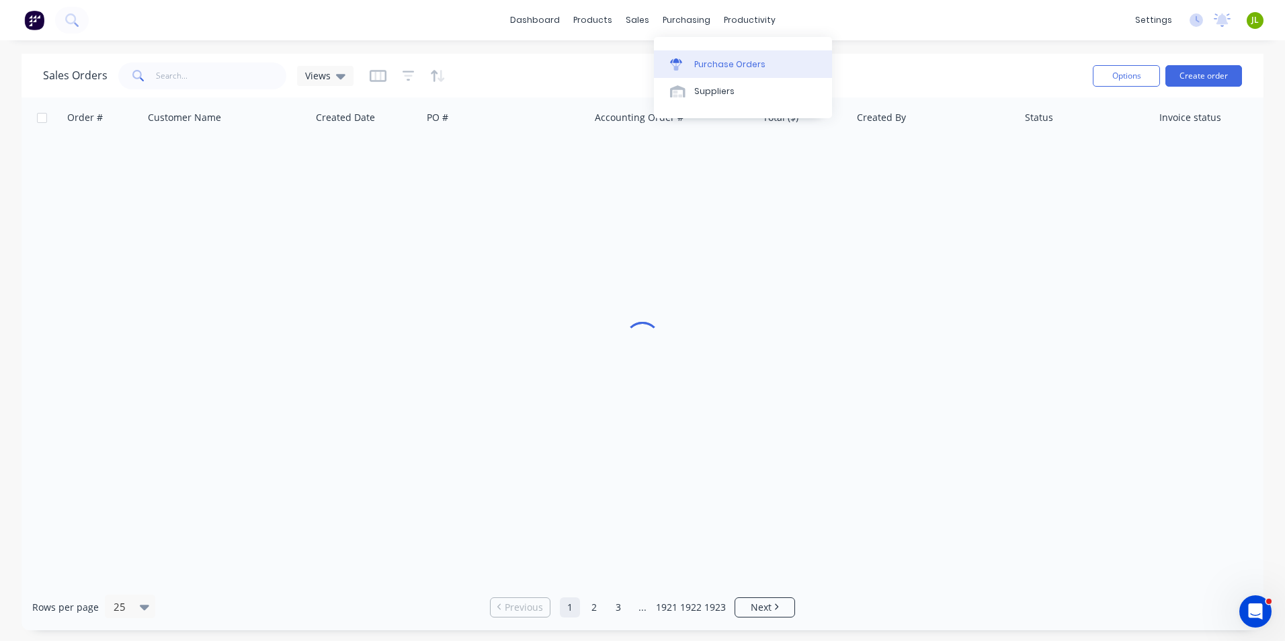
click at [708, 71] on link "Purchase Orders" at bounding box center [743, 63] width 178 height 27
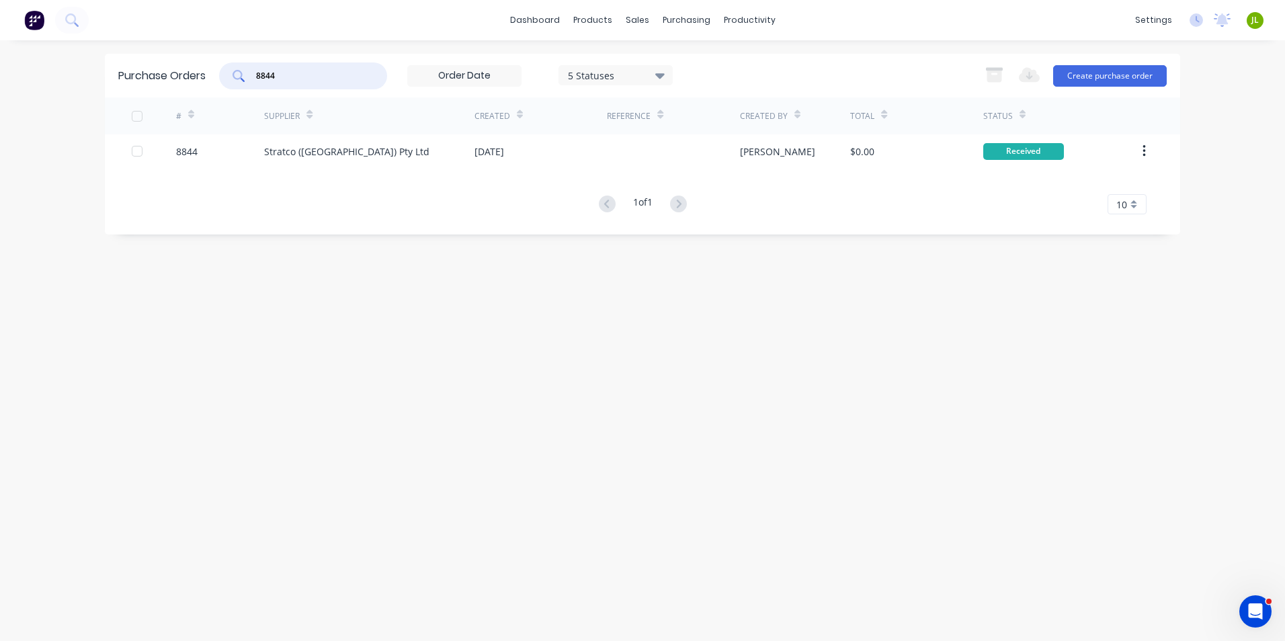
drag, startPoint x: 293, startPoint y: 75, endPoint x: 268, endPoint y: 76, distance: 24.9
click at [268, 76] on input "8844" at bounding box center [311, 75] width 112 height 13
type input "8830"
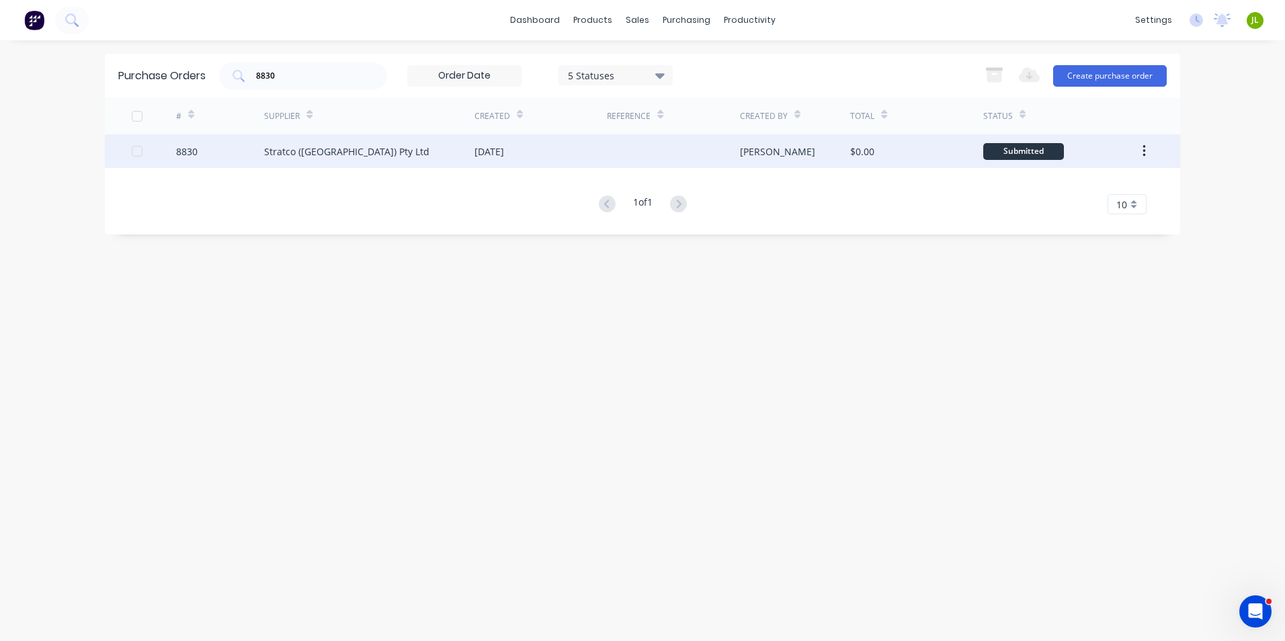
click at [343, 151] on div "Stratco (WA) Pty Ltd" at bounding box center [346, 151] width 165 height 14
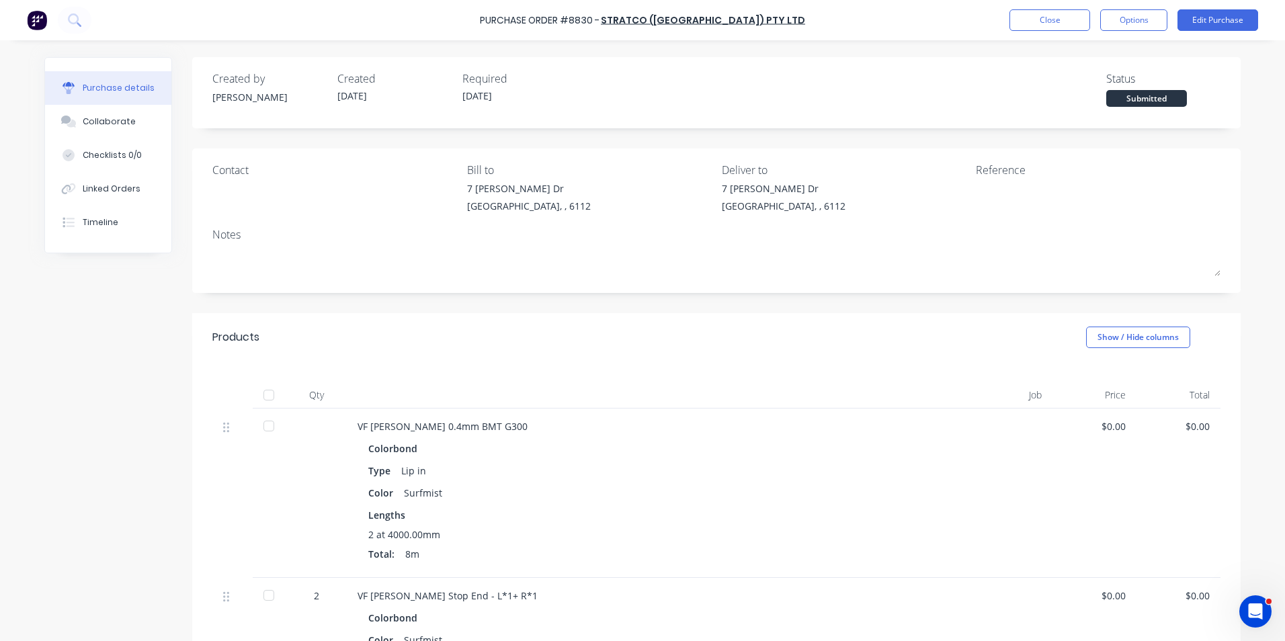
click at [259, 393] on div at bounding box center [268, 395] width 27 height 27
click at [529, 360] on div "Products Show / Hide columns" at bounding box center [716, 337] width 1048 height 48
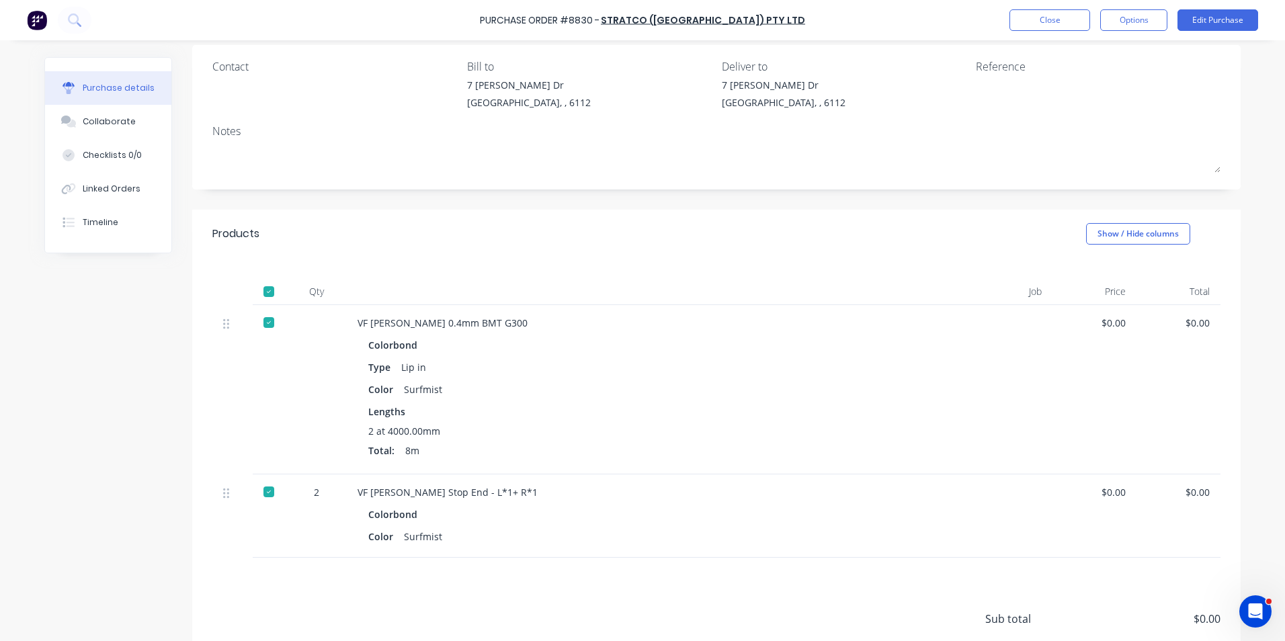
scroll to position [212, 0]
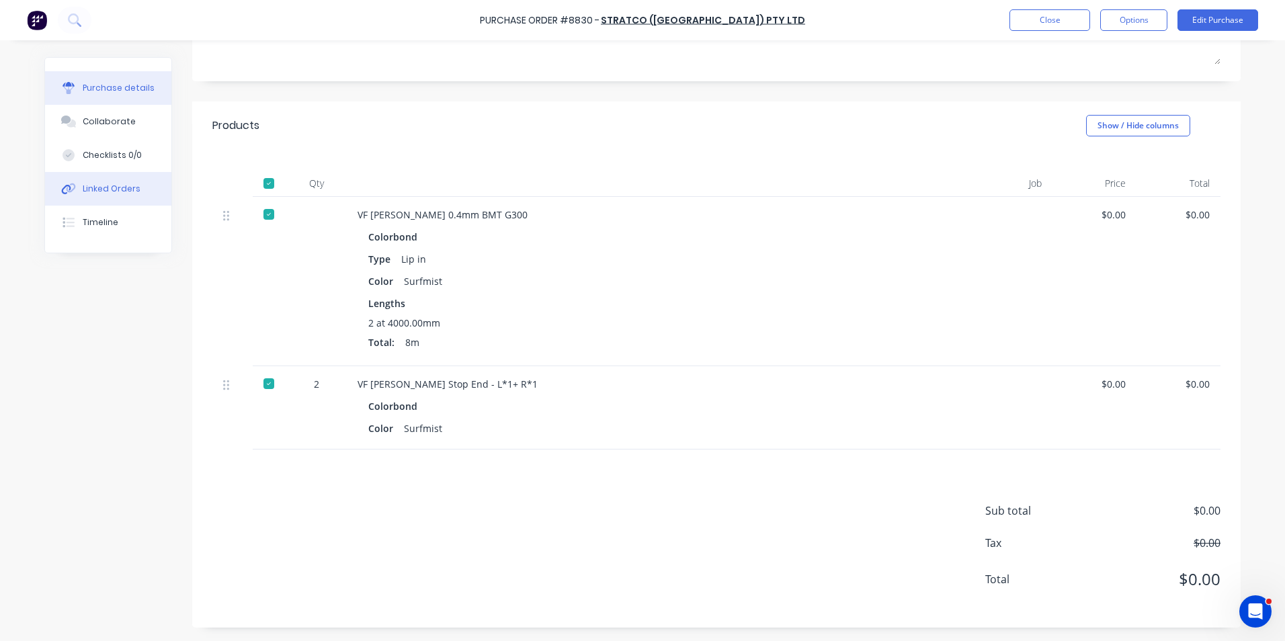
click at [105, 191] on div "Linked Orders" at bounding box center [112, 189] width 58 height 12
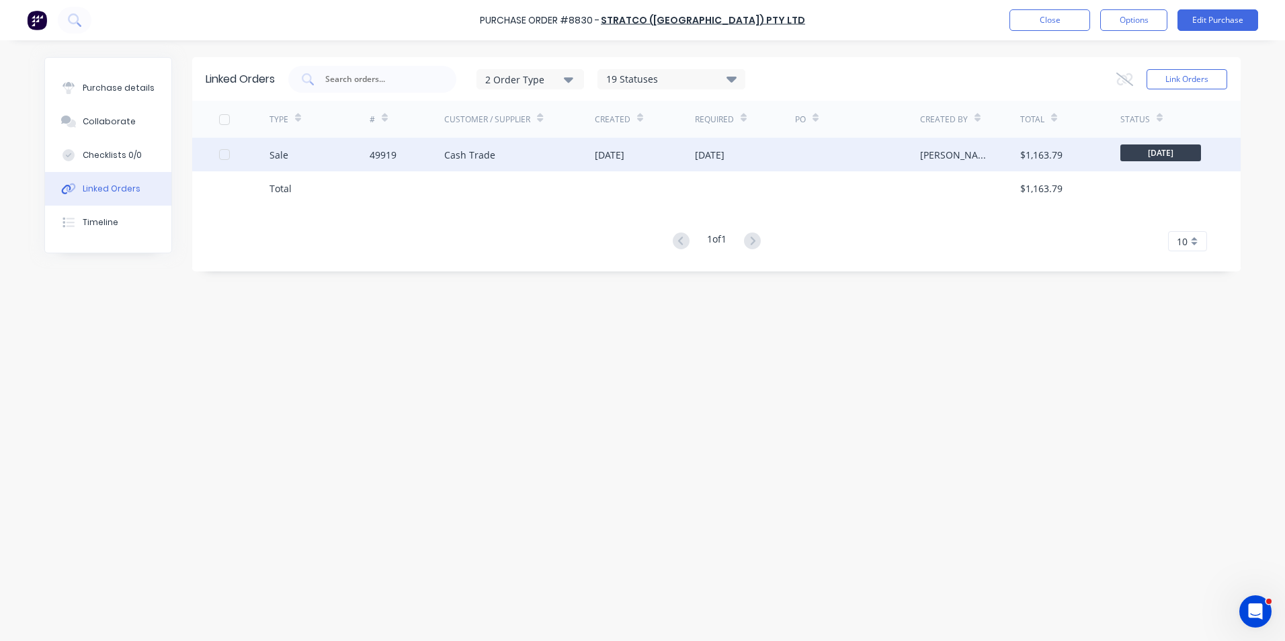
click at [510, 163] on div "Cash Trade" at bounding box center [519, 155] width 151 height 34
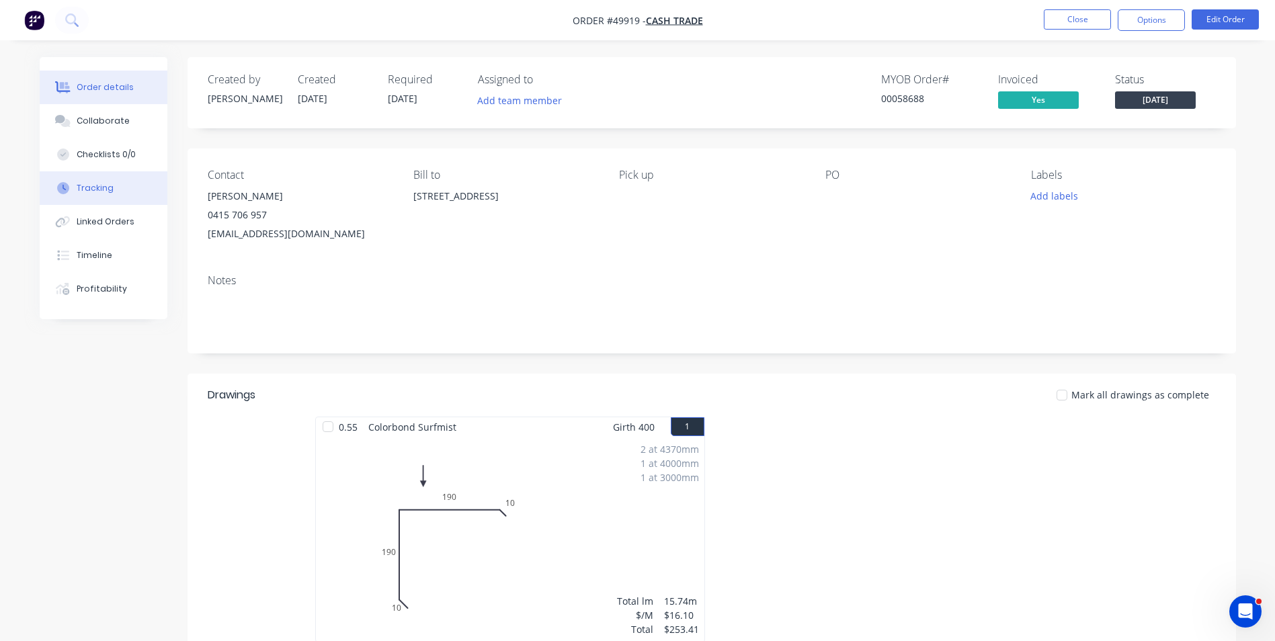
click at [85, 196] on button "Tracking" at bounding box center [104, 188] width 128 height 34
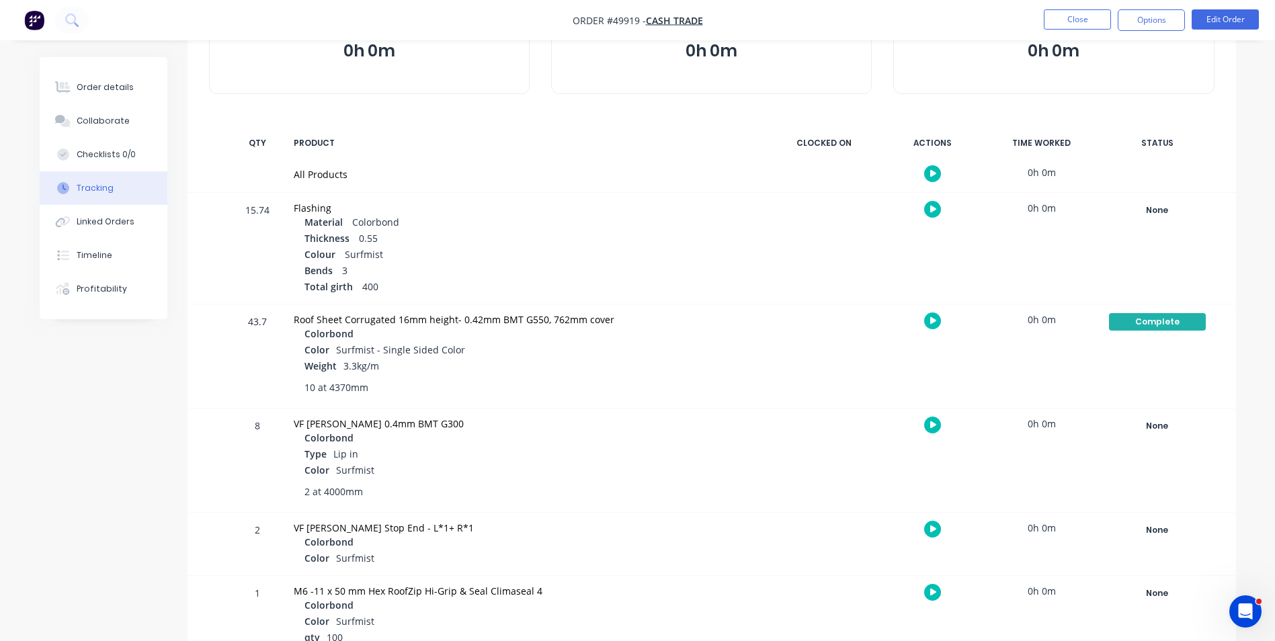
scroll to position [155, 0]
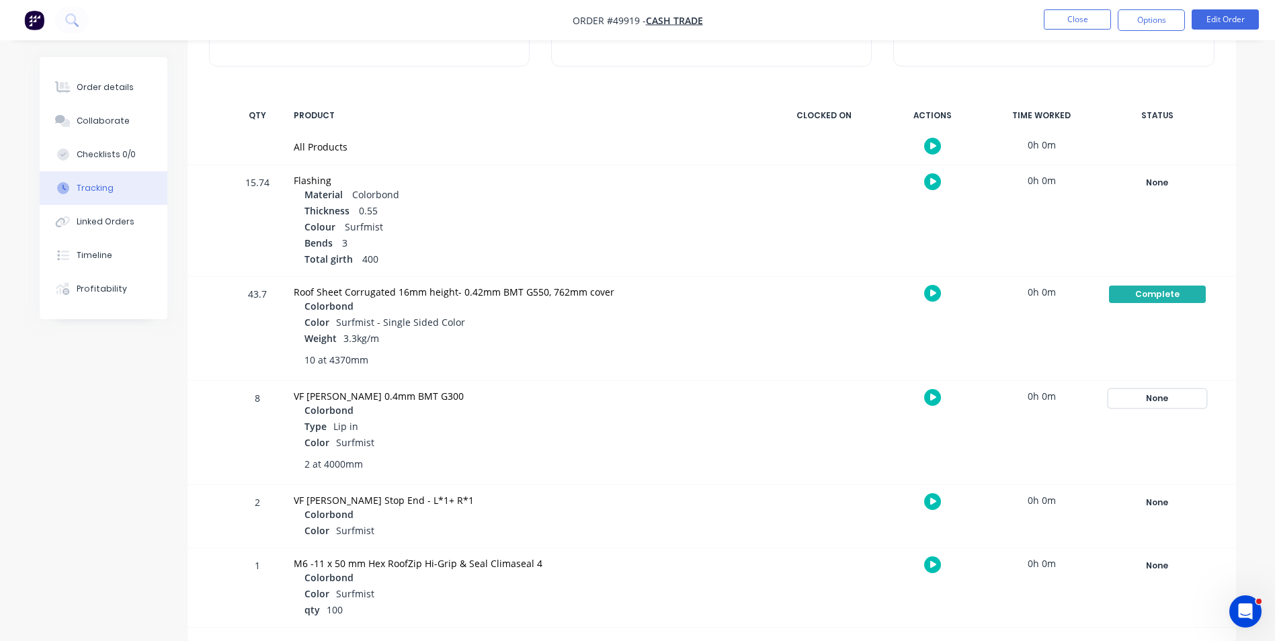
click at [1142, 397] on div "None" at bounding box center [1157, 398] width 97 height 17
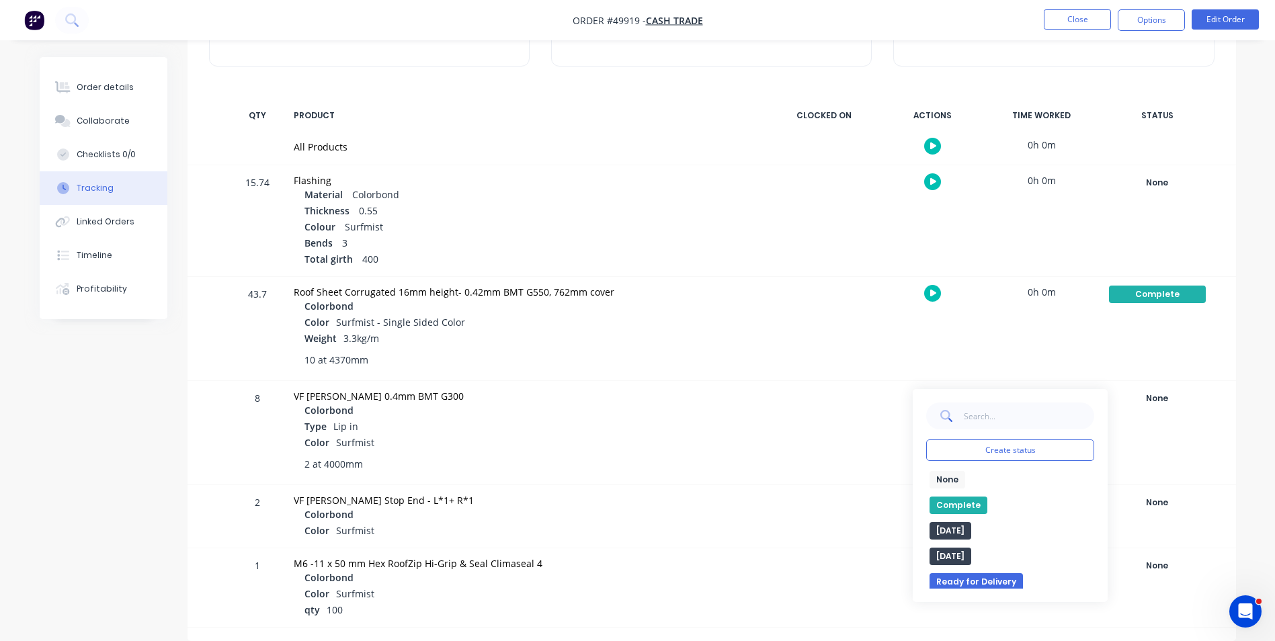
click at [971, 505] on button "Complete" at bounding box center [958, 505] width 58 height 17
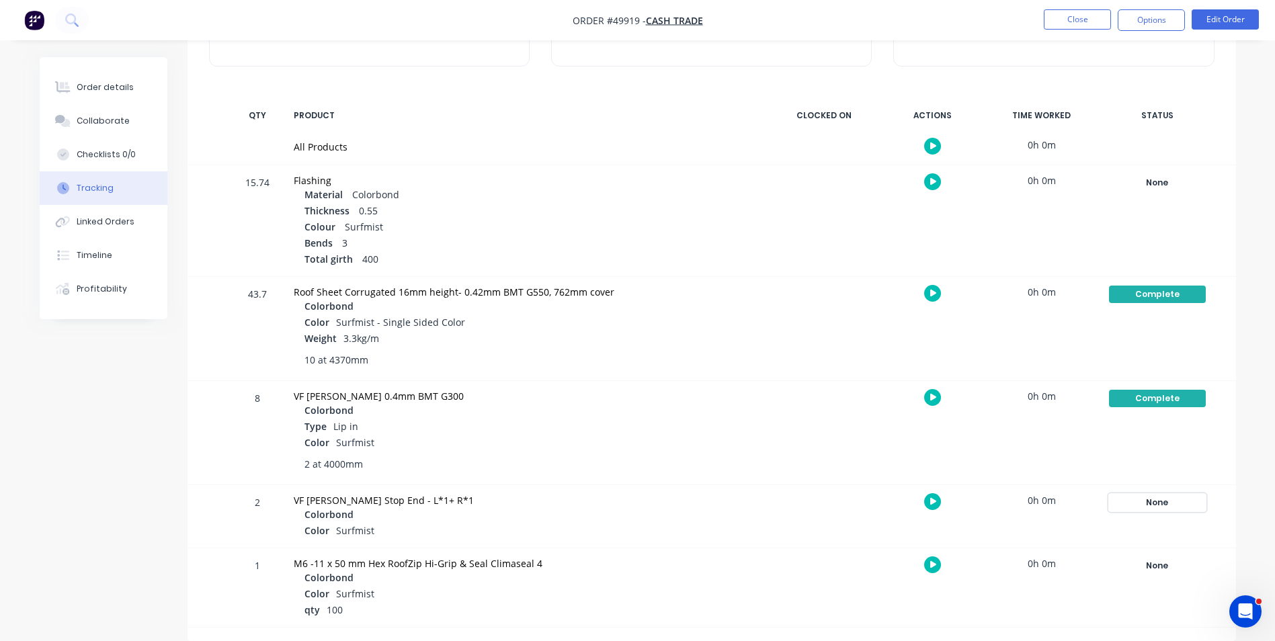
click at [1152, 494] on div "None" at bounding box center [1157, 502] width 97 height 17
click at [974, 605] on button "Complete" at bounding box center [958, 609] width 58 height 17
click at [105, 87] on div "Order details" at bounding box center [105, 87] width 57 height 12
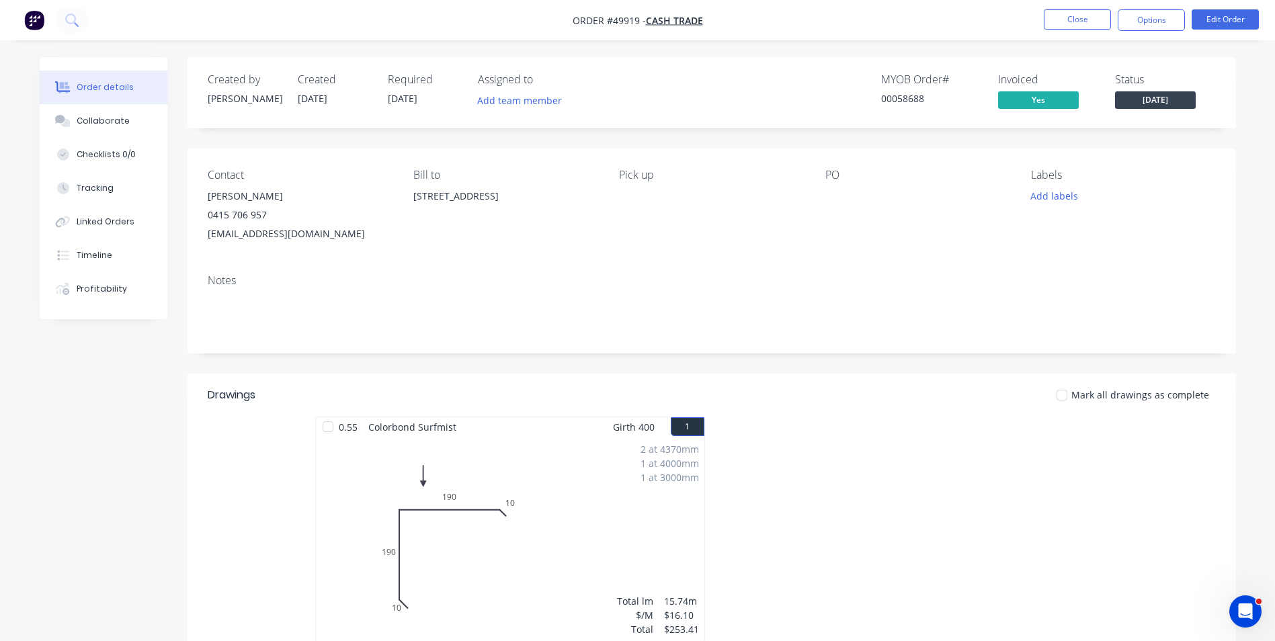
click at [1109, 4] on nav "Order #49919 - Cash Trade Close Options Edit Order" at bounding box center [637, 20] width 1275 height 40
click at [1101, 15] on button "Close" at bounding box center [1077, 19] width 67 height 20
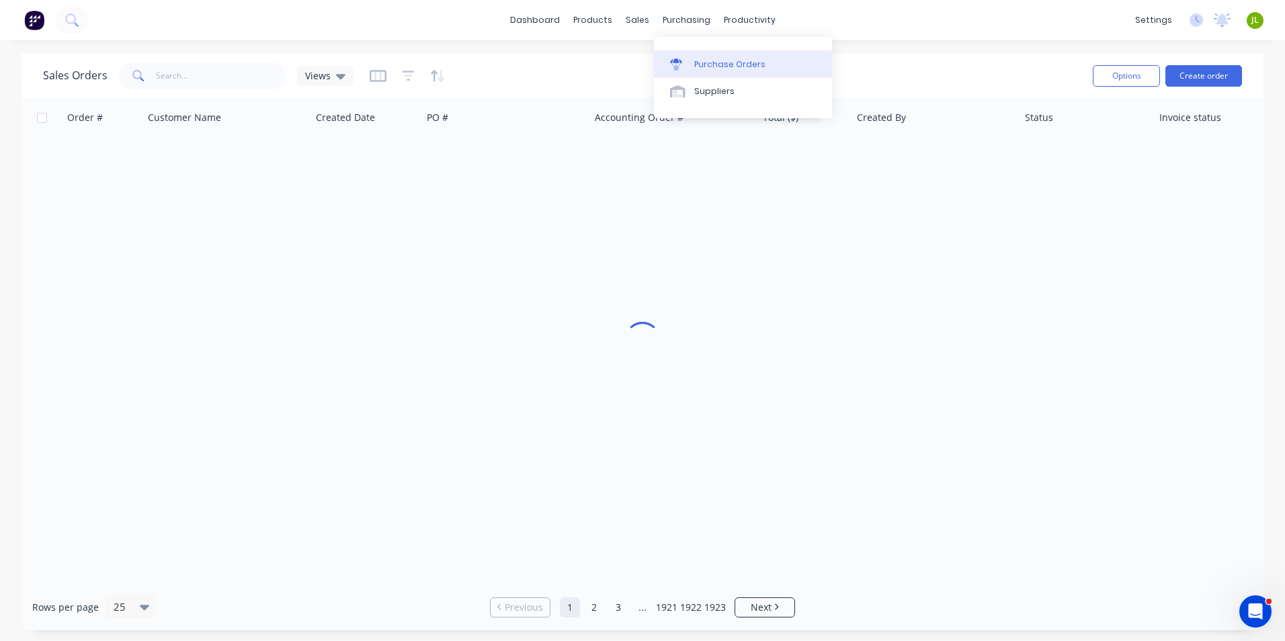
click at [689, 56] on link "Purchase Orders" at bounding box center [743, 63] width 178 height 27
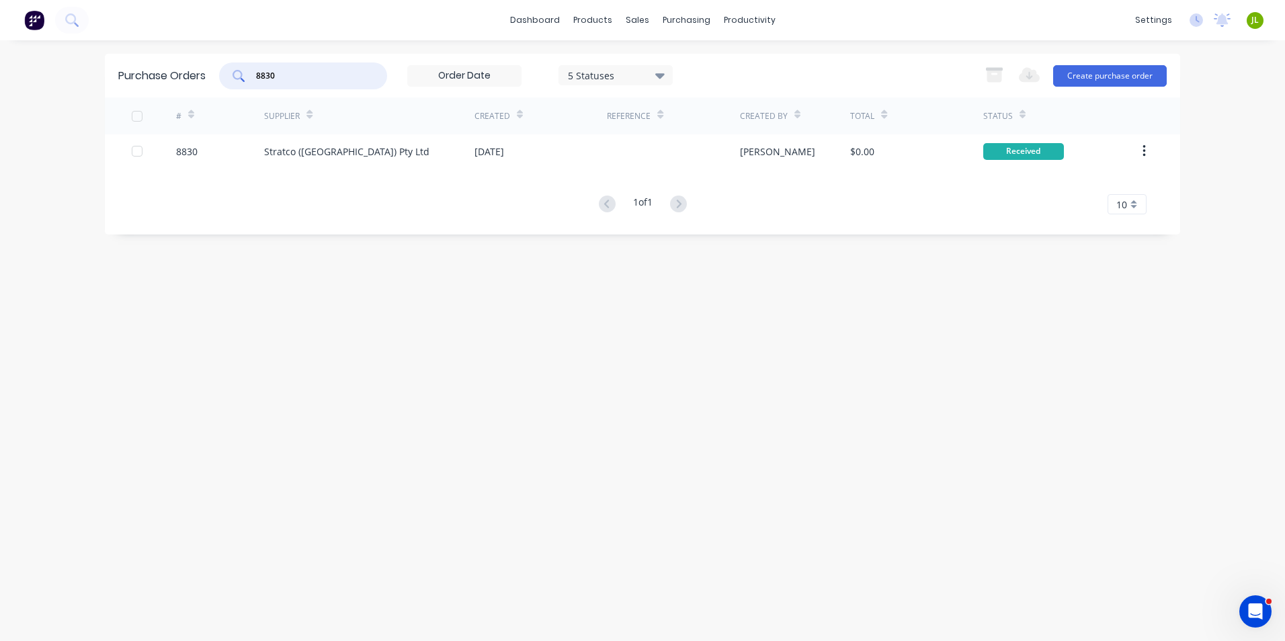
drag, startPoint x: 311, startPoint y: 76, endPoint x: 265, endPoint y: 76, distance: 46.4
click at [265, 76] on input "8830" at bounding box center [311, 75] width 112 height 13
type input "8846"
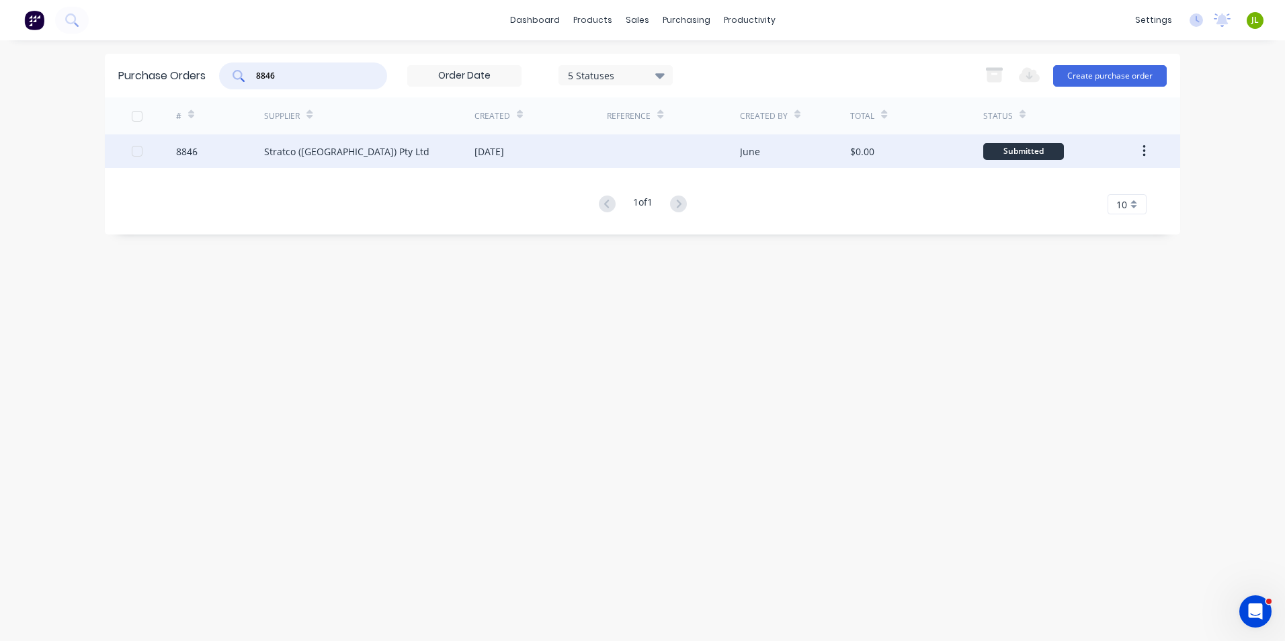
click at [361, 162] on div "Stratco (WA) Pty Ltd" at bounding box center [369, 151] width 210 height 34
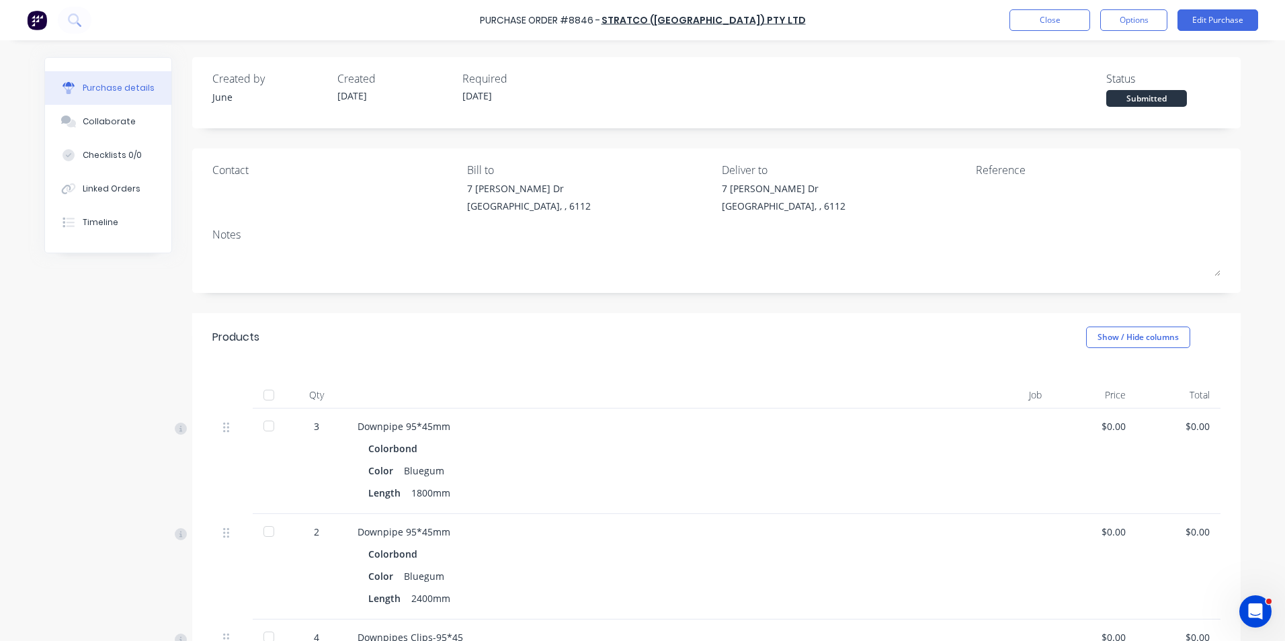
click at [265, 396] on div at bounding box center [268, 395] width 27 height 27
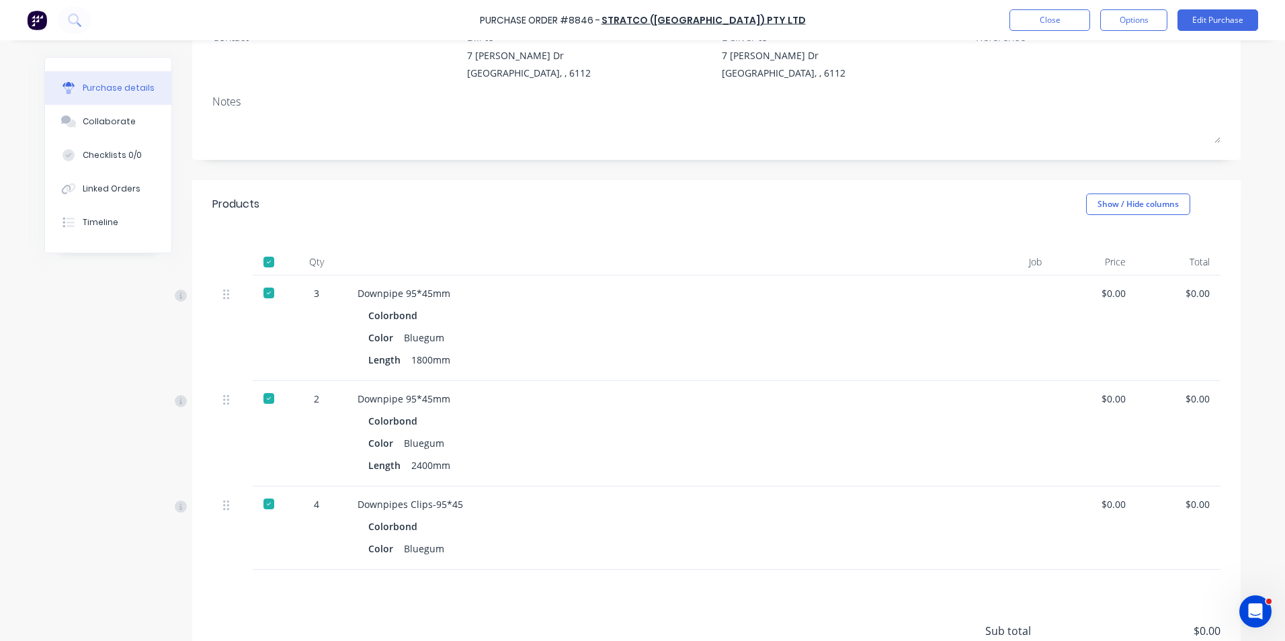
scroll to position [134, 0]
click at [104, 186] on div "Linked Orders" at bounding box center [112, 189] width 58 height 12
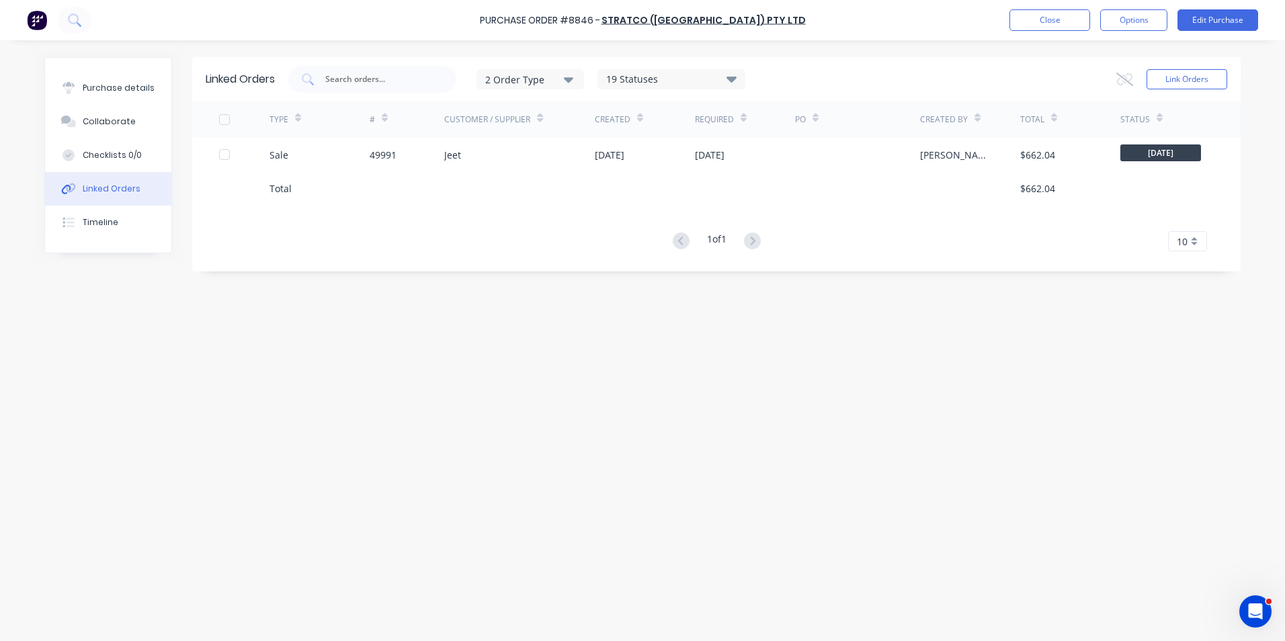
click at [346, 184] on div "Total" at bounding box center [319, 188] width 100 height 34
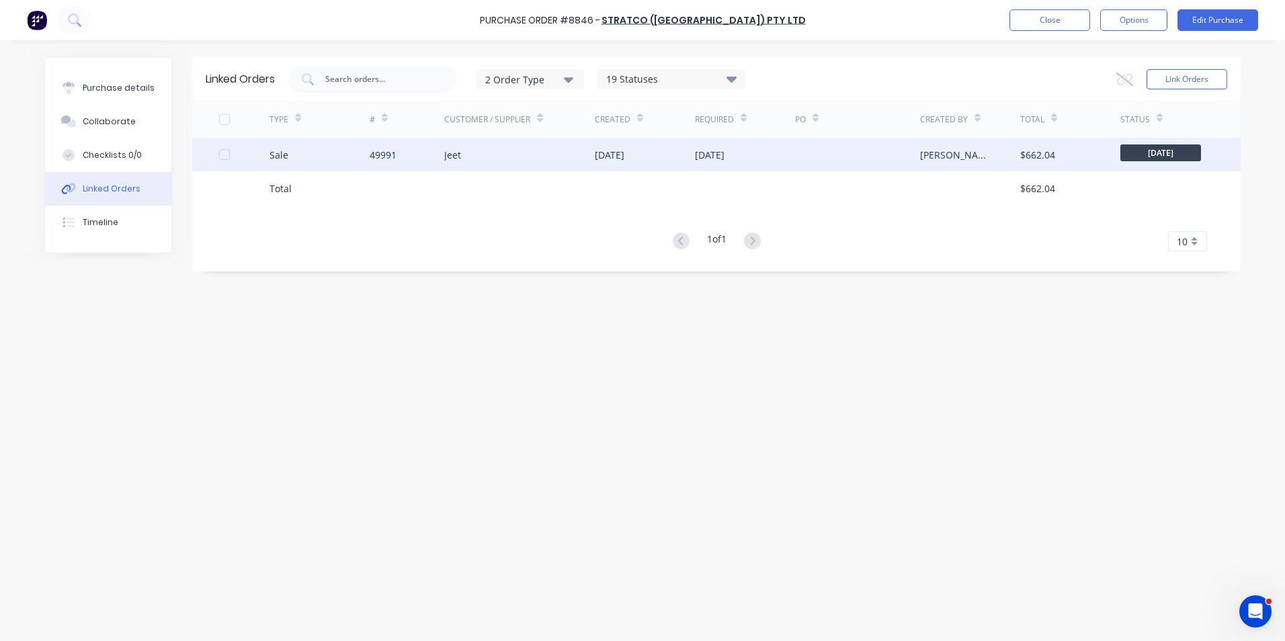
click at [347, 168] on div "Sale" at bounding box center [319, 155] width 100 height 34
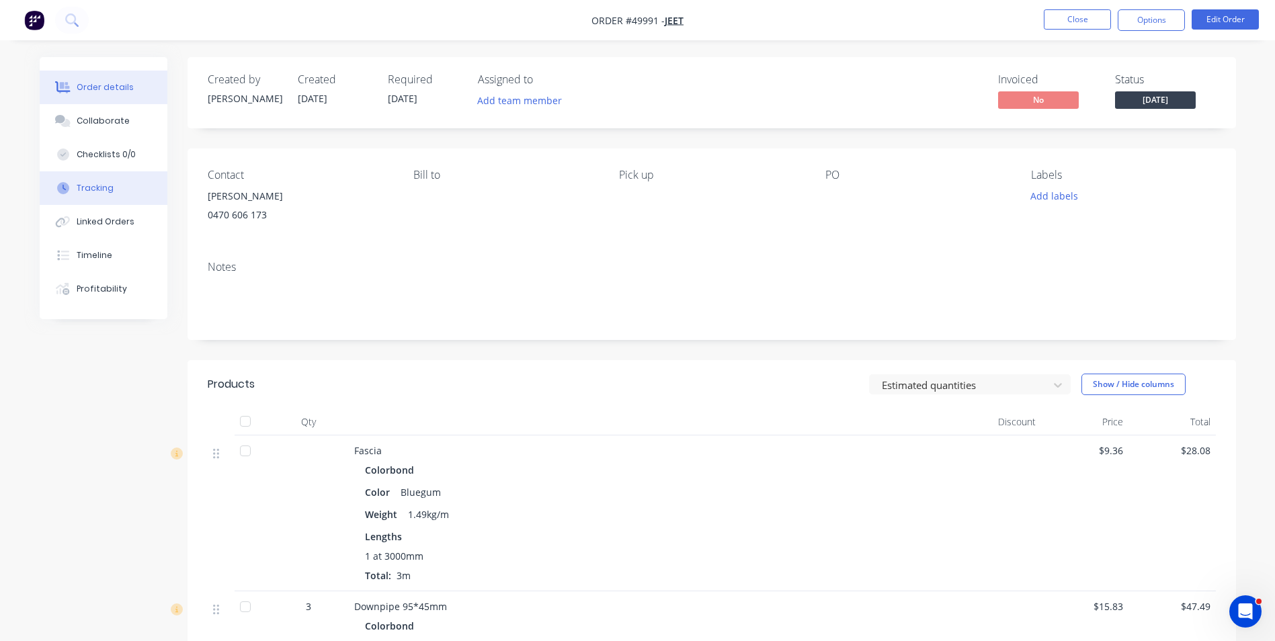
click at [110, 193] on div "Tracking" at bounding box center [95, 188] width 37 height 12
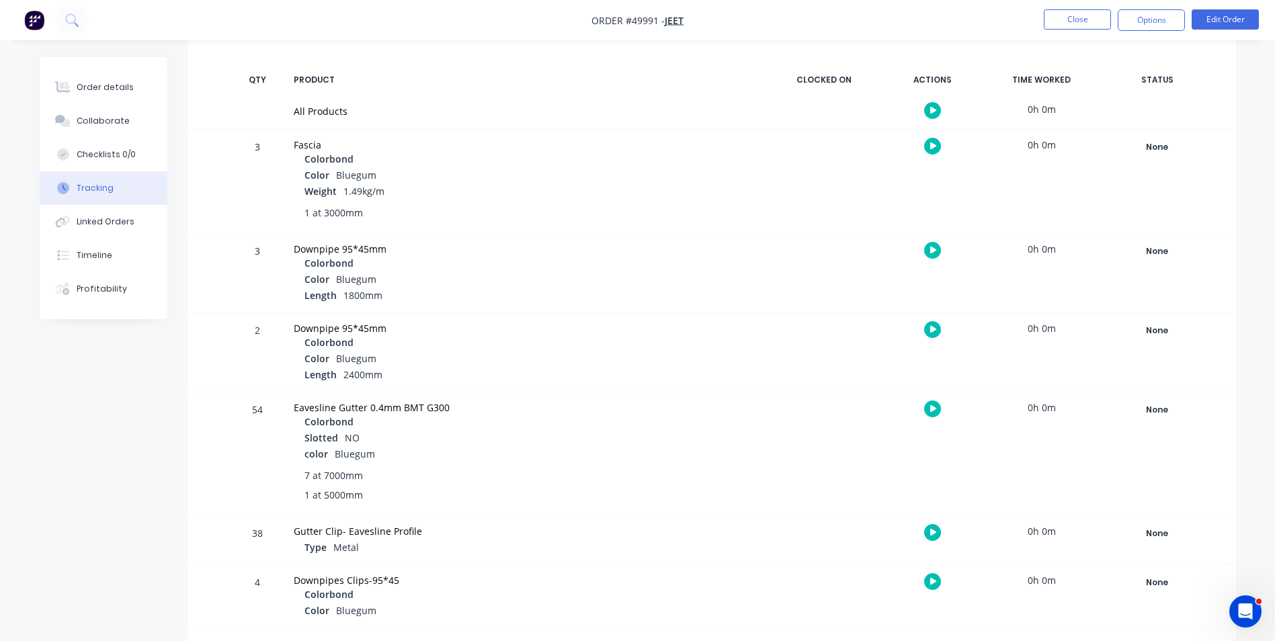
scroll to position [191, 0]
click at [1141, 581] on div "None" at bounding box center [1157, 581] width 97 height 17
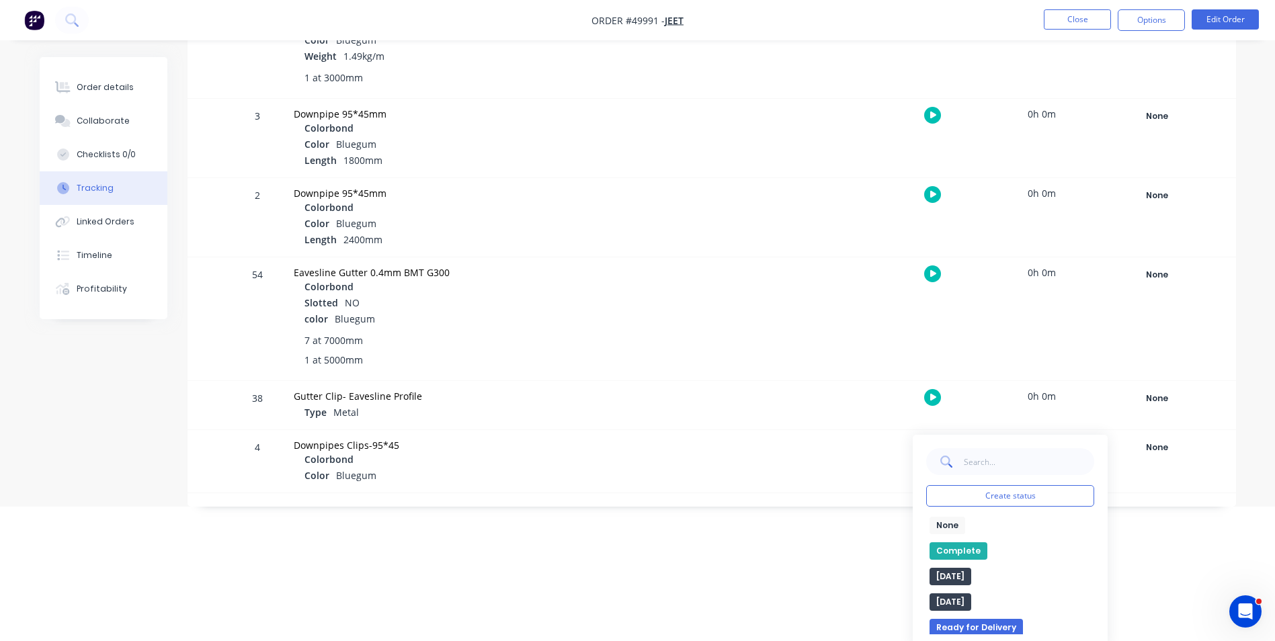
click at [951, 543] on button "Complete" at bounding box center [958, 550] width 58 height 17
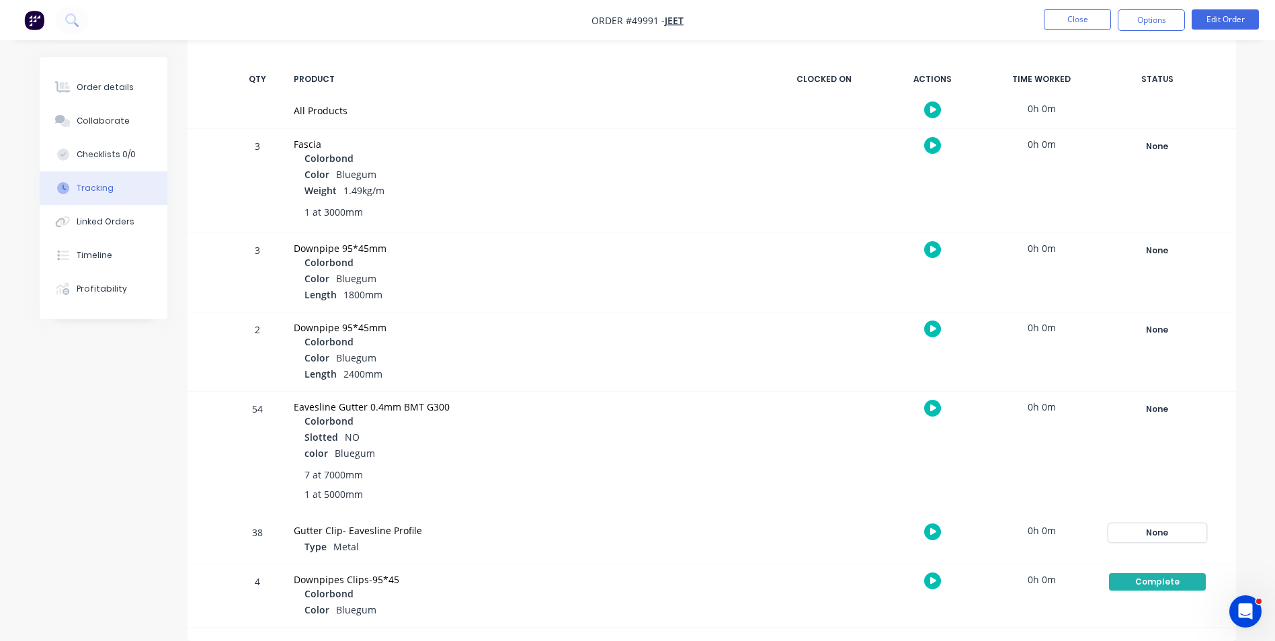
click at [1154, 527] on div "None" at bounding box center [1157, 532] width 97 height 17
click at [554, 393] on div "Eavesline Gutter 0.4mm BMT G300 Colorbond Slotted NO color Bluegum 7 at 7000mm …" at bounding box center [526, 453] width 480 height 123
click at [1125, 412] on div "None" at bounding box center [1157, 408] width 97 height 17
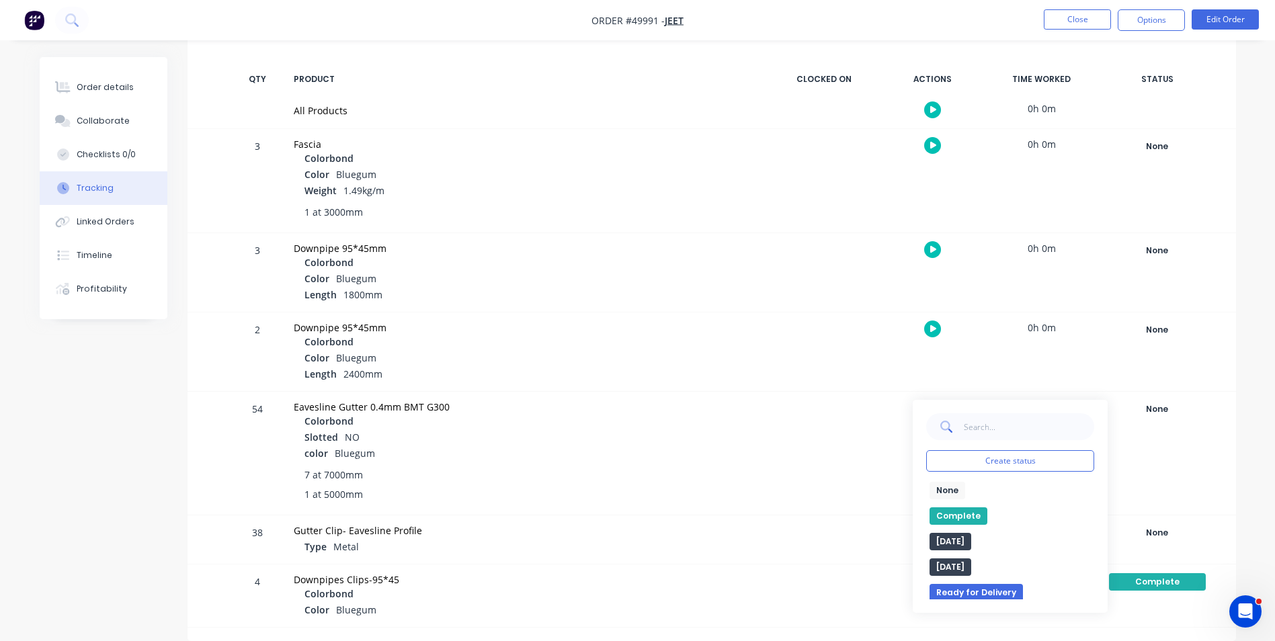
click at [961, 509] on button "Complete" at bounding box center [958, 515] width 58 height 17
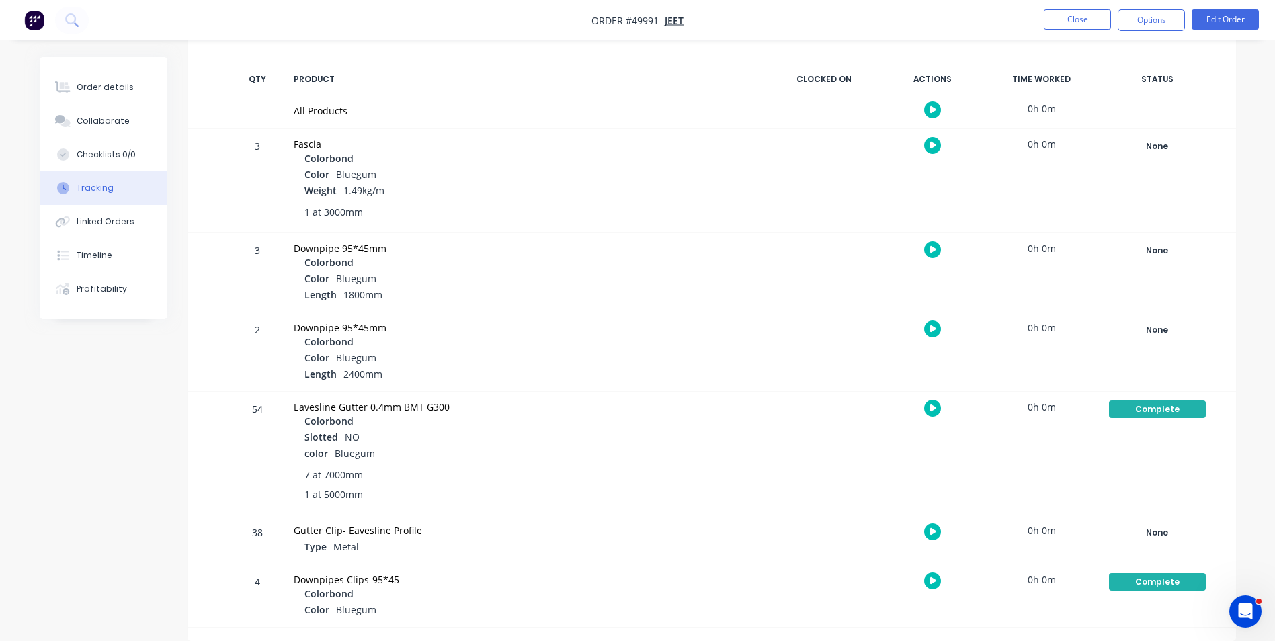
click at [1149, 339] on div "None Create status None edit Complete Friday Monday Ready for Delivery Ready To…" at bounding box center [1157, 351] width 114 height 79
click at [1154, 413] on div "Complete" at bounding box center [1157, 408] width 97 height 17
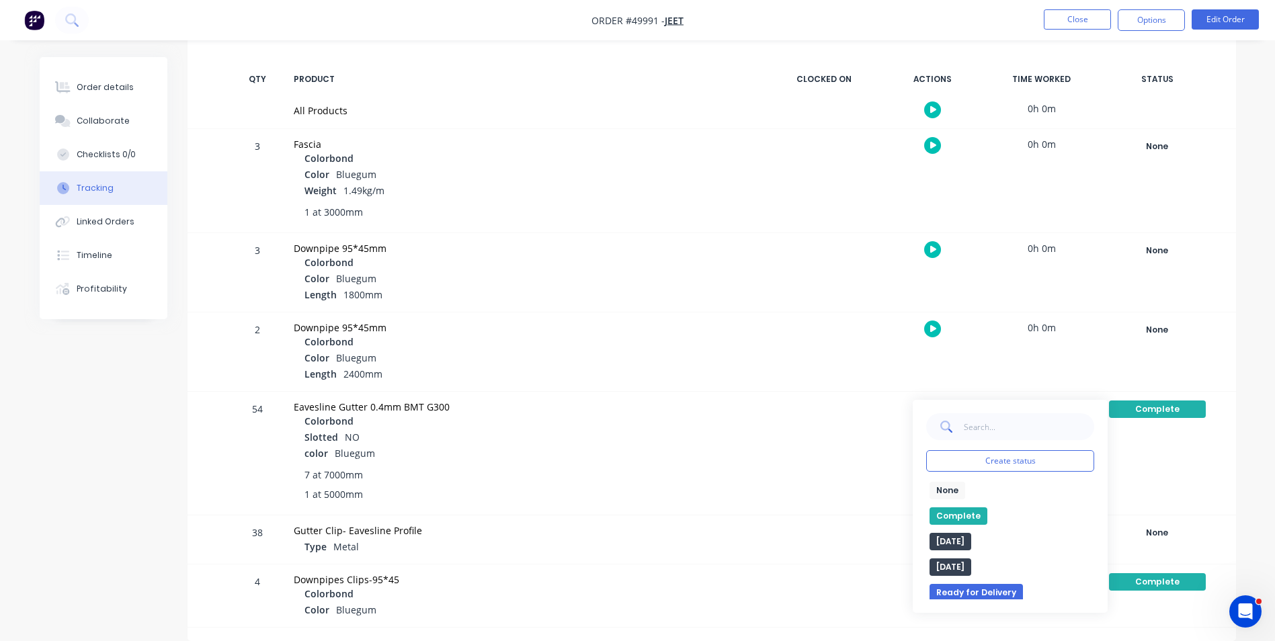
click at [940, 490] on button "None" at bounding box center [947, 490] width 36 height 17
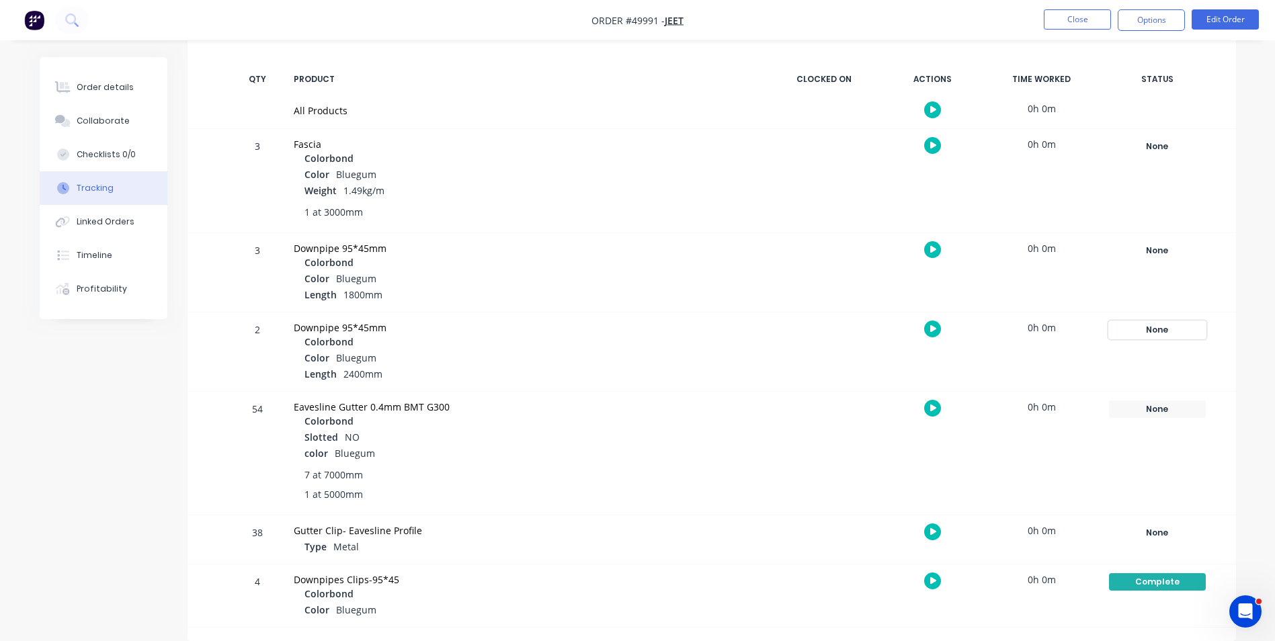
click at [1175, 334] on div "None" at bounding box center [1157, 329] width 97 height 17
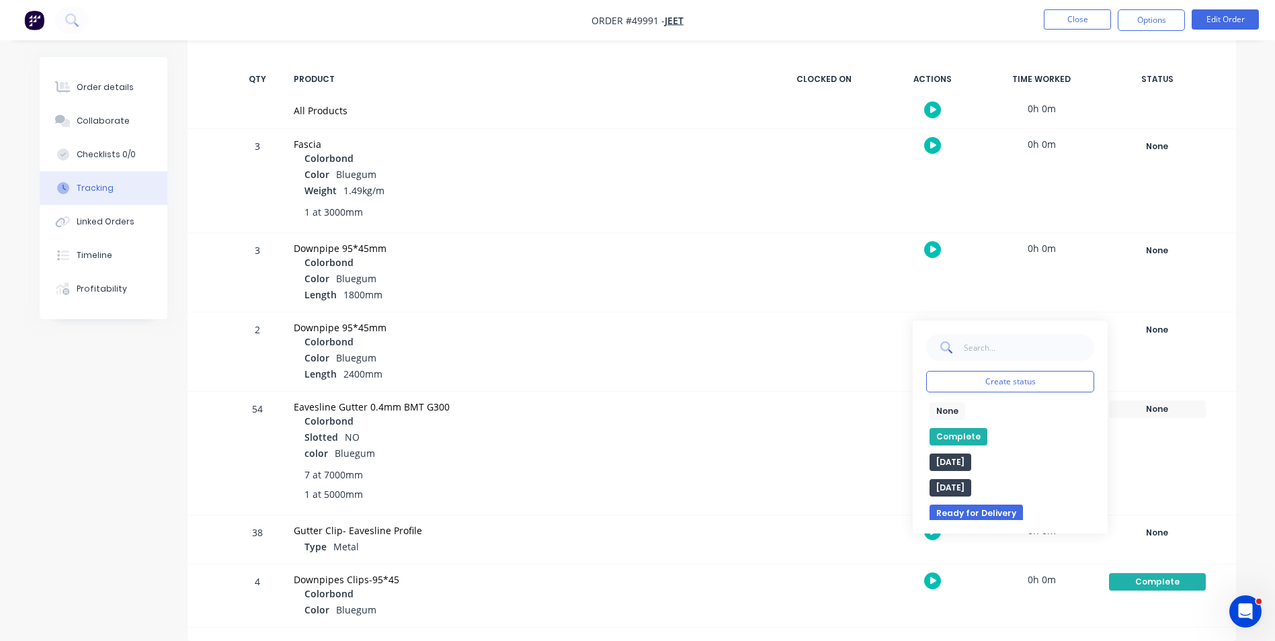
click at [960, 435] on button "Complete" at bounding box center [958, 436] width 58 height 17
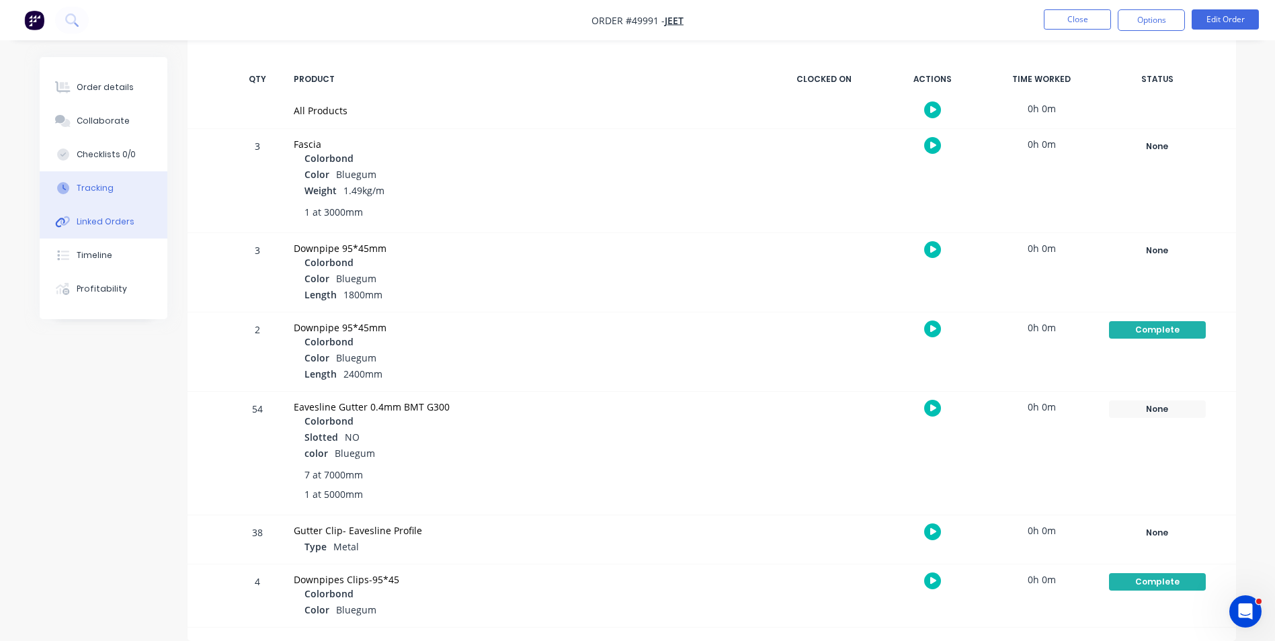
click at [135, 211] on button "Linked Orders" at bounding box center [104, 222] width 128 height 34
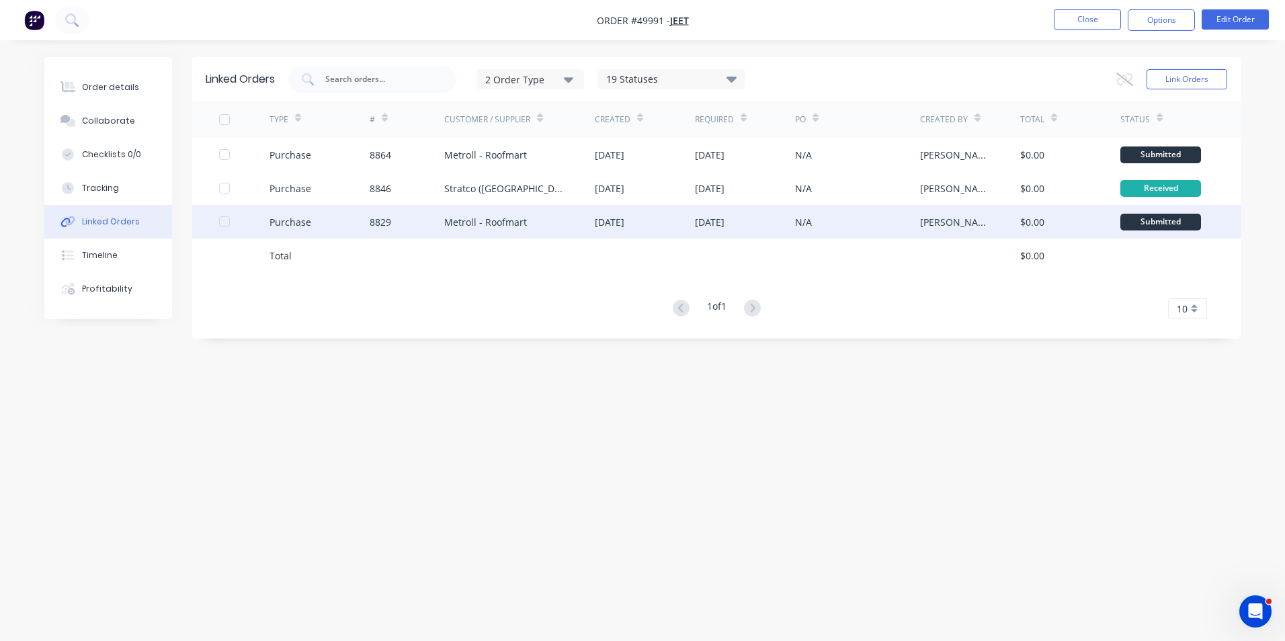
click at [724, 225] on div "08 Oct 2025" at bounding box center [710, 222] width 30 height 14
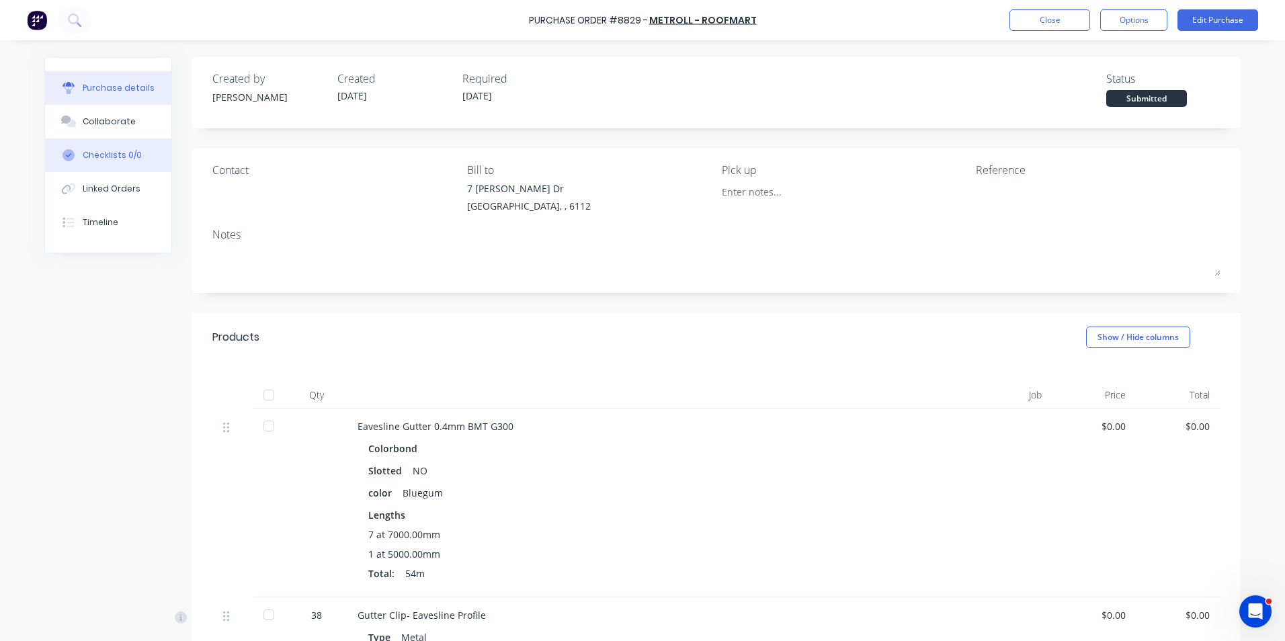
click at [105, 169] on button "Checklists 0/0" at bounding box center [108, 155] width 126 height 34
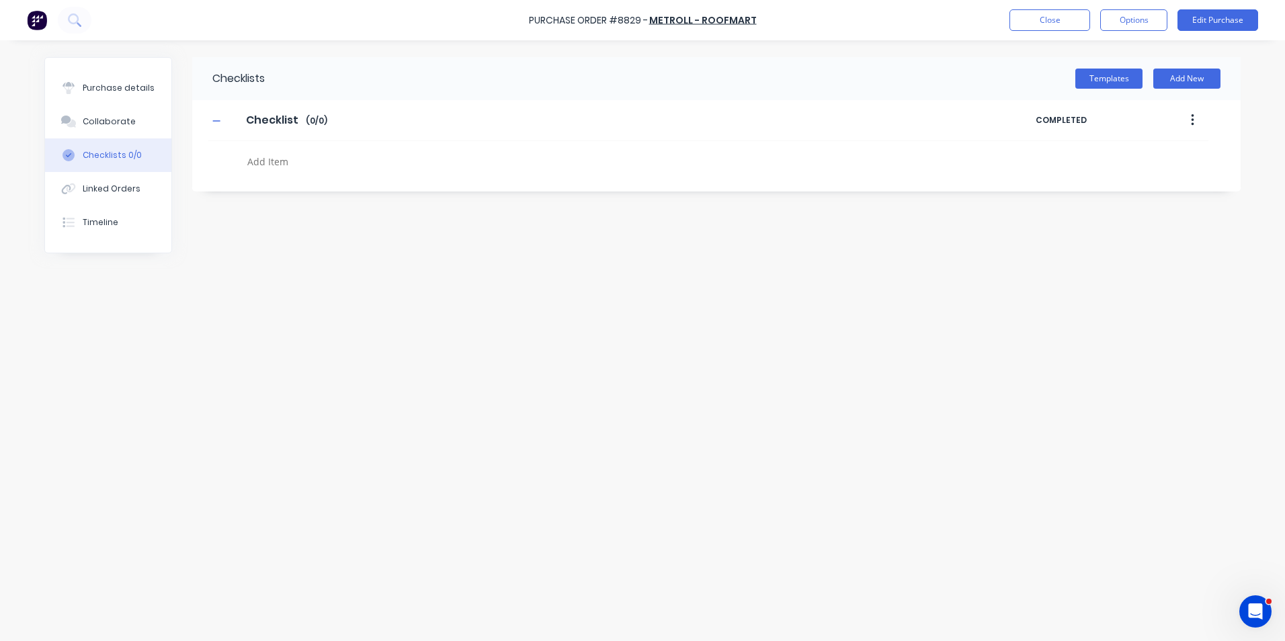
type textarea "x"
click at [105, 187] on div "Linked Orders" at bounding box center [112, 189] width 58 height 12
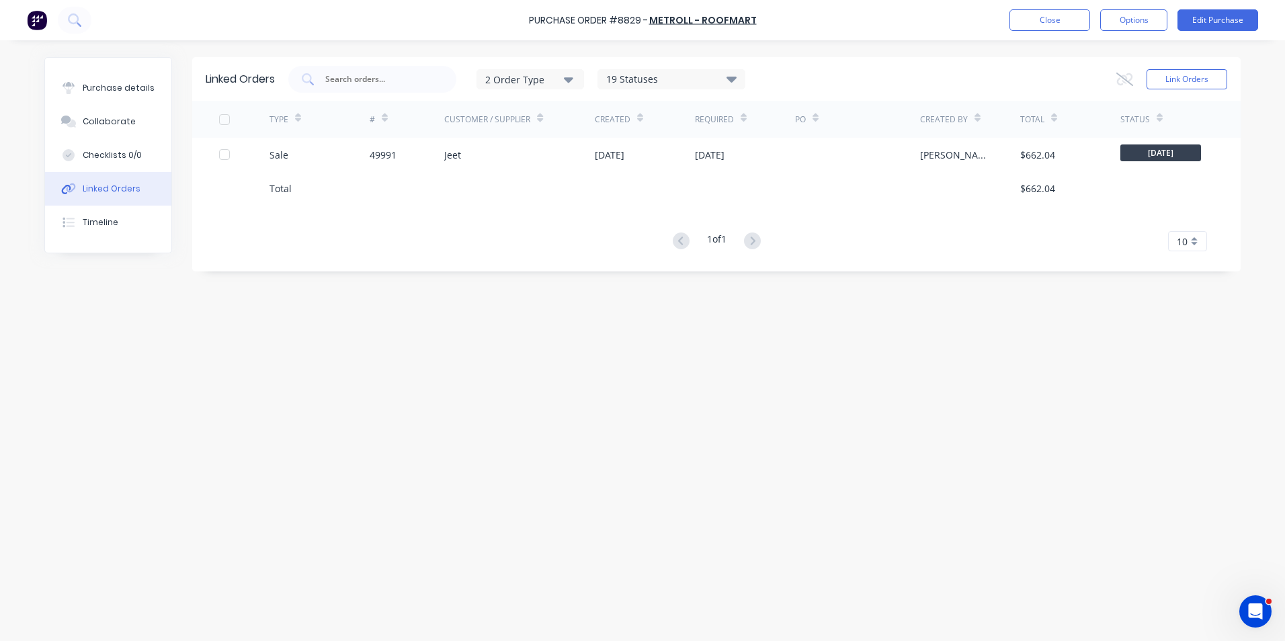
click at [354, 166] on div "Sale" at bounding box center [319, 155] width 100 height 34
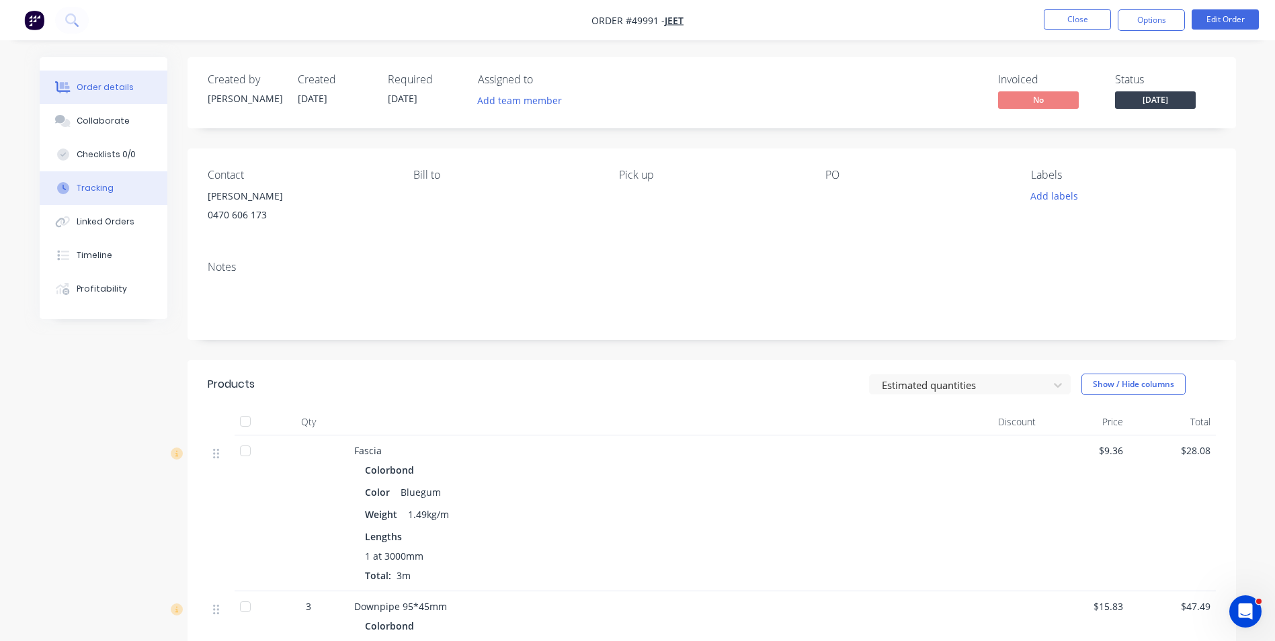
click at [120, 198] on button "Tracking" at bounding box center [104, 188] width 128 height 34
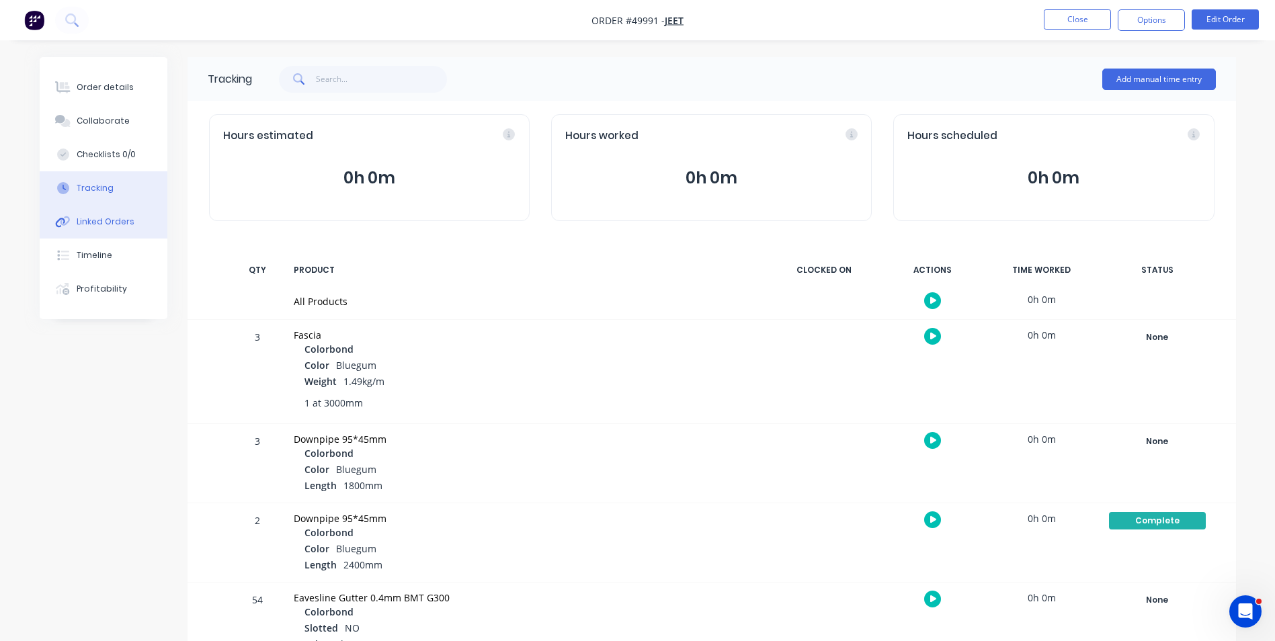
click at [81, 222] on div "Linked Orders" at bounding box center [106, 222] width 58 height 12
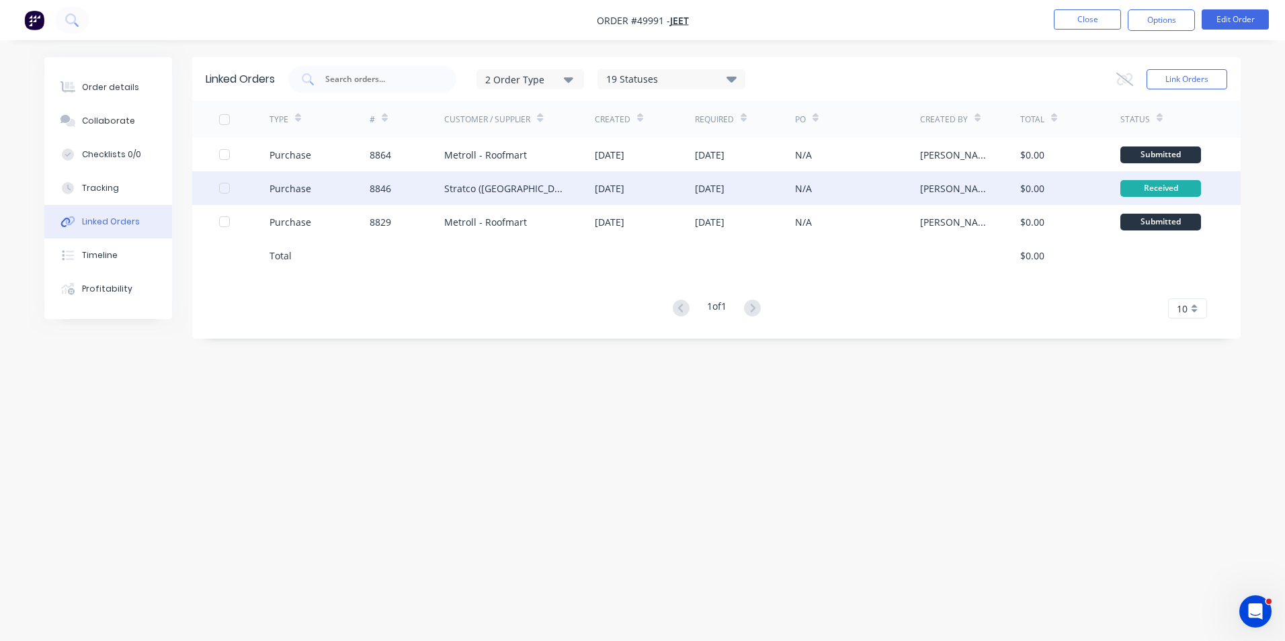
click at [520, 176] on div "Stratco (WA) Pty Ltd" at bounding box center [519, 188] width 151 height 34
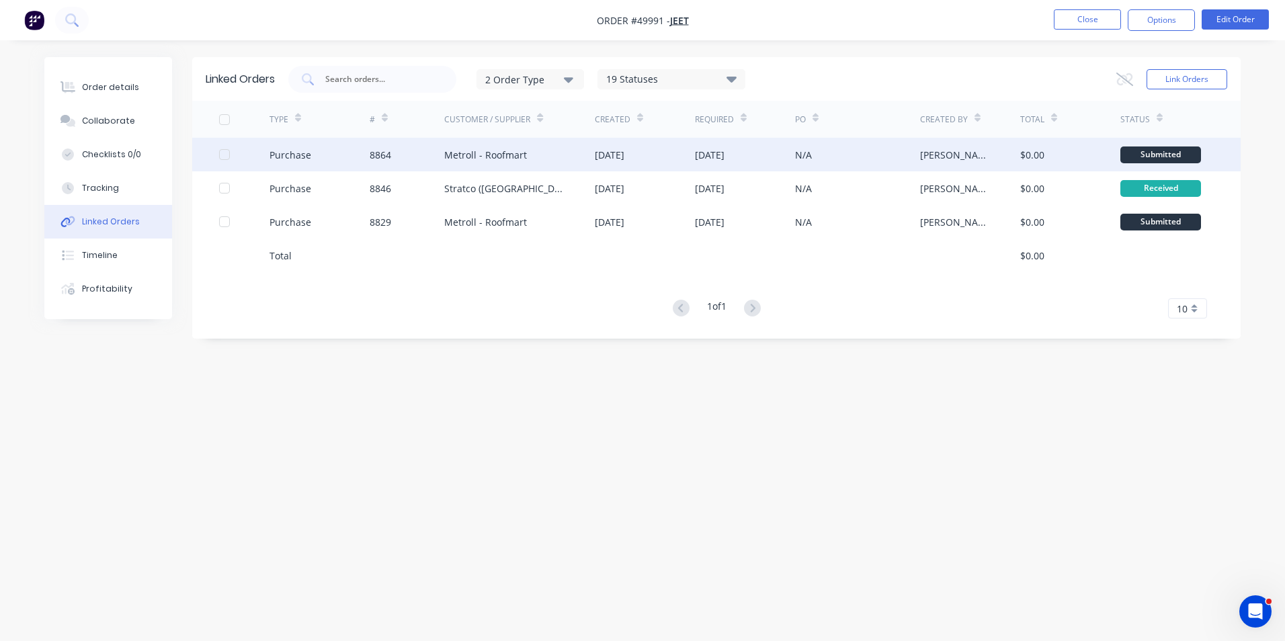
click at [585, 156] on div "Metroll - Roofmart" at bounding box center [519, 155] width 151 height 34
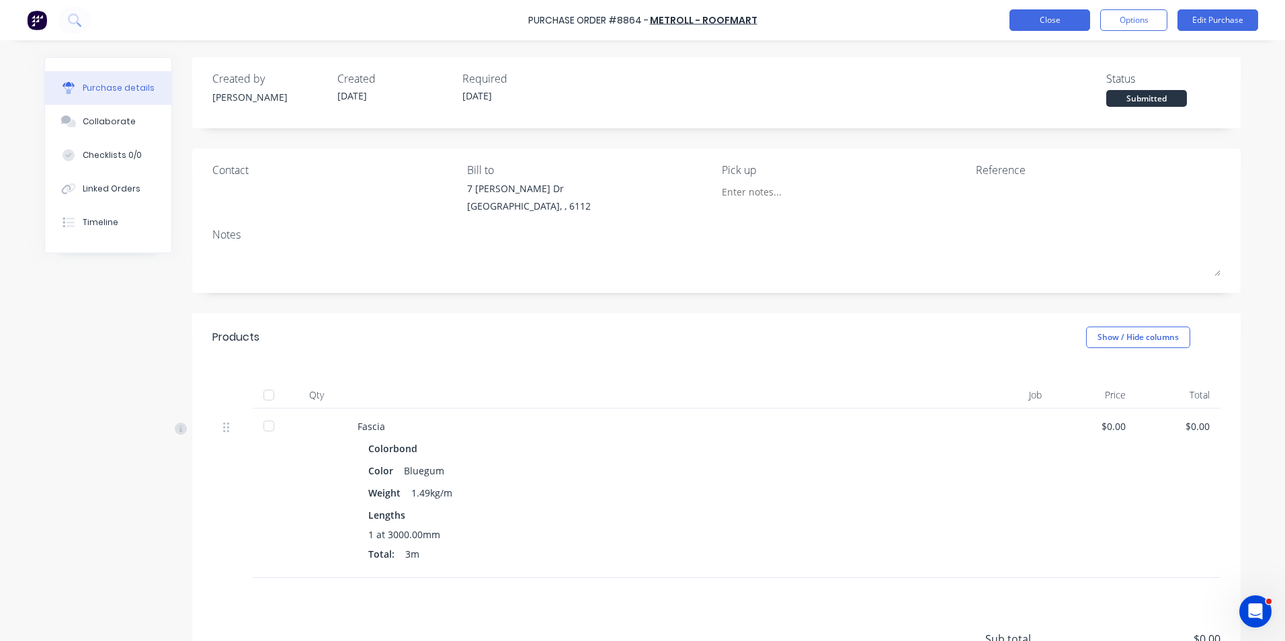
click at [1053, 28] on button "Close" at bounding box center [1049, 20] width 81 height 22
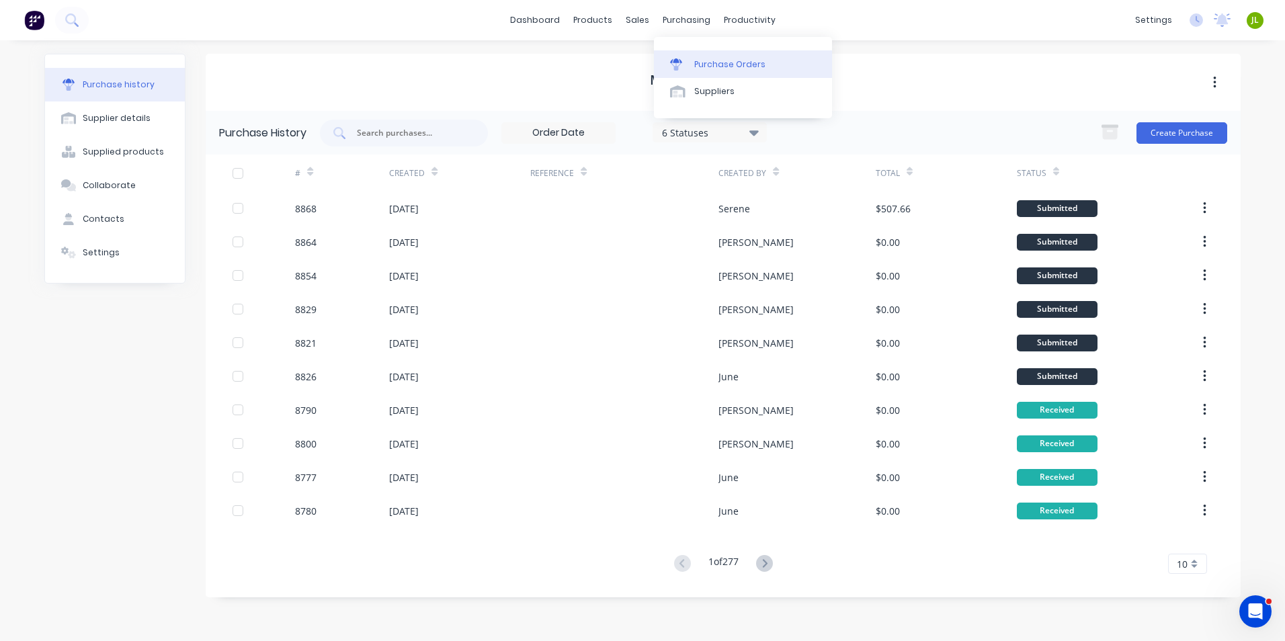
click at [699, 53] on link "Purchase Orders" at bounding box center [743, 63] width 178 height 27
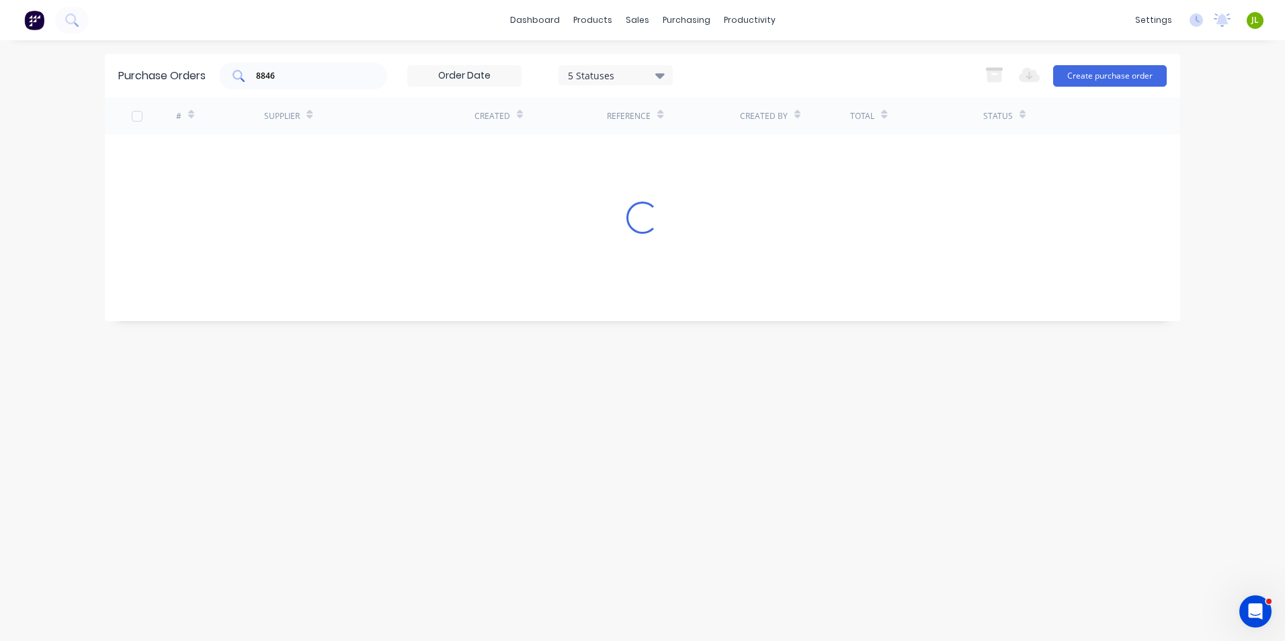
click at [302, 74] on input "8846" at bounding box center [311, 75] width 112 height 13
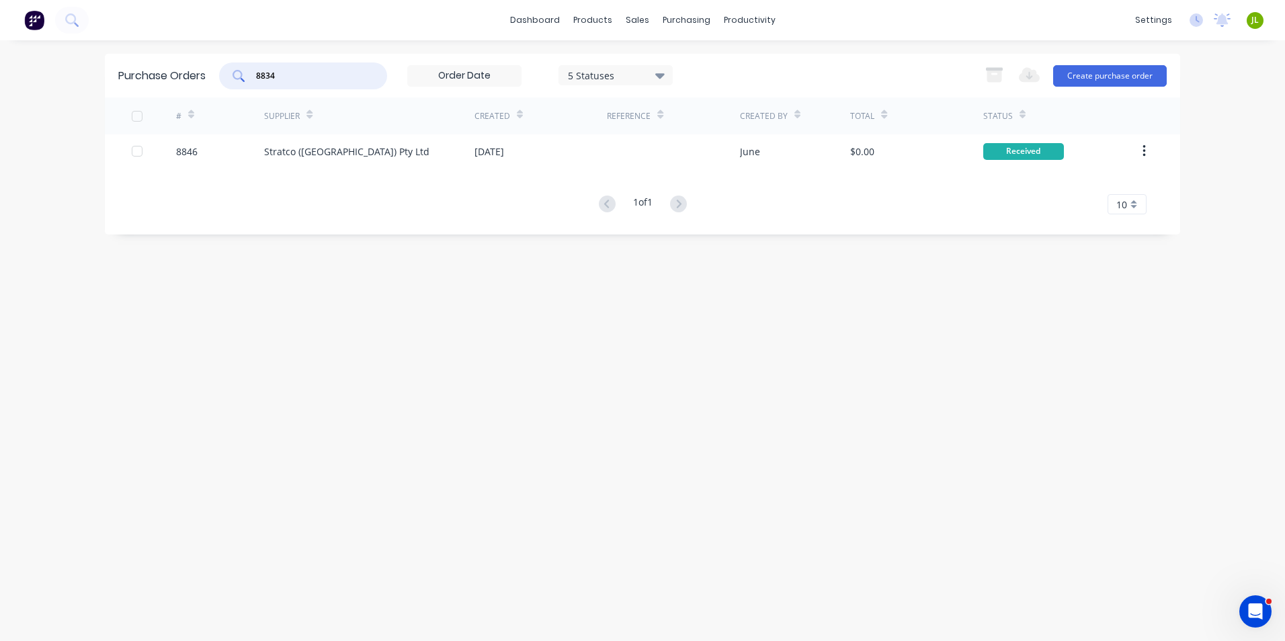
type input "8834"
click at [409, 167] on div "Stratco (WA) Pty Ltd" at bounding box center [369, 151] width 210 height 34
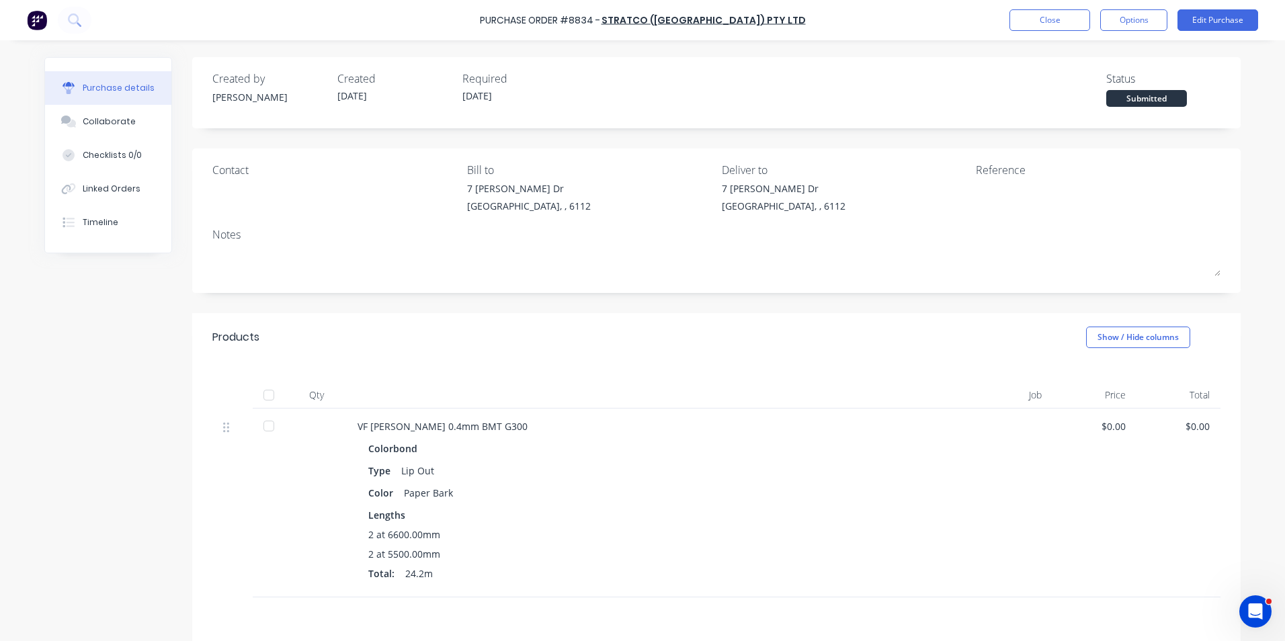
click at [259, 396] on div at bounding box center [268, 395] width 27 height 27
click at [112, 181] on button "Linked Orders" at bounding box center [108, 189] width 126 height 34
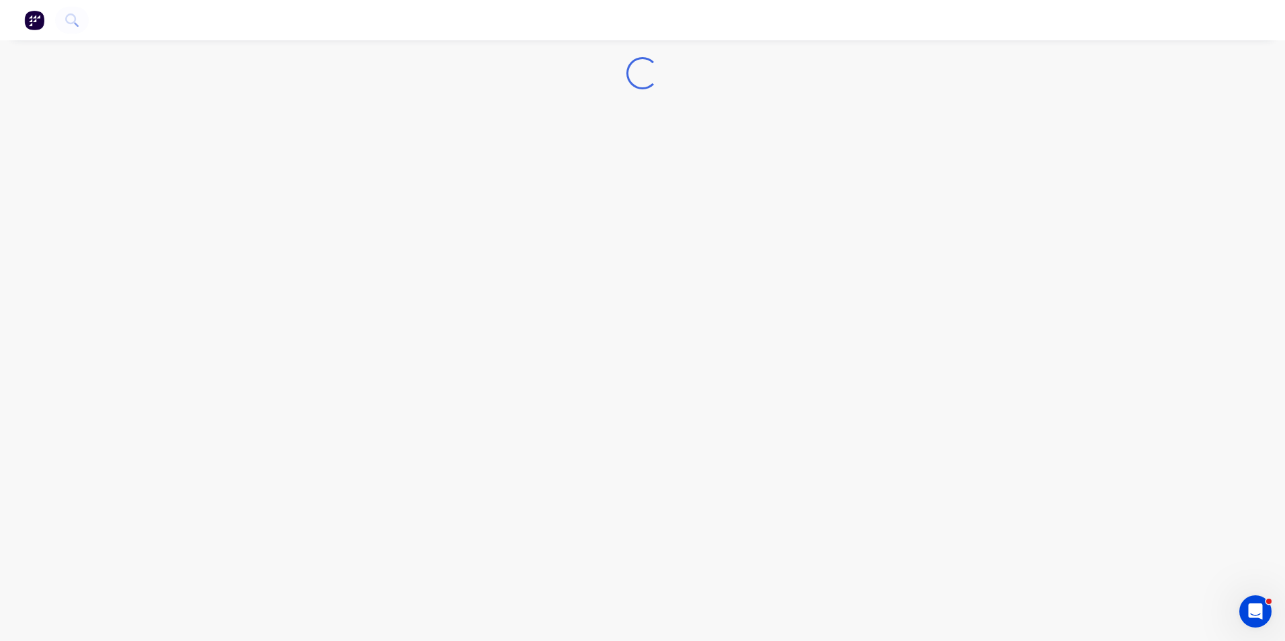
click at [384, 156] on div "Loading..." at bounding box center [642, 320] width 1285 height 641
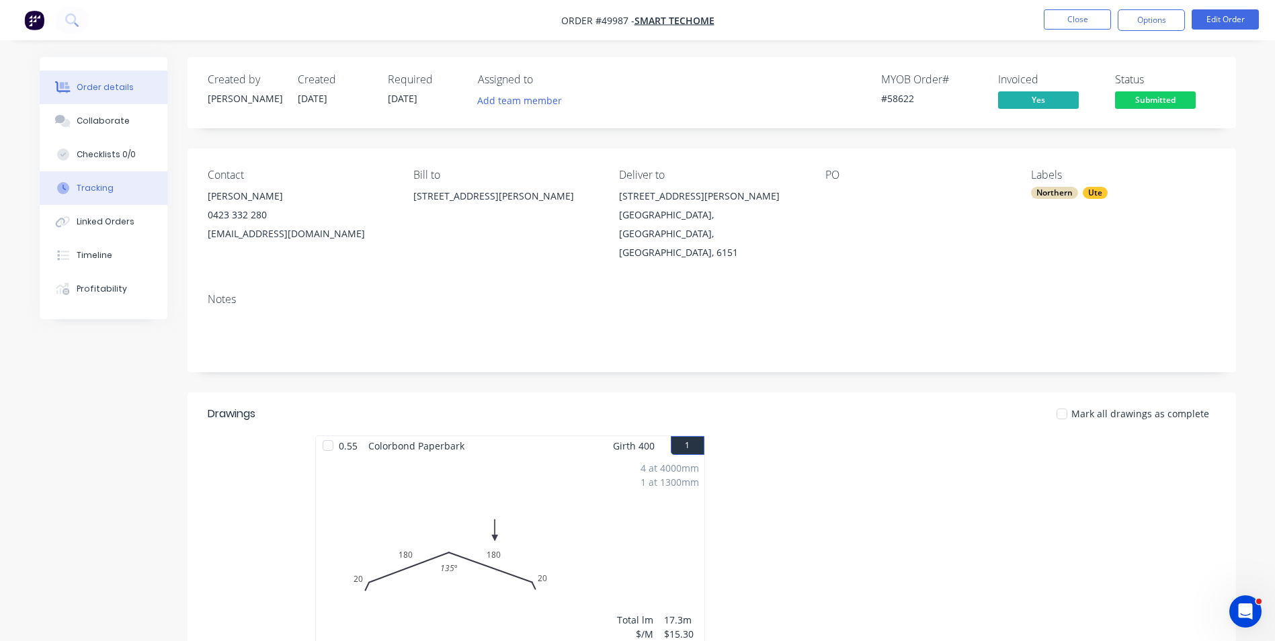
click at [94, 189] on div "Tracking" at bounding box center [95, 188] width 37 height 12
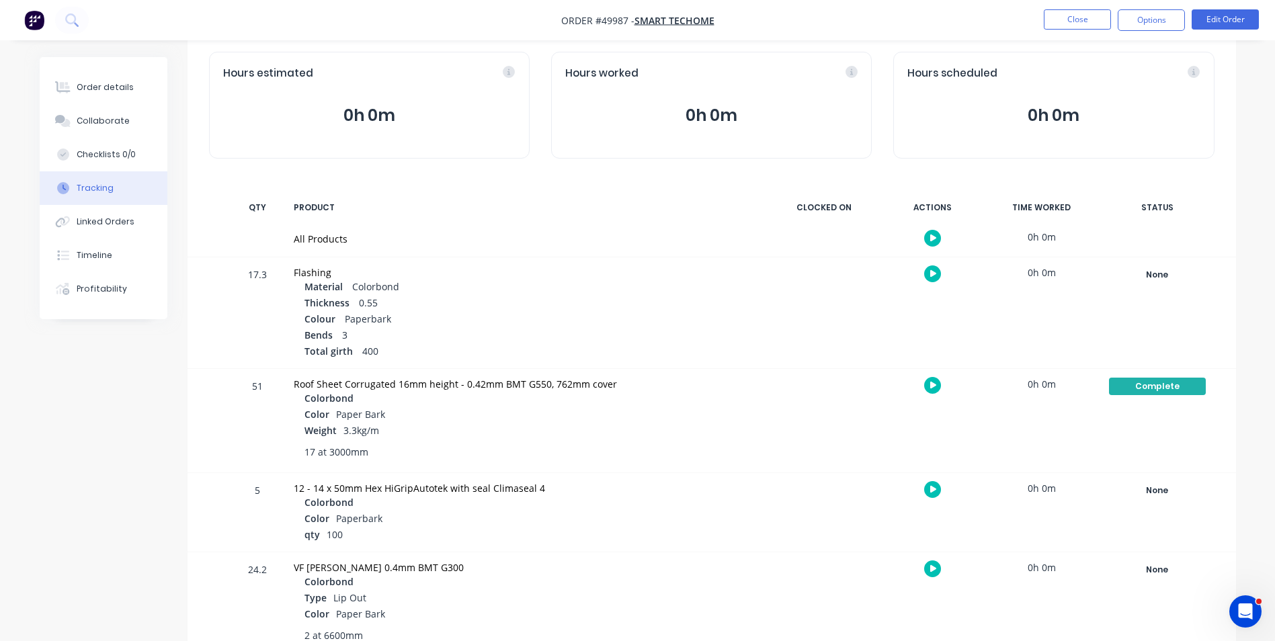
scroll to position [202, 0]
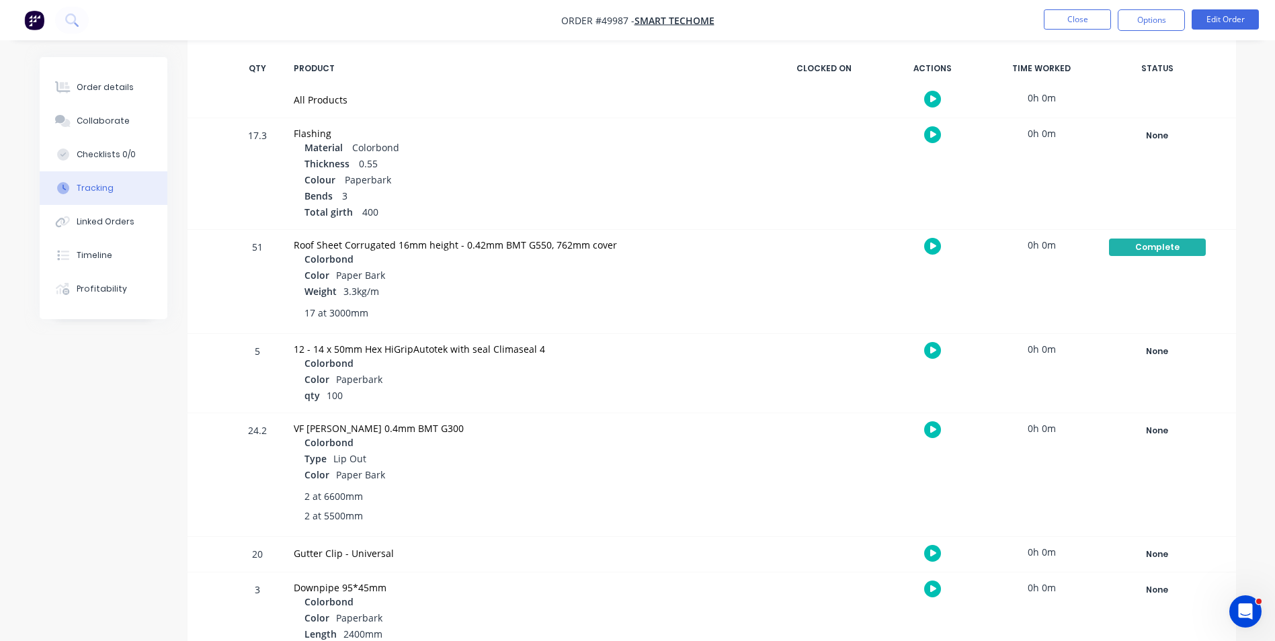
click at [1151, 419] on div "None Create status None edit Complete Friday Monday Ready for Delivery Ready To…" at bounding box center [1157, 474] width 114 height 123
click at [1151, 433] on div "None" at bounding box center [1157, 430] width 97 height 17
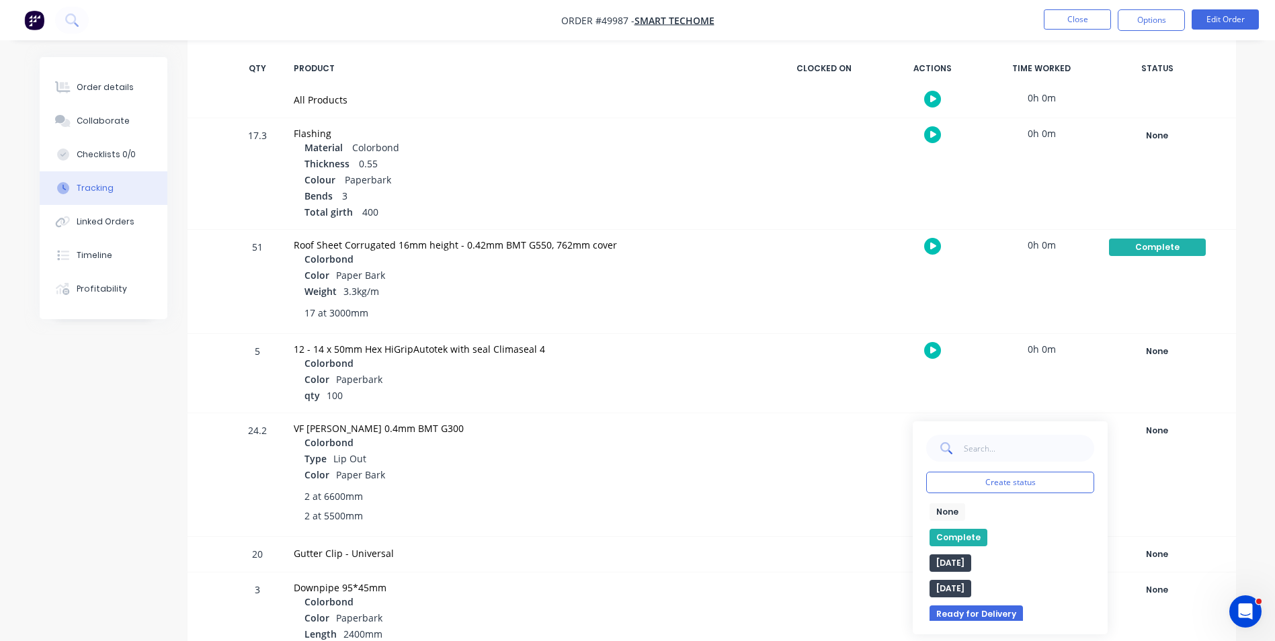
click at [971, 538] on button "Complete" at bounding box center [958, 537] width 58 height 17
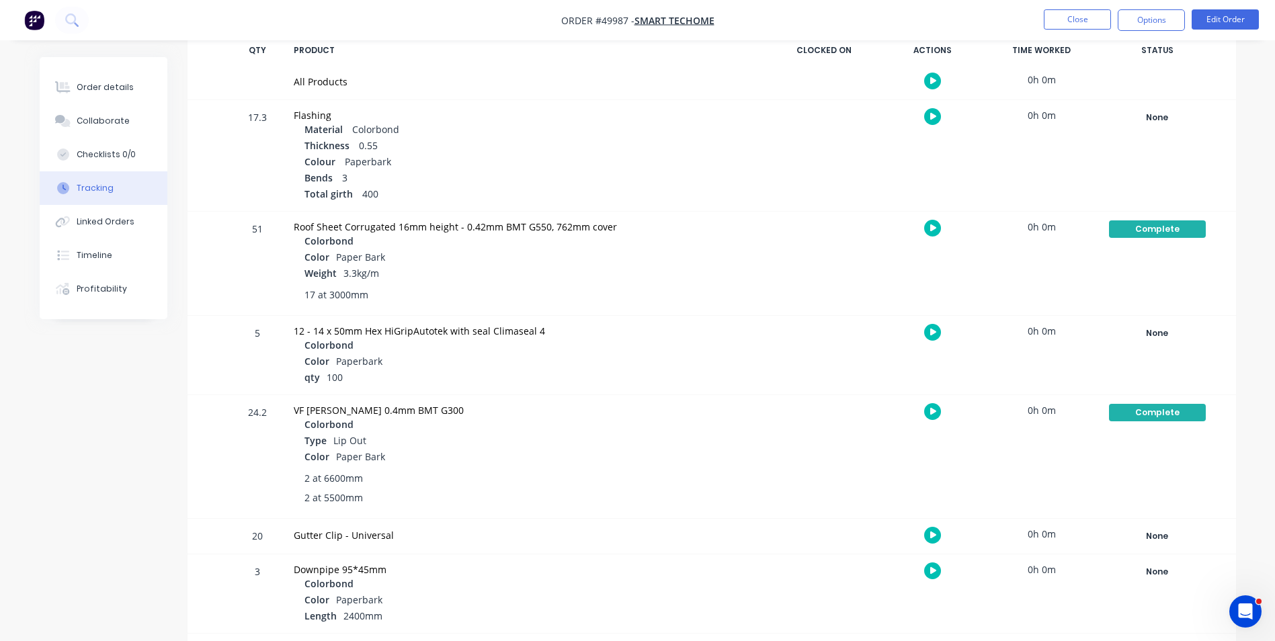
scroll to position [153, 0]
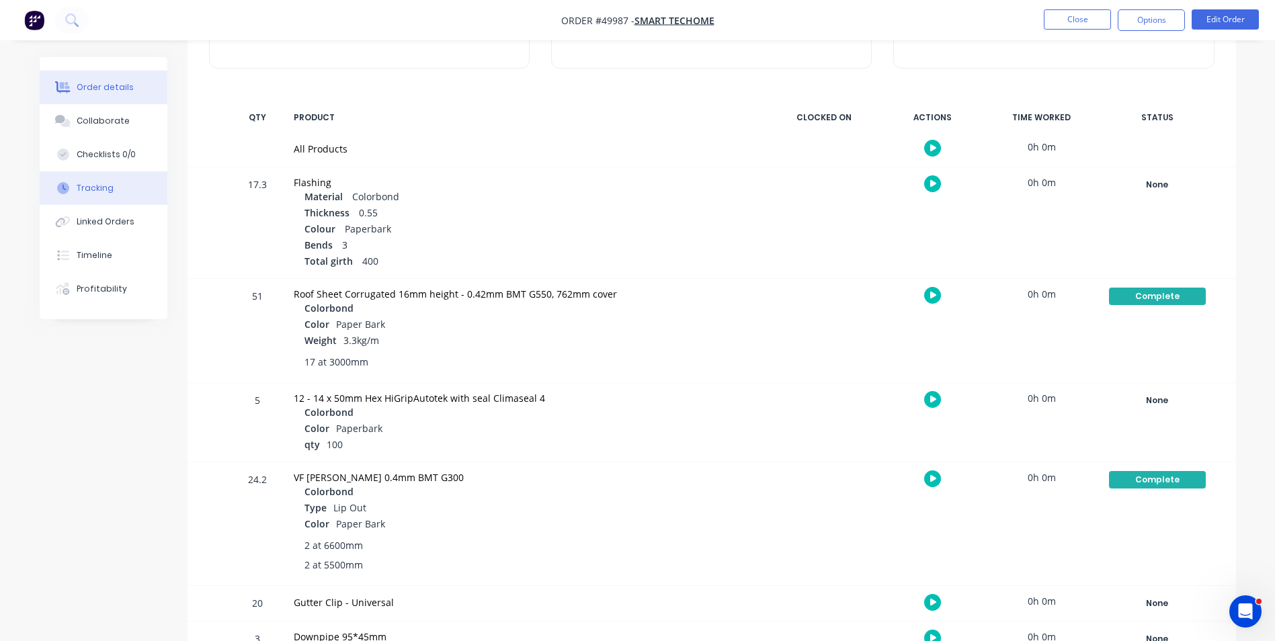
click at [105, 81] on button "Order details" at bounding box center [104, 88] width 128 height 34
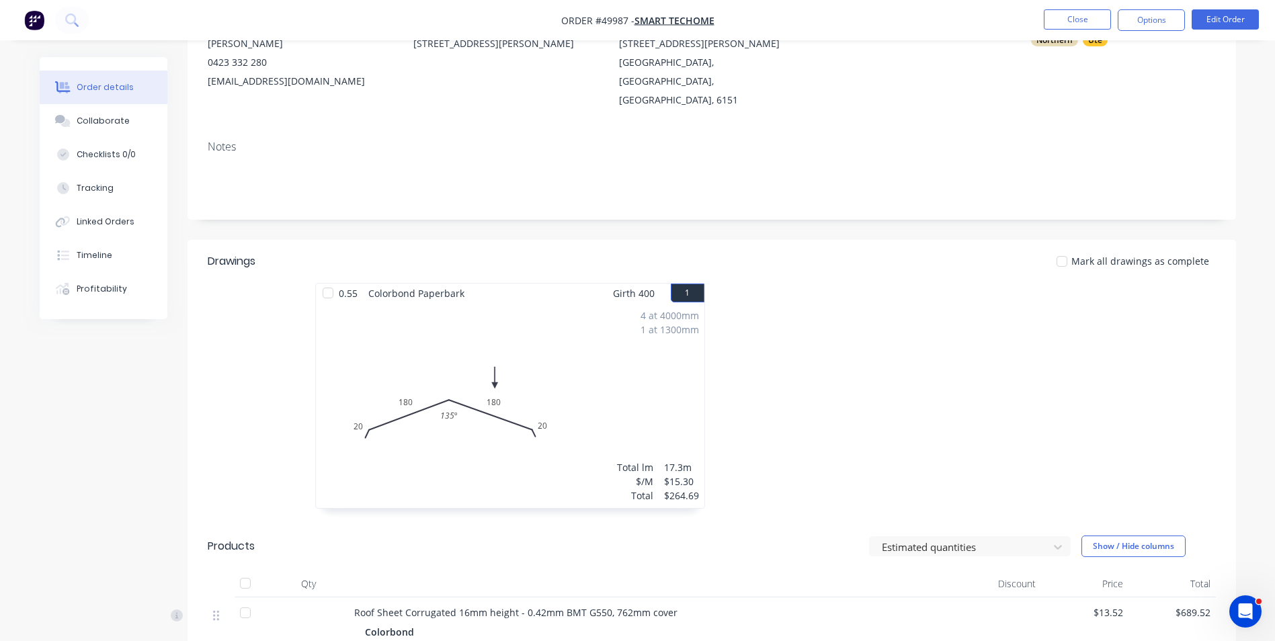
click at [1004, 463] on div at bounding box center [913, 402] width 403 height 239
click at [831, 500] on div at bounding box center [913, 402] width 403 height 239
click at [836, 498] on div at bounding box center [913, 402] width 403 height 239
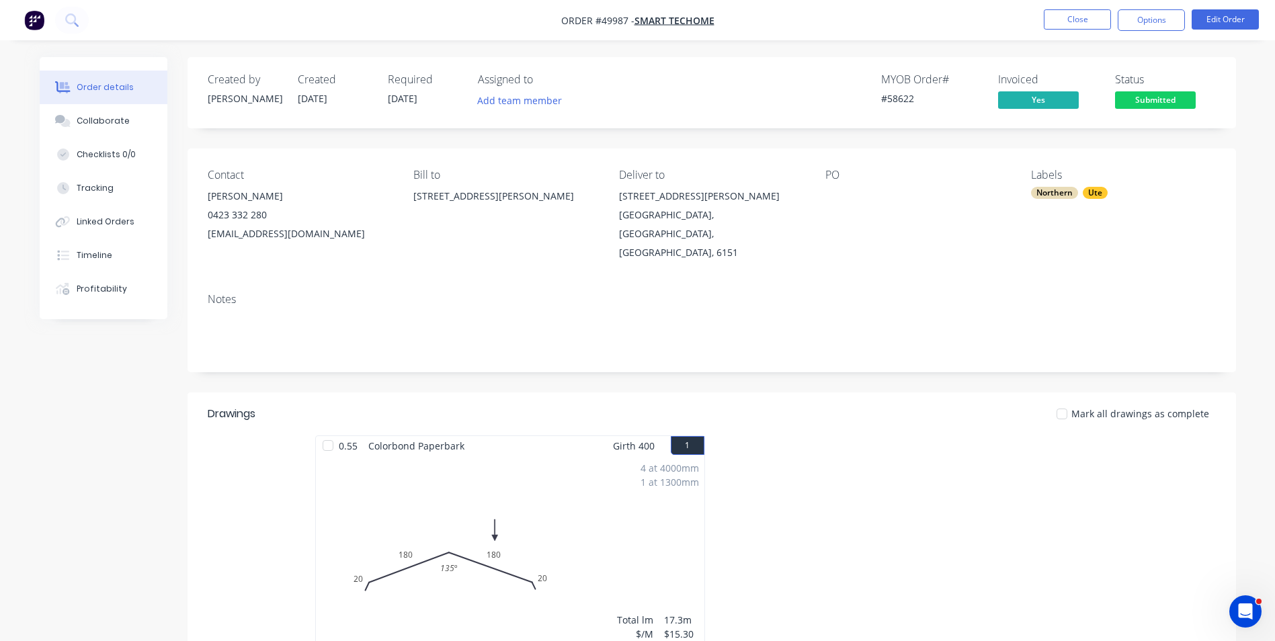
click at [945, 435] on div at bounding box center [913, 554] width 403 height 239
click at [1090, 15] on button "Close" at bounding box center [1077, 19] width 67 height 20
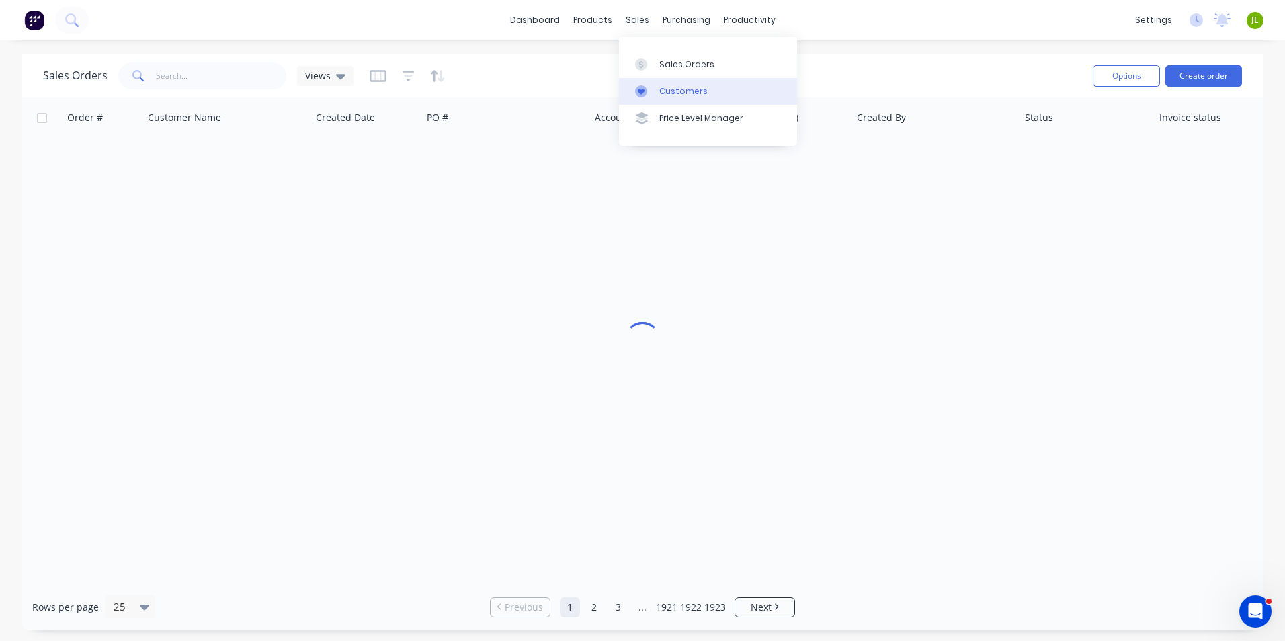
click at [662, 88] on div "Customers" at bounding box center [683, 91] width 48 height 12
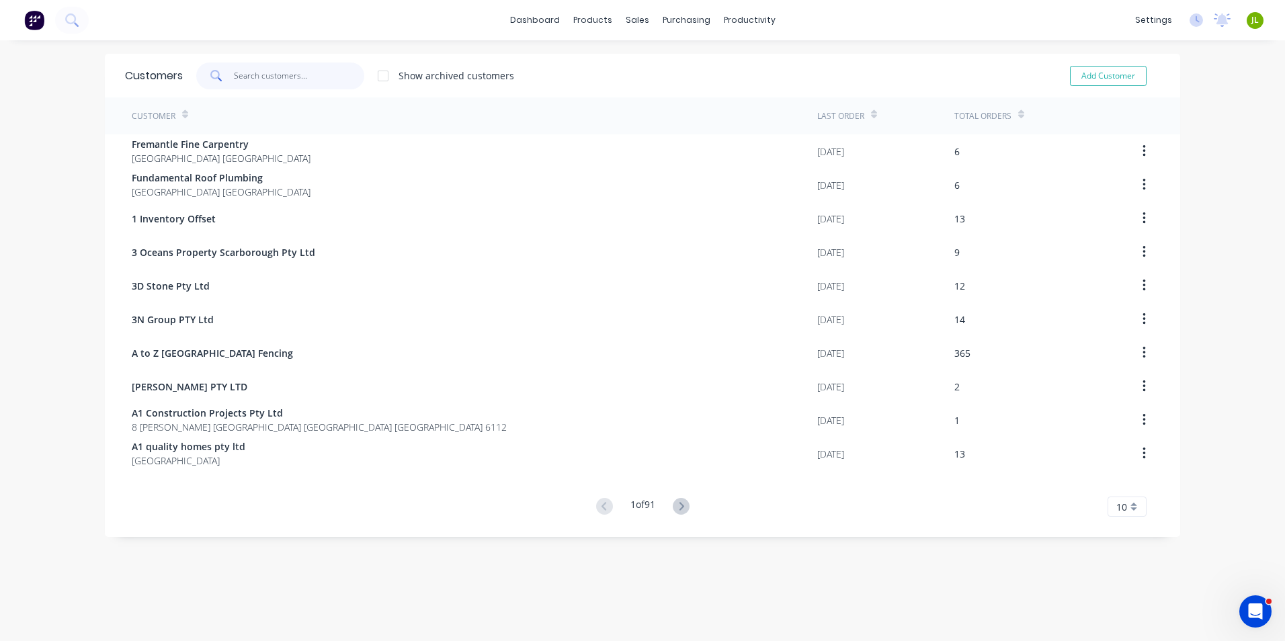
click at [286, 75] on input "text" at bounding box center [299, 75] width 131 height 27
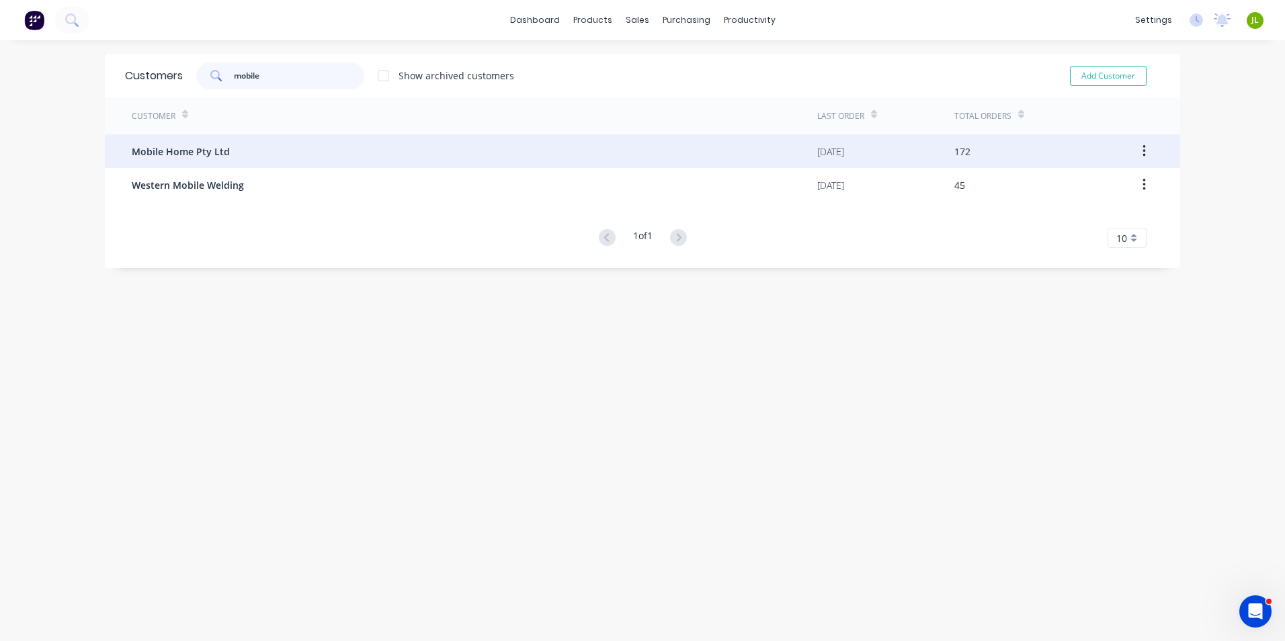
type input "mobile"
click at [280, 157] on div "Mobile Home Pty Ltd" at bounding box center [474, 151] width 685 height 34
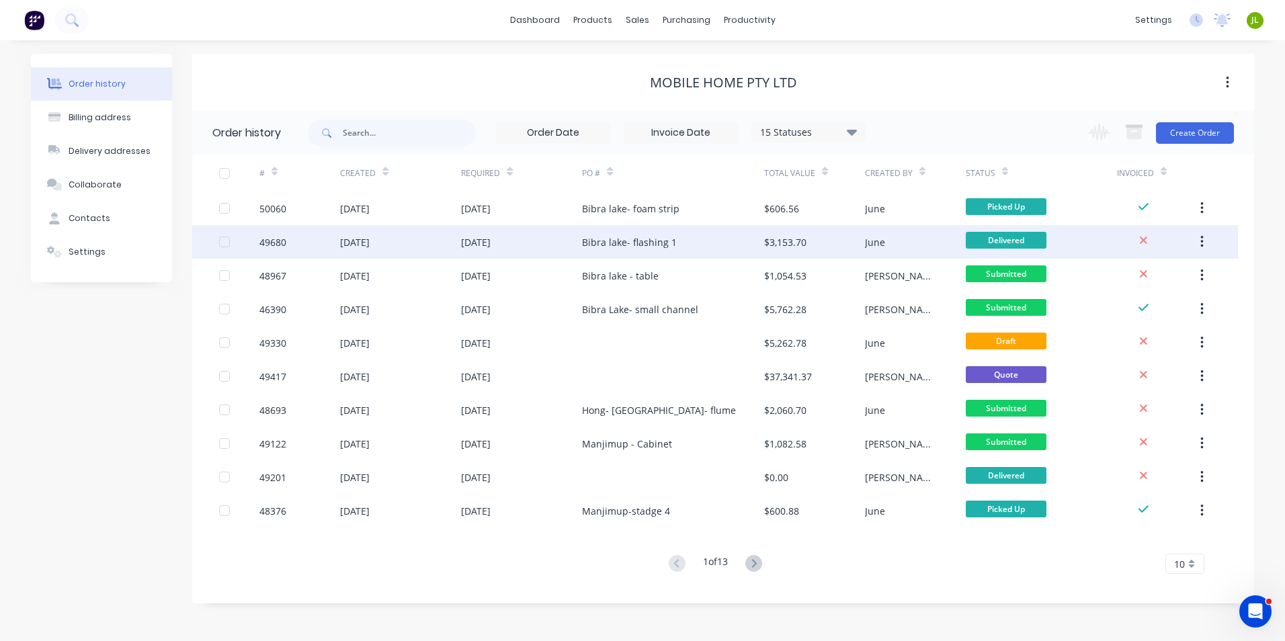
click at [671, 238] on div "Bibra lake- flashing 1" at bounding box center [629, 242] width 95 height 14
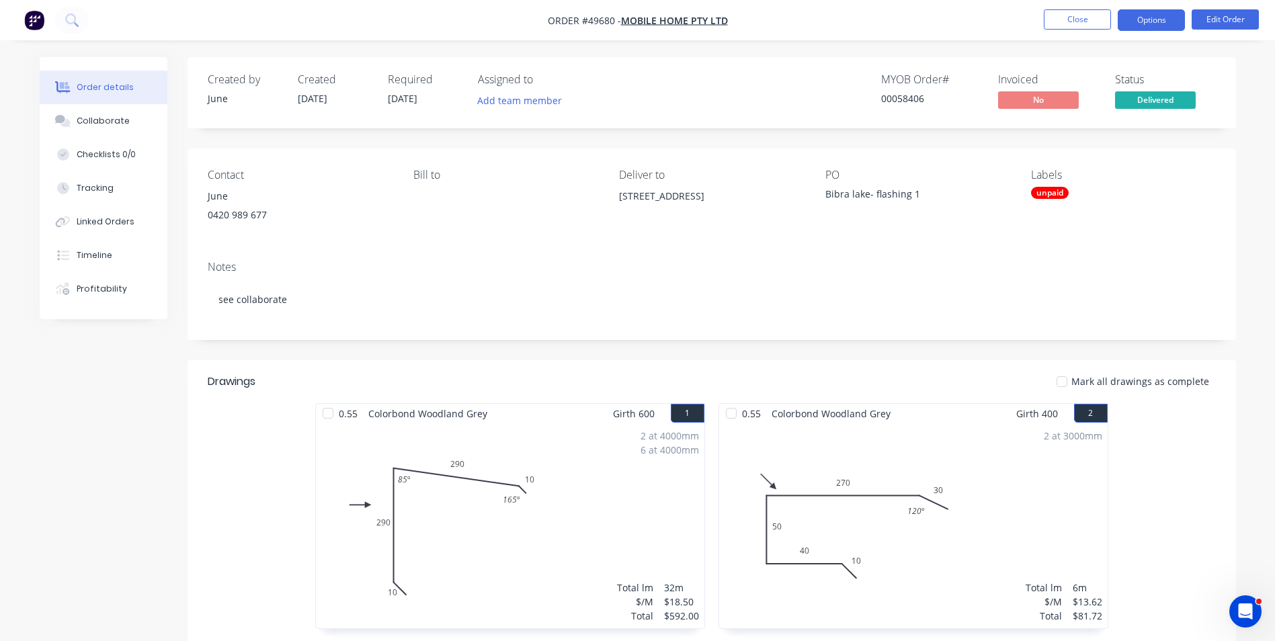
drag, startPoint x: 1146, startPoint y: 14, endPoint x: 1142, endPoint y: 26, distance: 12.1
click at [1146, 13] on button "Options" at bounding box center [1150, 20] width 67 height 22
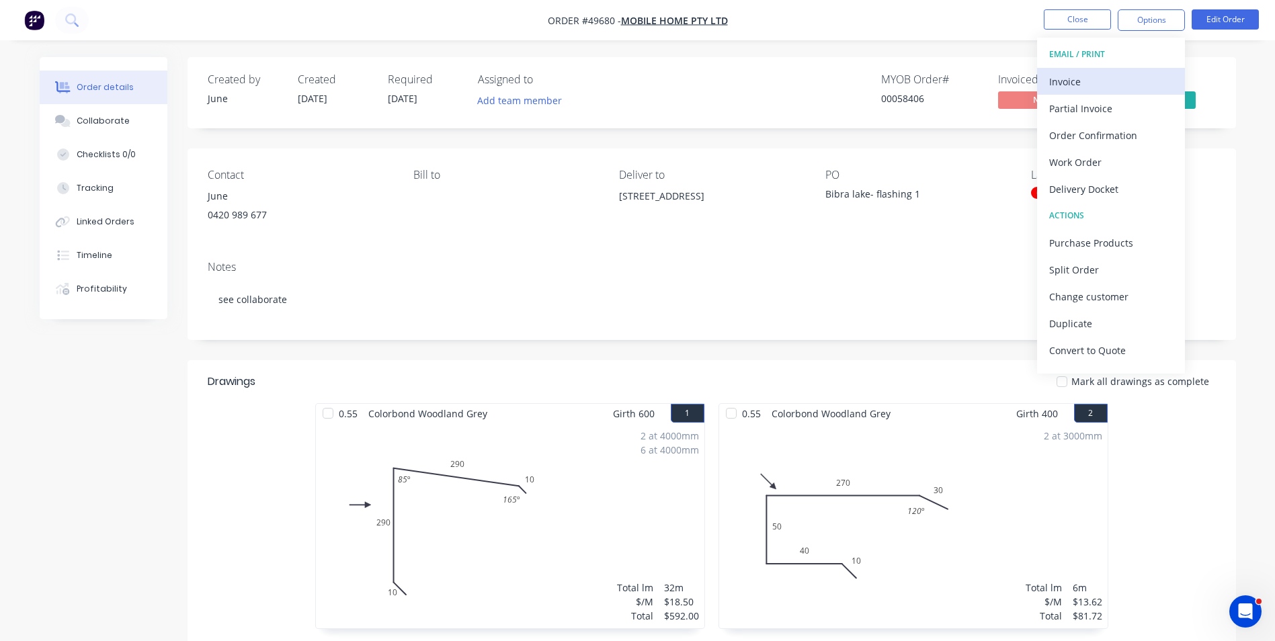
click at [1097, 87] on div "Invoice" at bounding box center [1111, 81] width 124 height 19
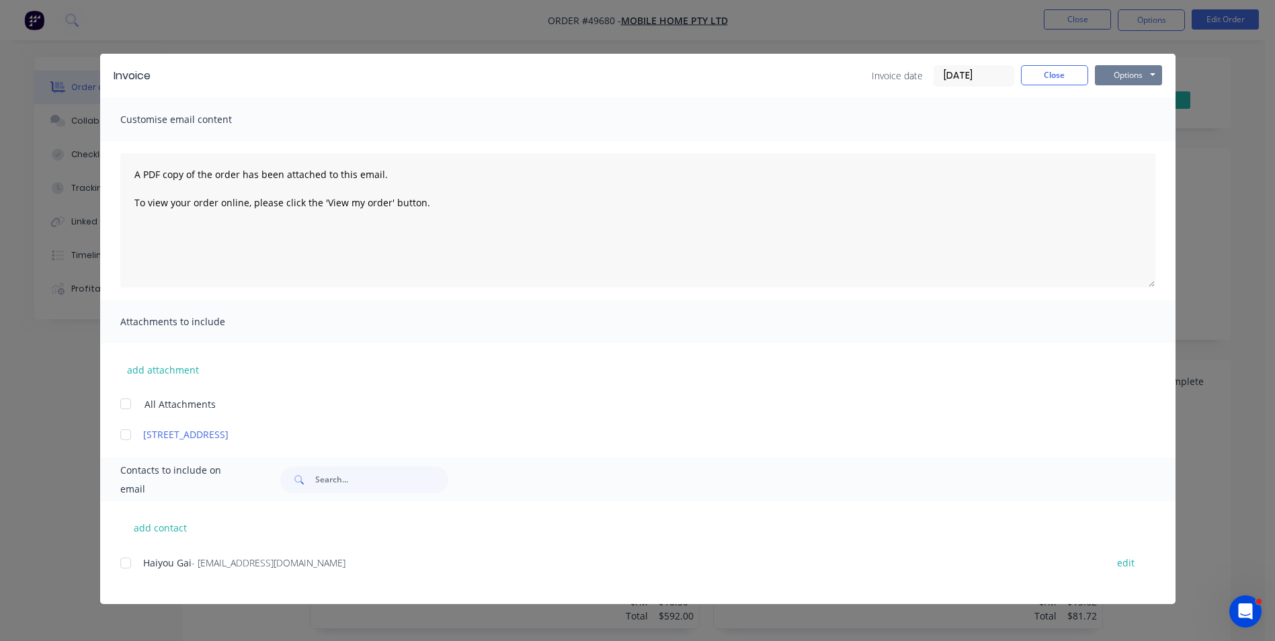
click at [1118, 76] on button "Options" at bounding box center [1128, 75] width 67 height 20
click at [1136, 120] on button "Print" at bounding box center [1138, 121] width 86 height 22
click at [1030, 65] on button "Close" at bounding box center [1054, 75] width 67 height 20
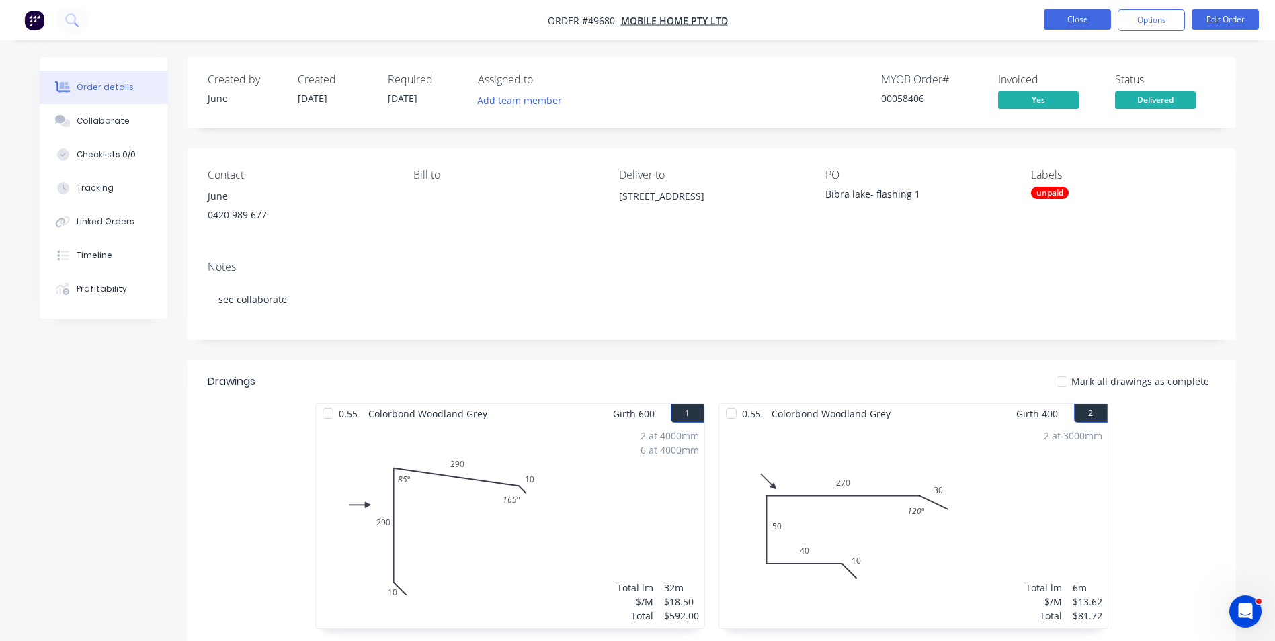
click at [1077, 19] on button "Close" at bounding box center [1077, 19] width 67 height 20
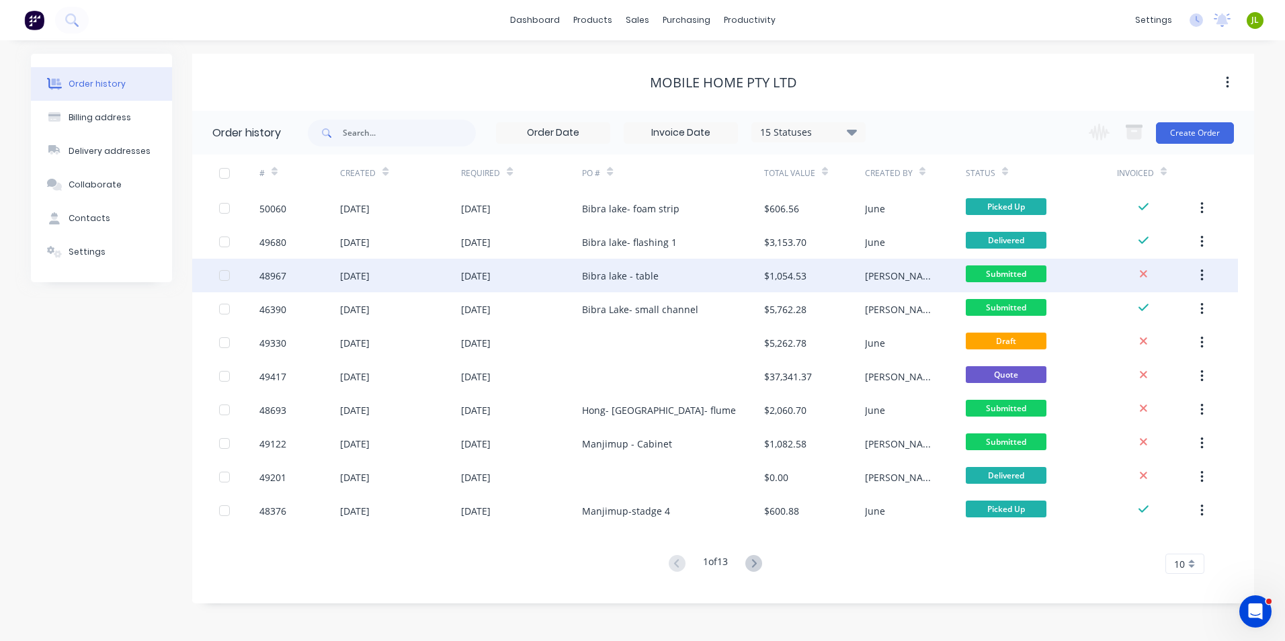
click at [677, 285] on div "Bibra lake - table" at bounding box center [672, 276] width 181 height 34
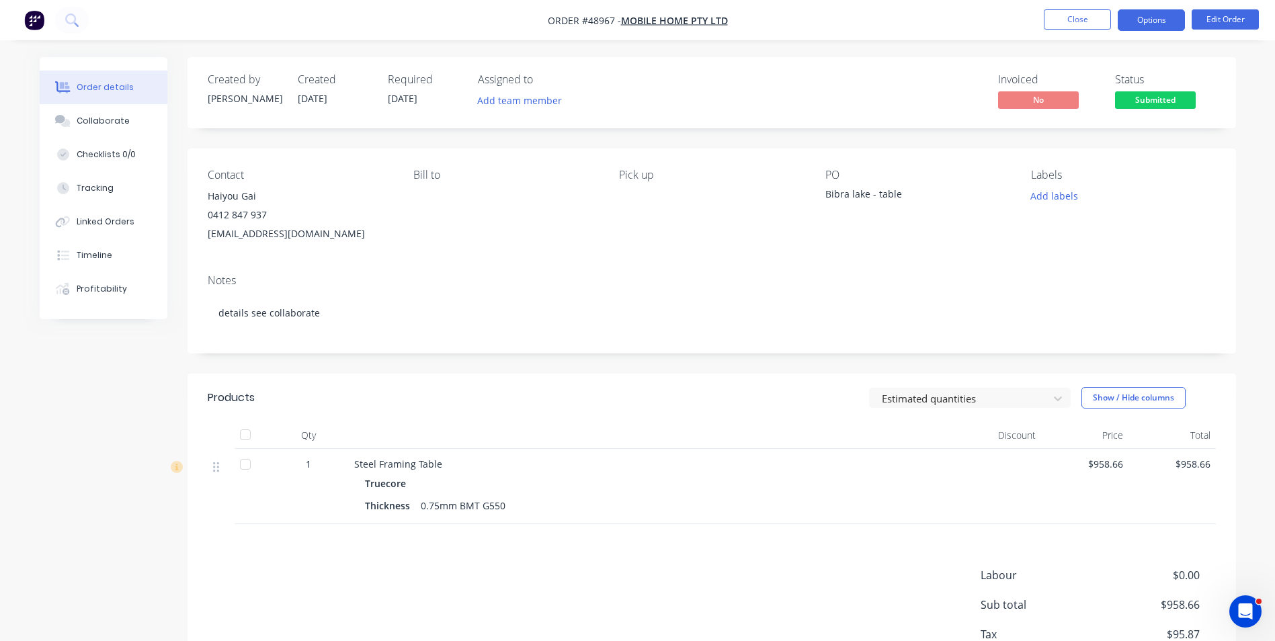
click at [1130, 23] on button "Options" at bounding box center [1150, 20] width 67 height 22
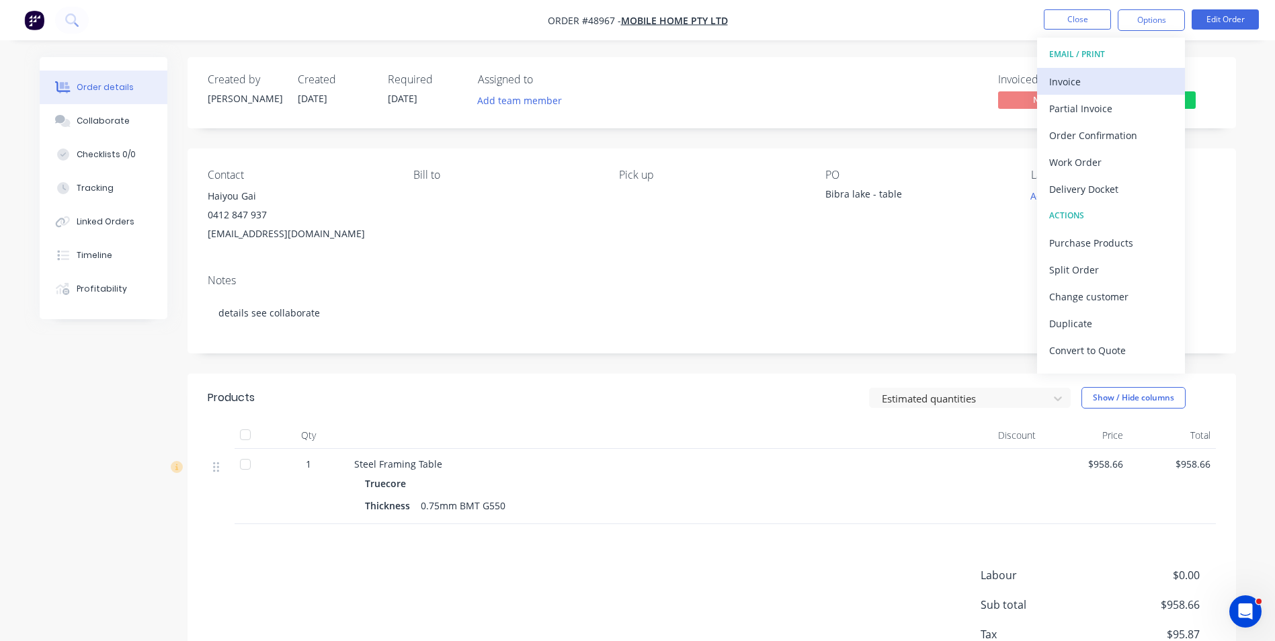
click at [1105, 80] on div "Invoice" at bounding box center [1111, 81] width 124 height 19
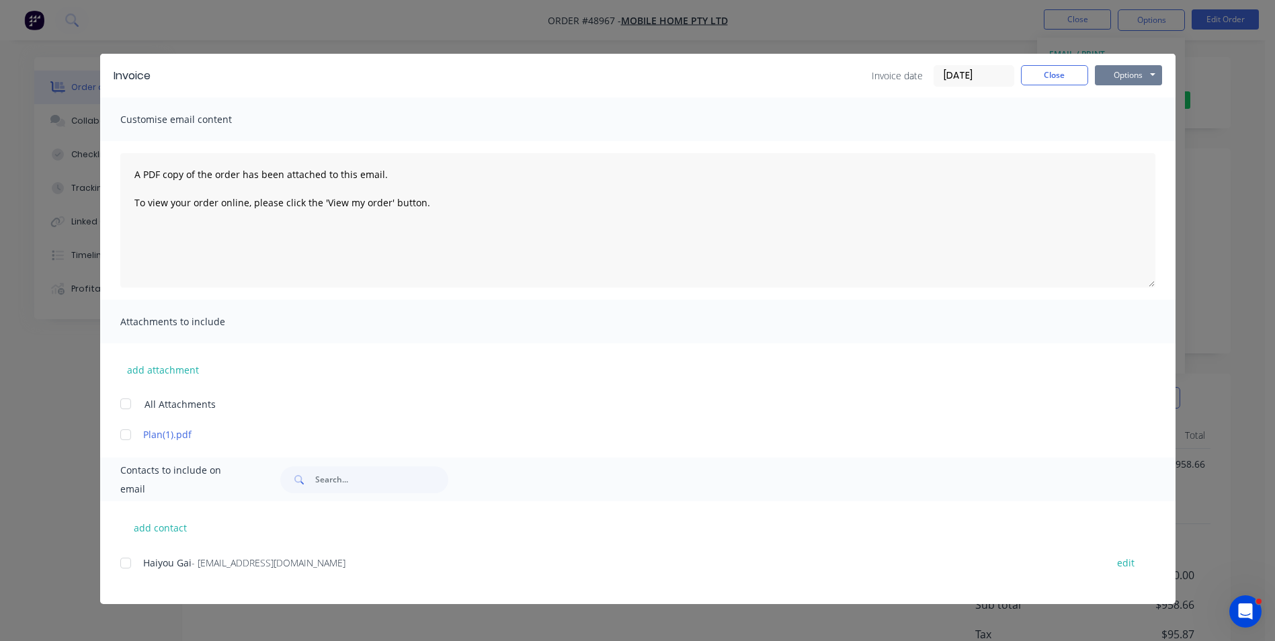
click at [1120, 71] on button "Options" at bounding box center [1128, 75] width 67 height 20
click at [1119, 116] on button "Print" at bounding box center [1138, 121] width 86 height 22
click at [1058, 85] on div "Invoice date 09/10/25 Close Options Preview Print Email" at bounding box center [1016, 76] width 290 height 22
click at [1059, 79] on button "Close" at bounding box center [1054, 75] width 67 height 20
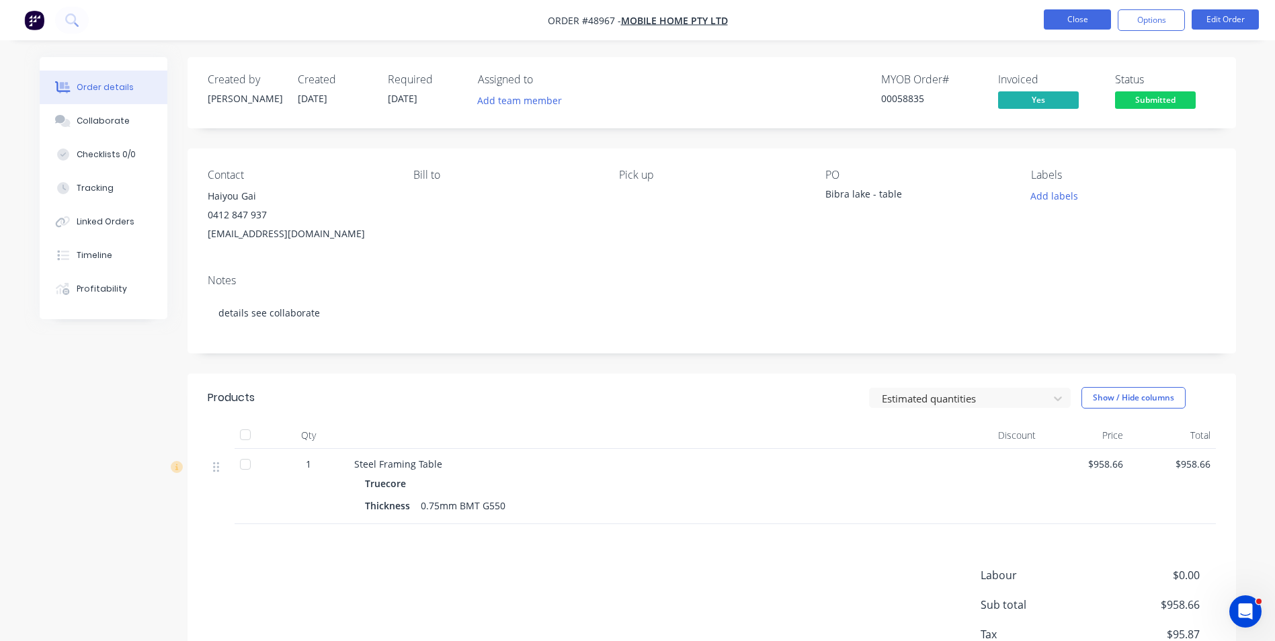
click at [1076, 22] on button "Close" at bounding box center [1077, 19] width 67 height 20
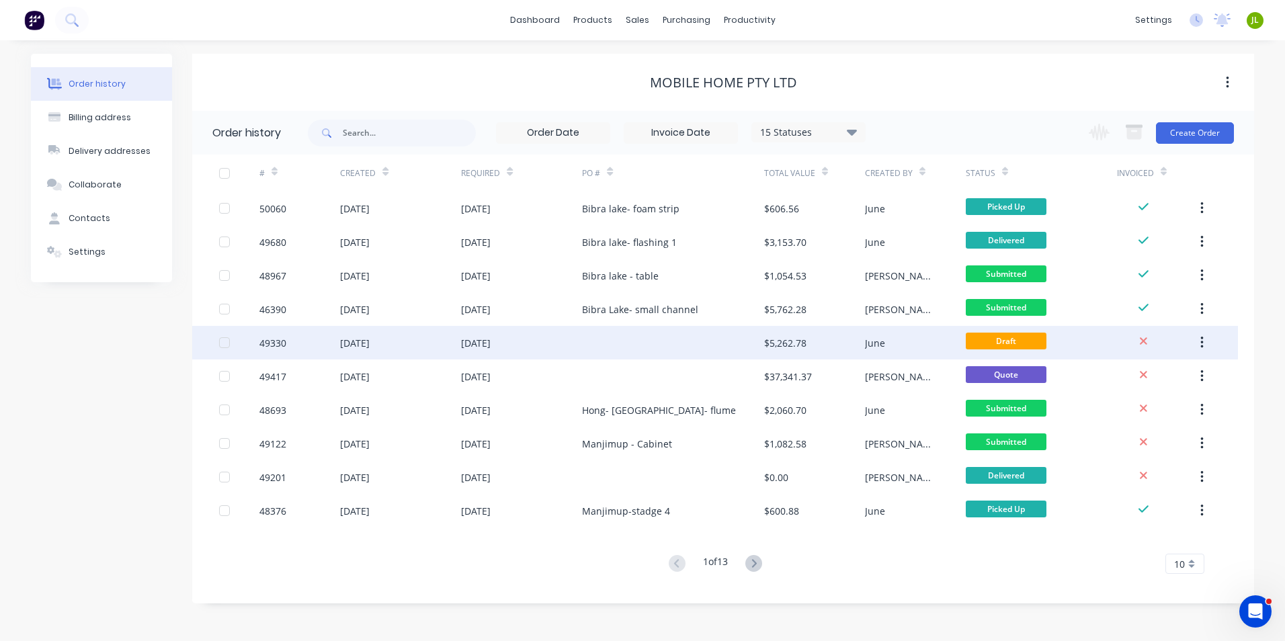
click at [604, 349] on div at bounding box center [672, 343] width 181 height 34
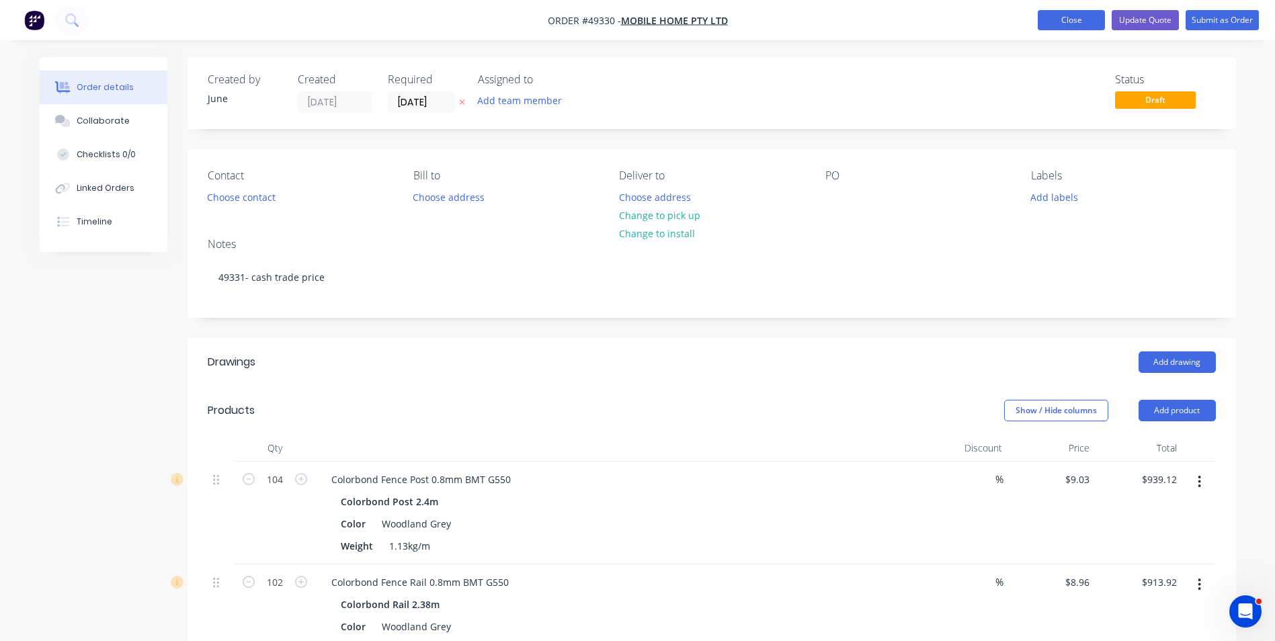
click at [1081, 30] on button "Close" at bounding box center [1070, 20] width 67 height 20
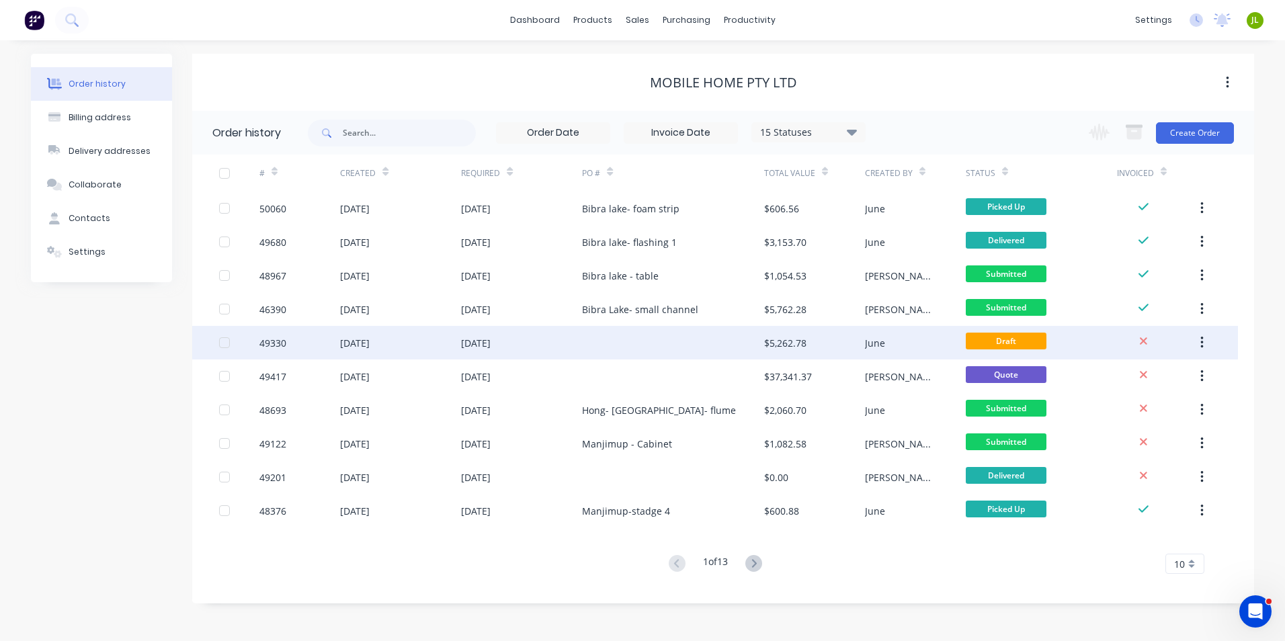
click at [687, 343] on div at bounding box center [672, 343] width 181 height 34
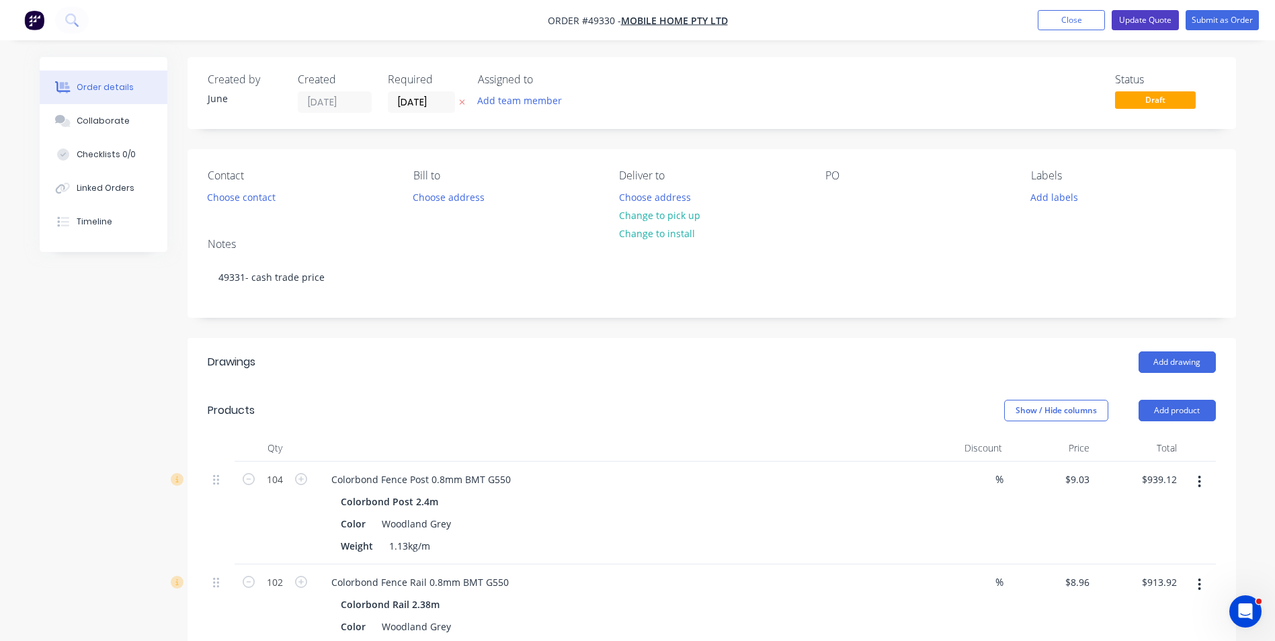
click at [1146, 28] on button "Update Quote" at bounding box center [1144, 20] width 67 height 20
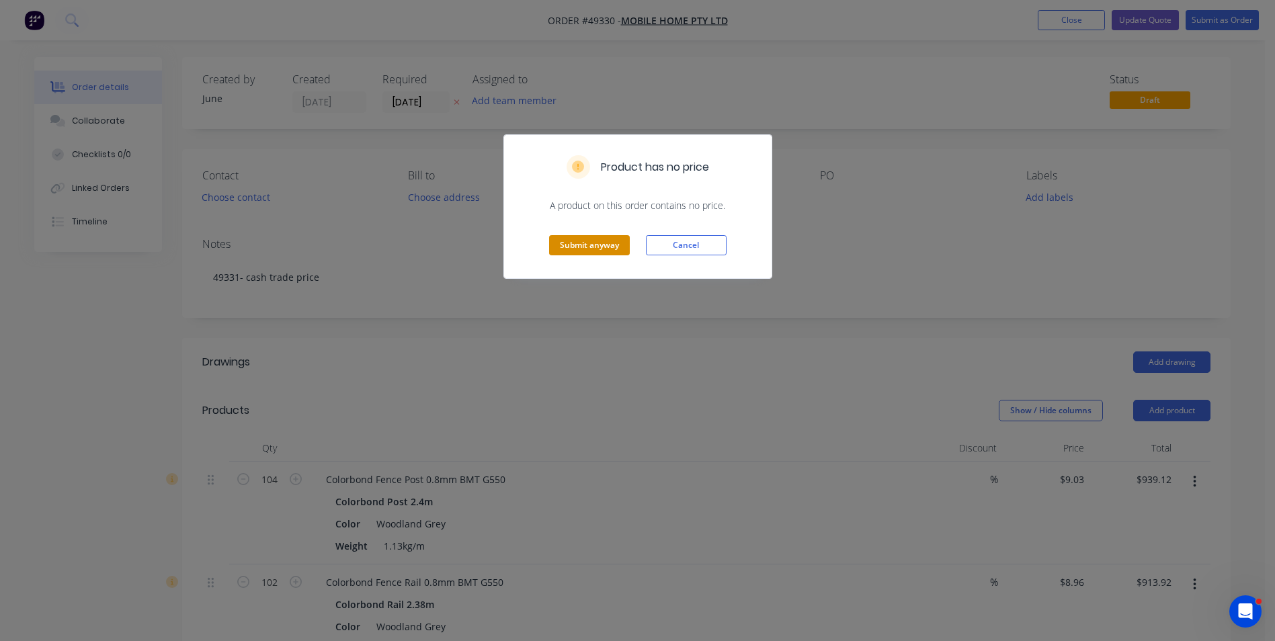
click at [587, 251] on button "Submit anyway" at bounding box center [589, 245] width 81 height 20
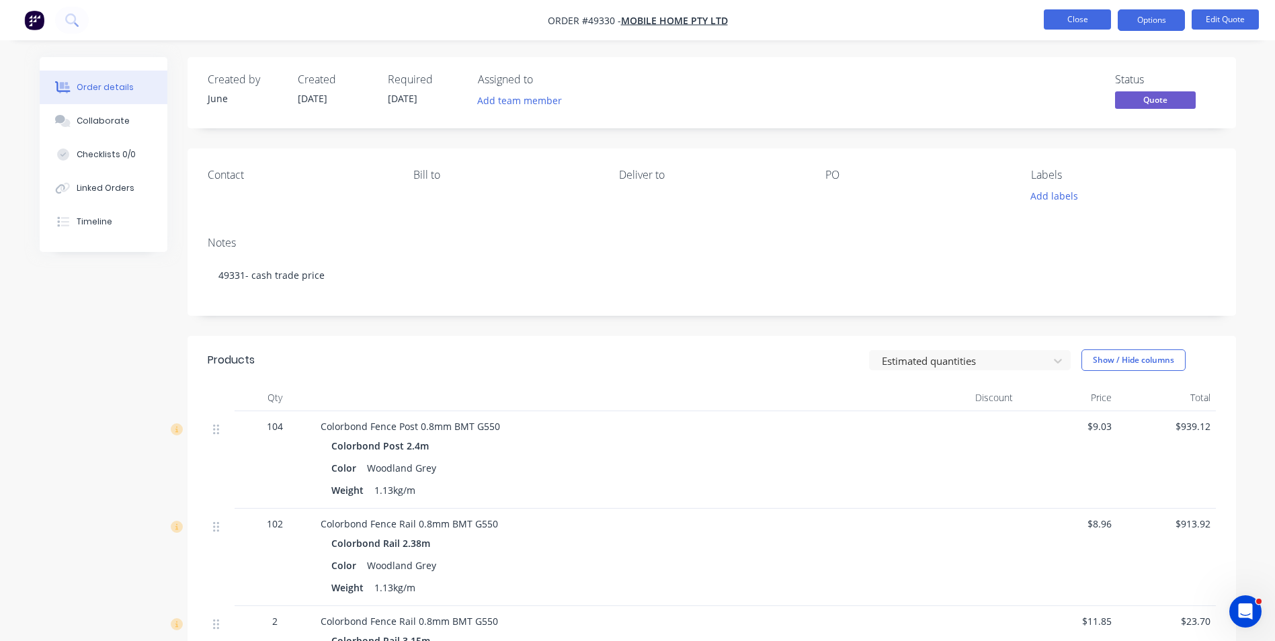
click at [1073, 16] on button "Close" at bounding box center [1077, 19] width 67 height 20
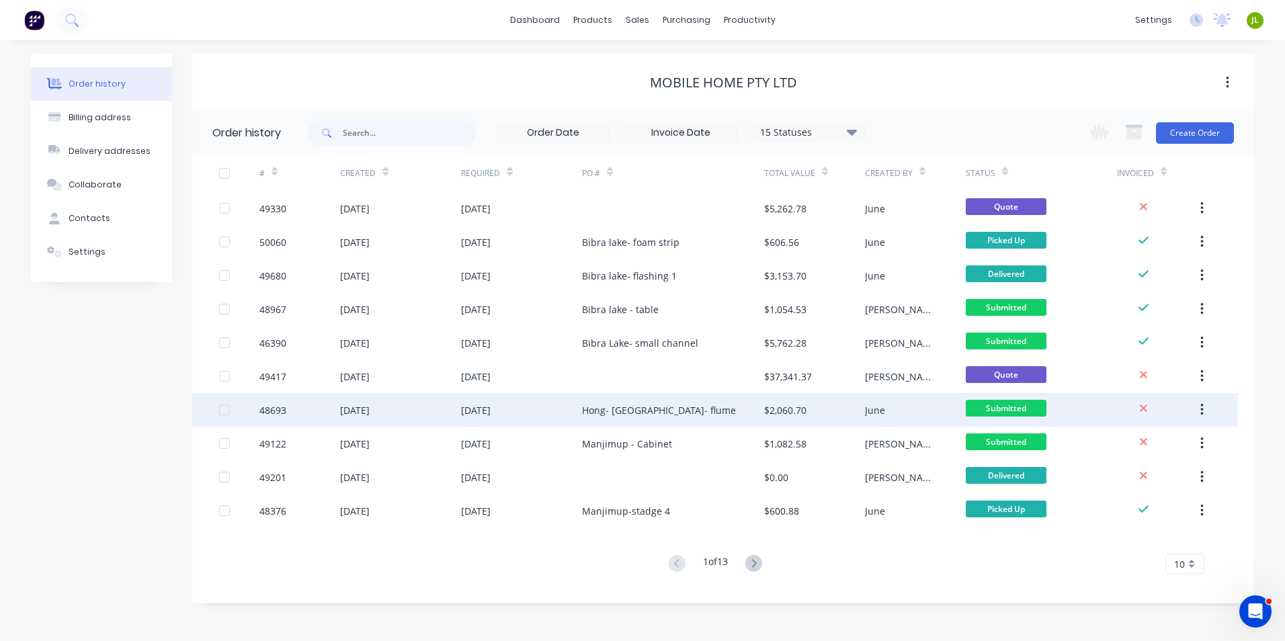
click at [626, 415] on div "Hong- Bibra lake- flume" at bounding box center [659, 410] width 154 height 14
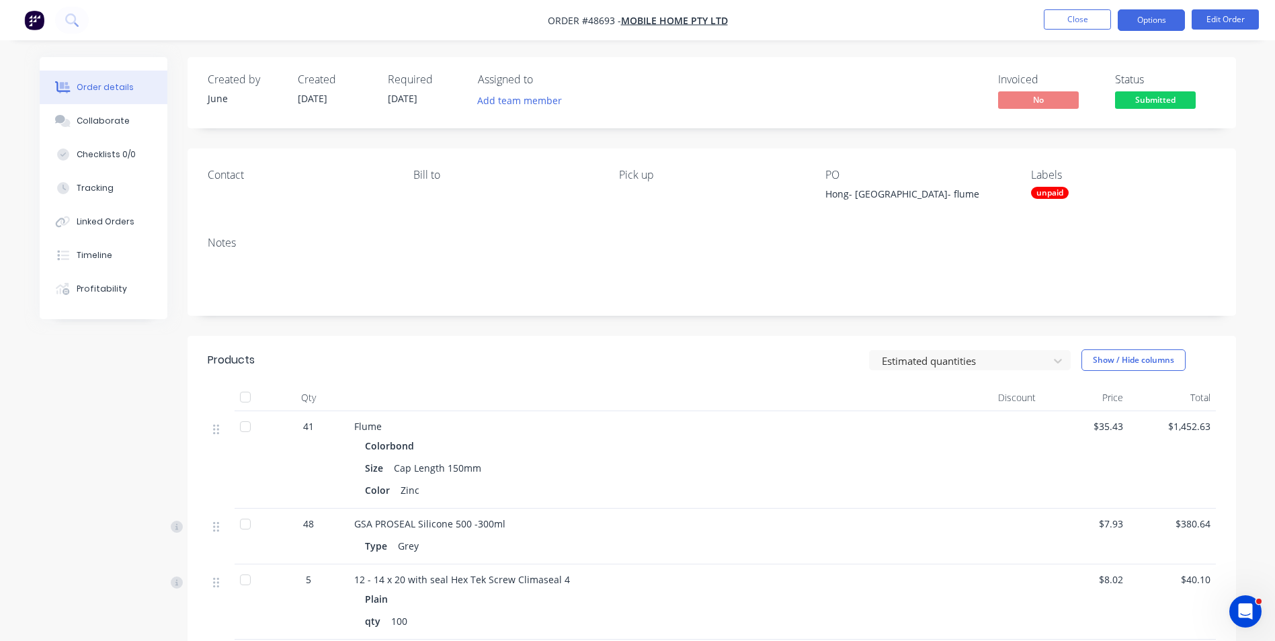
click at [1158, 30] on button "Options" at bounding box center [1150, 20] width 67 height 22
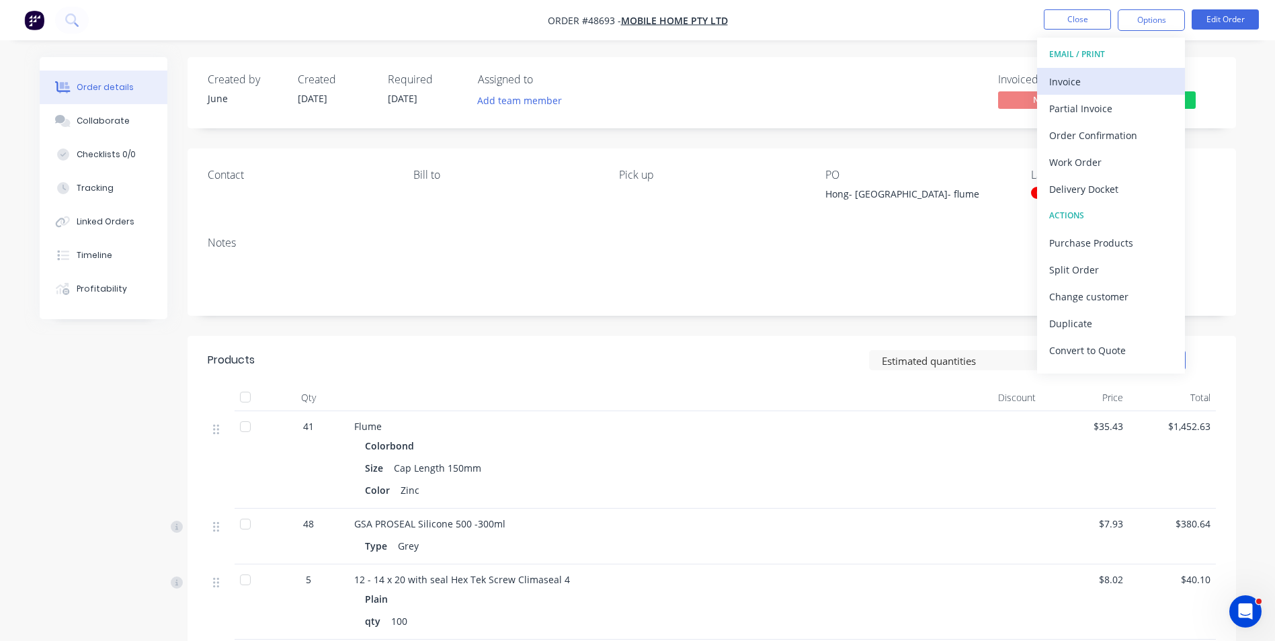
click at [1135, 74] on div "Invoice" at bounding box center [1111, 81] width 124 height 19
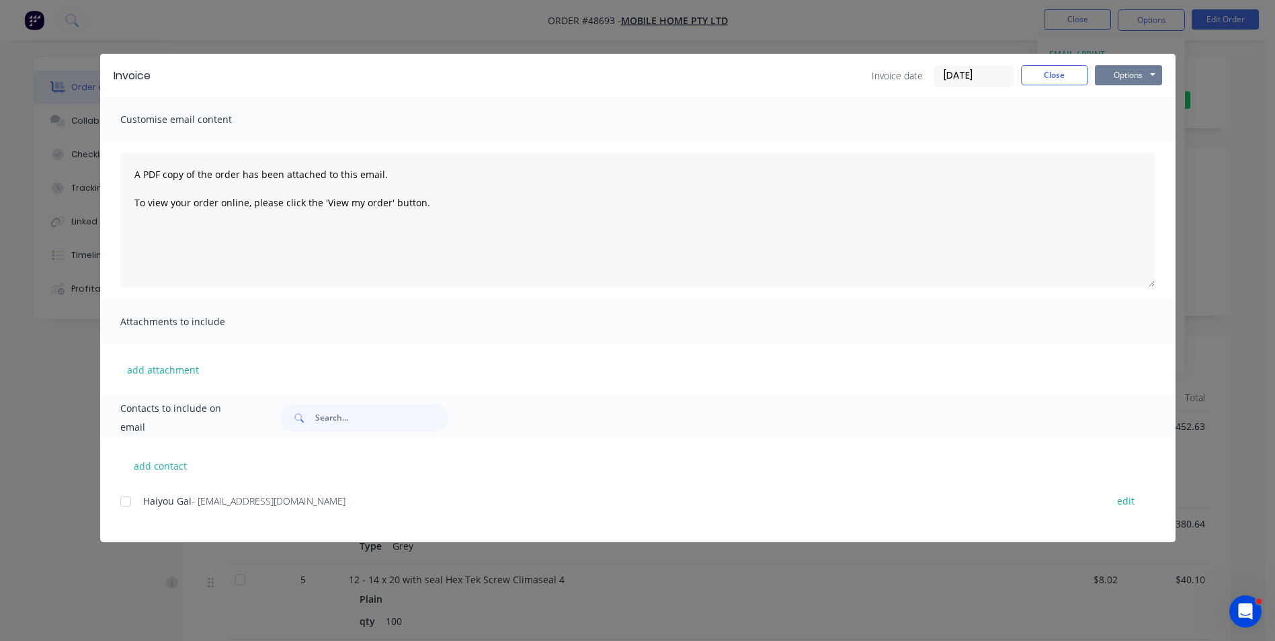
click at [1125, 74] on button "Options" at bounding box center [1128, 75] width 67 height 20
click at [1115, 118] on button "Print" at bounding box center [1138, 121] width 86 height 22
drag, startPoint x: 1042, startPoint y: 88, endPoint x: 1046, endPoint y: 74, distance: 14.7
click at [1044, 83] on div "Invoice Invoice date 09/10/25 Close Options Preview Print Email" at bounding box center [637, 76] width 1075 height 44
click at [1046, 74] on button "Close" at bounding box center [1054, 75] width 67 height 20
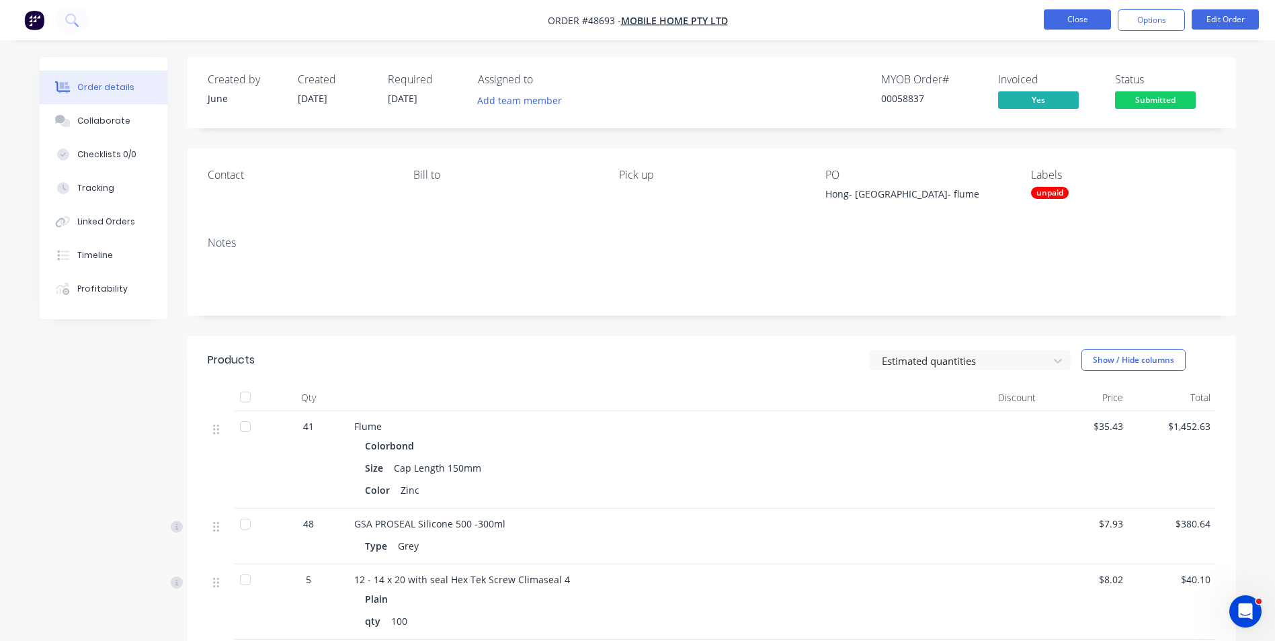
click at [1085, 26] on button "Close" at bounding box center [1077, 19] width 67 height 20
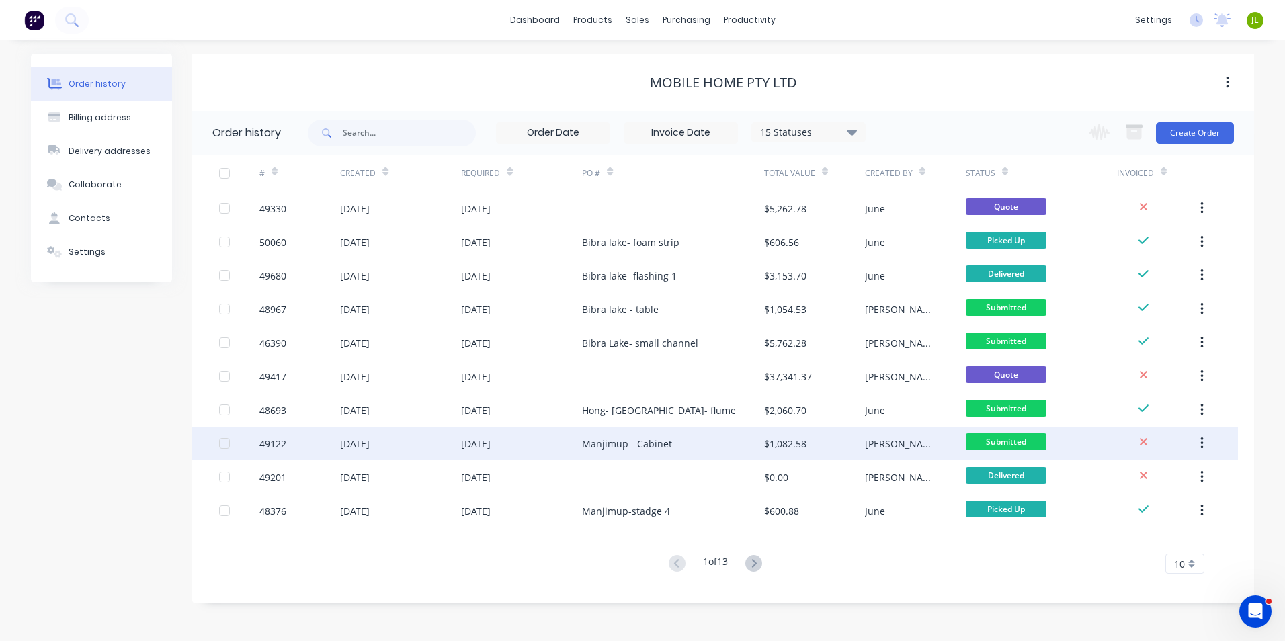
click at [849, 446] on div "$1,082.58" at bounding box center [814, 444] width 101 height 34
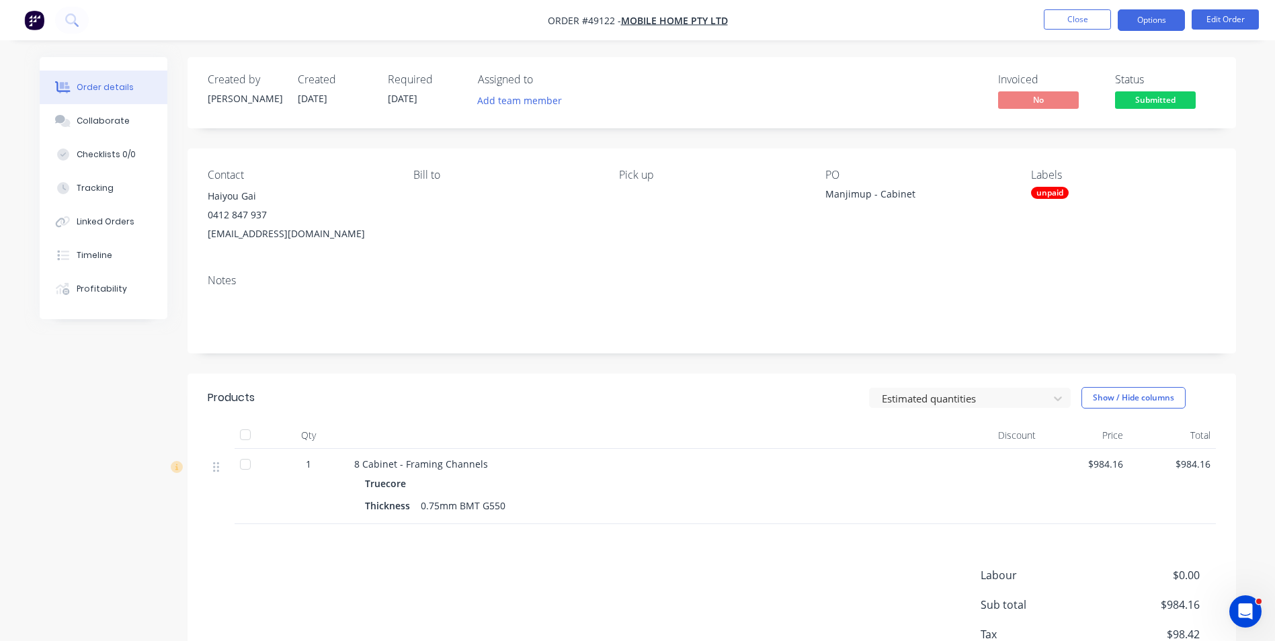
click at [1152, 13] on button "Options" at bounding box center [1150, 20] width 67 height 22
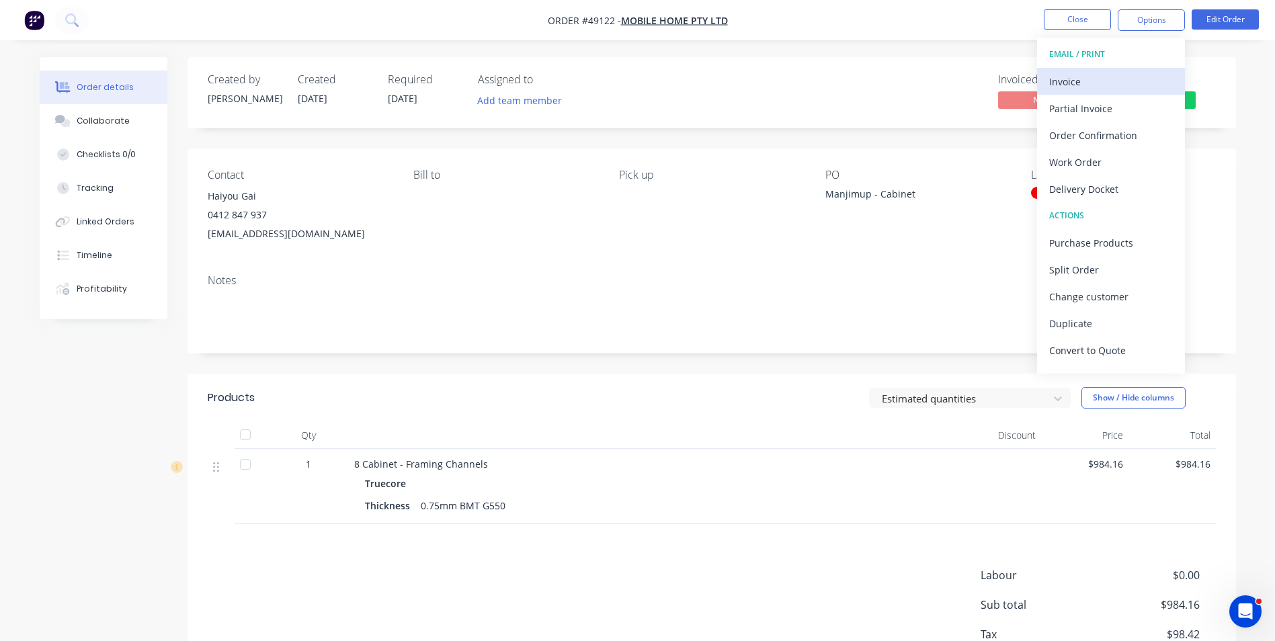
click at [1135, 72] on div "Invoice" at bounding box center [1111, 81] width 124 height 19
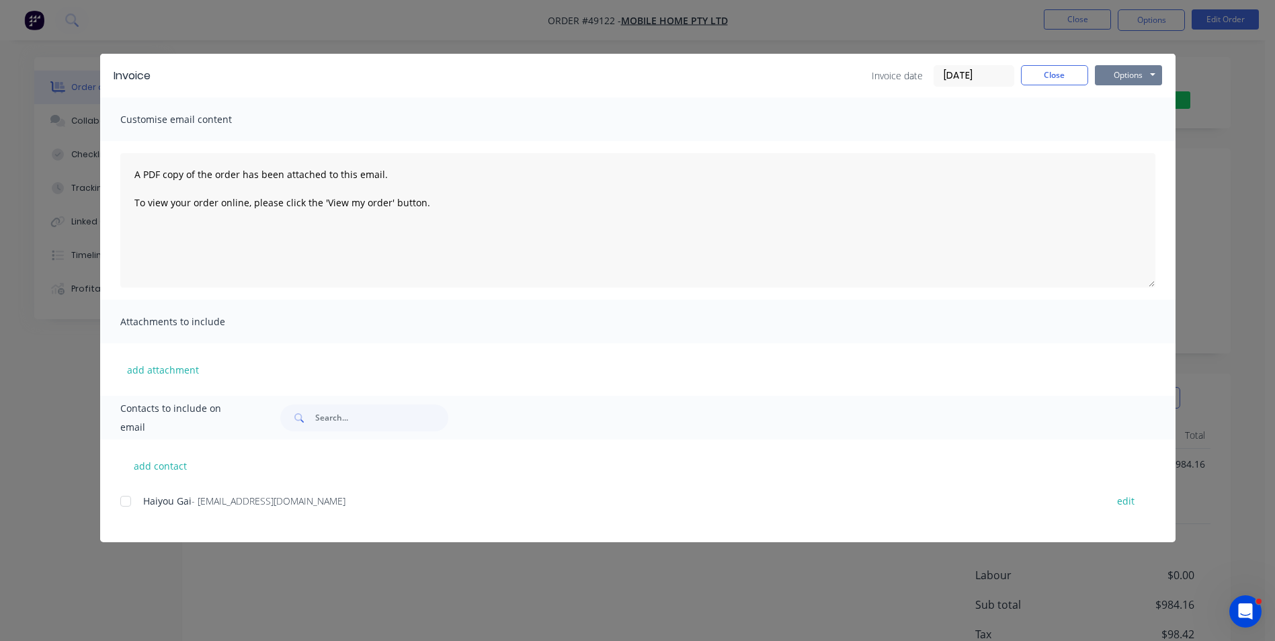
click at [1135, 70] on button "Options" at bounding box center [1128, 75] width 67 height 20
click at [1124, 118] on button "Print" at bounding box center [1138, 121] width 86 height 22
click at [629, 599] on div "Invoice Invoice date 09/10/25 Close Options Preview Print Email Customise email…" at bounding box center [637, 320] width 1275 height 641
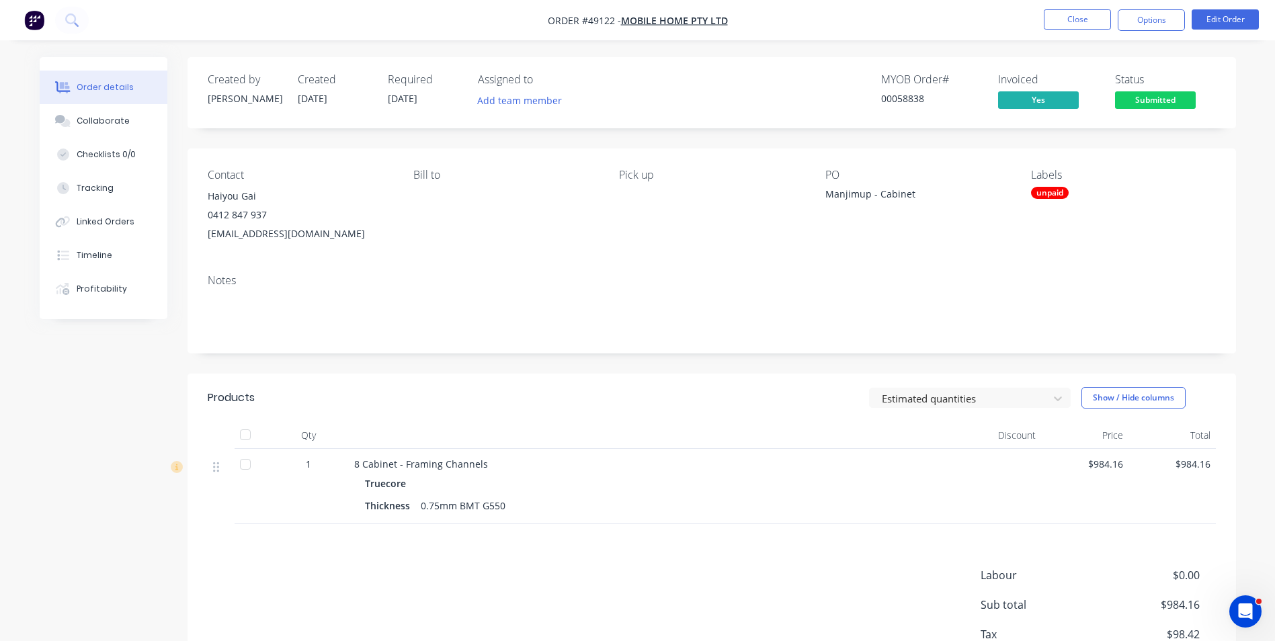
click at [564, 394] on div "Estimated quantities Show / Hide columns" at bounding box center [818, 398] width 794 height 22
